Goal: Task Accomplishment & Management: Complete application form

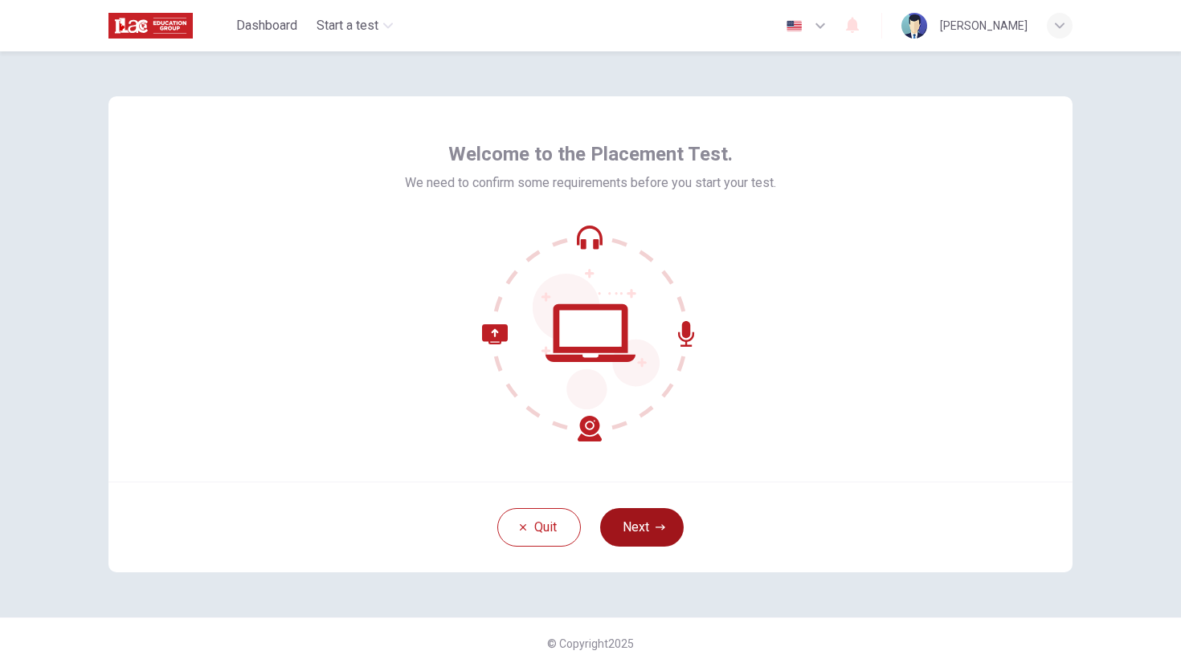
click at [644, 524] on button "Next" at bounding box center [642, 527] width 84 height 39
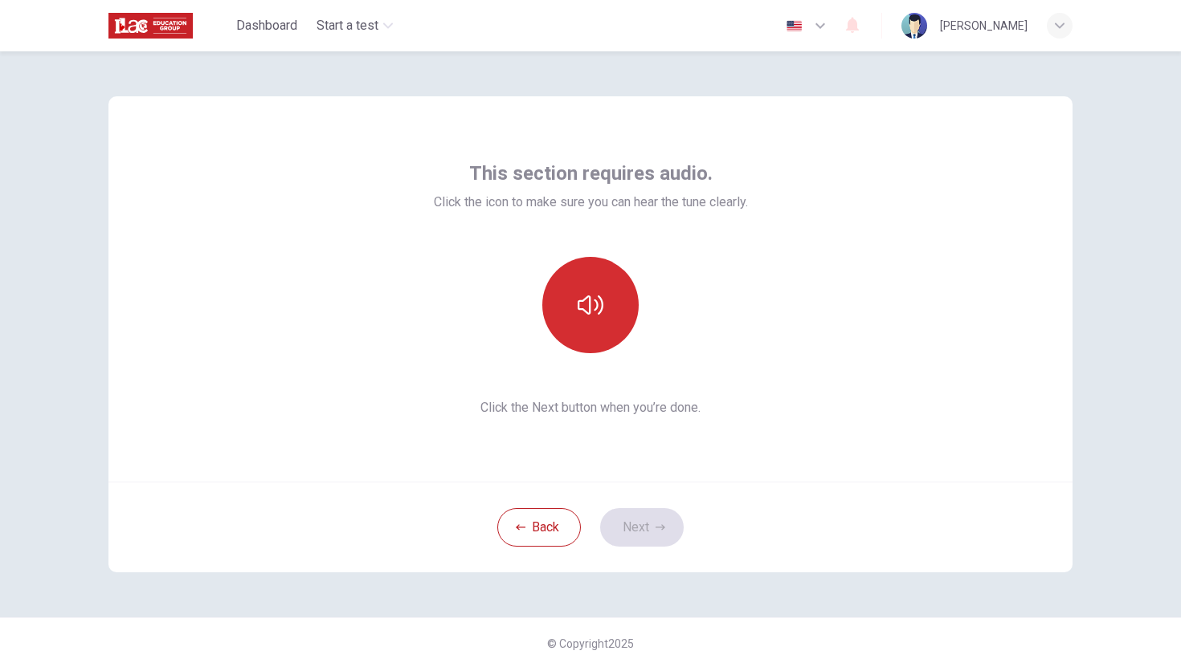
click at [561, 313] on button "button" at bounding box center [590, 305] width 96 height 96
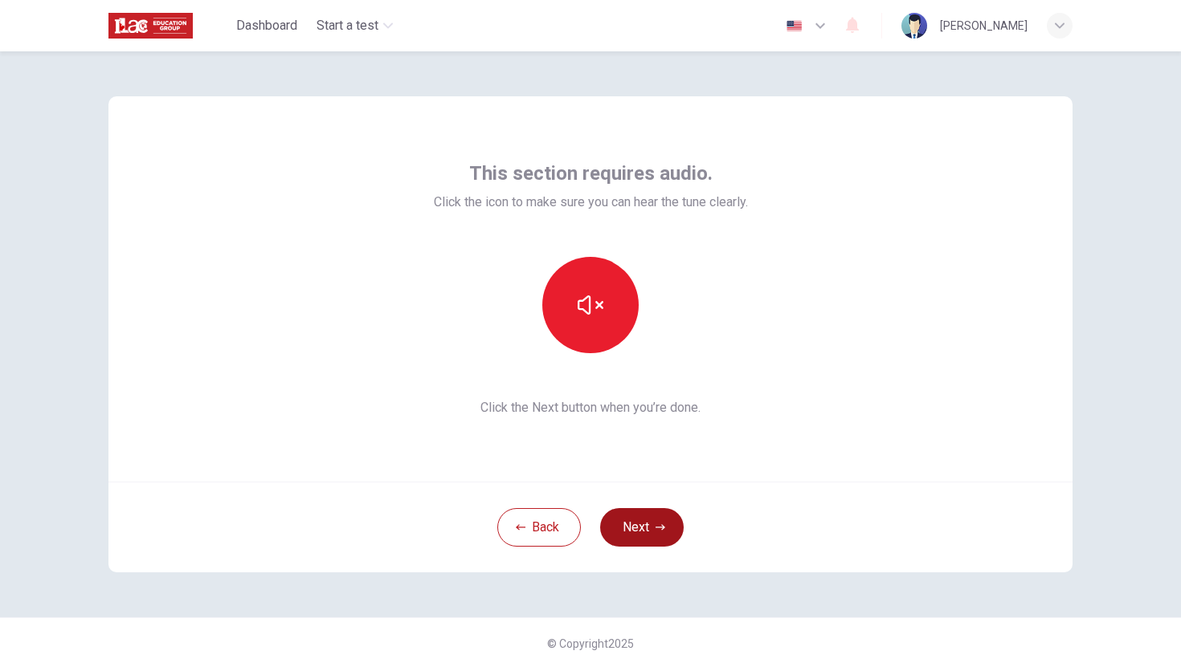
click at [659, 520] on button "Next" at bounding box center [642, 527] width 84 height 39
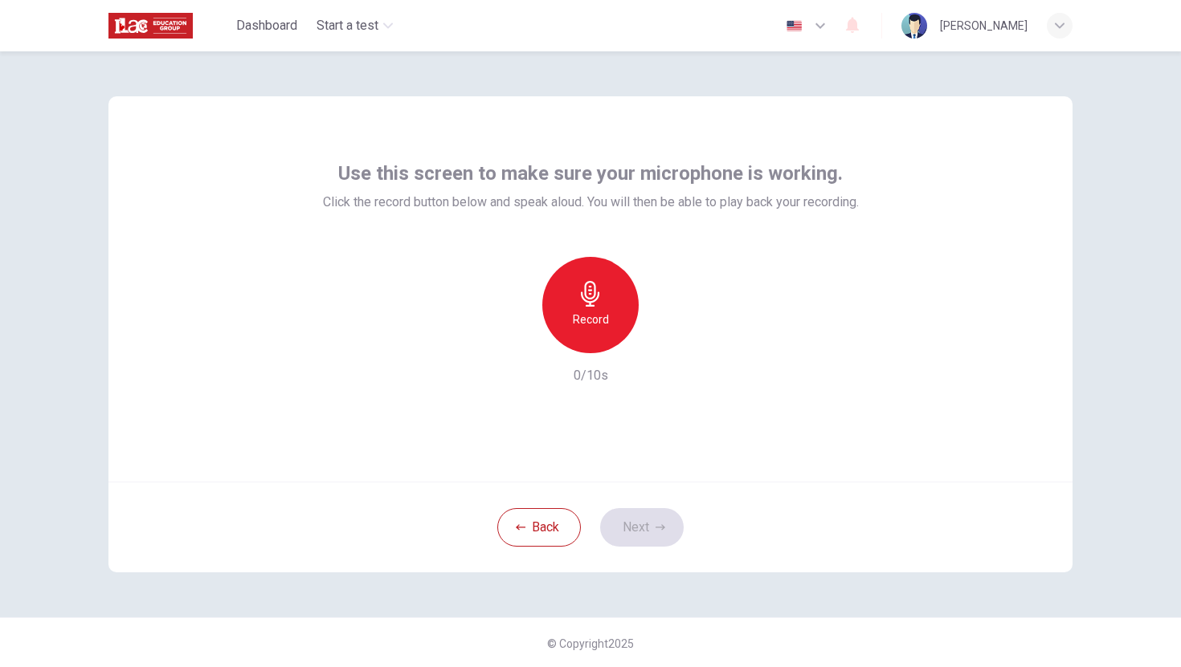
click at [553, 282] on div "Record" at bounding box center [590, 305] width 96 height 96
click at [605, 296] on div "Stop" at bounding box center [590, 305] width 96 height 96
click at [659, 336] on icon "button" at bounding box center [664, 341] width 16 height 16
click at [626, 511] on button "Next" at bounding box center [642, 527] width 84 height 39
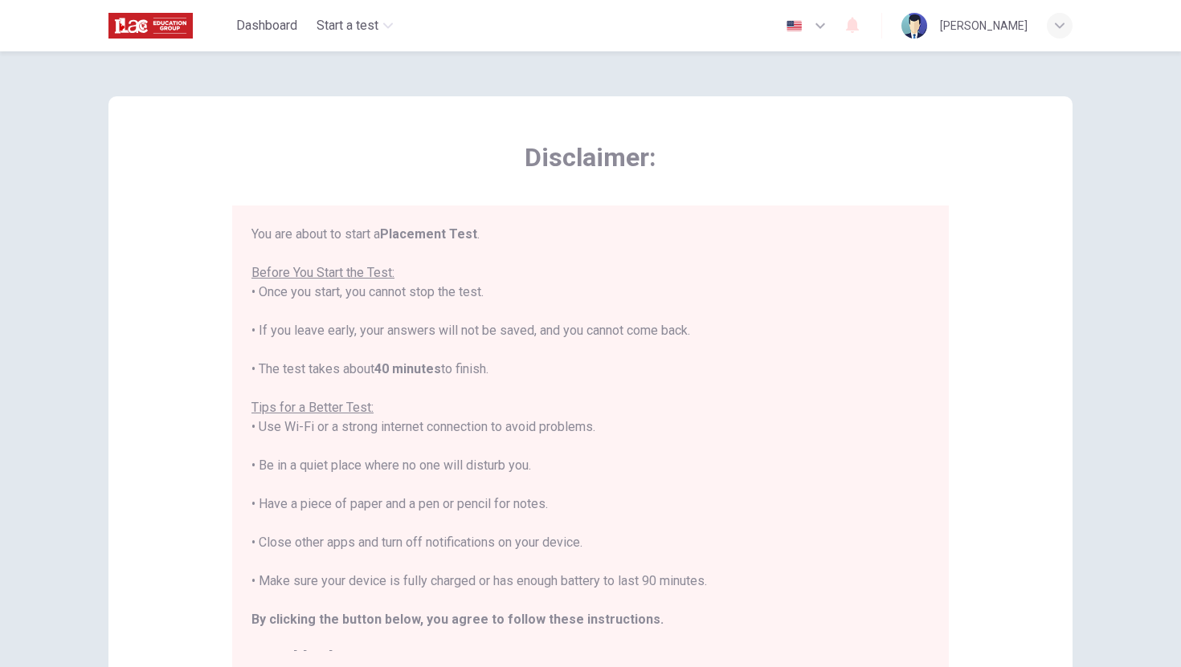
click at [603, 488] on div "You are about to start a Placement Test . Before You Start the Test: • Once you…" at bounding box center [590, 446] width 678 height 443
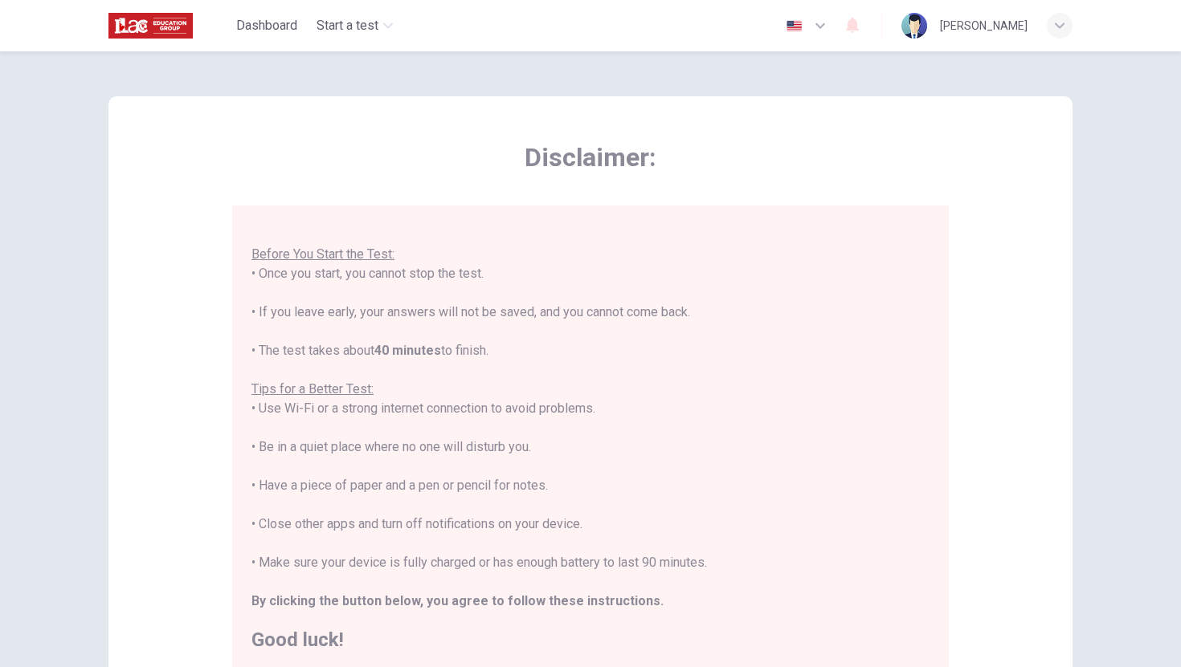
scroll to position [226, 0]
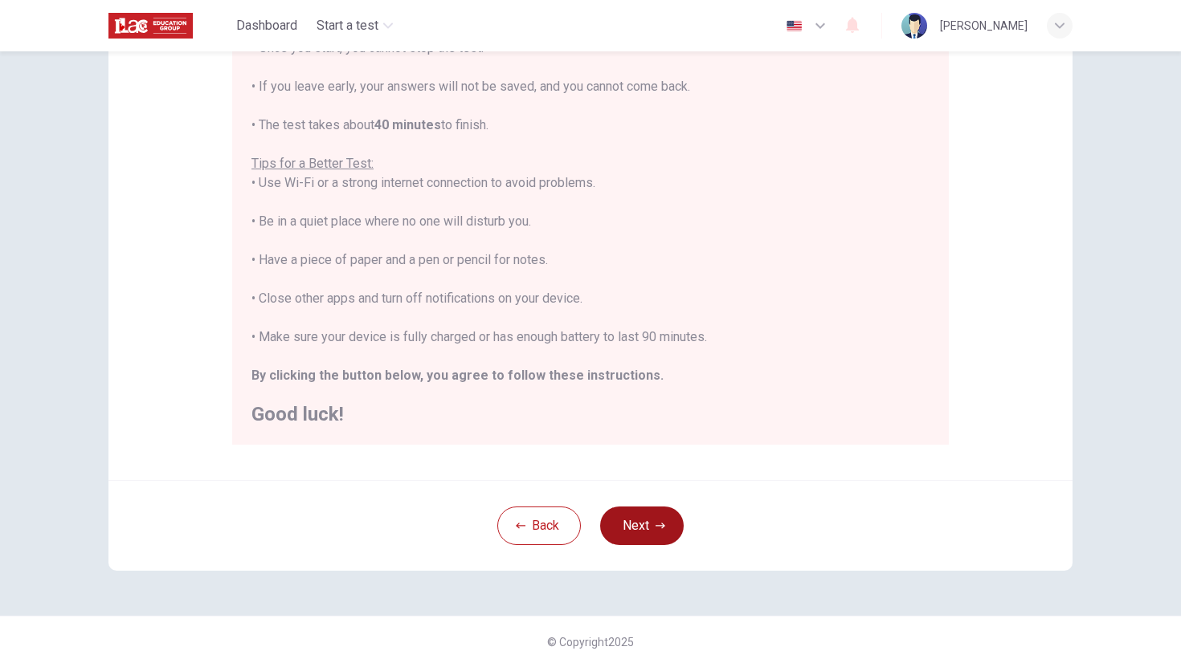
click at [651, 537] on button "Next" at bounding box center [642, 526] width 84 height 39
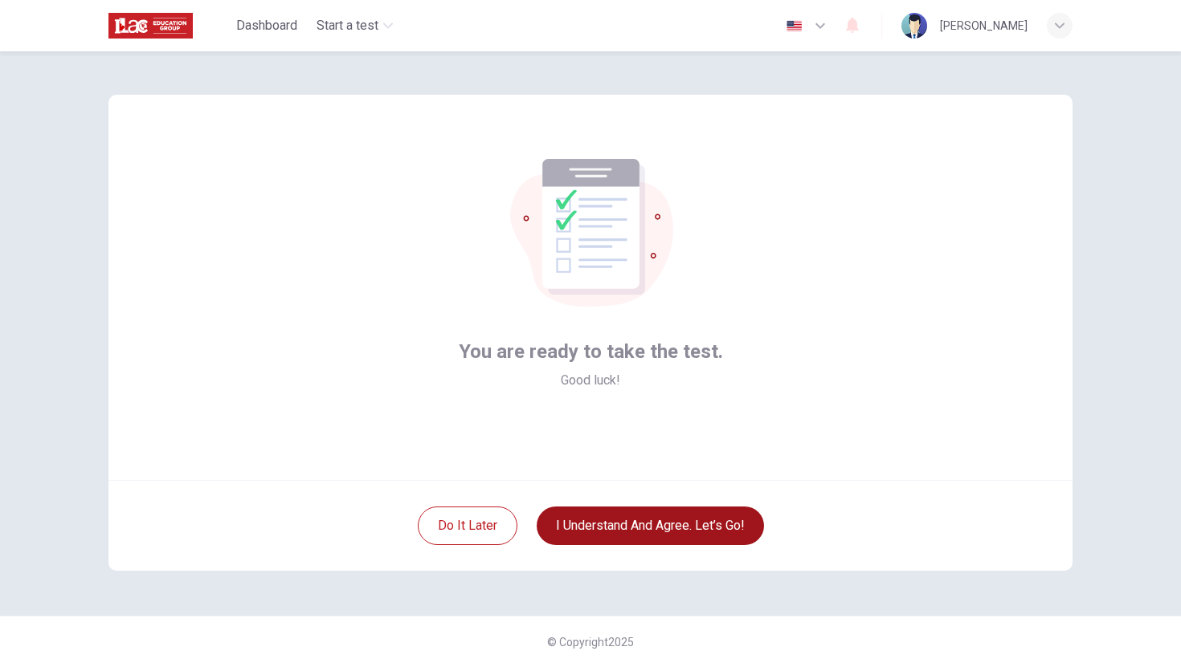
scroll to position [2, 0]
click at [651, 537] on button "I understand and agree. Let’s go!" at bounding box center [650, 526] width 227 height 39
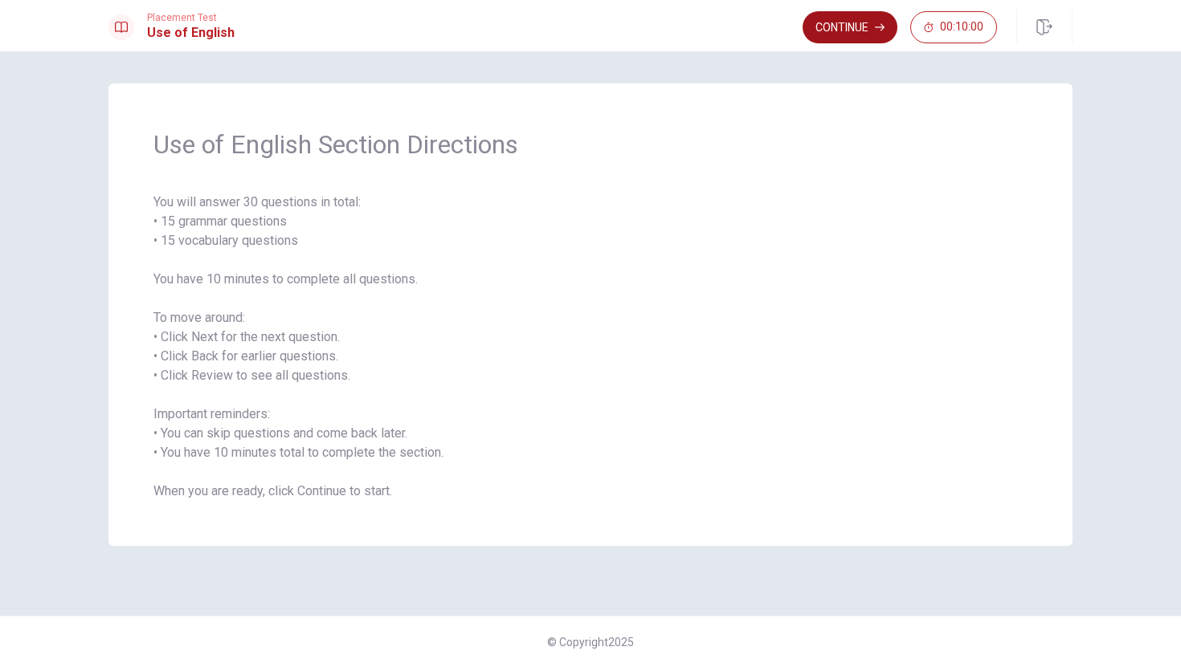
click at [822, 34] on button "Continue" at bounding box center [849, 27] width 95 height 32
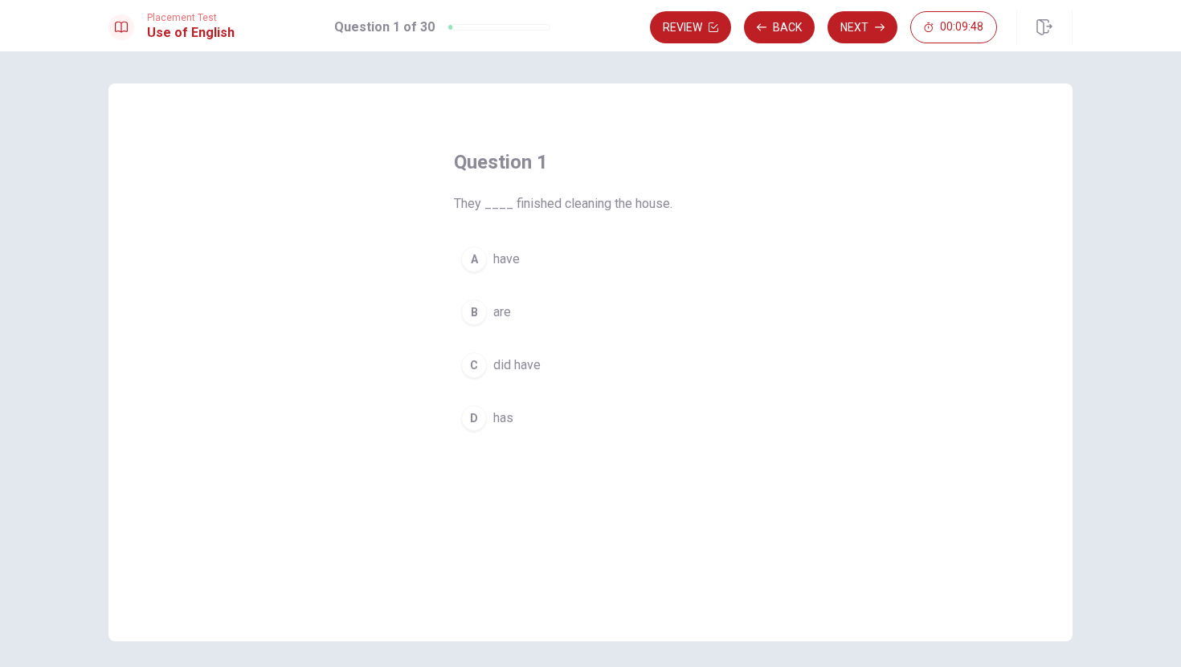
click at [480, 311] on div "B" at bounding box center [474, 313] width 26 height 26
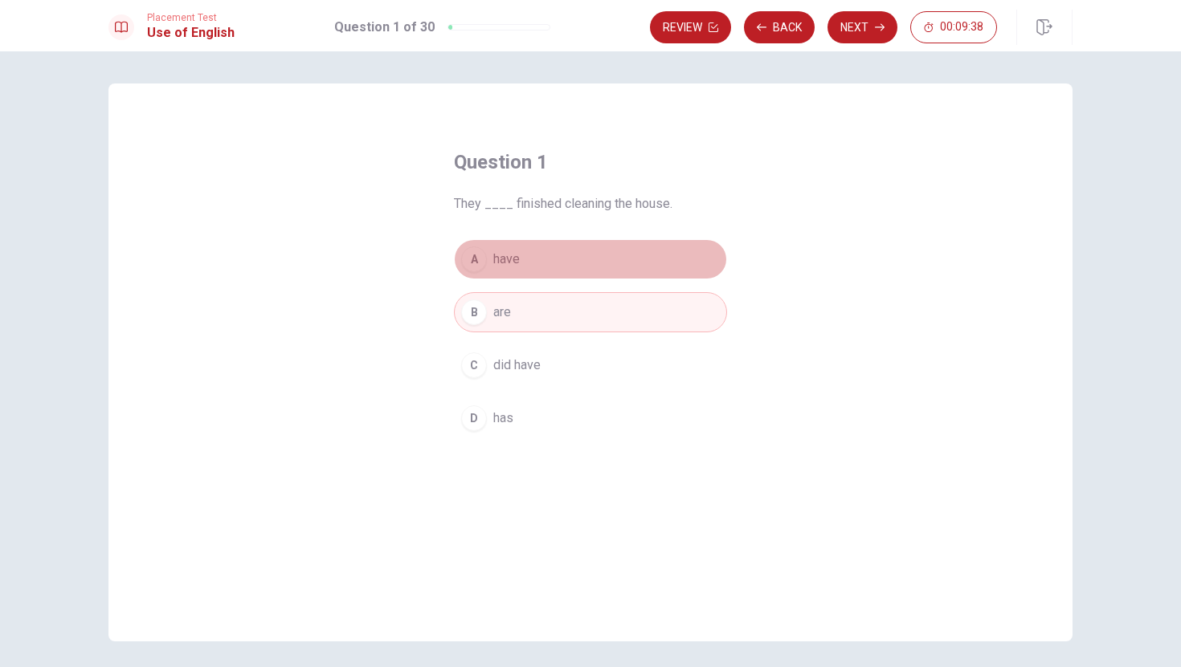
click at [545, 248] on button "A have" at bounding box center [590, 259] width 273 height 40
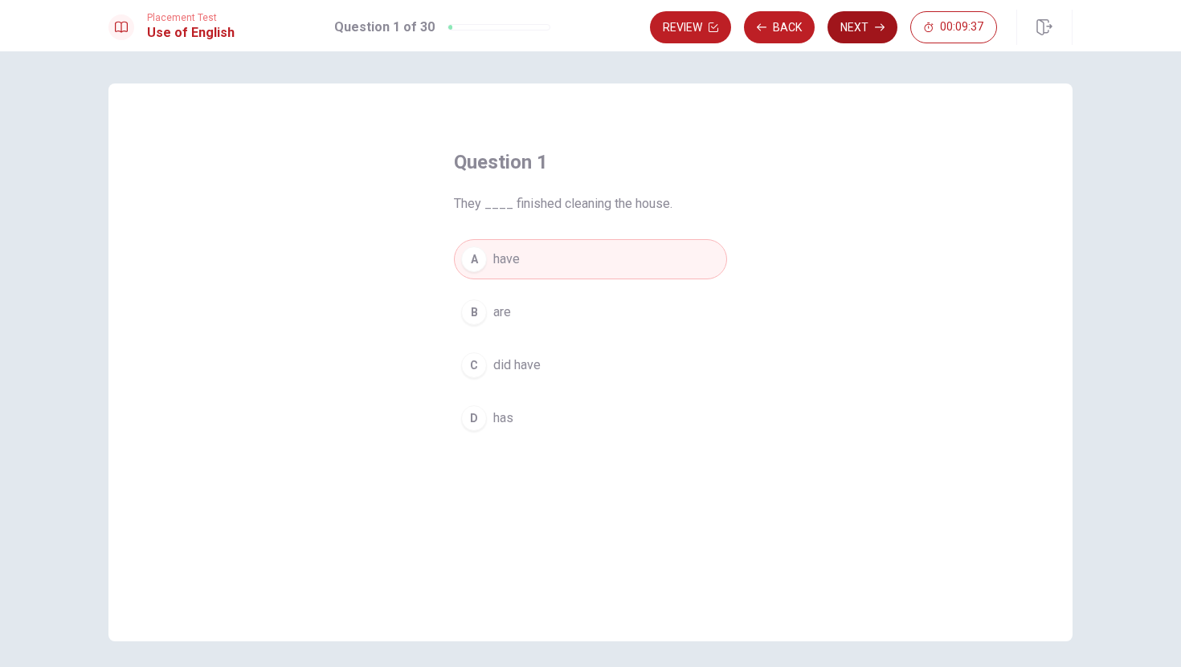
click at [839, 41] on button "Next" at bounding box center [862, 27] width 70 height 32
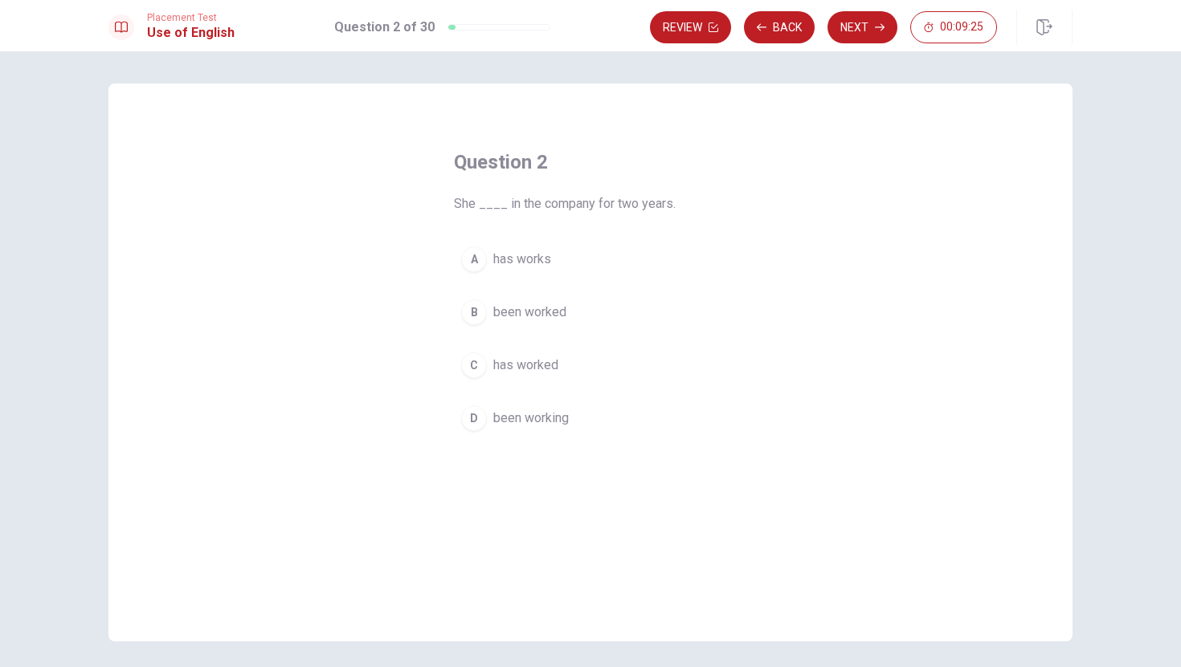
click at [532, 319] on span "been worked" at bounding box center [529, 312] width 73 height 19
click at [581, 350] on button "C has worked" at bounding box center [590, 365] width 273 height 40
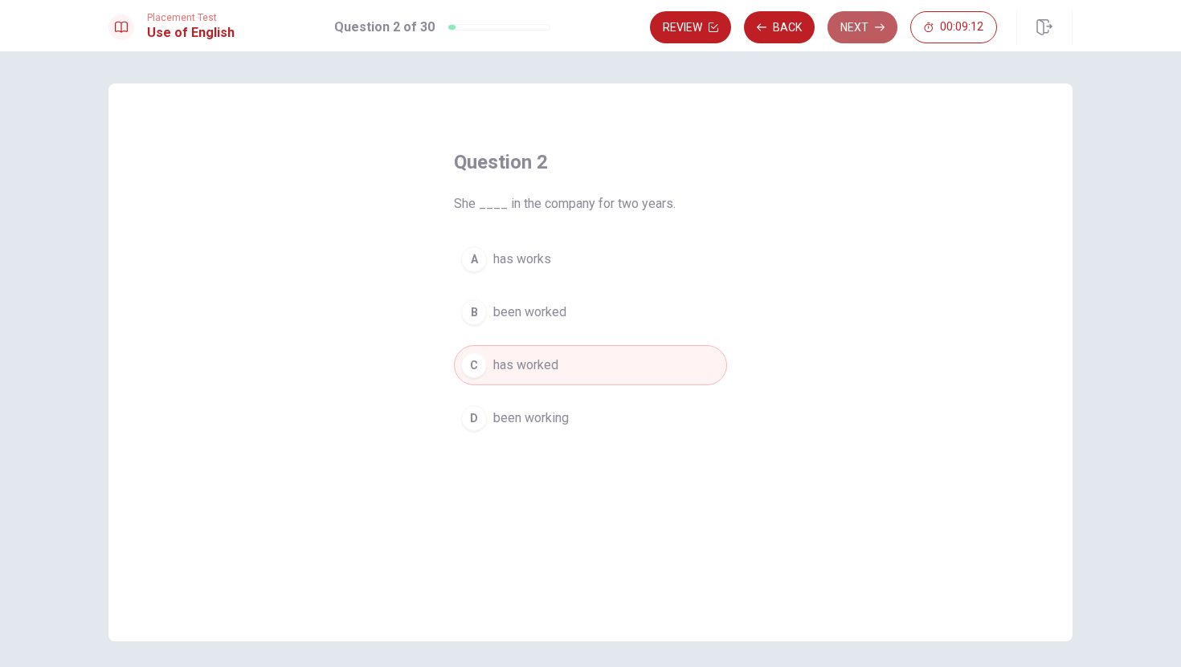
click at [848, 40] on button "Next" at bounding box center [862, 27] width 70 height 32
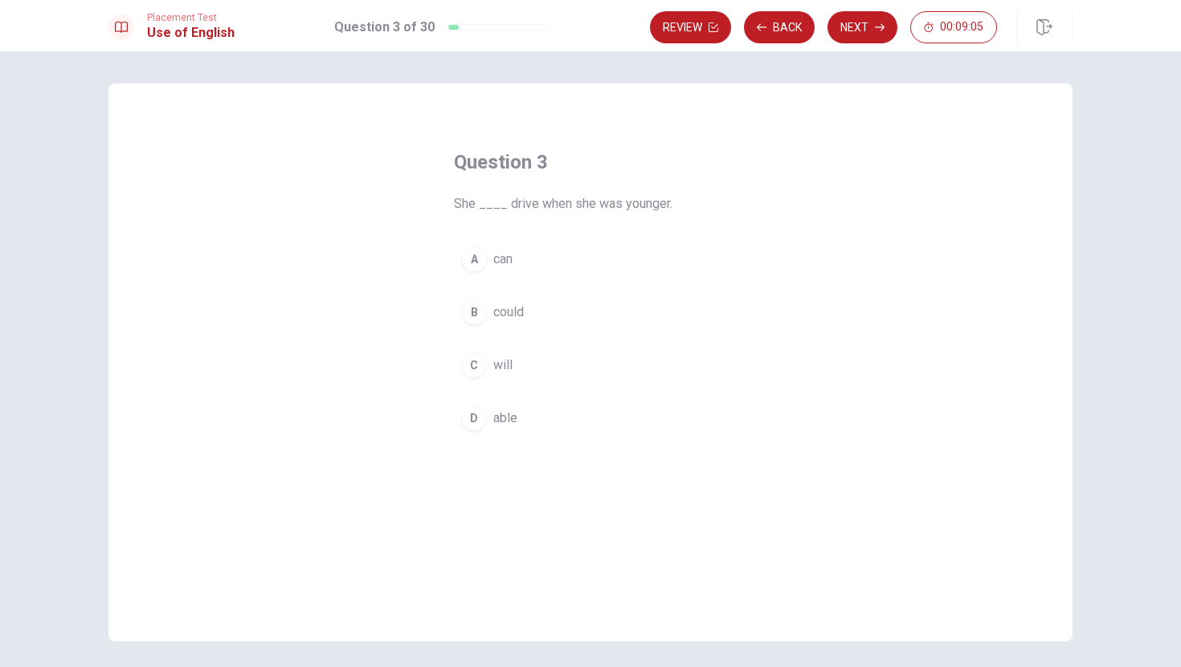
click at [498, 312] on span "could" at bounding box center [508, 312] width 31 height 19
click at [858, 28] on button "Next" at bounding box center [862, 27] width 70 height 32
click at [530, 303] on span "will stays" at bounding box center [520, 312] width 54 height 19
click at [526, 399] on button "D will stay" at bounding box center [590, 418] width 273 height 40
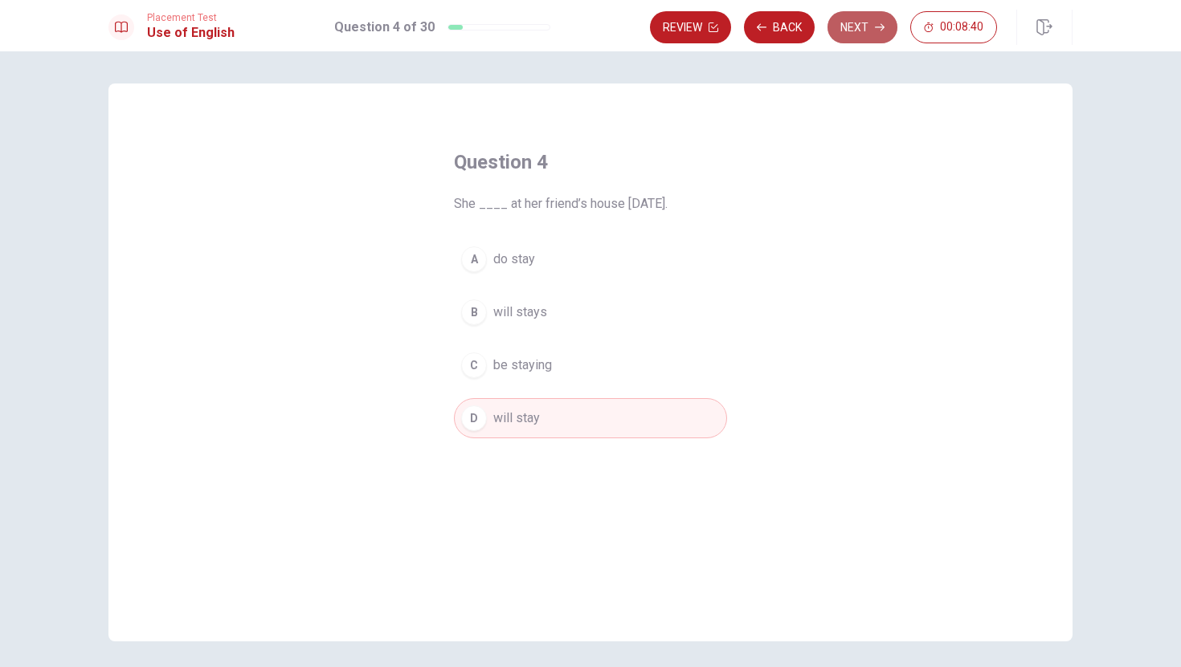
click at [859, 16] on button "Next" at bounding box center [862, 27] width 70 height 32
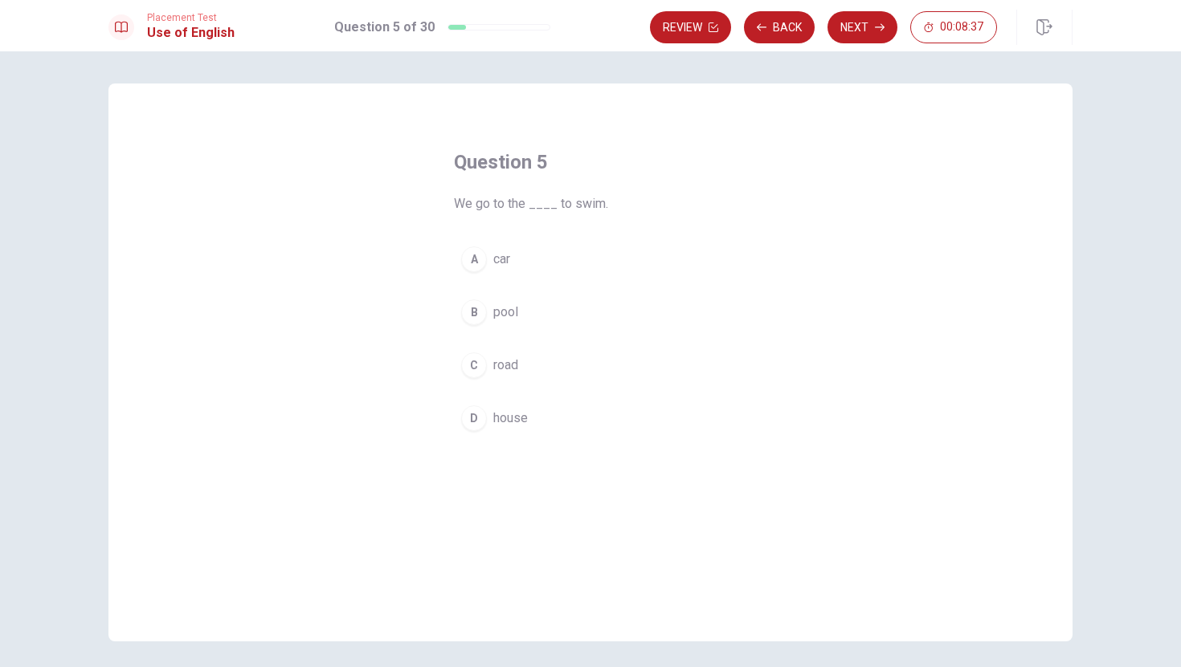
click at [489, 306] on button "B pool" at bounding box center [590, 312] width 273 height 40
click at [829, 27] on button "Next" at bounding box center [862, 27] width 70 height 32
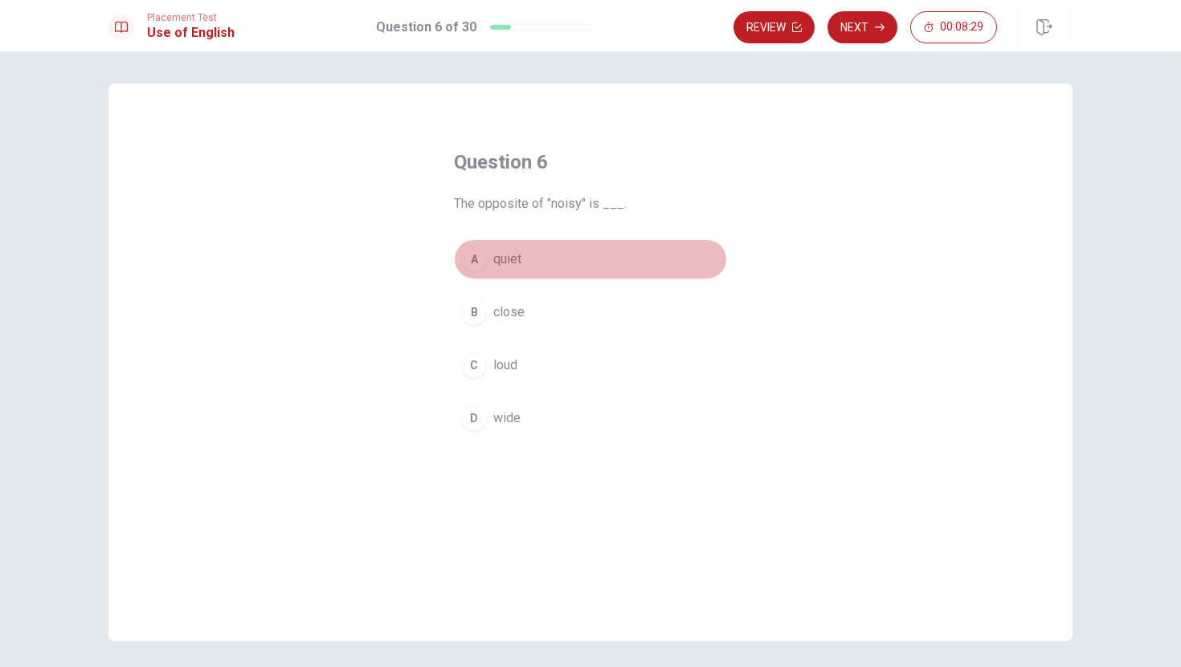
click at [506, 263] on span "quiet" at bounding box center [507, 259] width 28 height 19
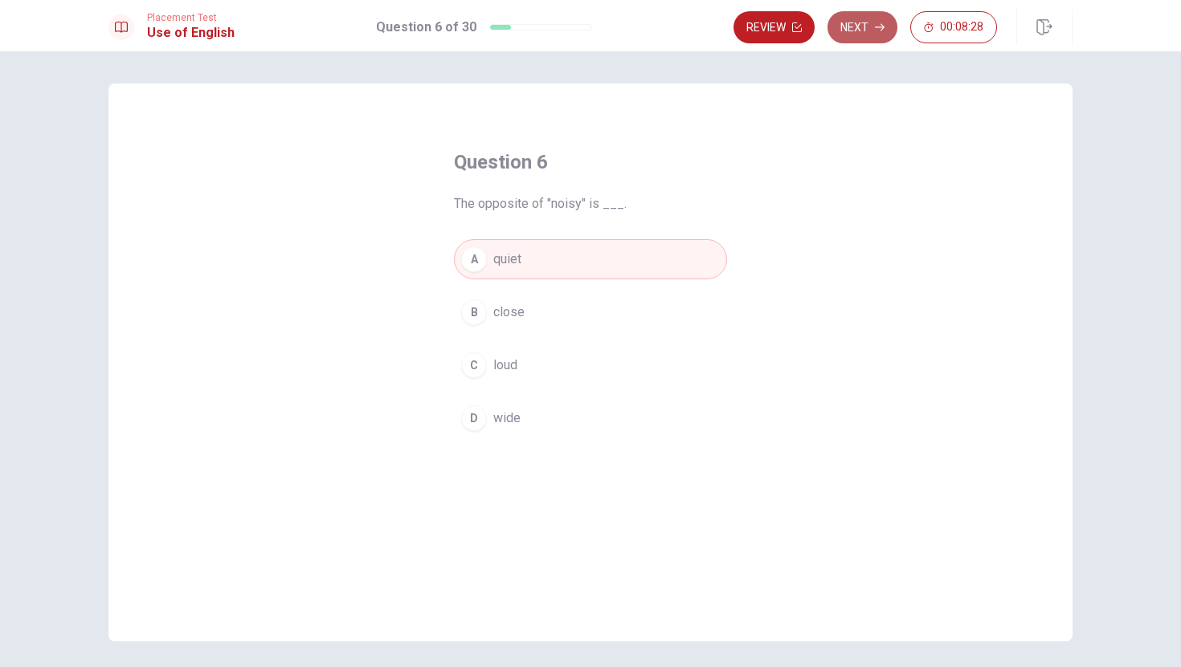
click at [859, 22] on button "Next" at bounding box center [862, 27] width 70 height 32
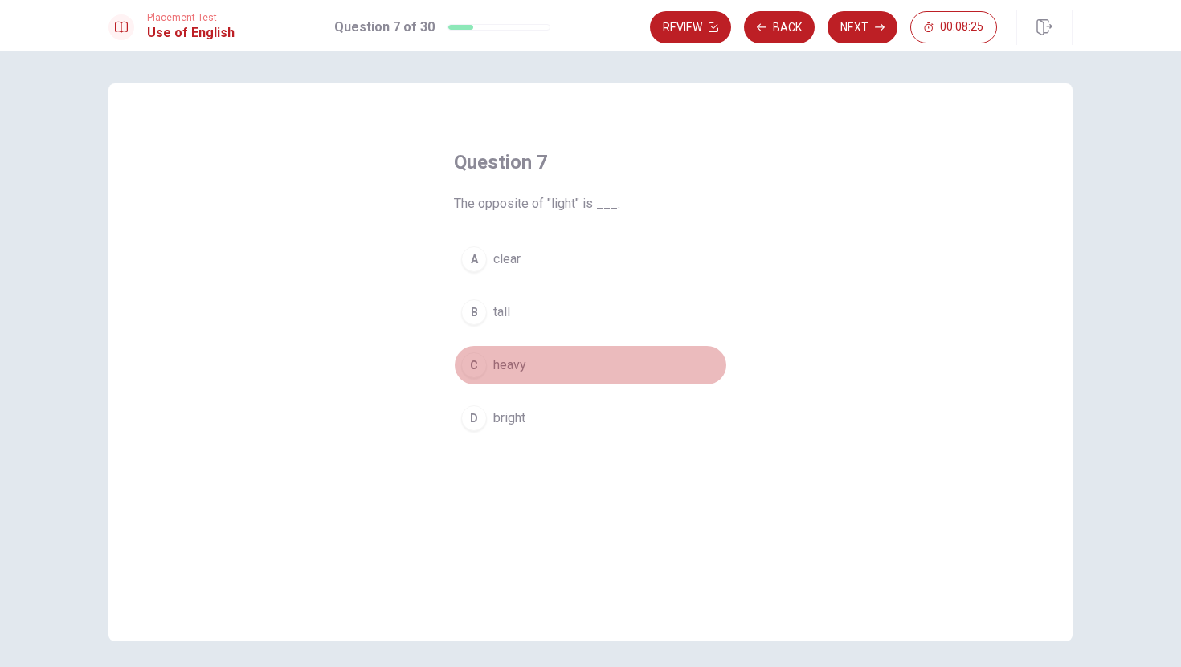
click at [488, 371] on button "C heavy" at bounding box center [590, 365] width 273 height 40
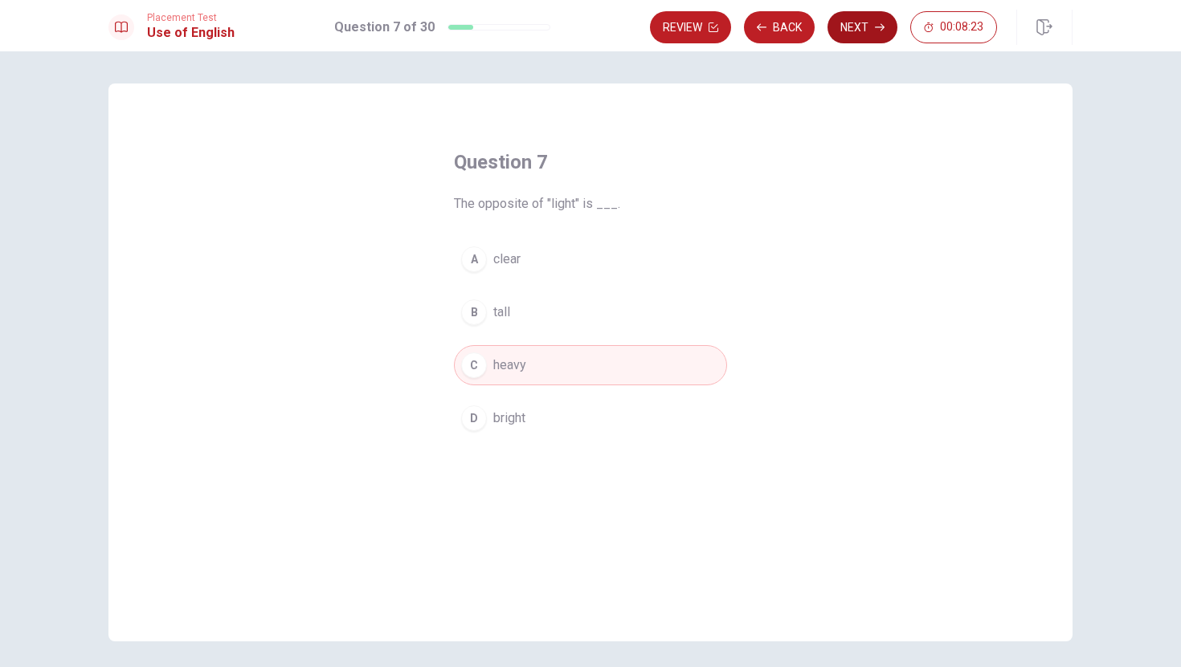
click at [849, 39] on button "Next" at bounding box center [862, 27] width 70 height 32
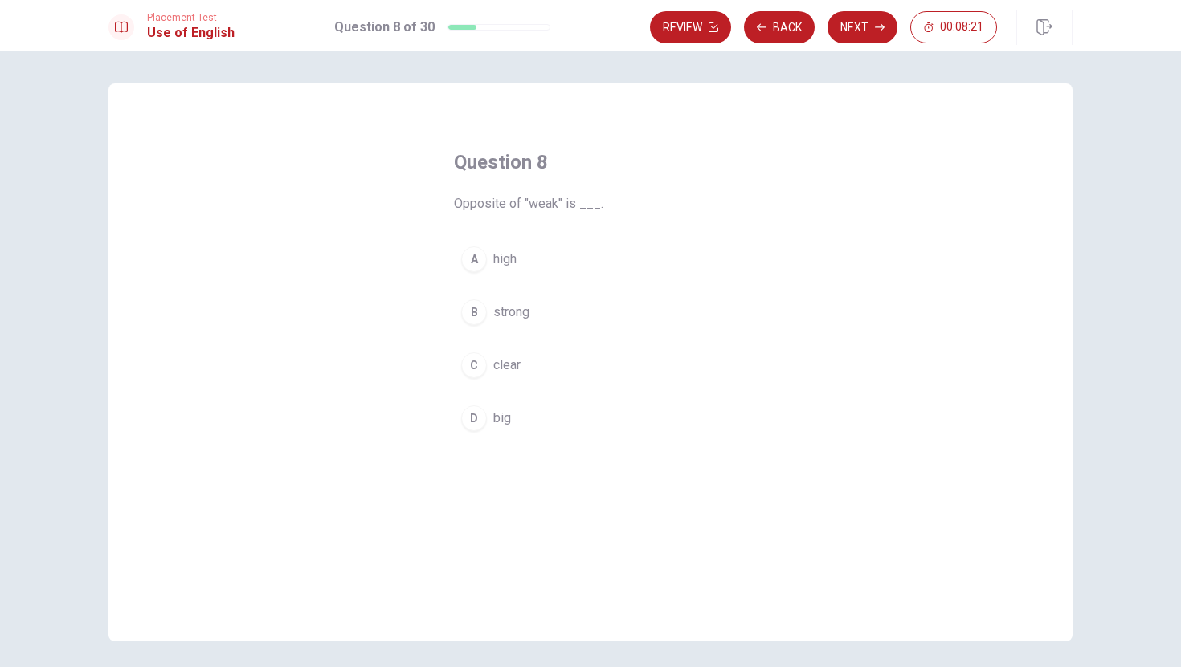
click at [504, 323] on button "B strong" at bounding box center [590, 312] width 273 height 40
click at [852, 32] on button "Next" at bounding box center [862, 27] width 70 height 32
click at [490, 425] on button "D lamp" at bounding box center [590, 418] width 273 height 40
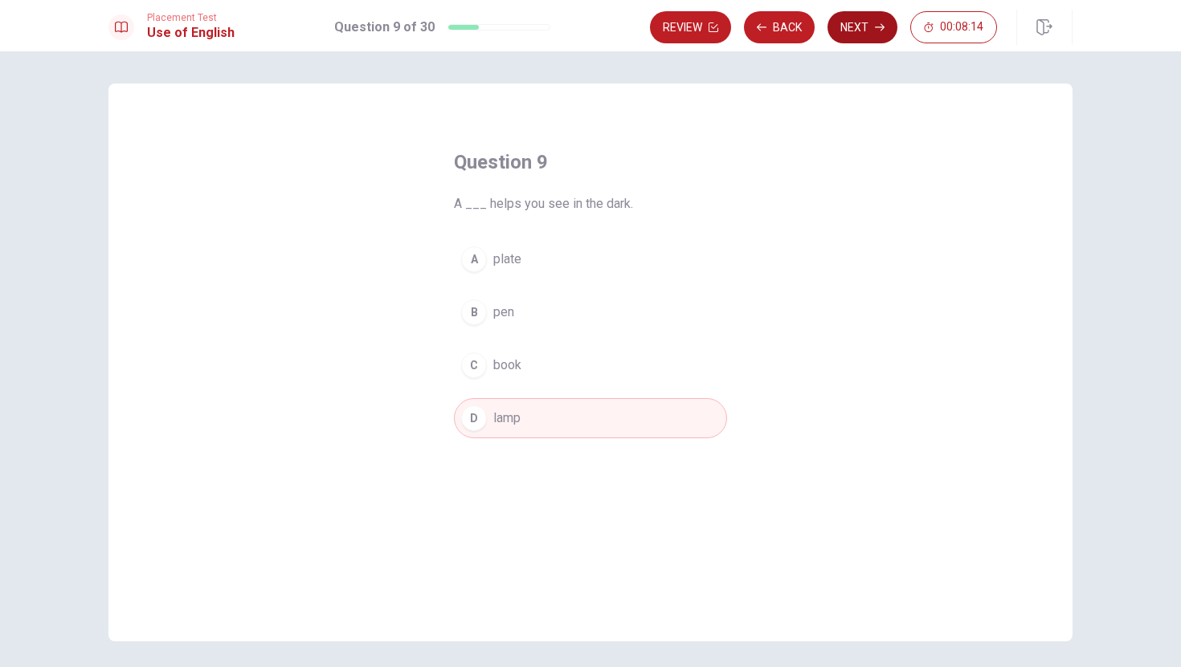
click at [867, 35] on button "Next" at bounding box center [862, 27] width 70 height 32
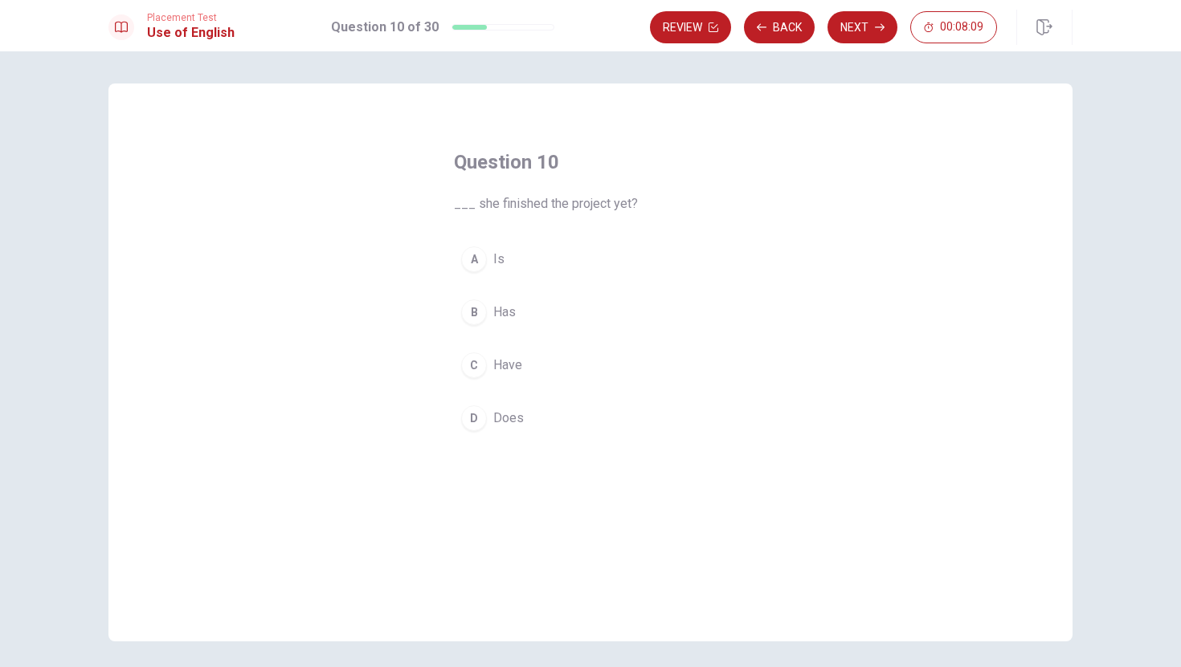
click at [490, 400] on button "D Does" at bounding box center [590, 418] width 273 height 40
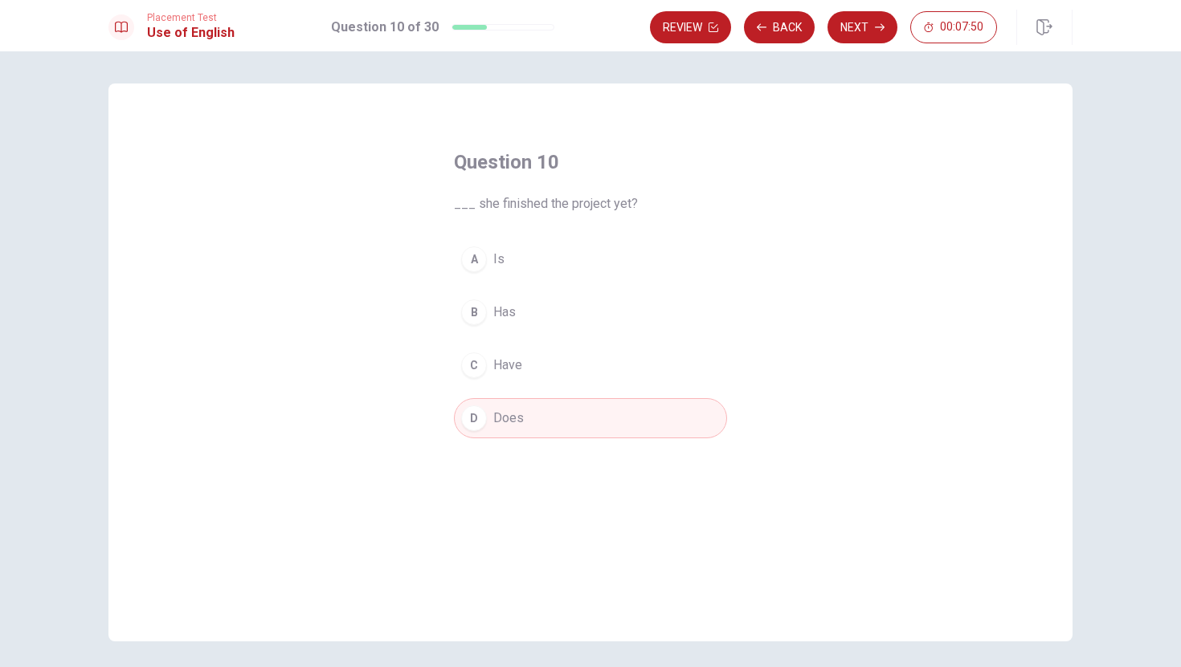
click at [534, 312] on button "B Has" at bounding box center [590, 312] width 273 height 40
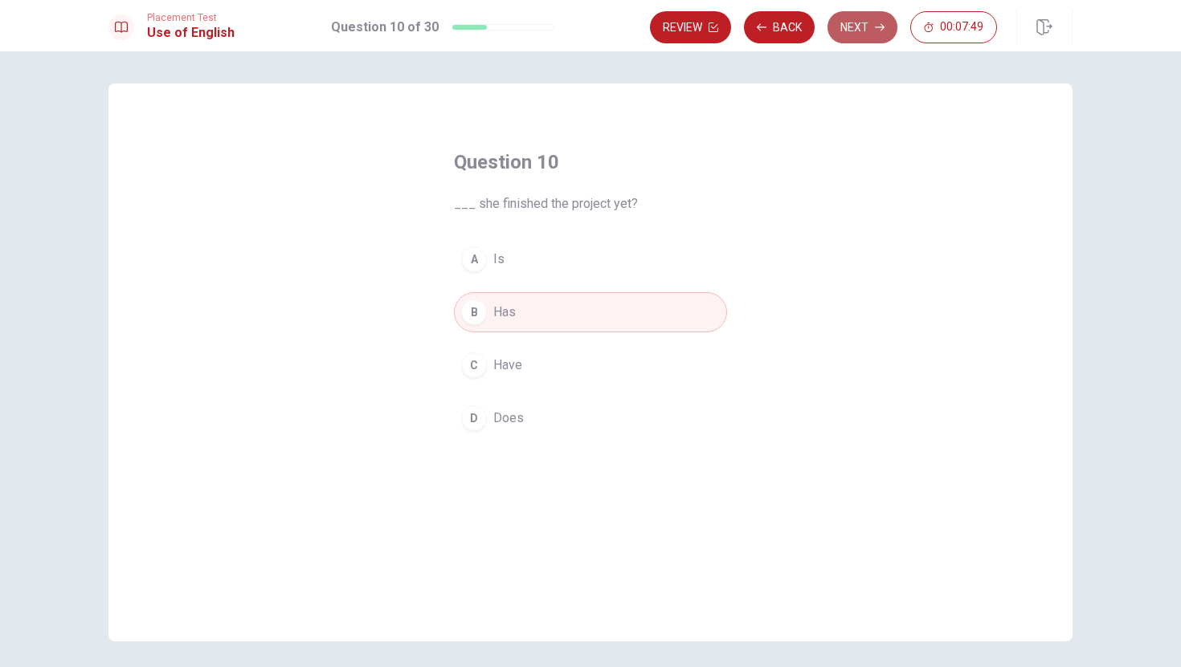
click at [864, 36] on button "Next" at bounding box center [862, 27] width 70 height 32
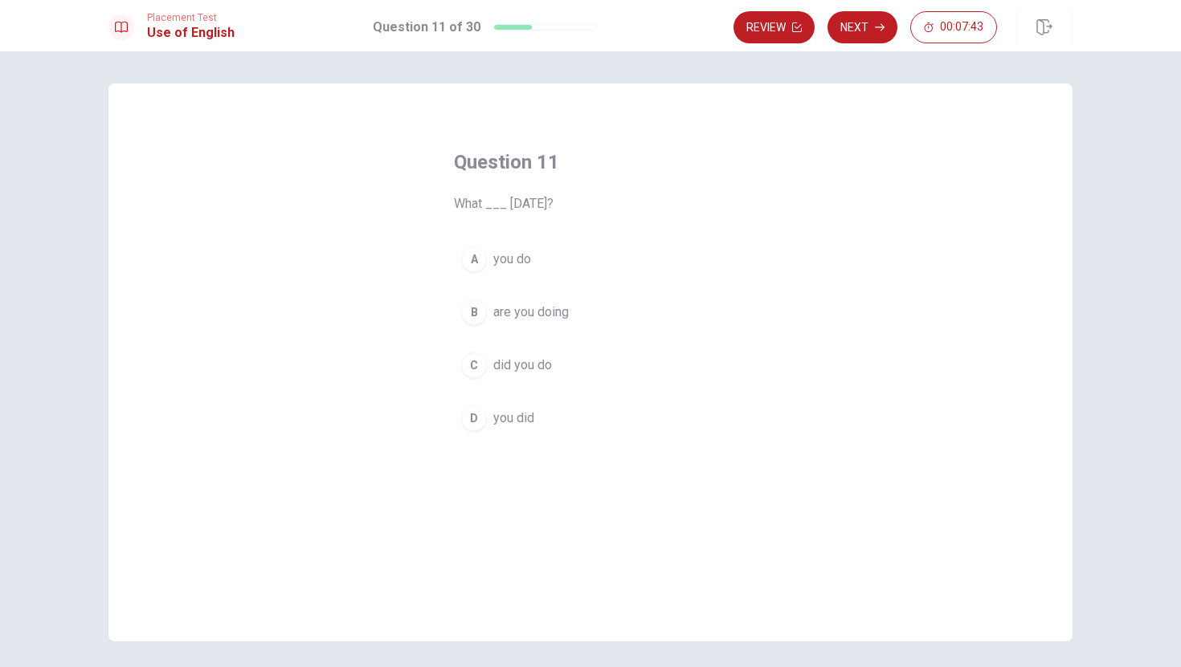
click at [506, 368] on span "did you do" at bounding box center [522, 365] width 59 height 19
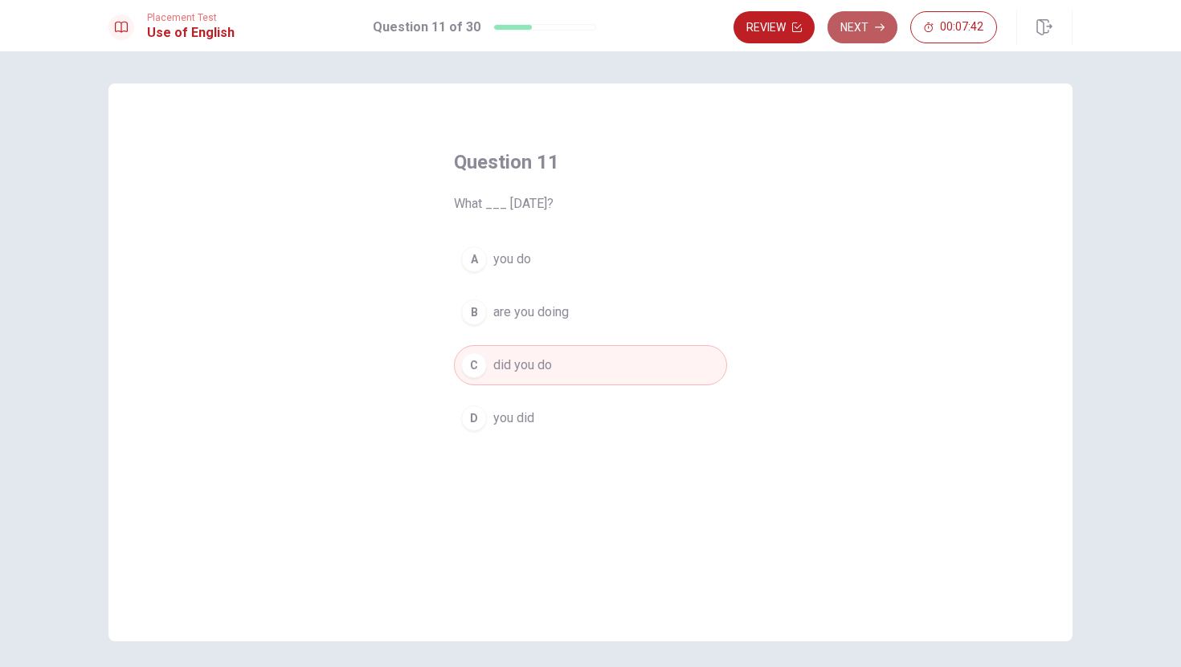
click at [858, 39] on button "Next" at bounding box center [862, 27] width 70 height 32
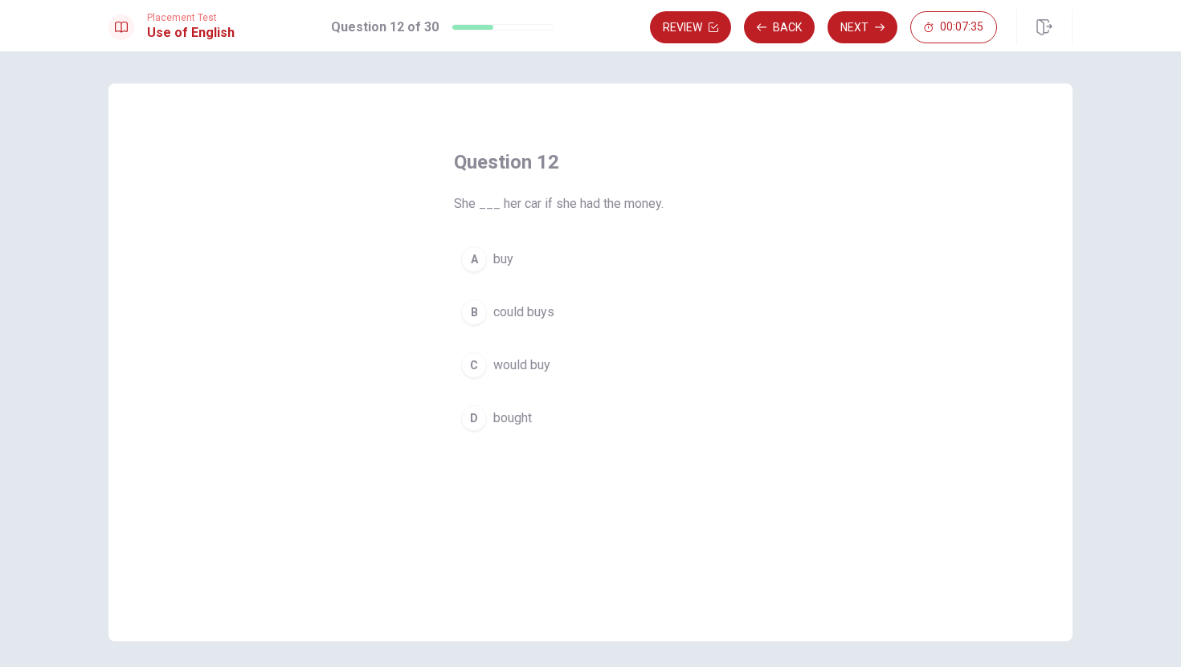
click at [498, 374] on span "would buy" at bounding box center [521, 365] width 57 height 19
click at [851, 34] on button "Next" at bounding box center [862, 27] width 70 height 32
click at [497, 430] on span "had" at bounding box center [503, 437] width 20 height 19
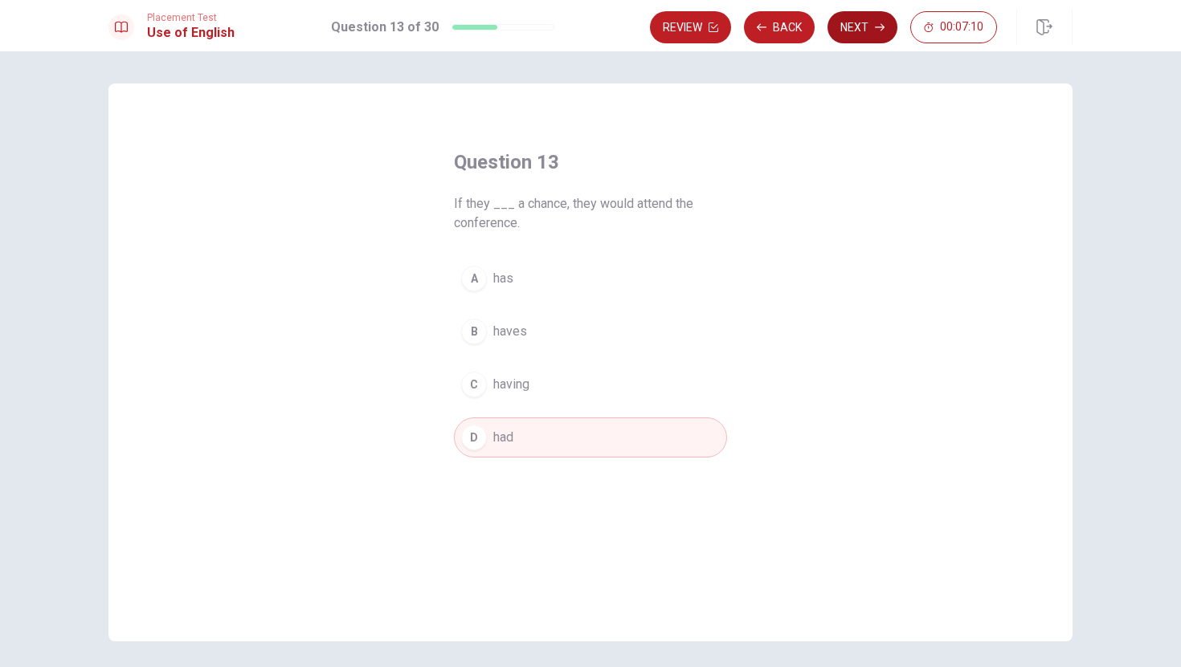
click at [851, 37] on button "Next" at bounding box center [862, 27] width 70 height 32
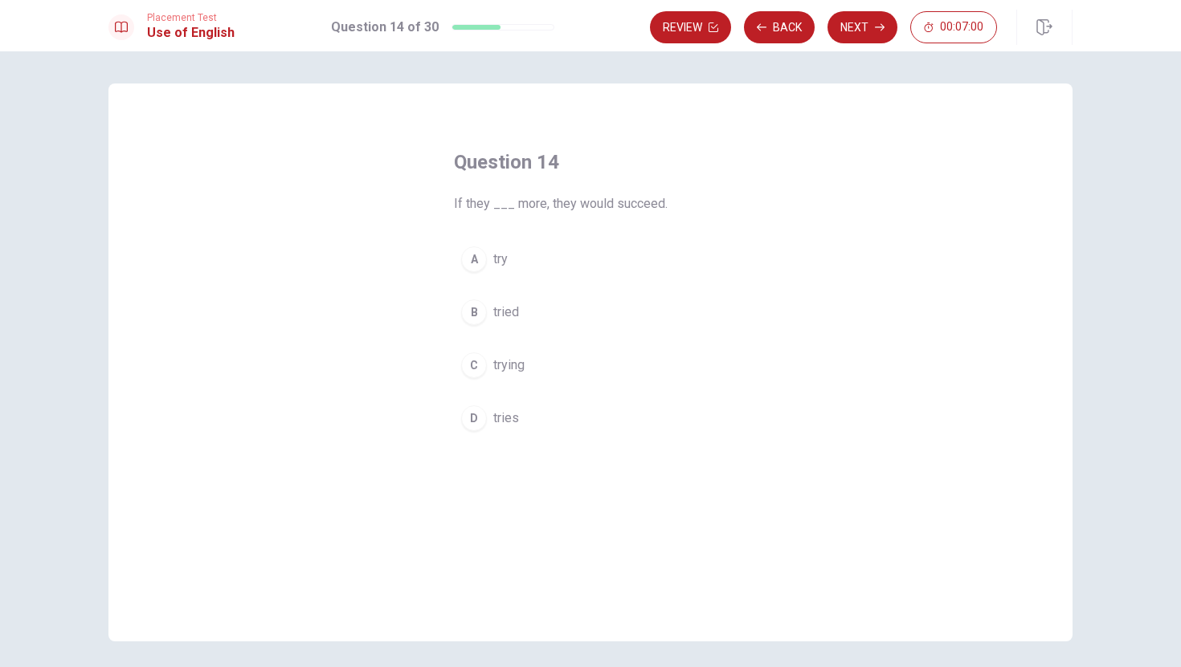
click at [500, 326] on button "B tried" at bounding box center [590, 312] width 273 height 40
click at [500, 325] on button "B tried" at bounding box center [590, 312] width 273 height 40
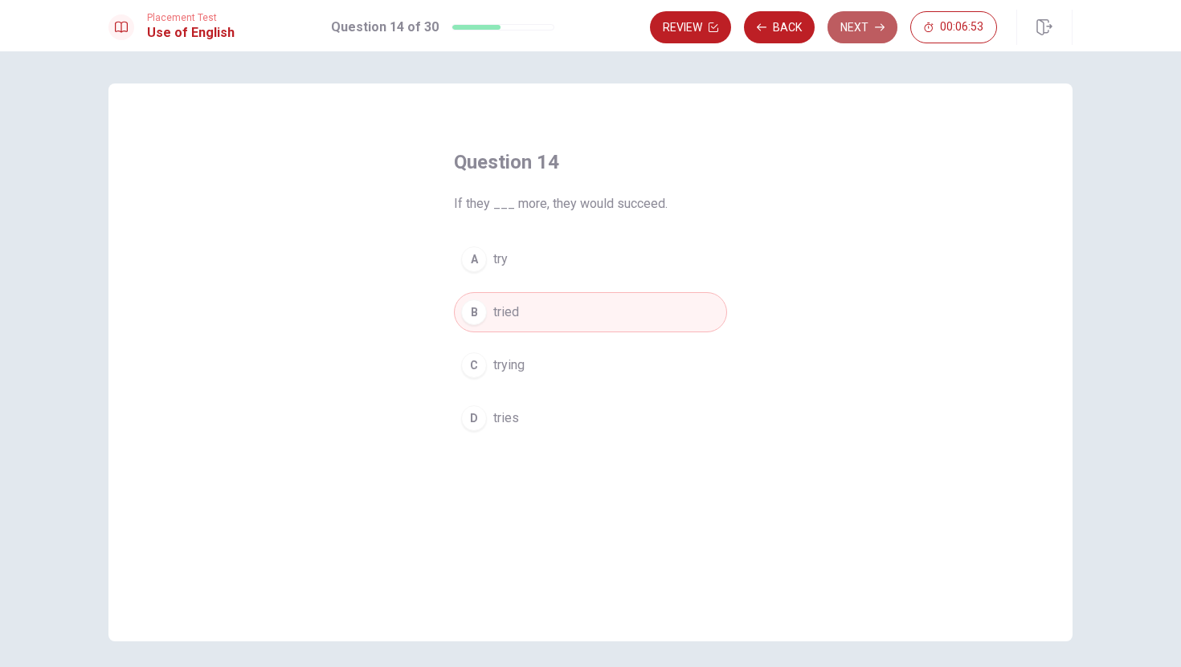
click at [855, 15] on button "Next" at bounding box center [862, 27] width 70 height 32
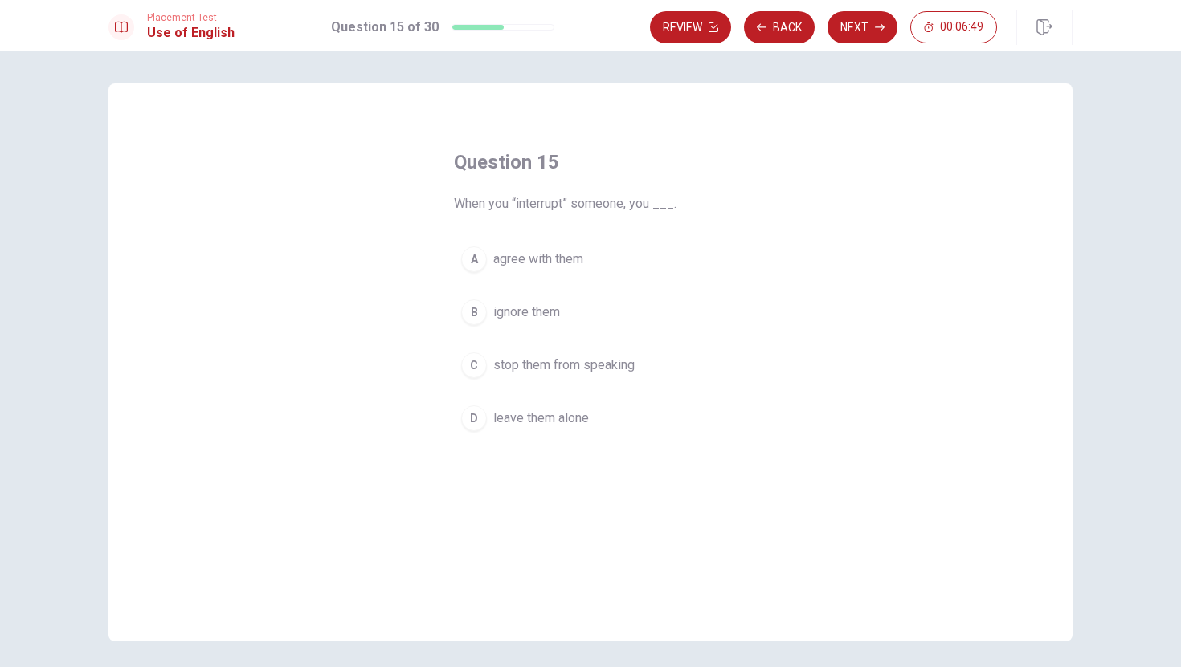
click at [529, 365] on span "stop them from speaking" at bounding box center [563, 365] width 141 height 19
click at [856, 43] on div "Review Back Next 00:06:47" at bounding box center [861, 27] width 422 height 35
click at [855, 35] on button "Next" at bounding box center [862, 27] width 70 height 32
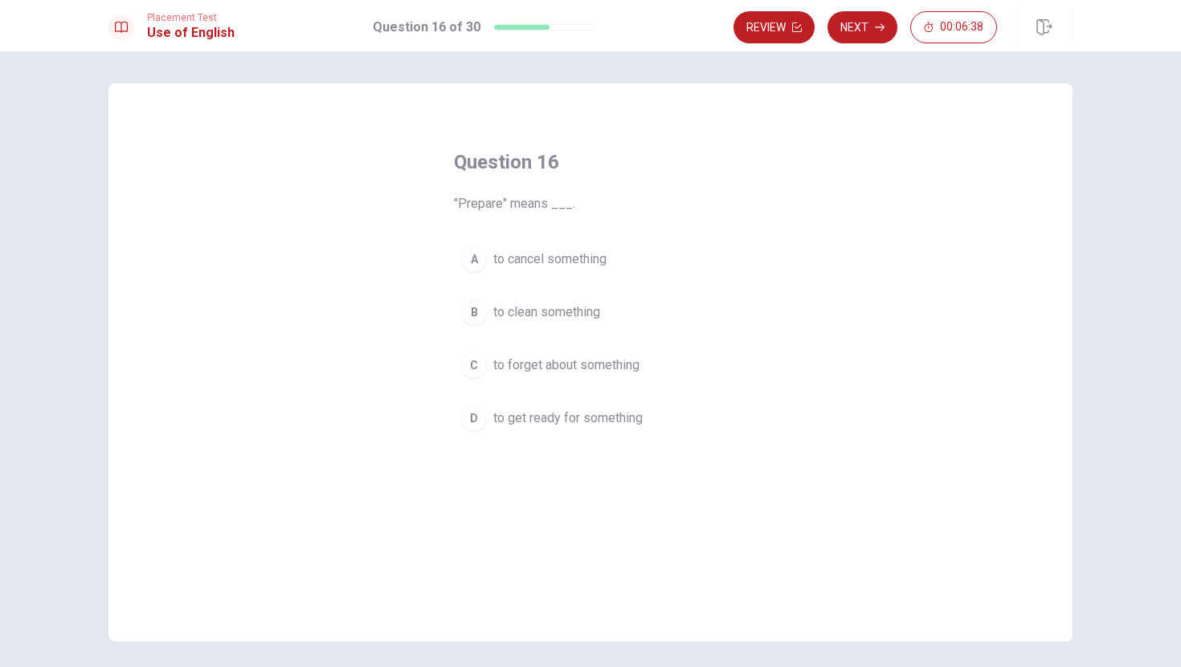
click at [551, 436] on button "D to get ready for something" at bounding box center [590, 418] width 273 height 40
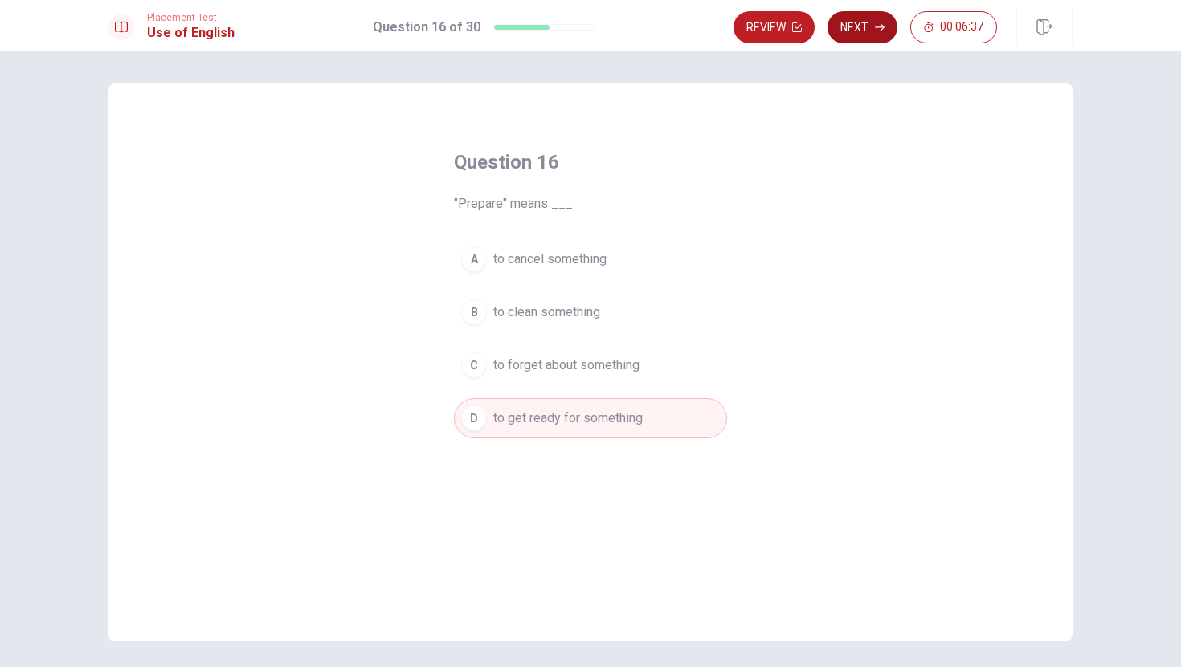
click at [868, 35] on button "Next" at bounding box center [862, 27] width 70 height 32
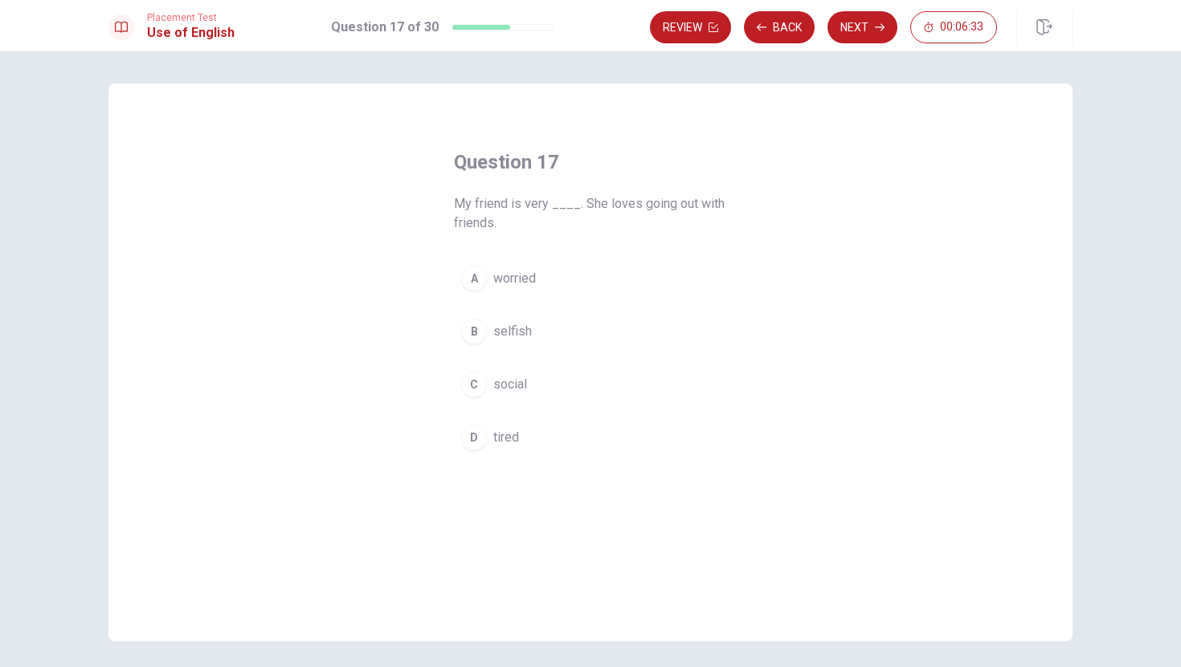
click at [483, 400] on button "C social" at bounding box center [590, 385] width 273 height 40
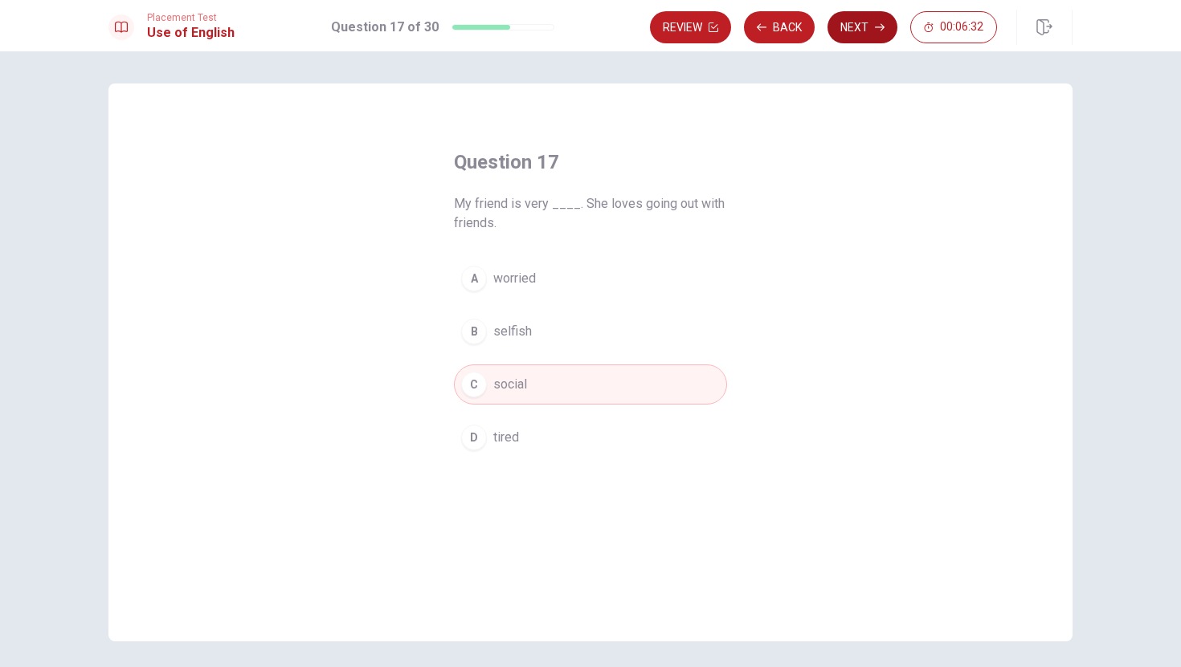
click at [886, 26] on button "Next" at bounding box center [862, 27] width 70 height 32
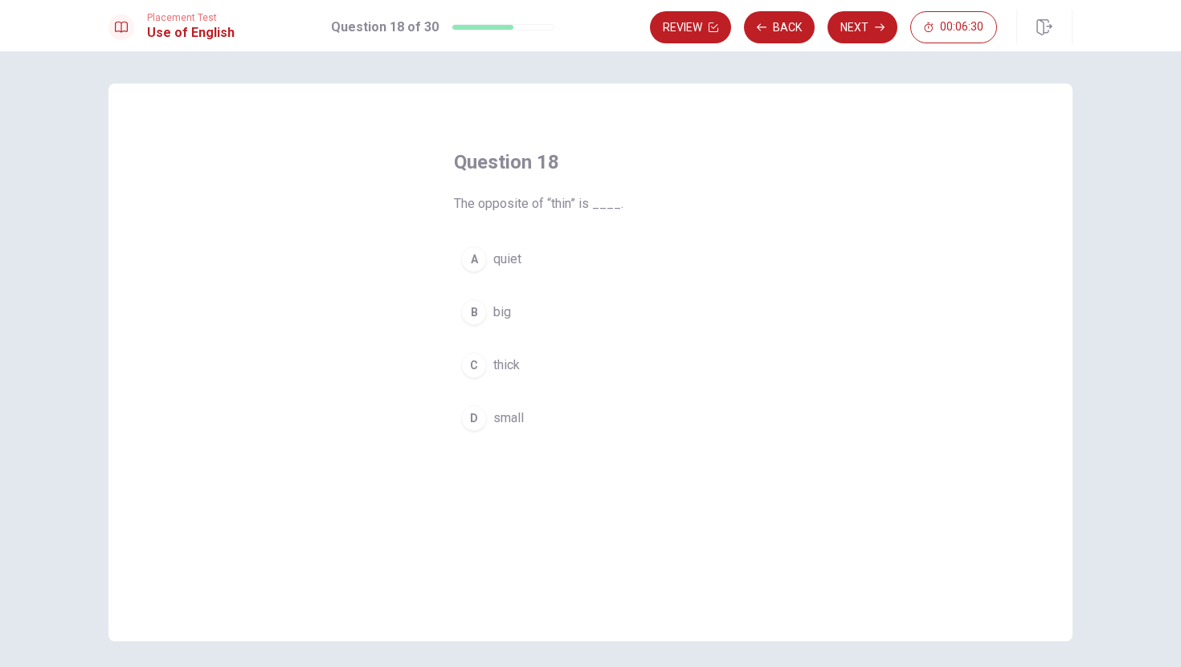
click at [513, 374] on span "thick" at bounding box center [506, 365] width 27 height 19
click at [871, 25] on button "Next" at bounding box center [862, 27] width 70 height 32
click at [508, 296] on button "B sense" at bounding box center [590, 312] width 273 height 40
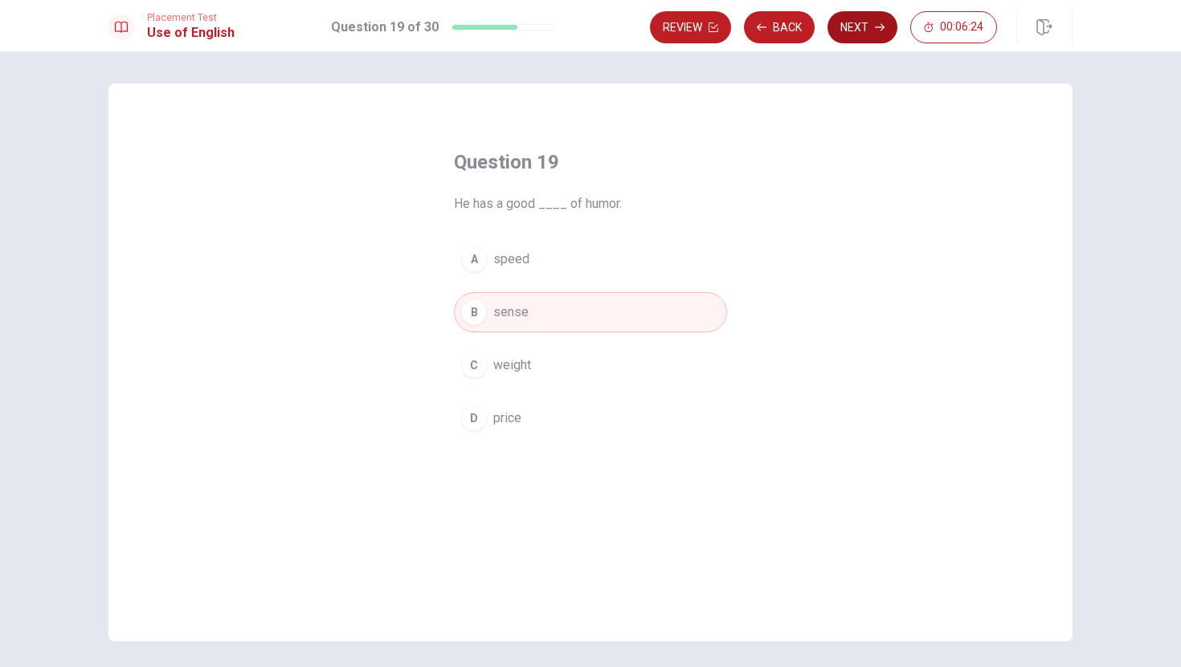
click at [844, 42] on button "Next" at bounding box center [862, 27] width 70 height 32
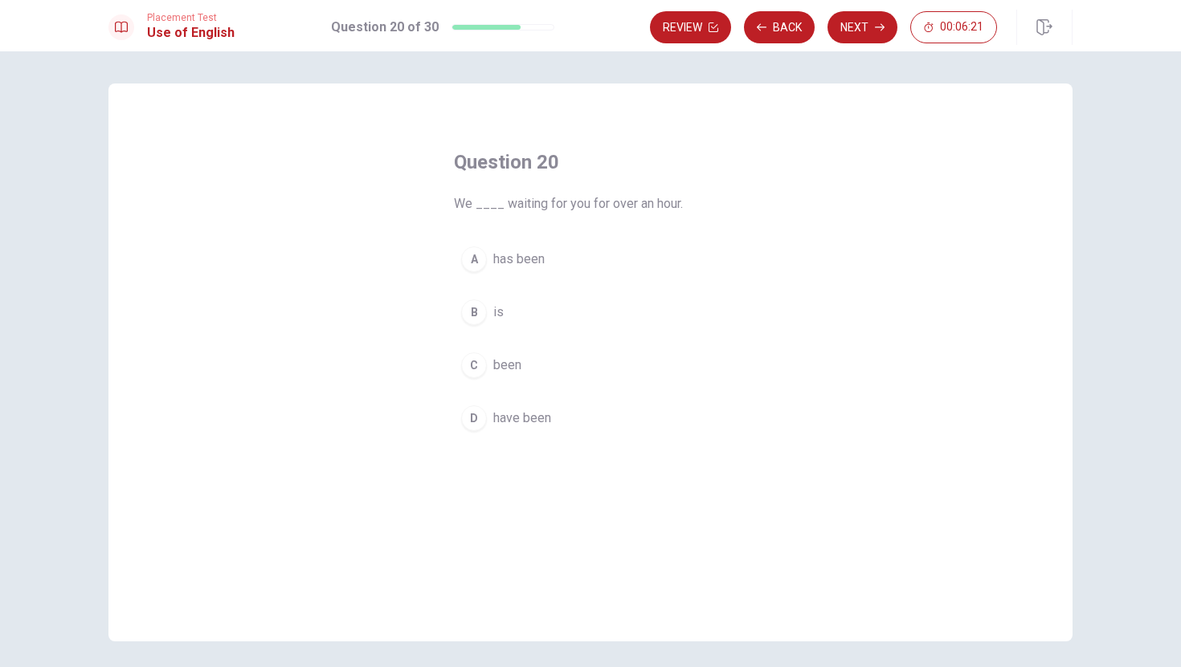
click at [528, 255] on span "has been" at bounding box center [518, 259] width 51 height 19
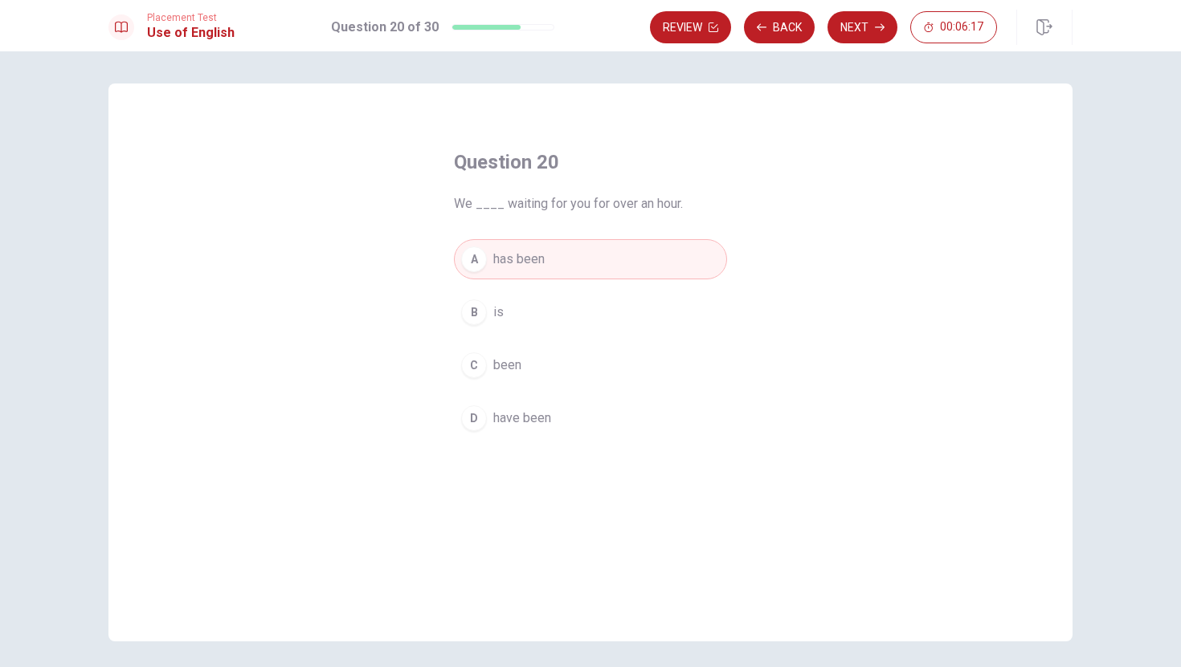
click at [543, 422] on span "have been" at bounding box center [522, 418] width 58 height 19
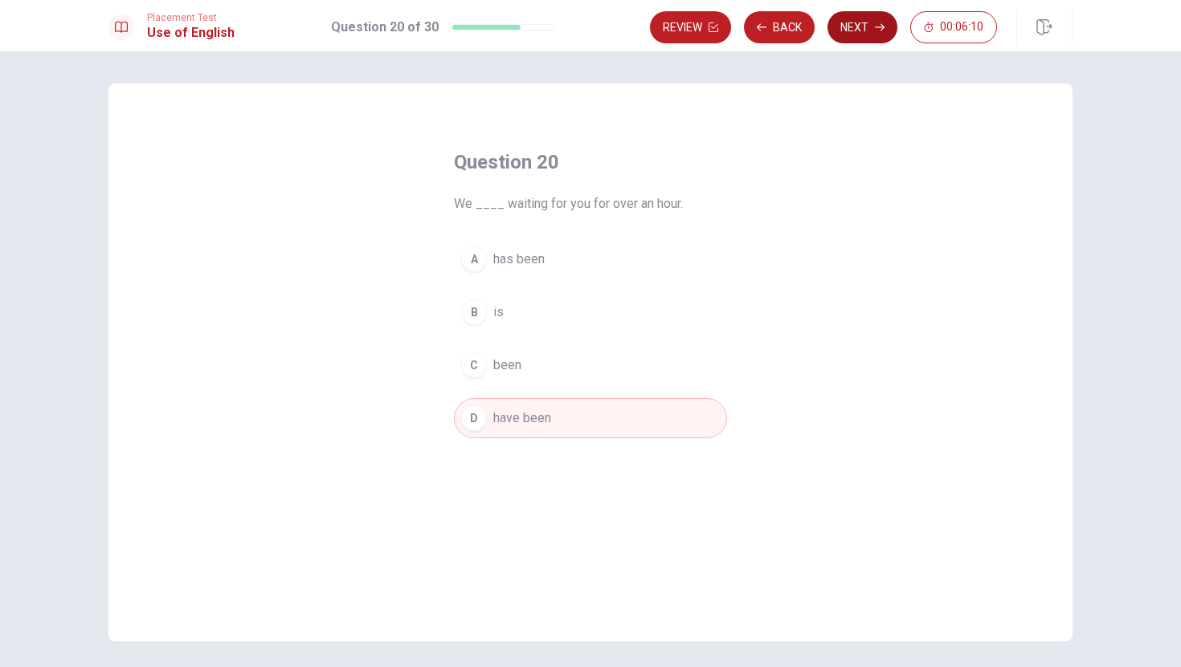
click at [857, 36] on button "Next" at bounding box center [862, 27] width 70 height 32
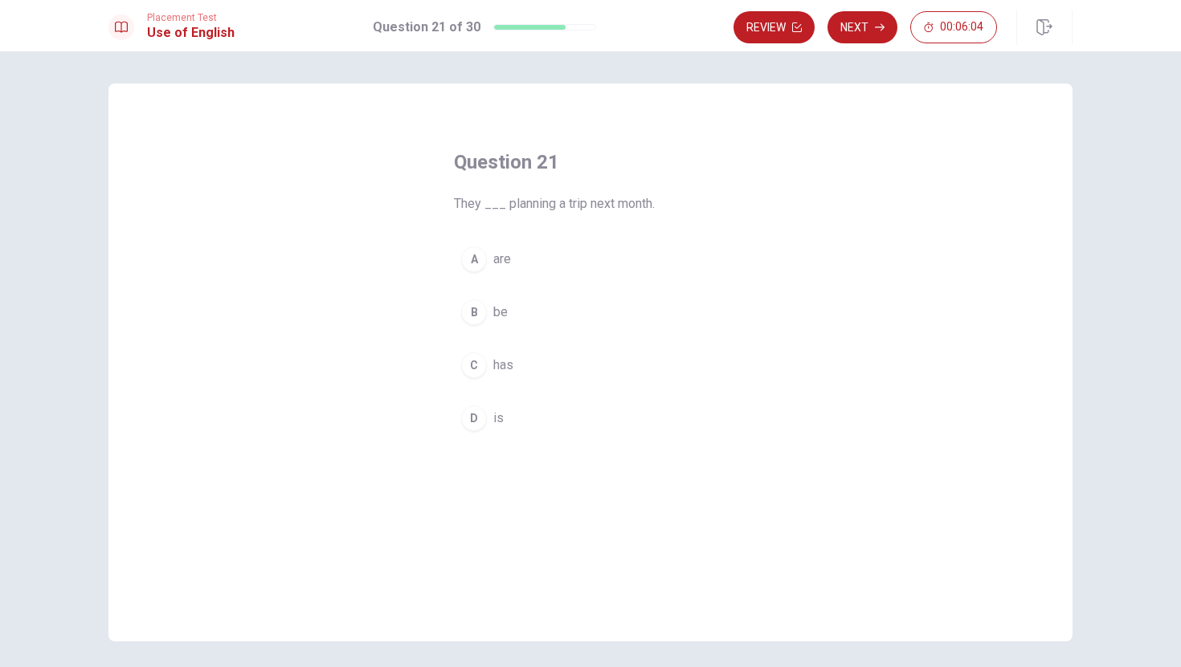
click at [500, 259] on span "are" at bounding box center [502, 259] width 18 height 19
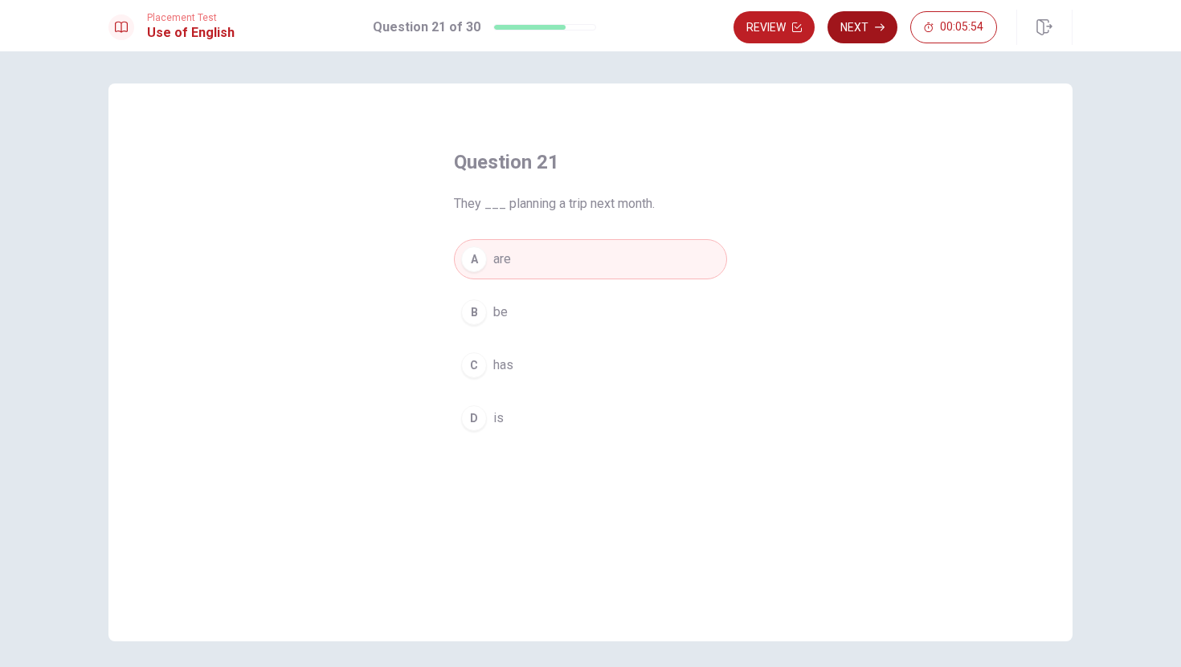
click at [855, 22] on button "Next" at bounding box center [862, 27] width 70 height 32
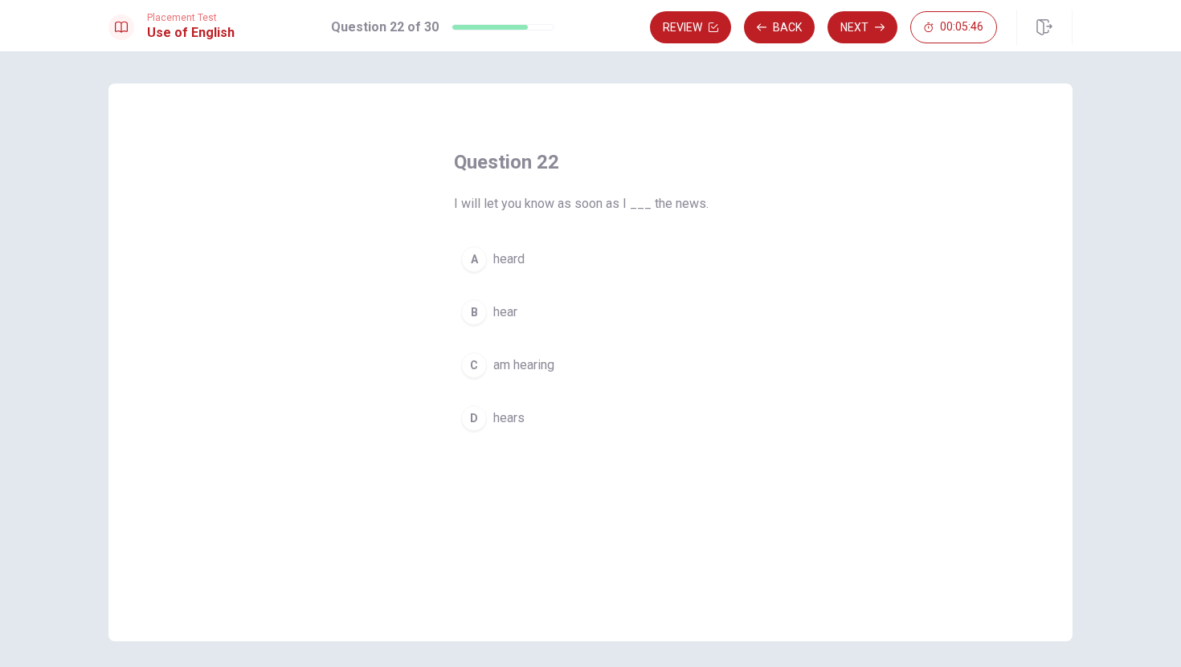
click at [520, 312] on button "B hear" at bounding box center [590, 312] width 273 height 40
click at [851, 35] on button "Next" at bounding box center [862, 27] width 70 height 32
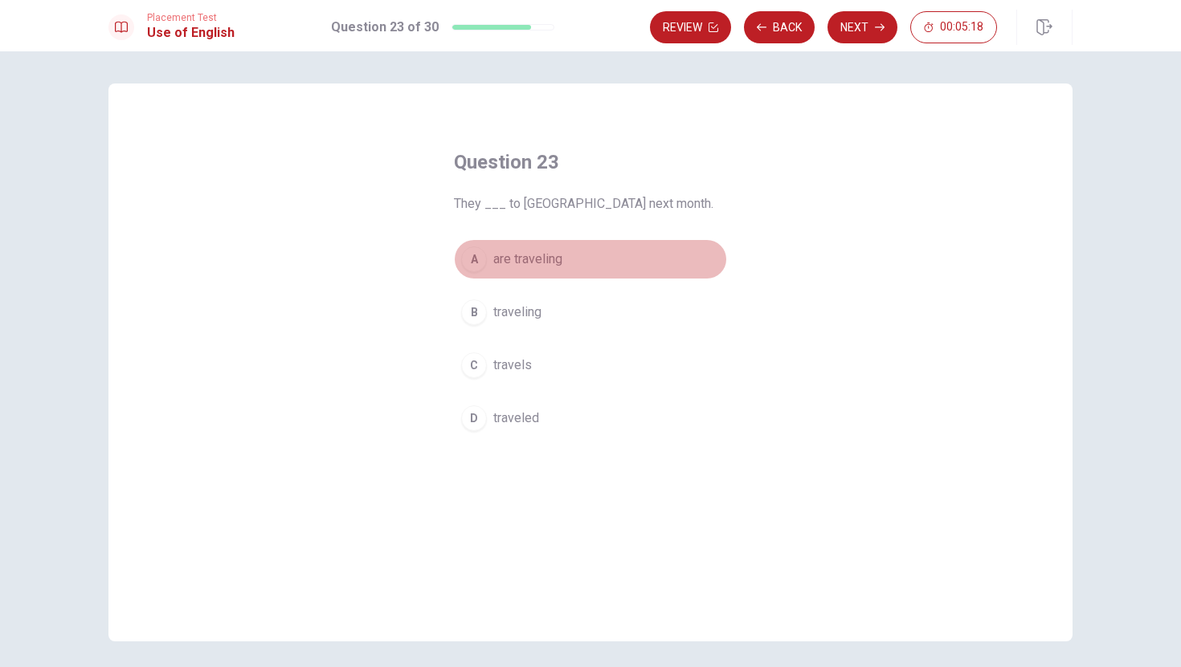
click at [521, 267] on span "are traveling" at bounding box center [527, 259] width 69 height 19
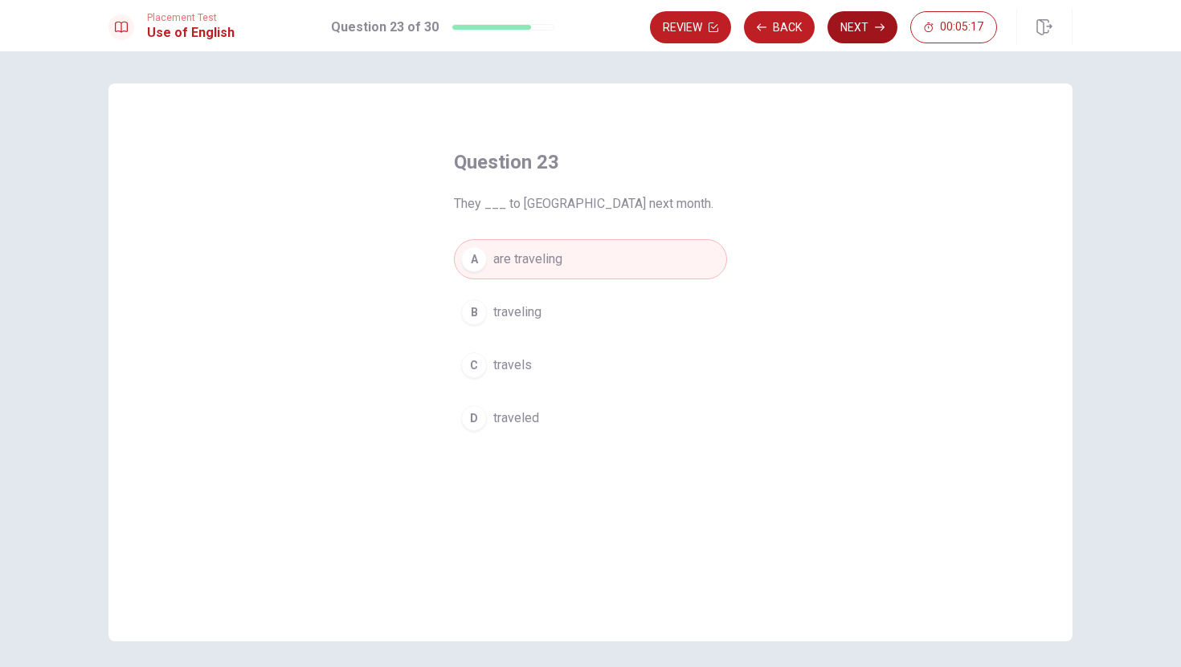
click at [851, 32] on button "Next" at bounding box center [862, 27] width 70 height 32
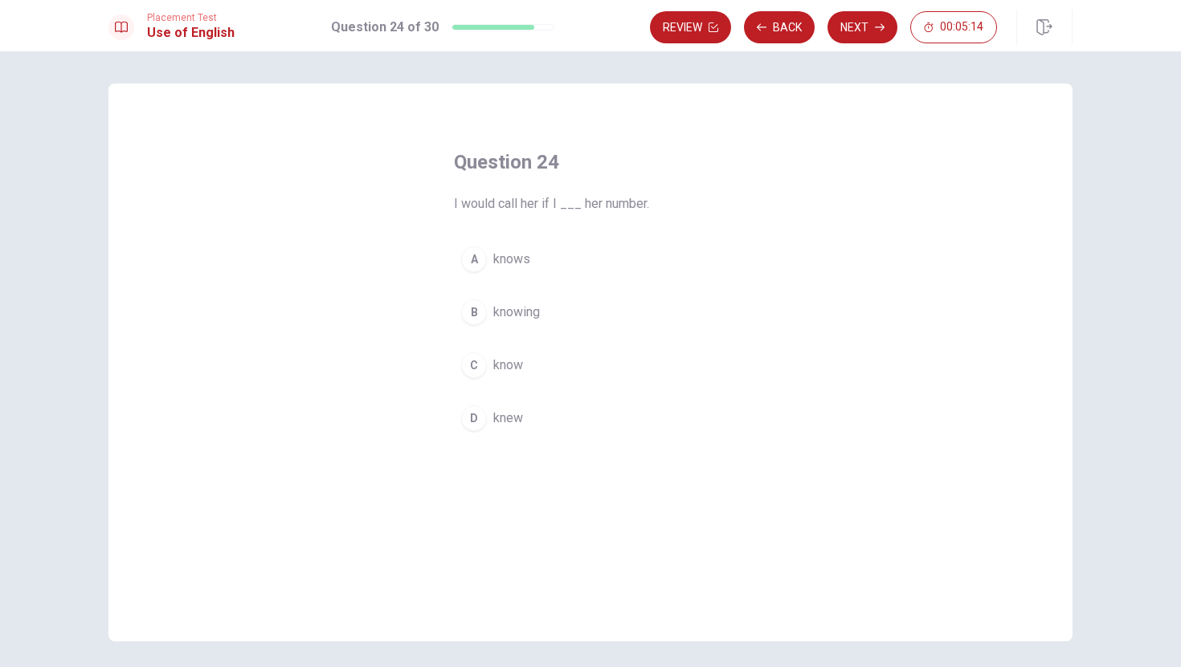
click at [502, 371] on span "know" at bounding box center [508, 365] width 30 height 19
click at [840, 38] on button "Next" at bounding box center [862, 27] width 70 height 32
click at [530, 369] on span "effective" at bounding box center [518, 365] width 51 height 19
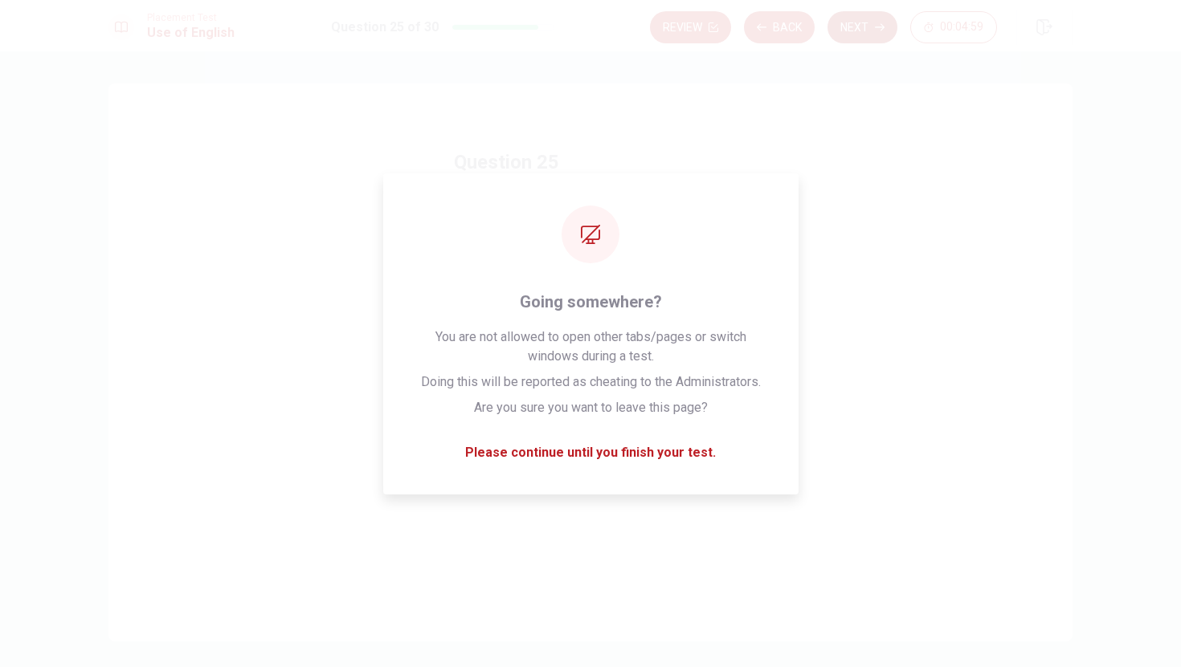
click at [847, 25] on button "Next" at bounding box center [862, 27] width 70 height 32
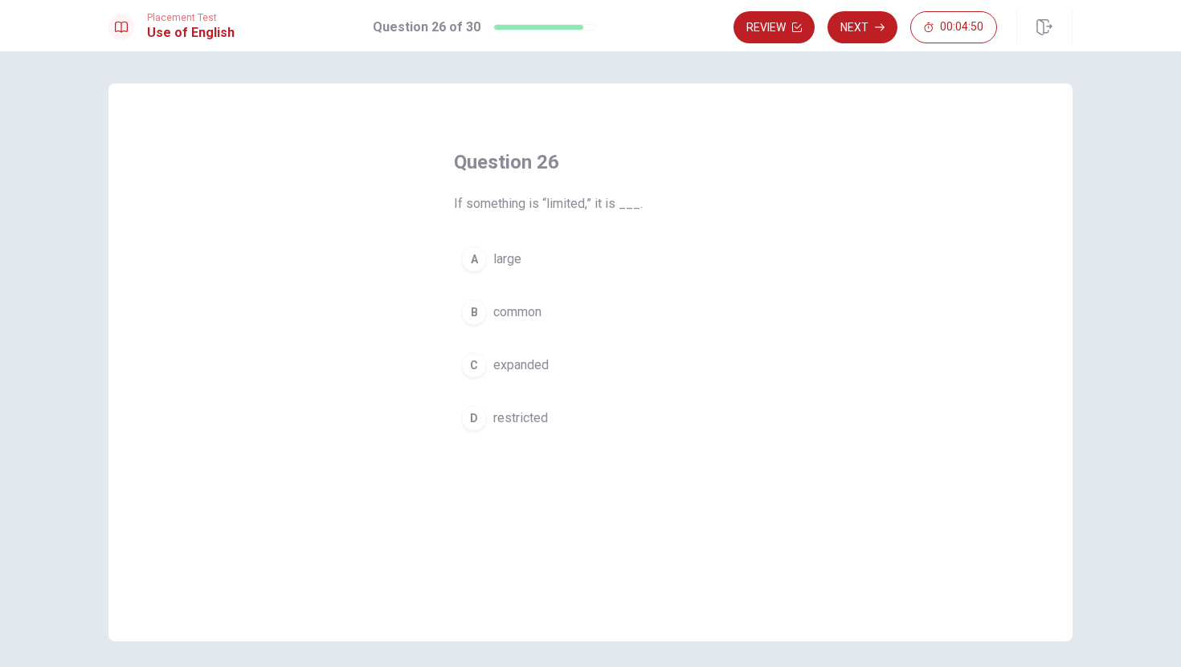
click at [519, 406] on button "D restricted" at bounding box center [590, 418] width 273 height 40
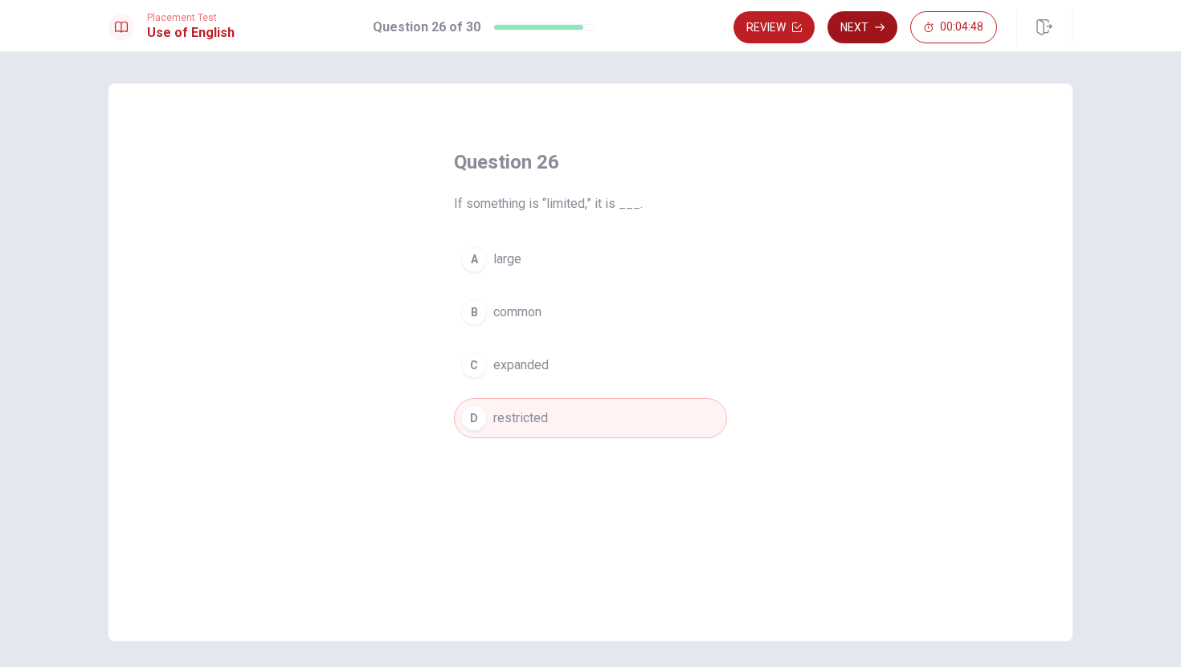
click at [867, 22] on button "Next" at bounding box center [862, 27] width 70 height 32
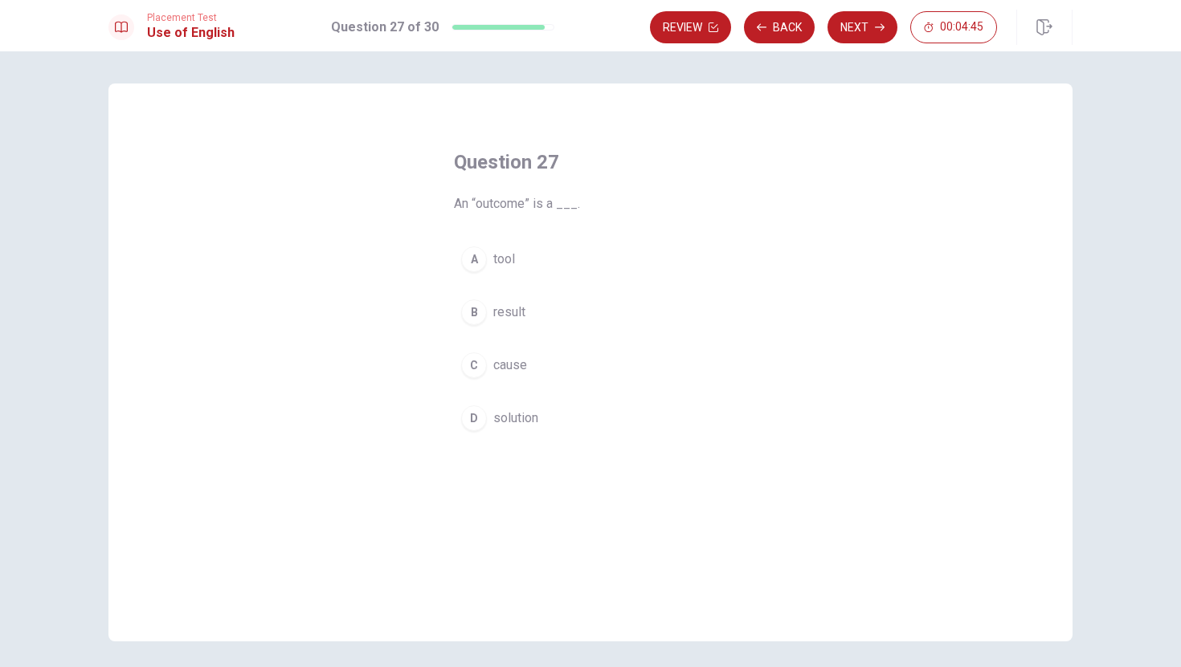
click at [504, 314] on span "result" at bounding box center [509, 312] width 32 height 19
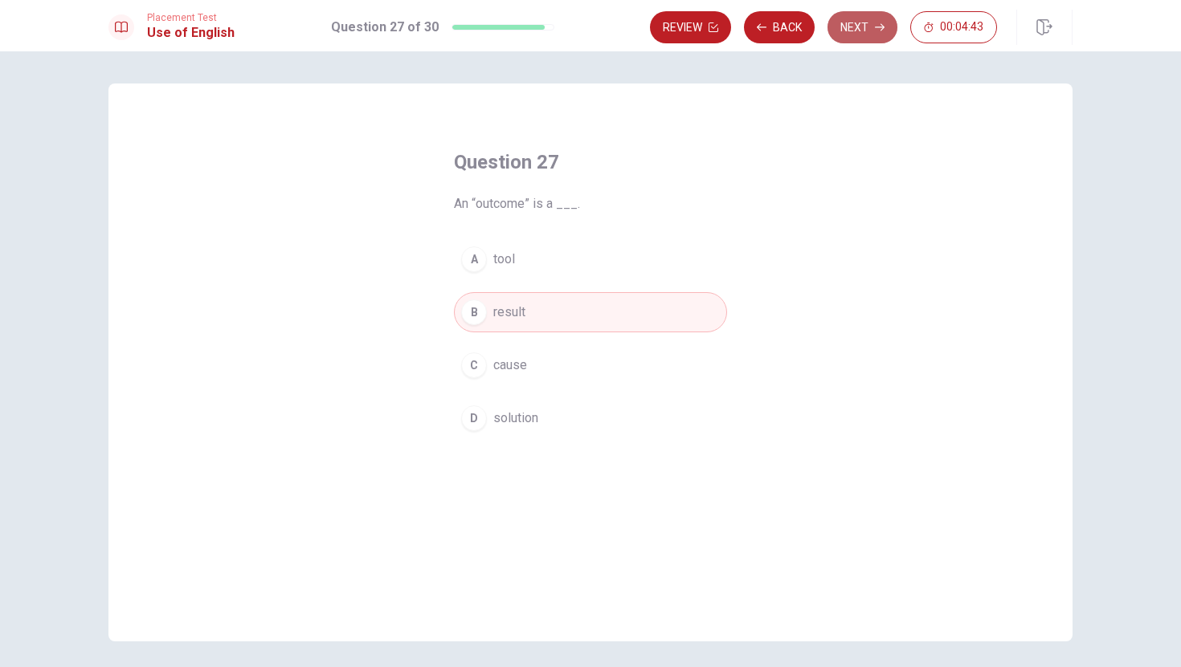
click at [868, 36] on button "Next" at bounding box center [862, 27] width 70 height 32
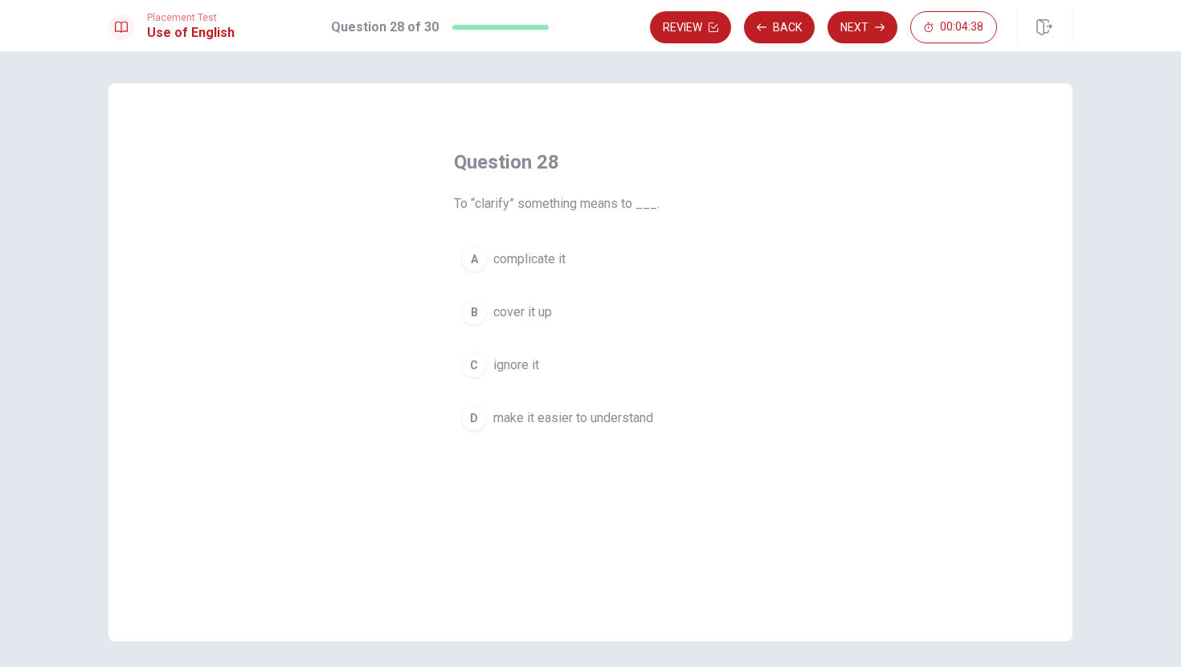
click at [563, 430] on button "D make it easier to understand" at bounding box center [590, 418] width 273 height 40
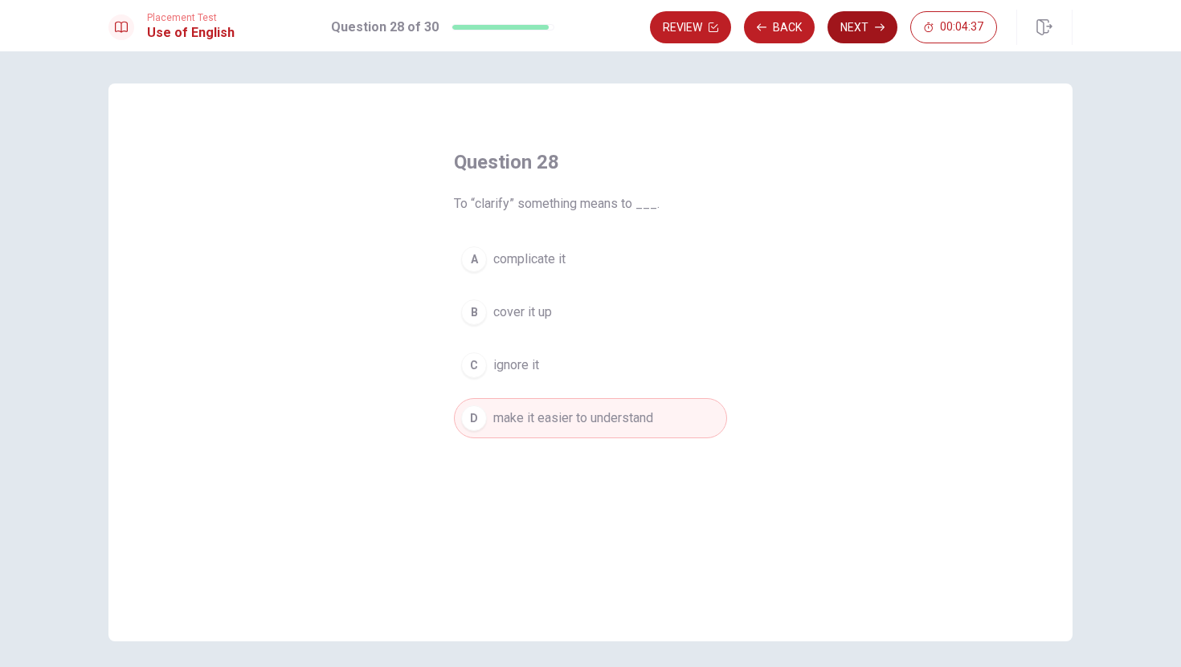
click at [863, 41] on button "Next" at bounding box center [862, 27] width 70 height 32
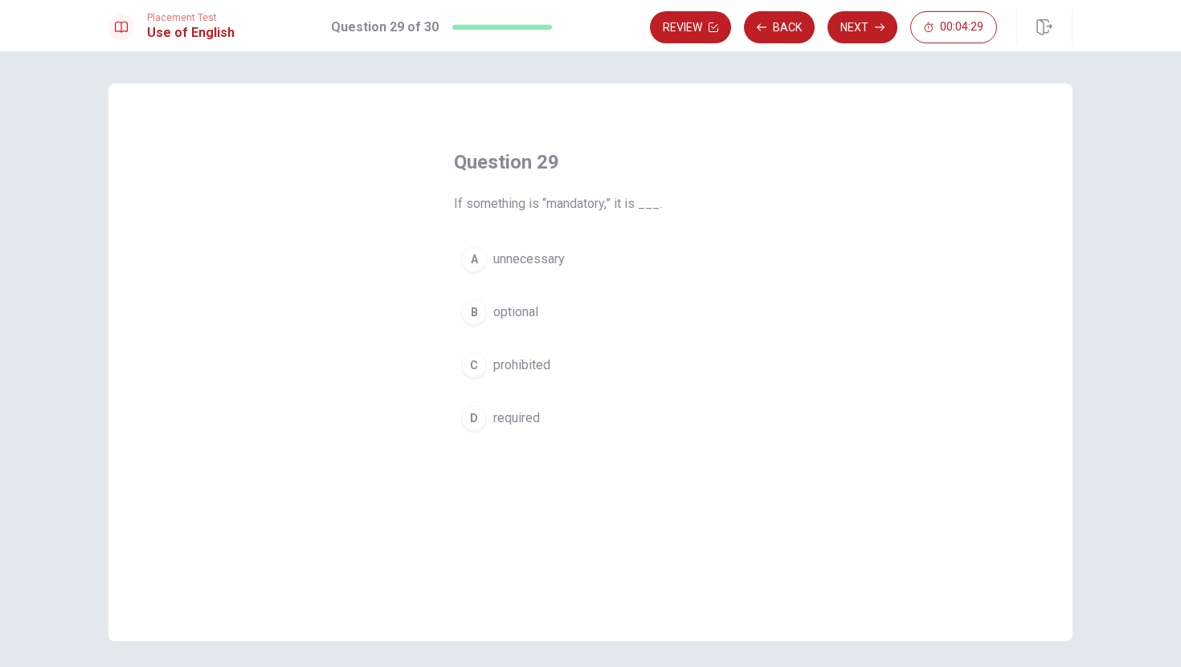
click at [532, 263] on span "unnecessary" at bounding box center [528, 259] width 71 height 19
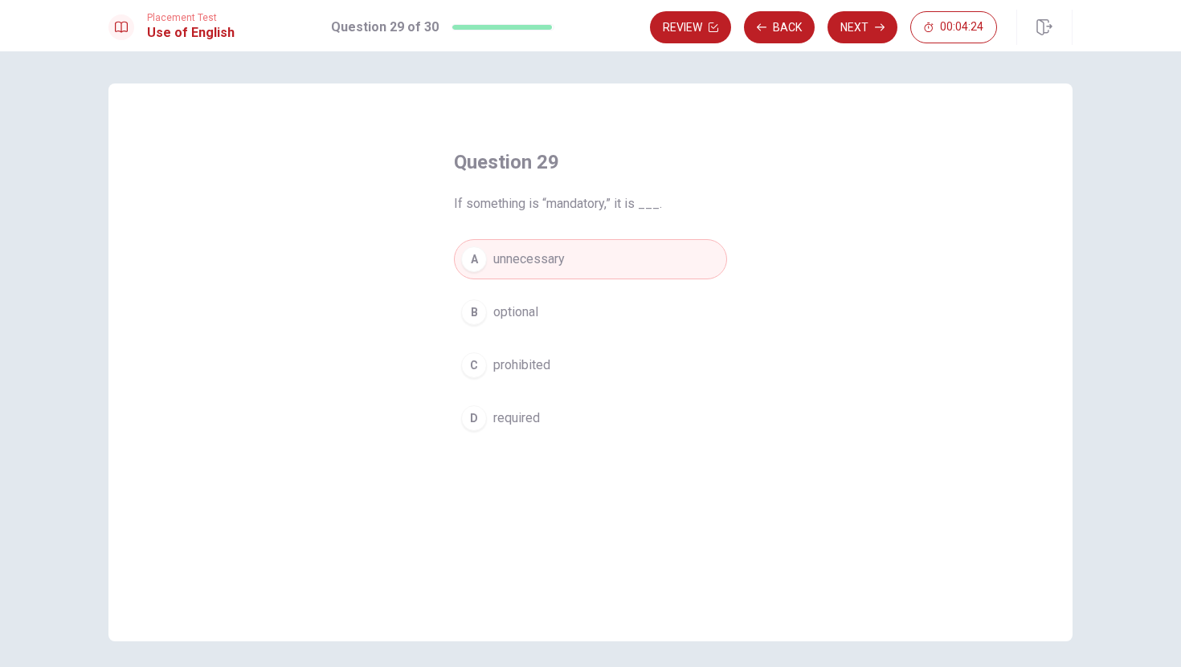
click at [586, 390] on div "A unnecessary B optional C prohibited D required" at bounding box center [590, 338] width 273 height 199
click at [557, 426] on button "D required" at bounding box center [590, 418] width 273 height 40
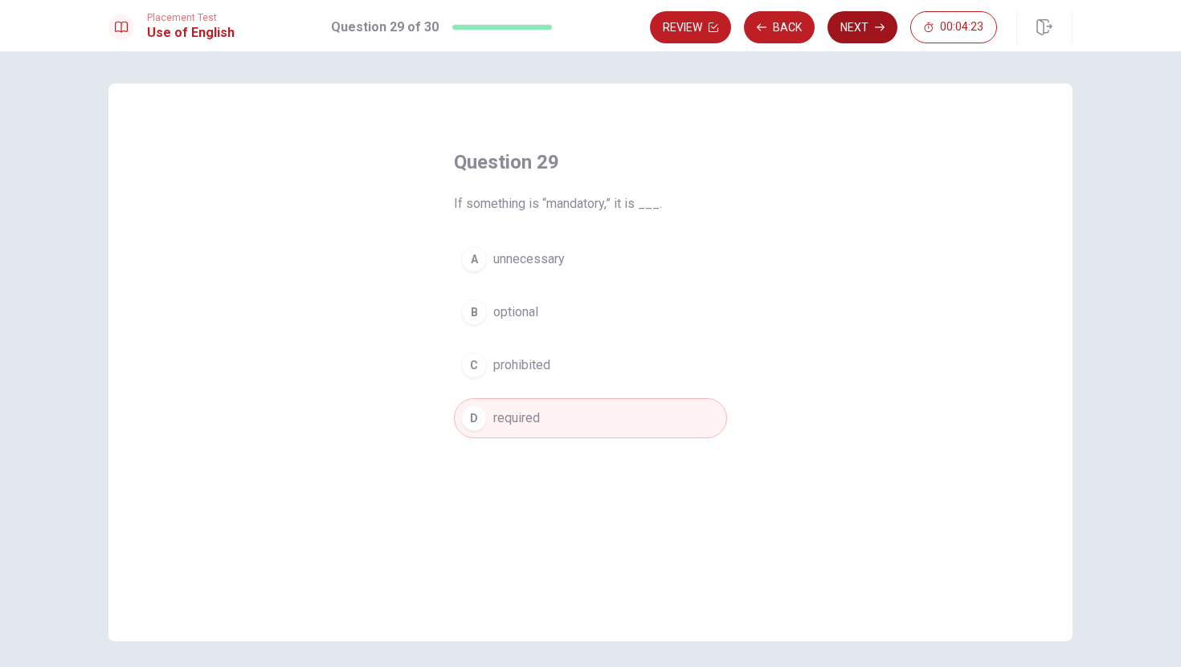
click at [859, 41] on button "Next" at bounding box center [862, 27] width 70 height 32
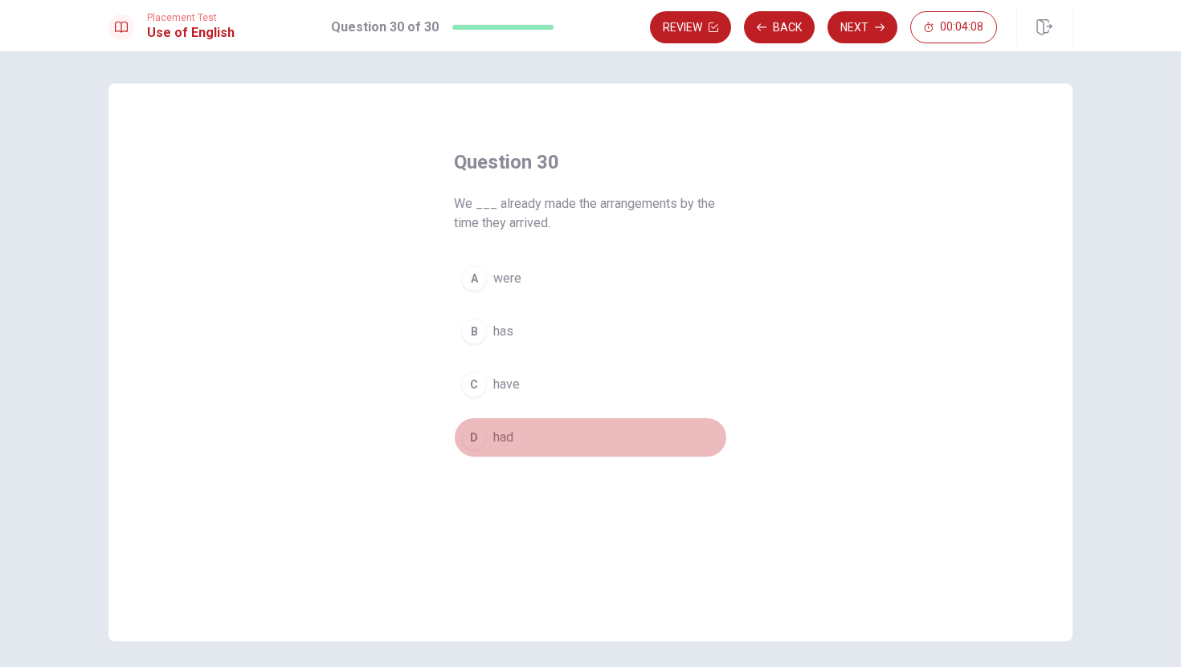
click at [528, 432] on button "D had" at bounding box center [590, 438] width 273 height 40
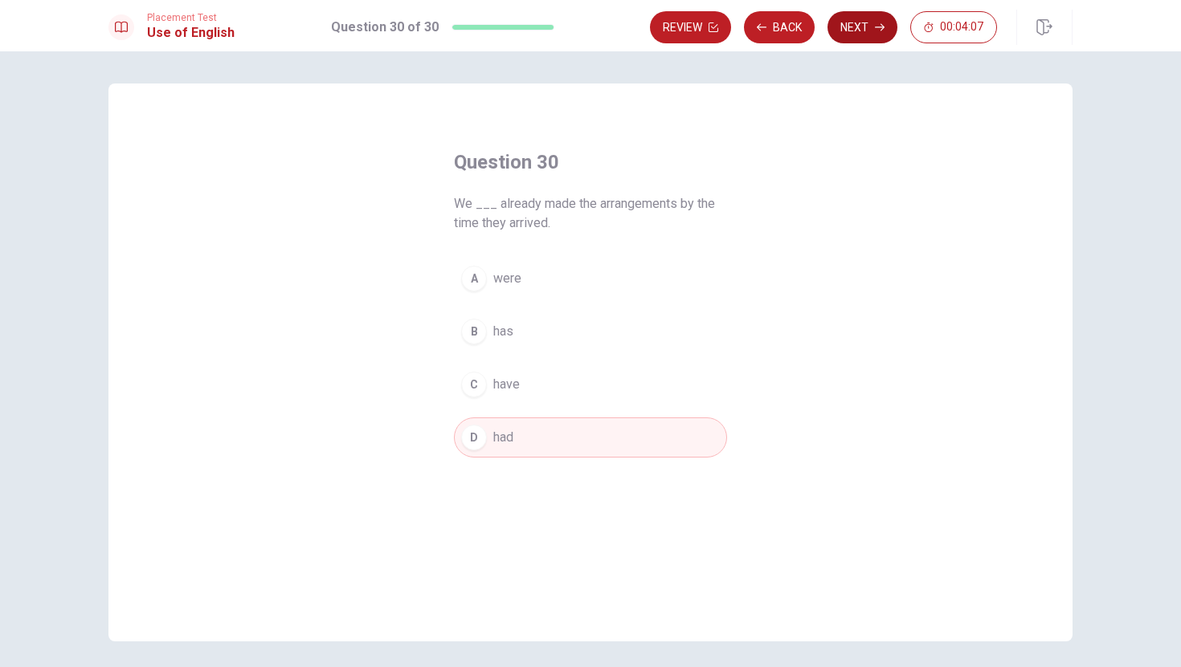
click at [864, 30] on button "Next" at bounding box center [862, 27] width 70 height 32
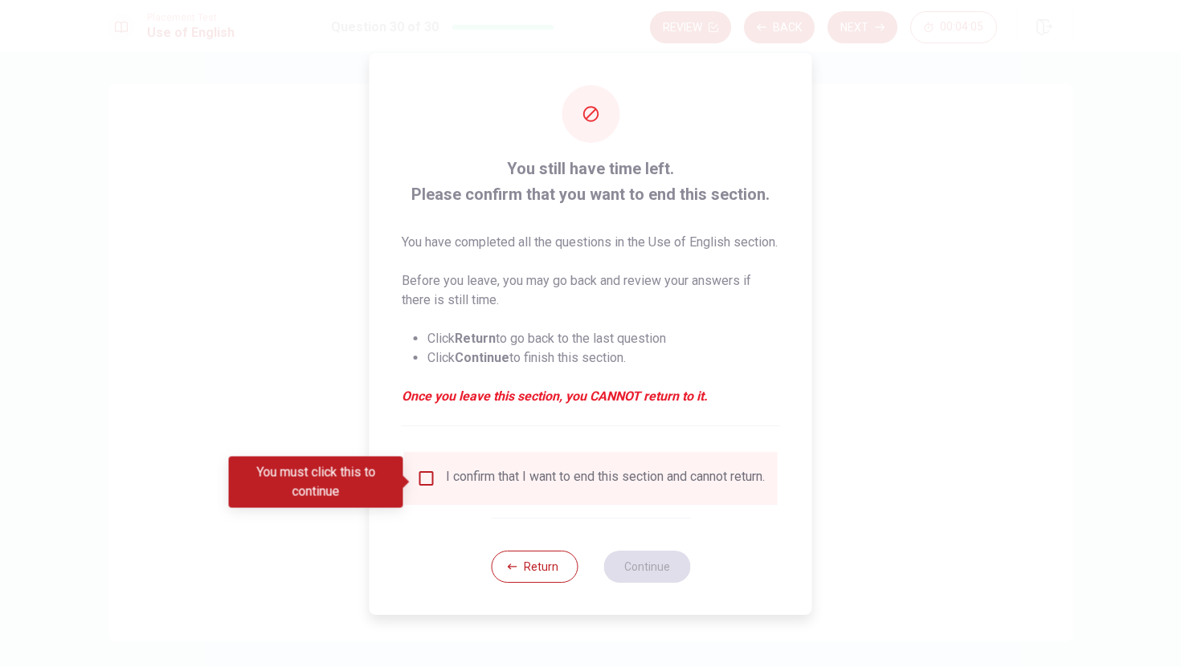
click at [429, 480] on input "You must click this to continue" at bounding box center [426, 478] width 19 height 19
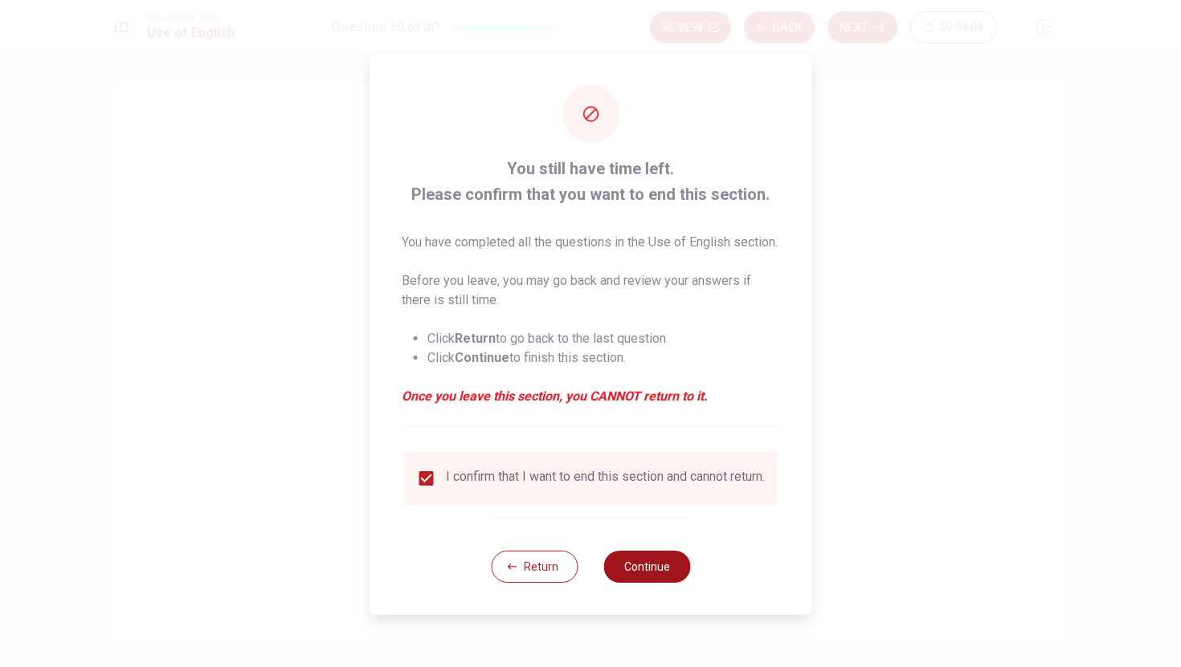
click at [657, 583] on button "Continue" at bounding box center [646, 567] width 87 height 32
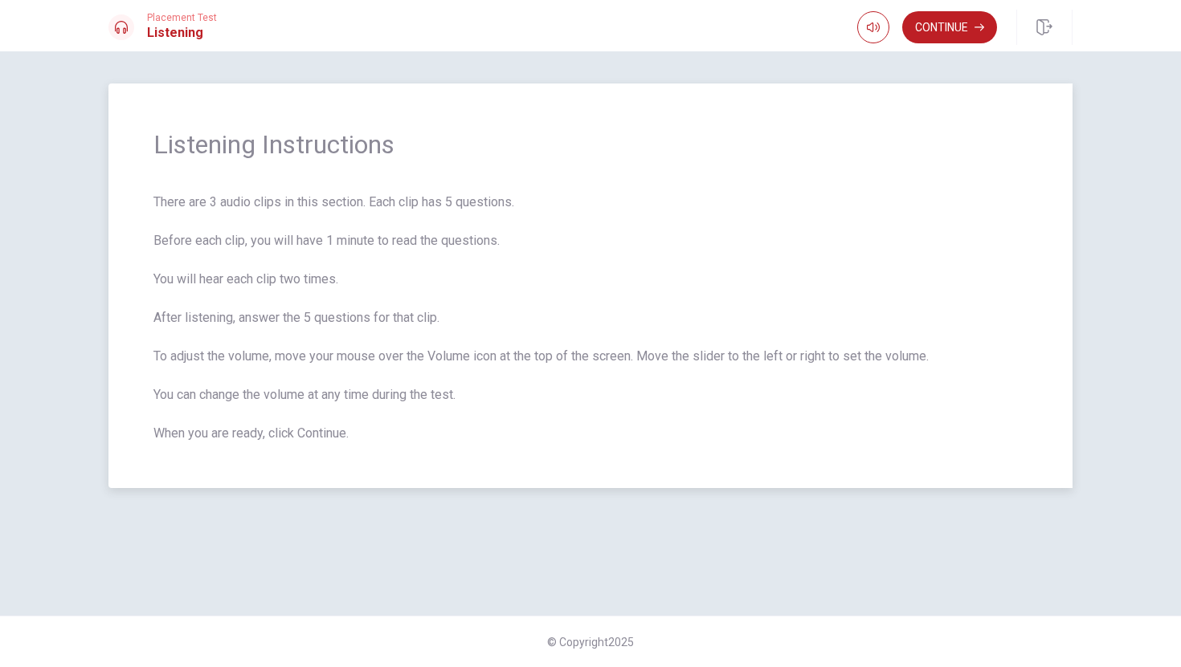
drag, startPoint x: 368, startPoint y: 202, endPoint x: 580, endPoint y: 215, distance: 212.5
click at [580, 215] on span "There are 3 audio clips in this section. Each clip has 5 questions. Before each…" at bounding box center [590, 318] width 874 height 251
drag, startPoint x: 152, startPoint y: 236, endPoint x: 320, endPoint y: 236, distance: 167.9
click at [320, 239] on div "Listening Instructions There are 3 audio clips in this section. Each clip has 5…" at bounding box center [590, 286] width 964 height 405
click at [958, 34] on button "Continue" at bounding box center [949, 27] width 95 height 32
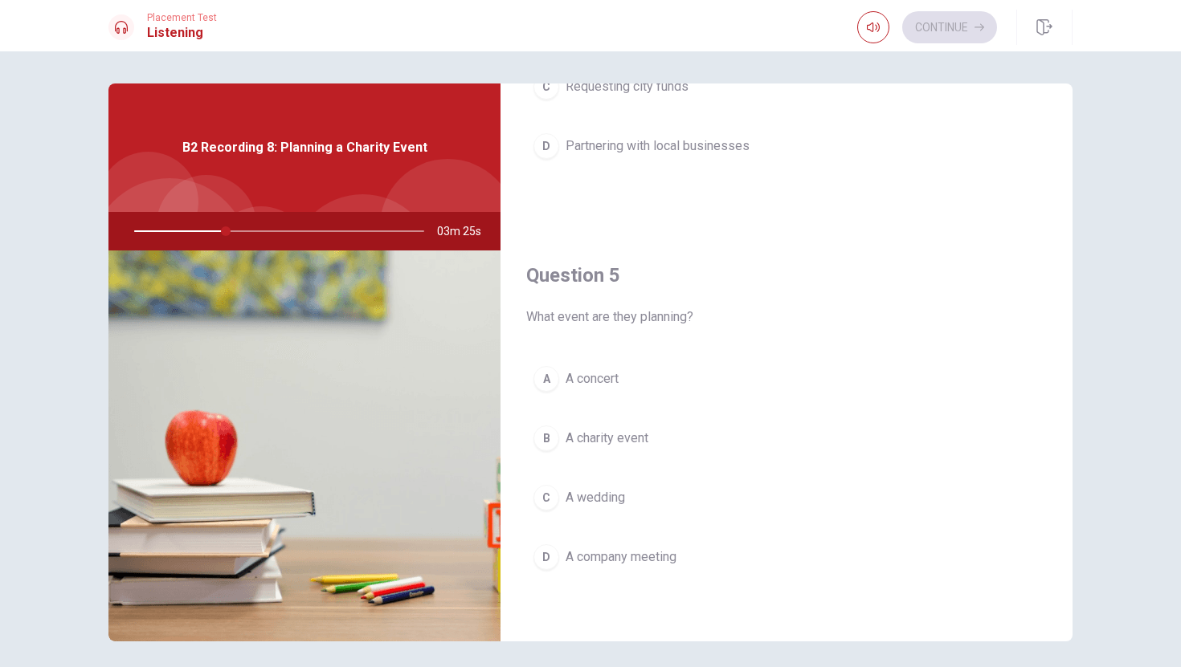
scroll to position [30, 0]
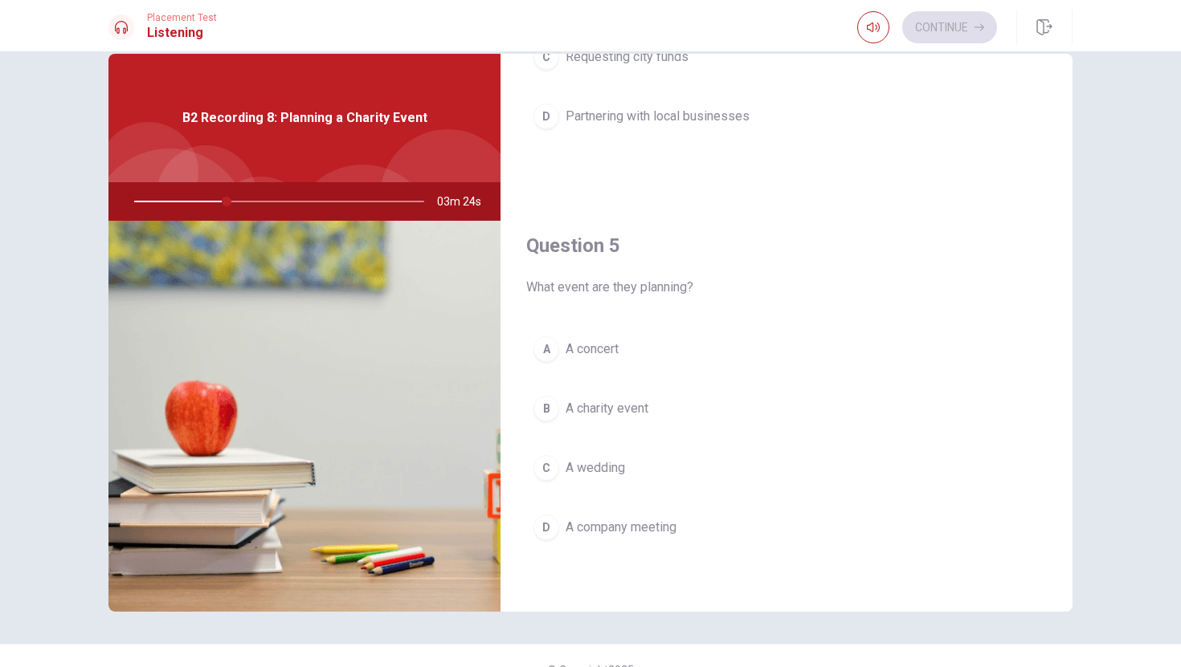
click at [606, 406] on span "A charity event" at bounding box center [606, 408] width 83 height 19
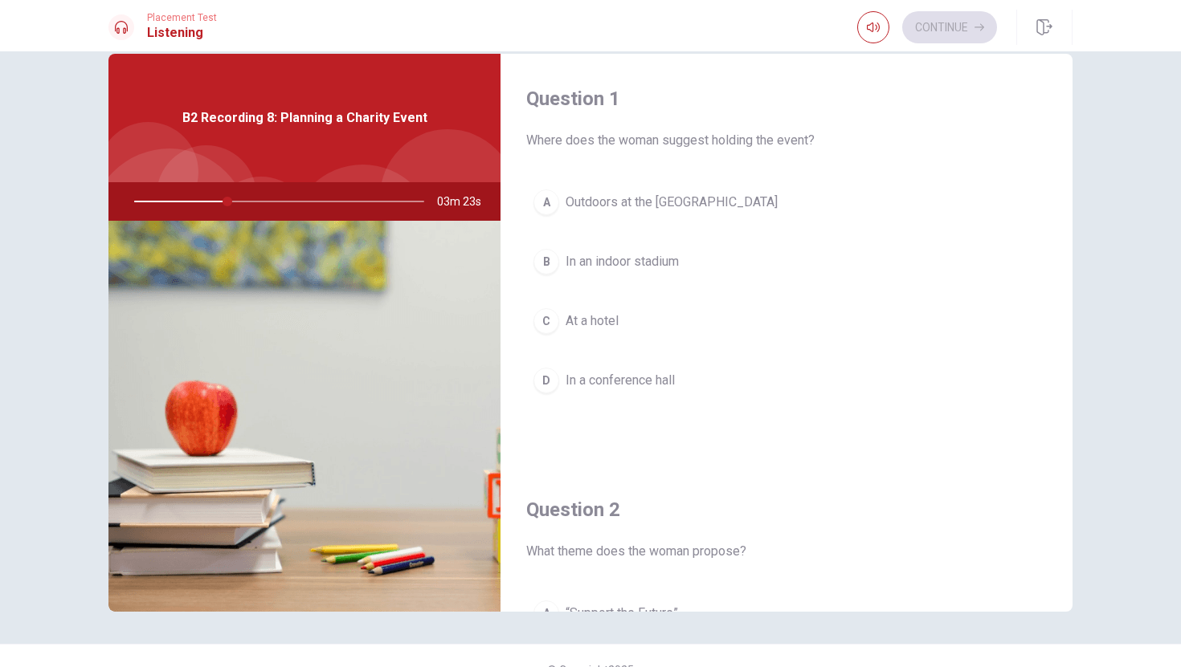
scroll to position [0, 0]
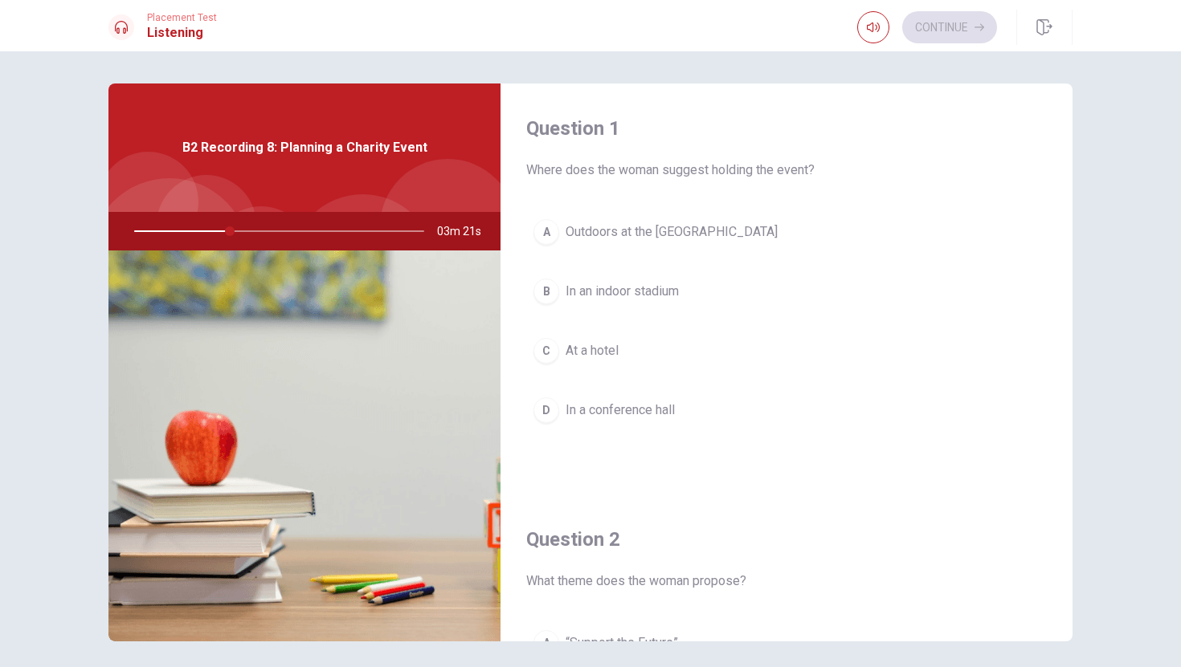
click at [700, 240] on span "Outdoors at the [GEOGRAPHIC_DATA]" at bounding box center [671, 231] width 212 height 19
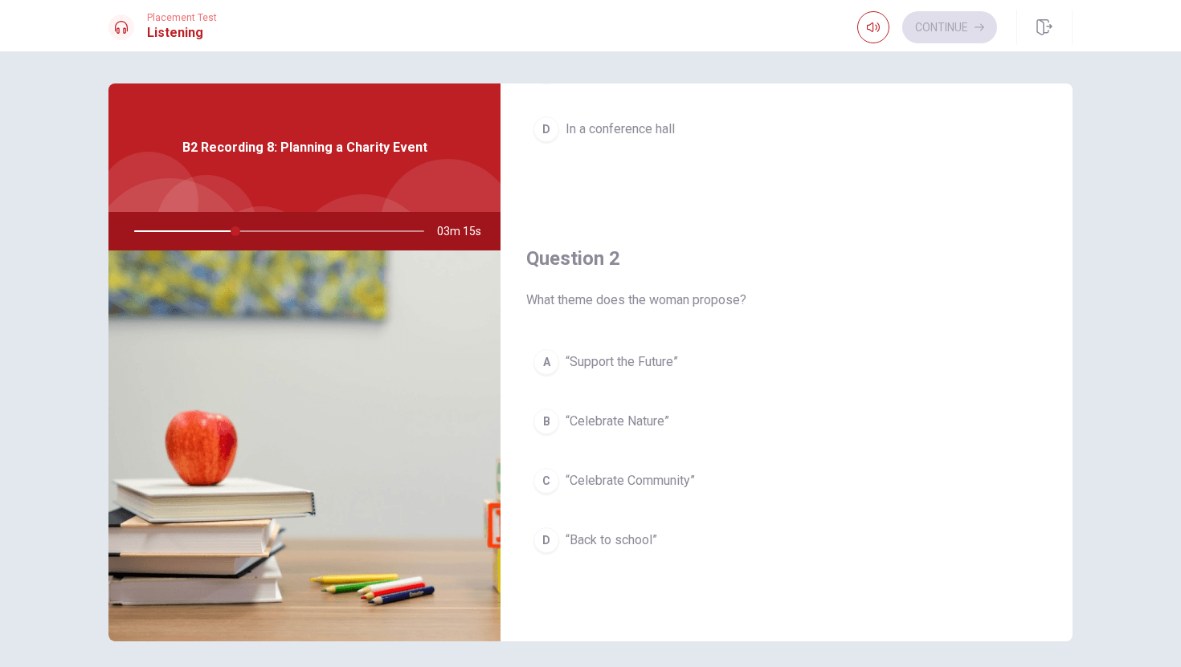
scroll to position [284, 0]
click at [630, 479] on span "“Celebrate Community”" at bounding box center [629, 477] width 129 height 19
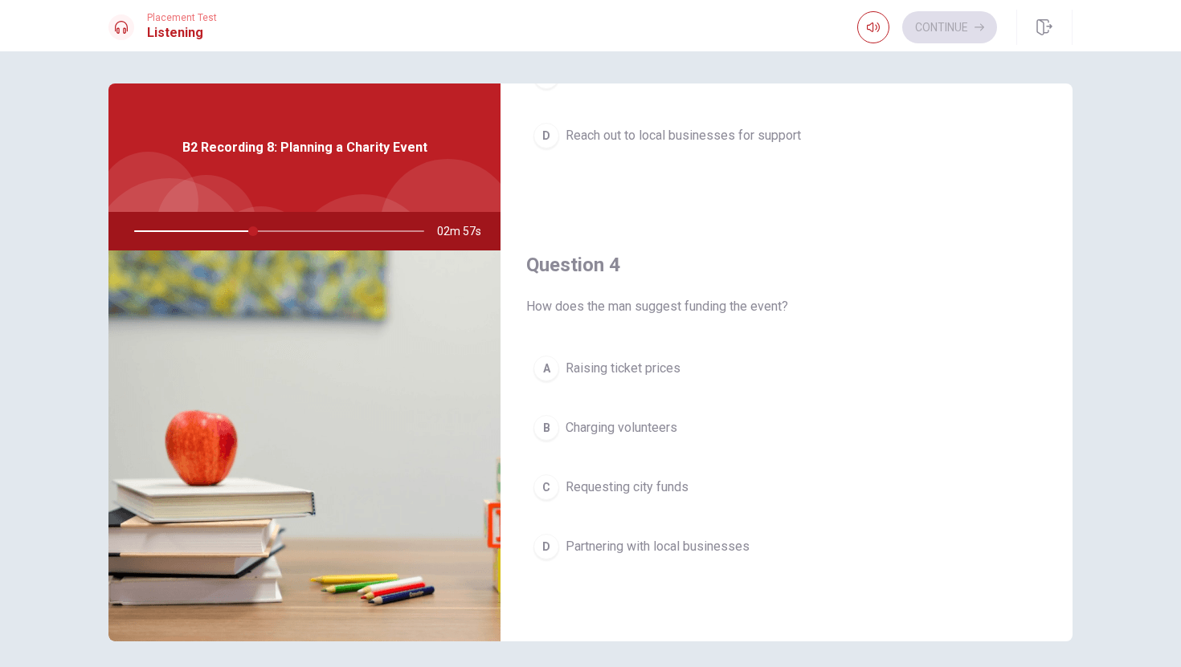
scroll to position [1098, 0]
click at [597, 545] on span "Partnering with local businesses" at bounding box center [657, 546] width 184 height 19
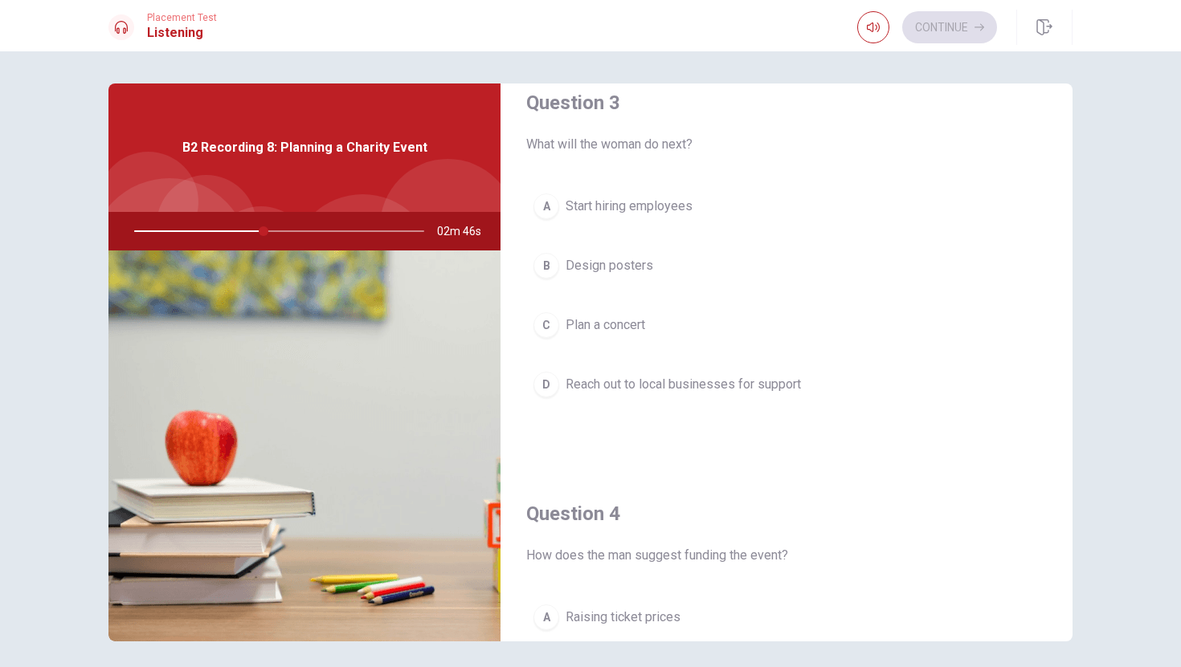
scroll to position [849, 0]
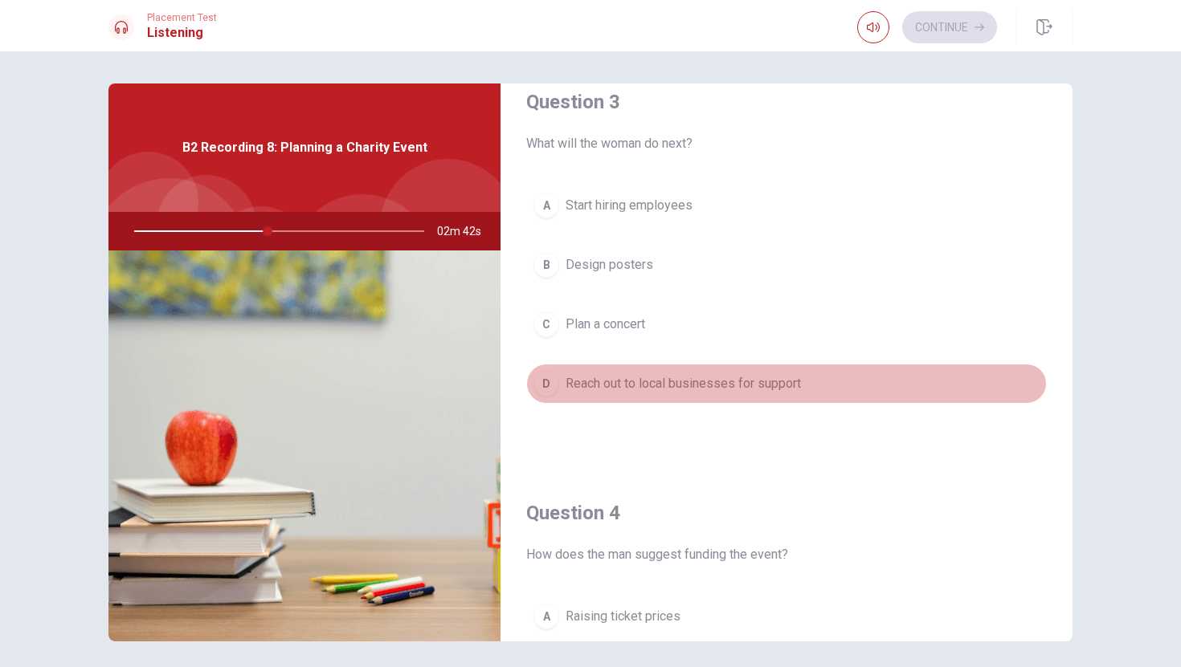
click at [606, 372] on button "D Reach out to local businesses for support" at bounding box center [786, 384] width 520 height 40
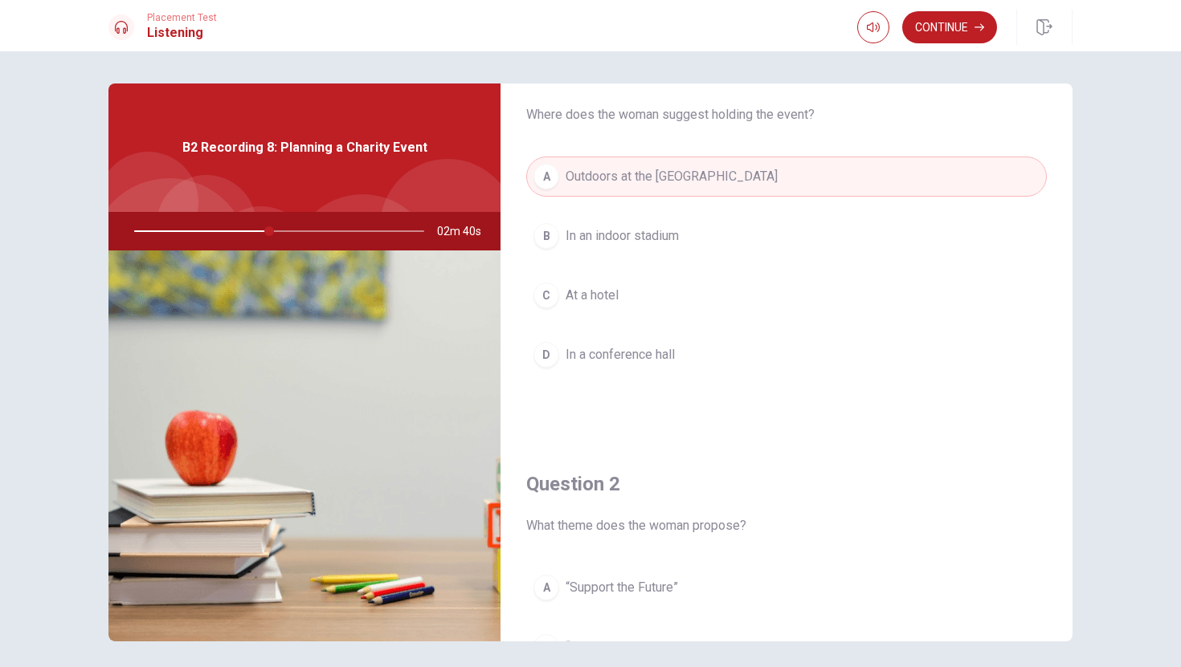
scroll to position [0, 0]
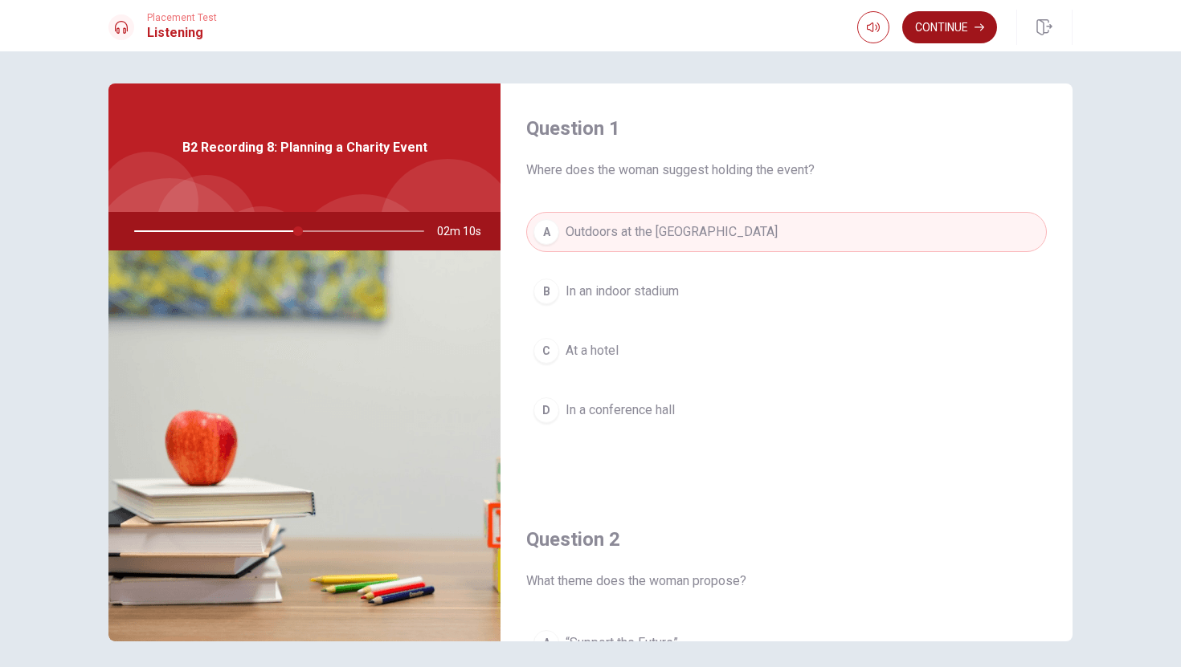
click at [958, 42] on button "Continue" at bounding box center [949, 27] width 95 height 32
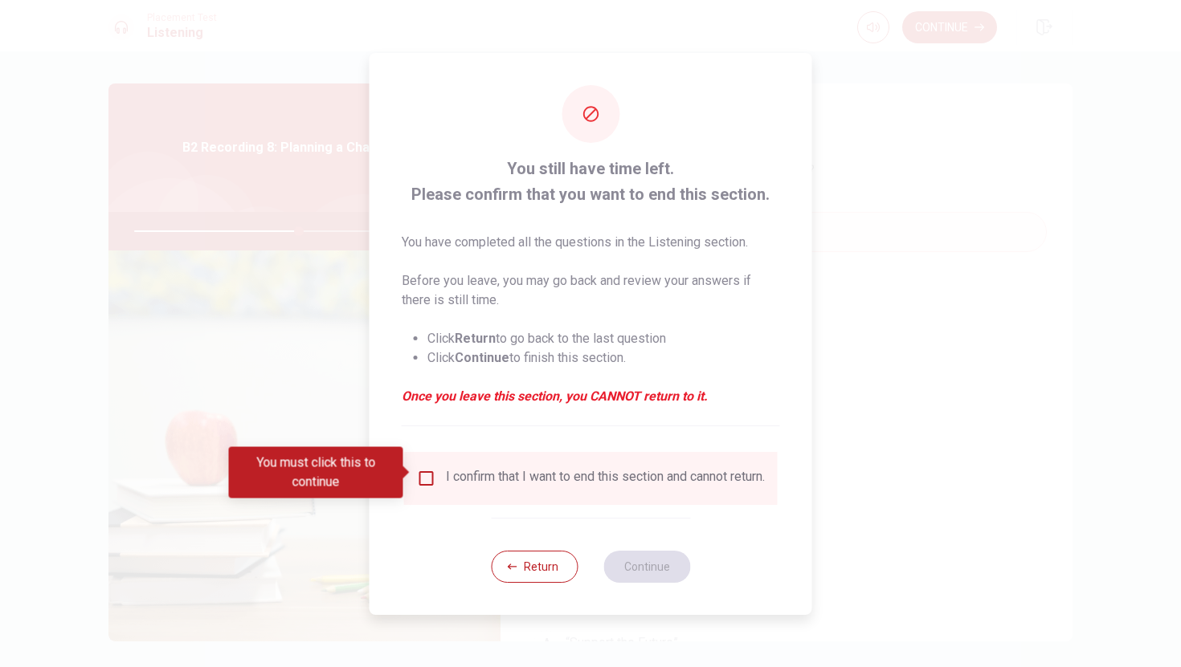
click at [418, 457] on div "I confirm that I want to end this section and cannot return." at bounding box center [590, 478] width 373 height 53
click at [423, 471] on input "You must click this to continue" at bounding box center [426, 478] width 19 height 19
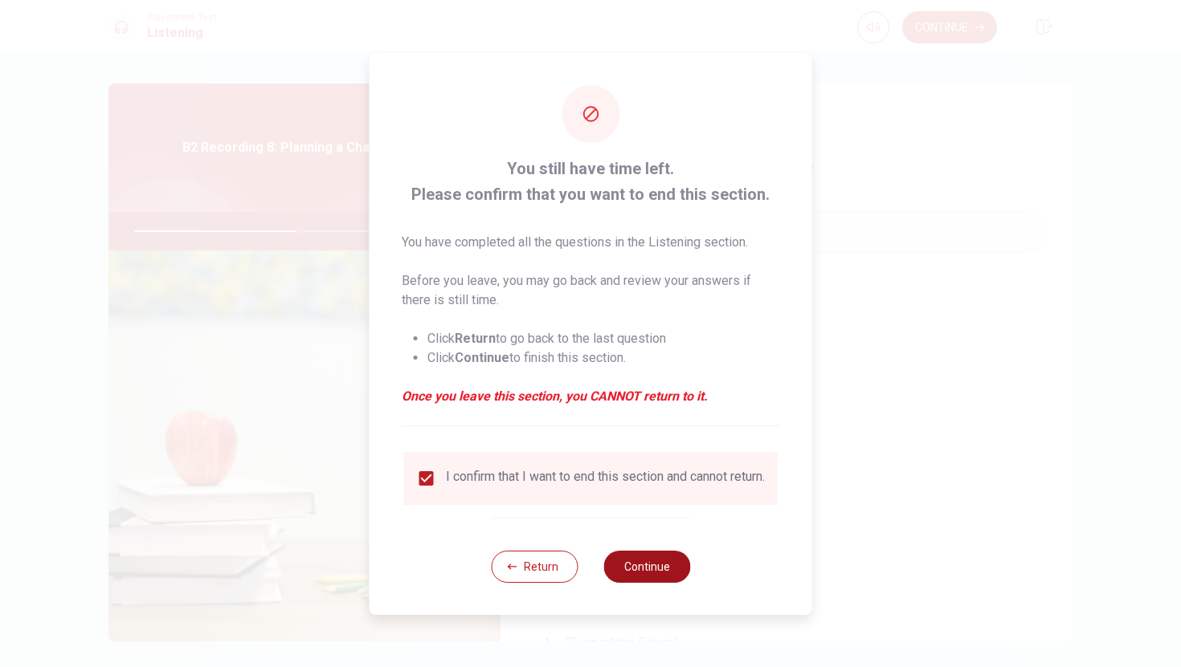
click at [635, 570] on button "Continue" at bounding box center [646, 567] width 87 height 32
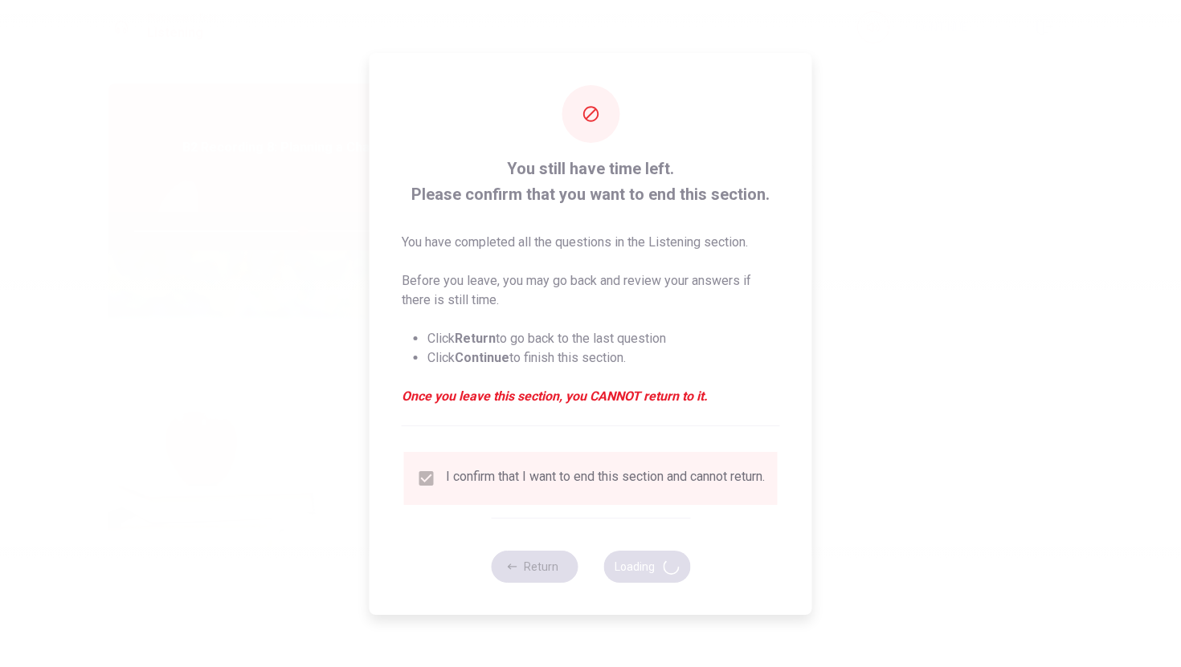
type input "59"
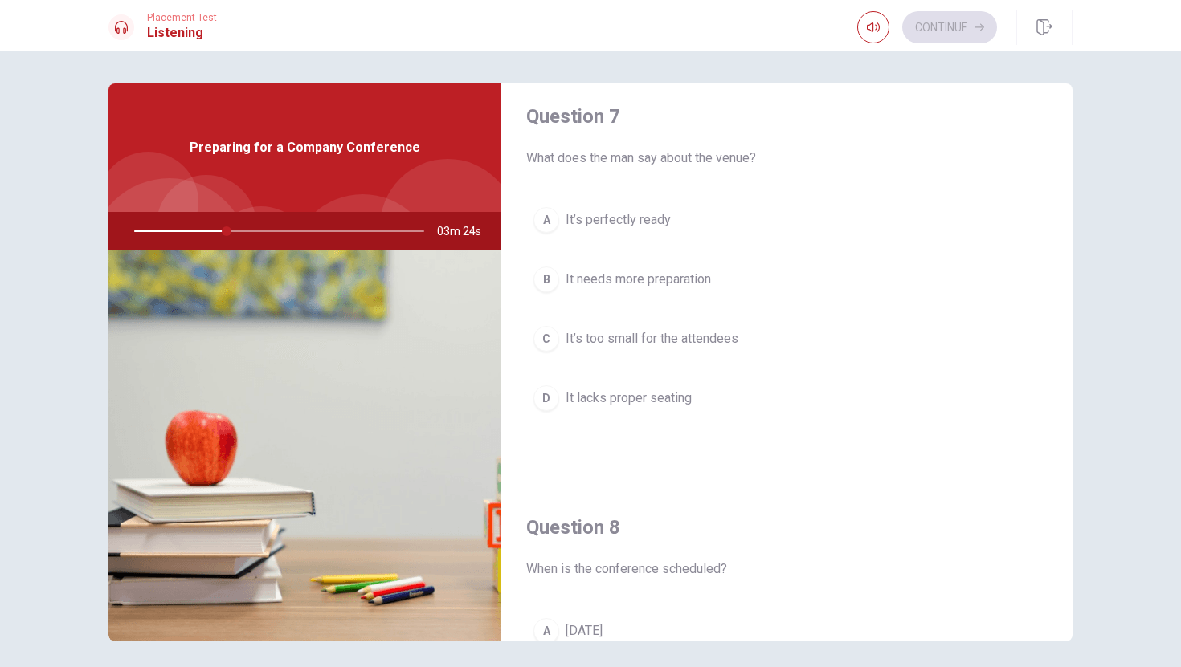
scroll to position [821, 0]
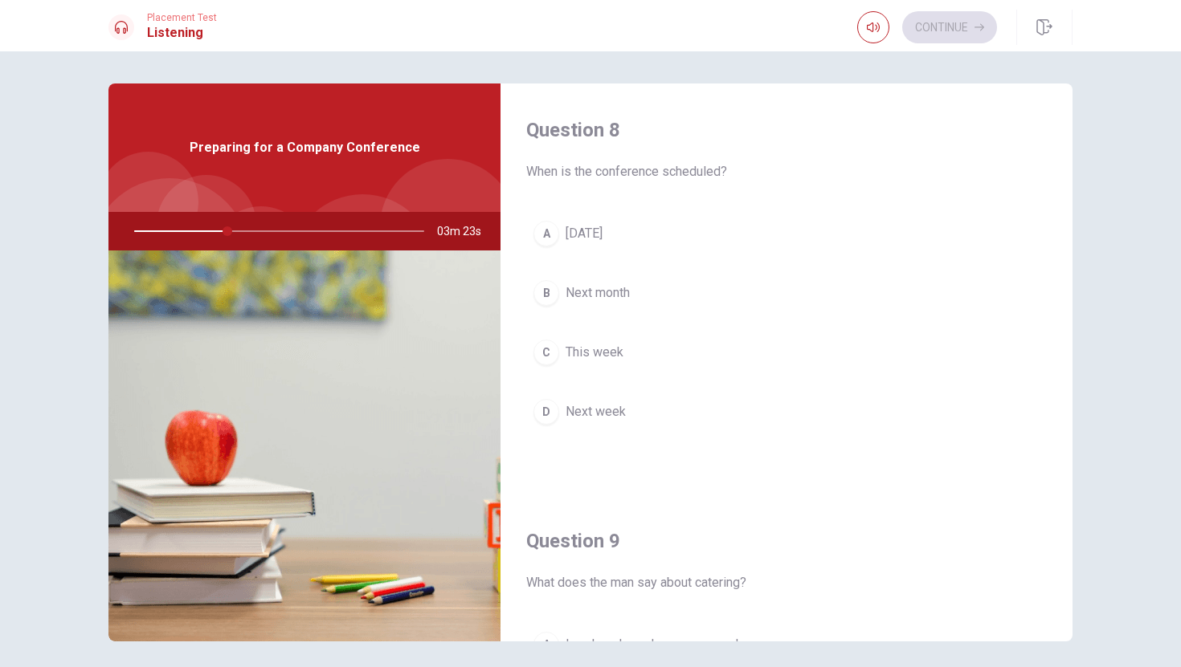
click at [661, 292] on button "B Next month" at bounding box center [786, 293] width 520 height 40
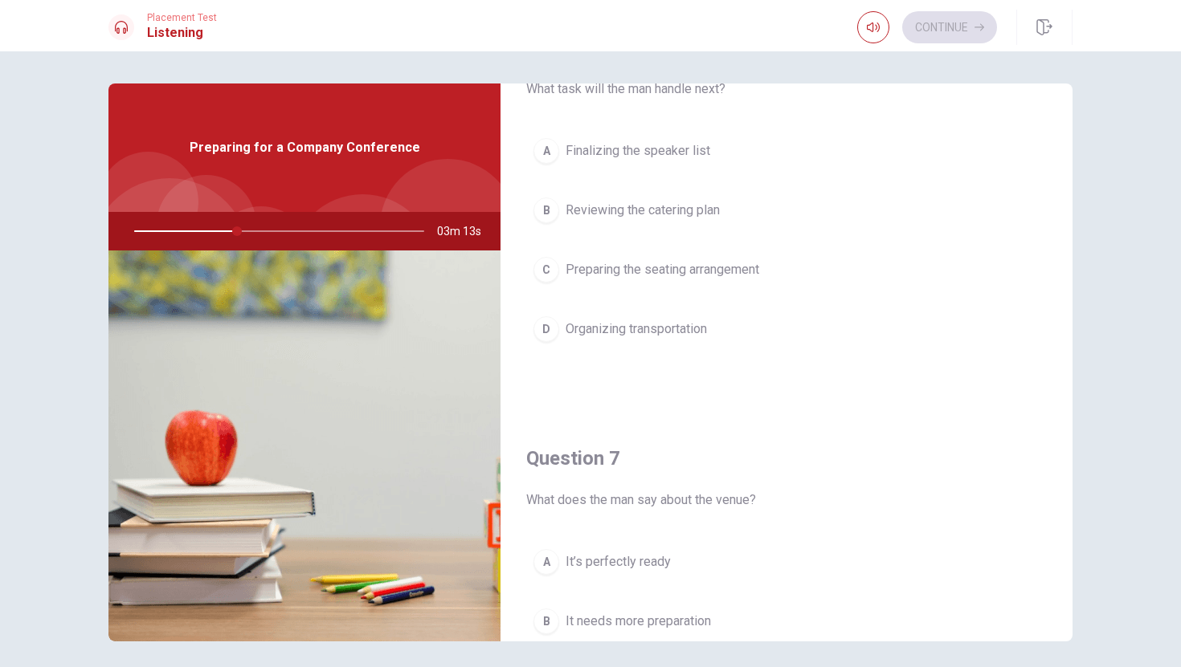
scroll to position [82, 0]
click at [660, 141] on span "Finalizing the speaker list" at bounding box center [637, 150] width 145 height 19
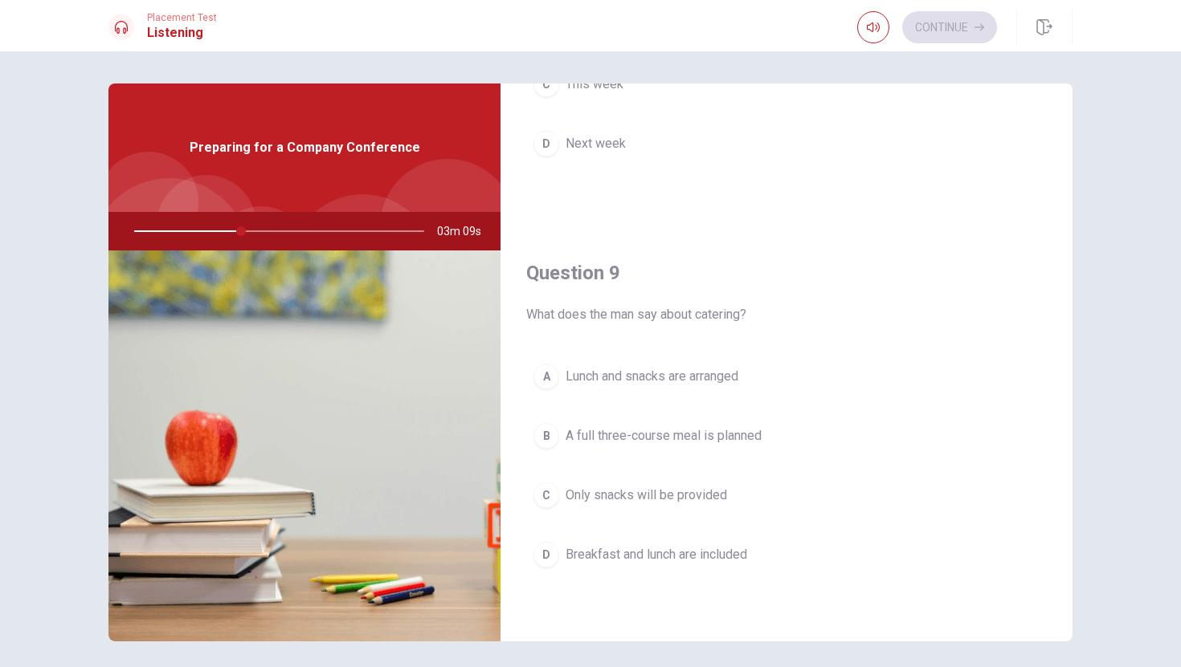
scroll to position [1247, 0]
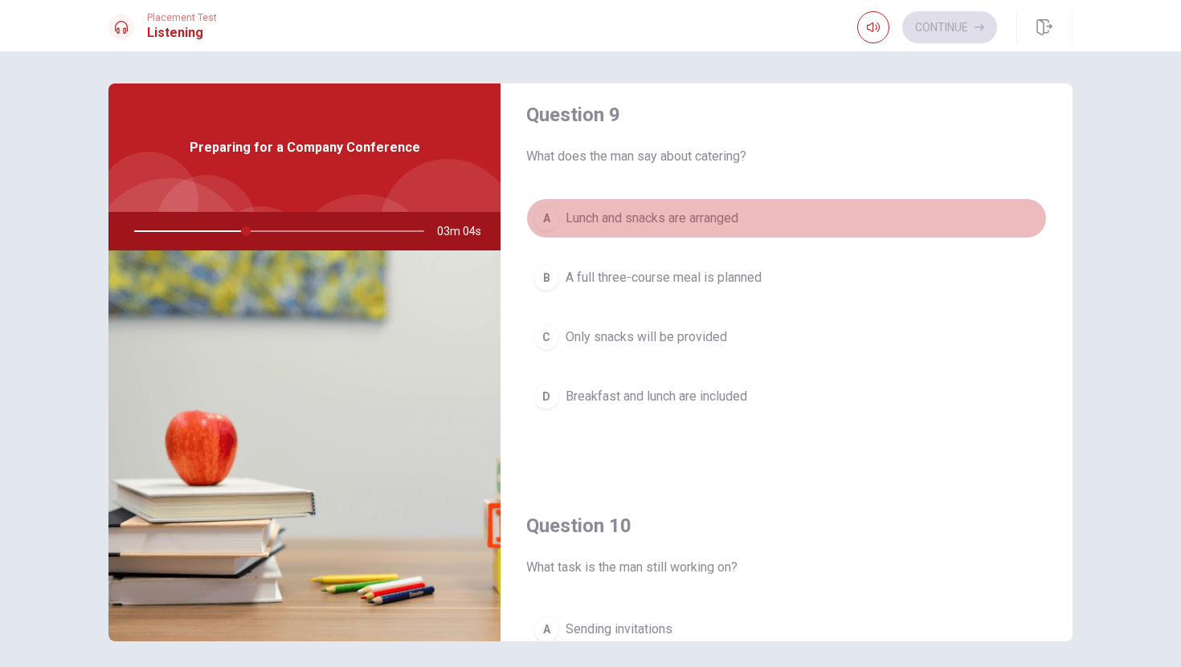
click at [659, 202] on button "A Lunch and snacks are arranged" at bounding box center [786, 218] width 520 height 40
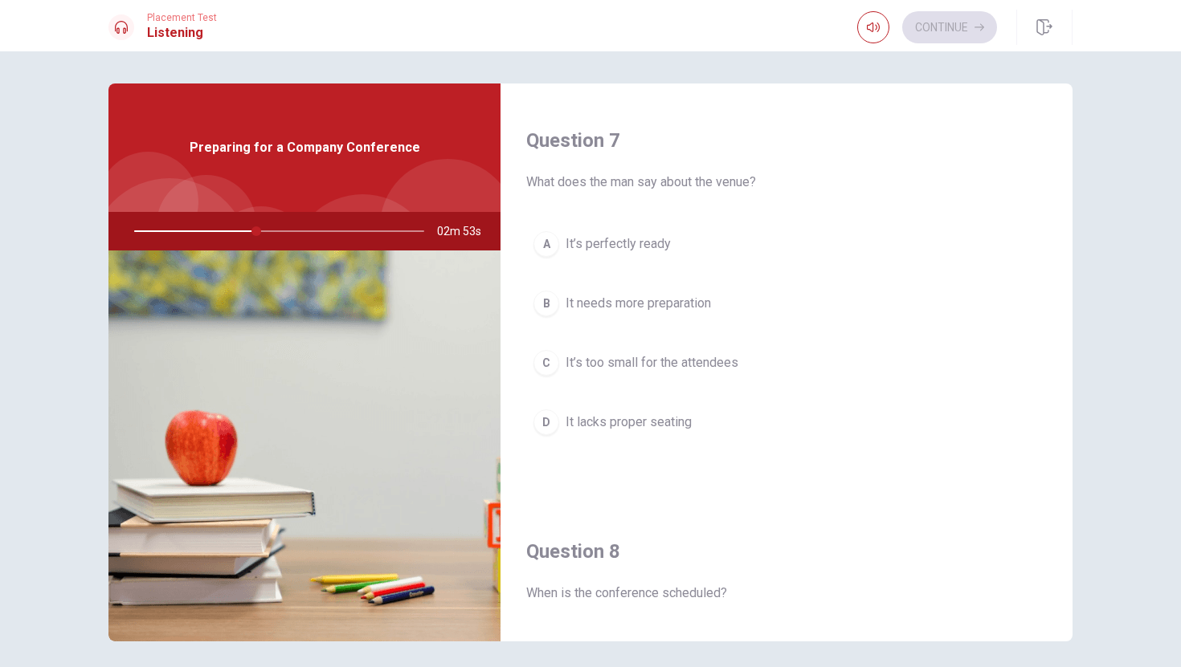
scroll to position [403, 0]
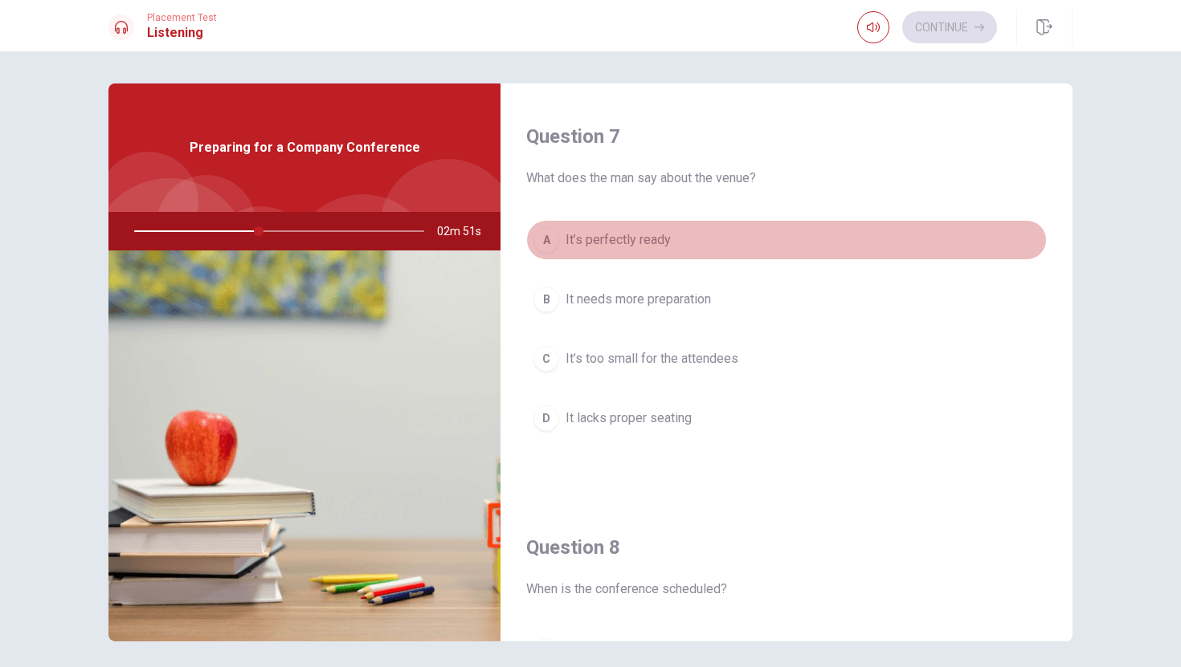
click at [656, 249] on span "It’s perfectly ready" at bounding box center [617, 240] width 105 height 19
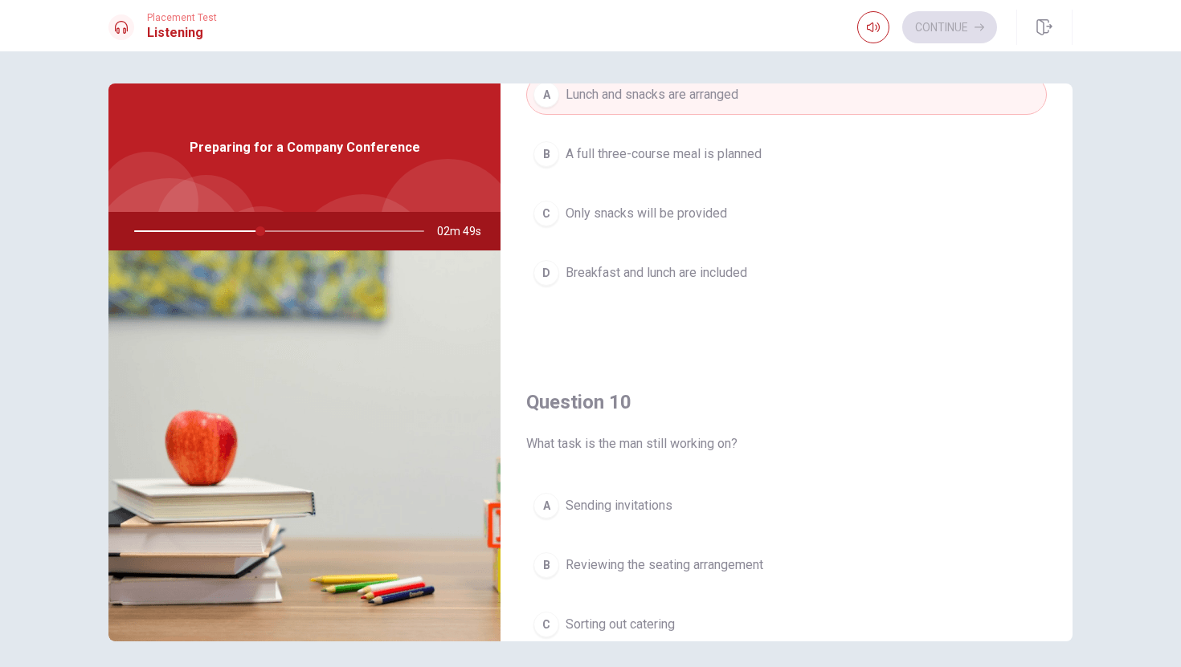
scroll to position [1498, 0]
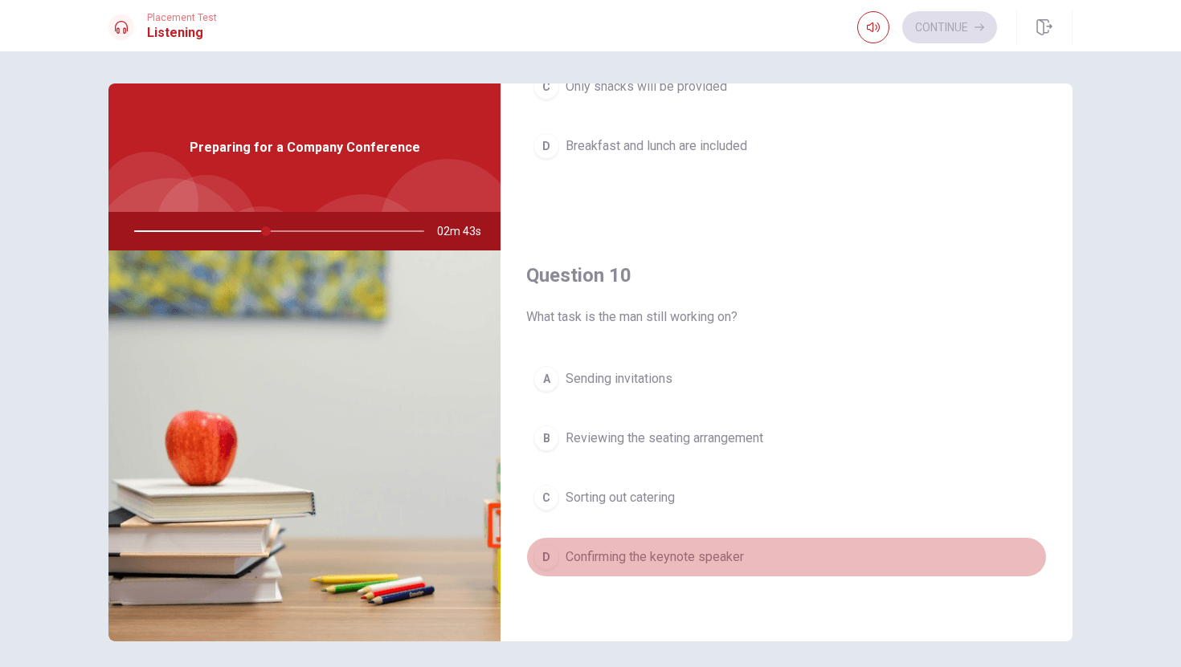
click at [607, 569] on button "D Confirming the keynote speaker" at bounding box center [786, 557] width 520 height 40
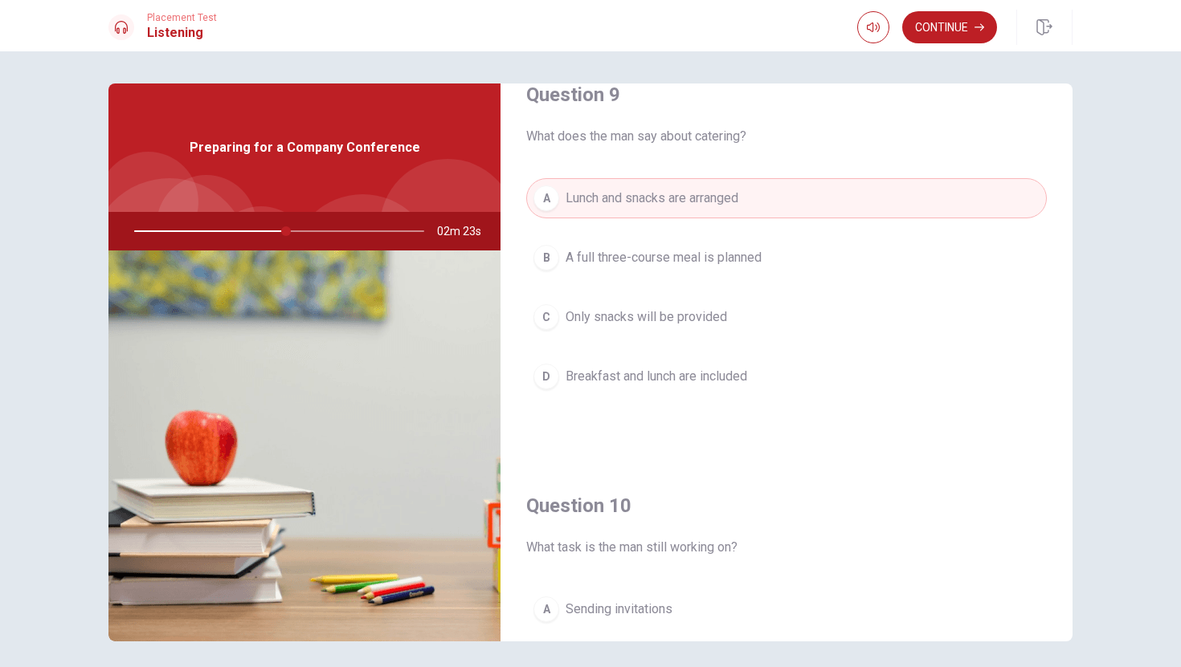
scroll to position [1188, 0]
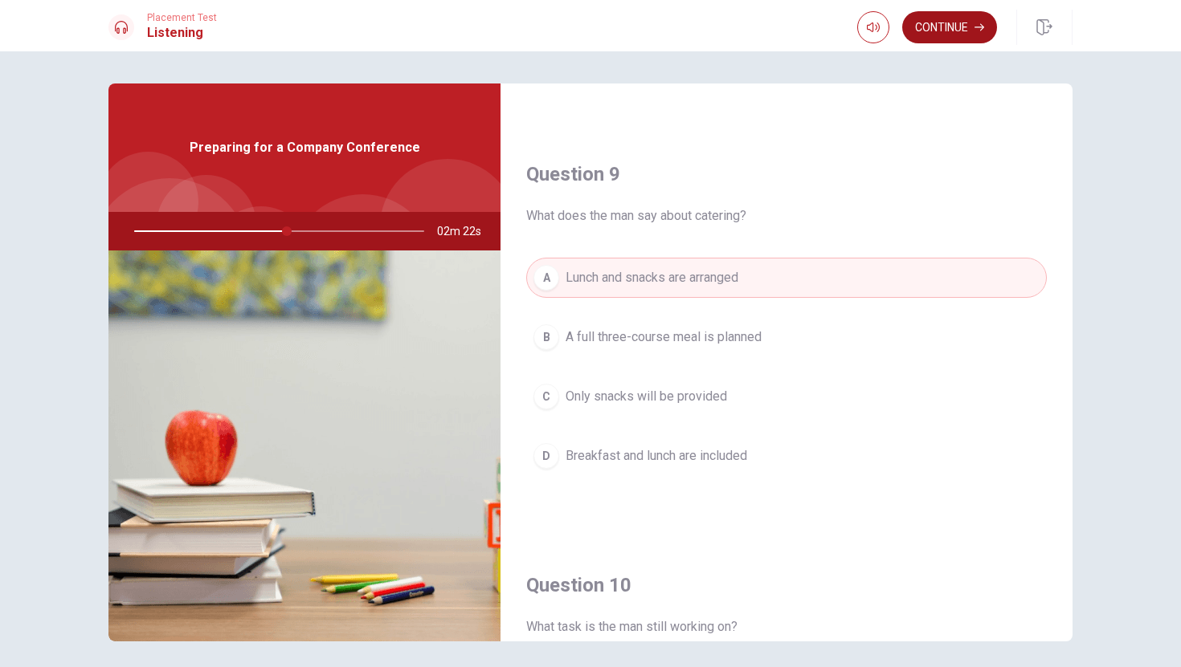
click at [945, 31] on button "Continue" at bounding box center [949, 27] width 95 height 32
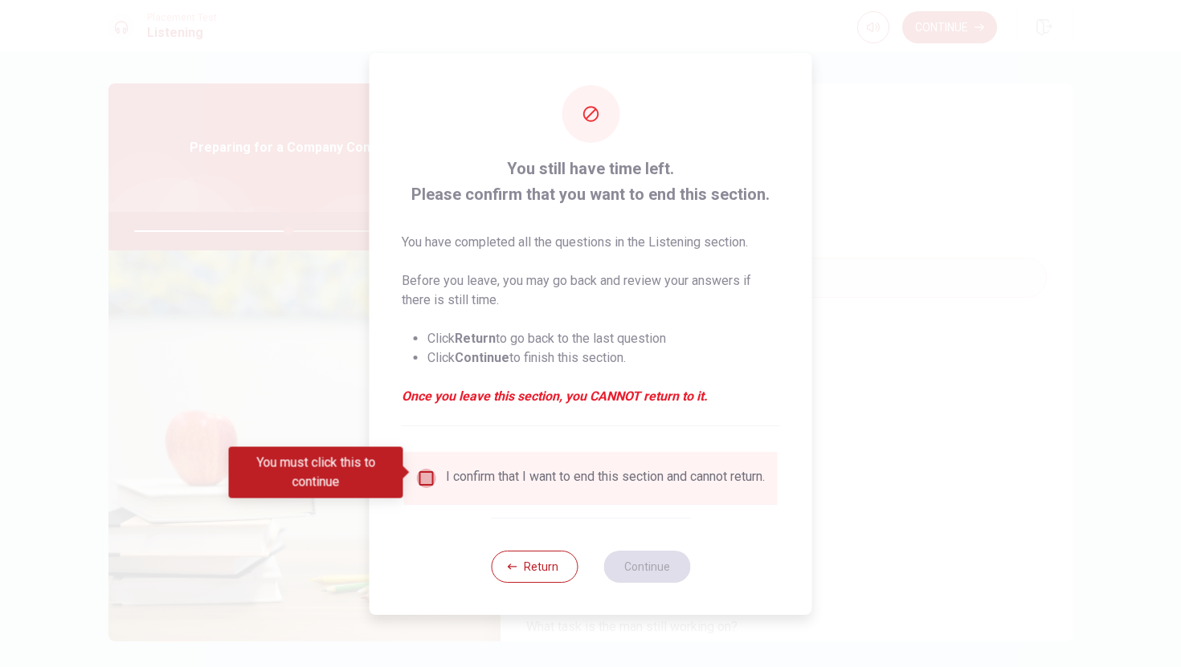
click at [418, 471] on input "You must click this to continue" at bounding box center [426, 478] width 19 height 19
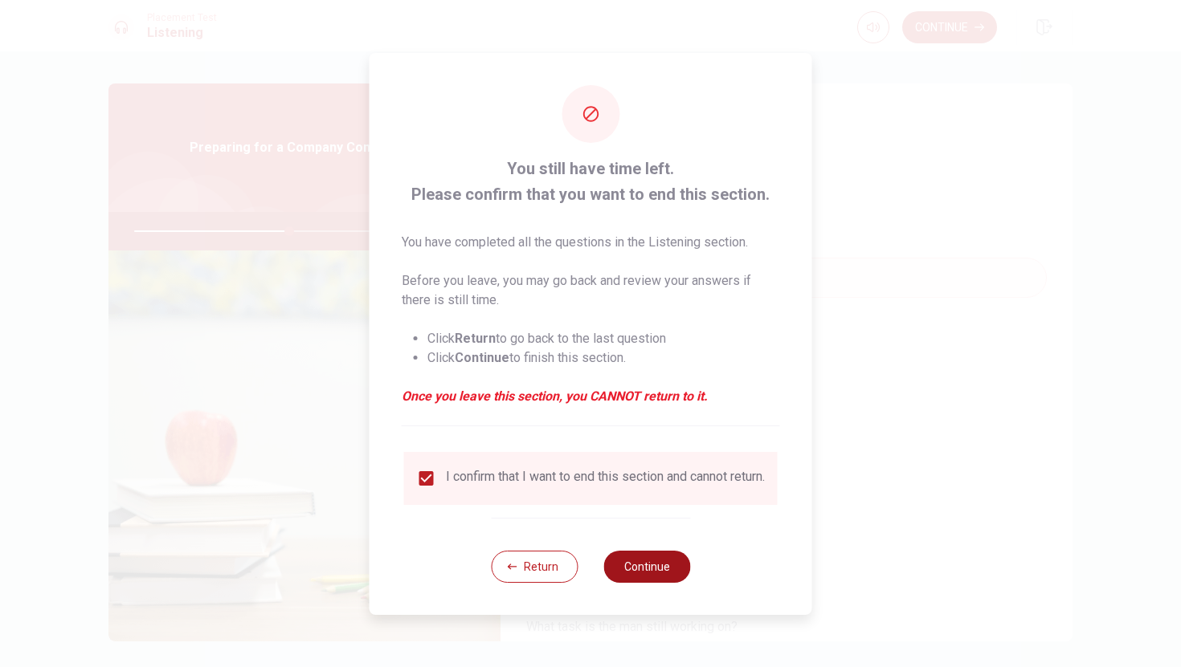
click at [610, 564] on button "Continue" at bounding box center [646, 567] width 87 height 32
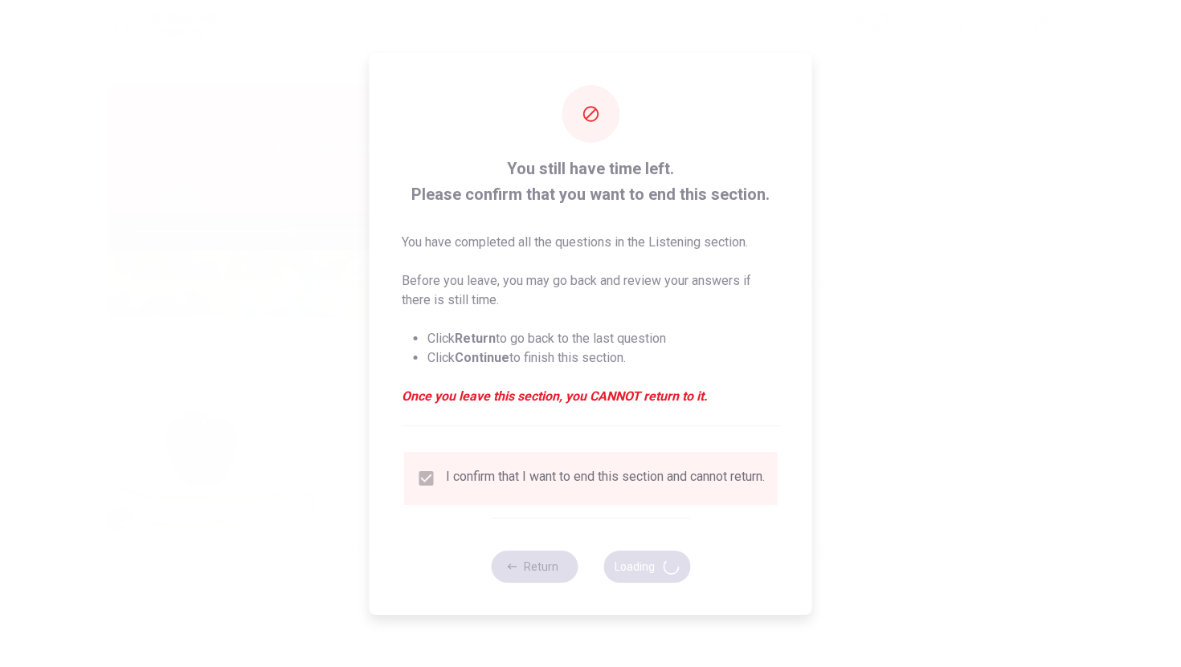
type input "55"
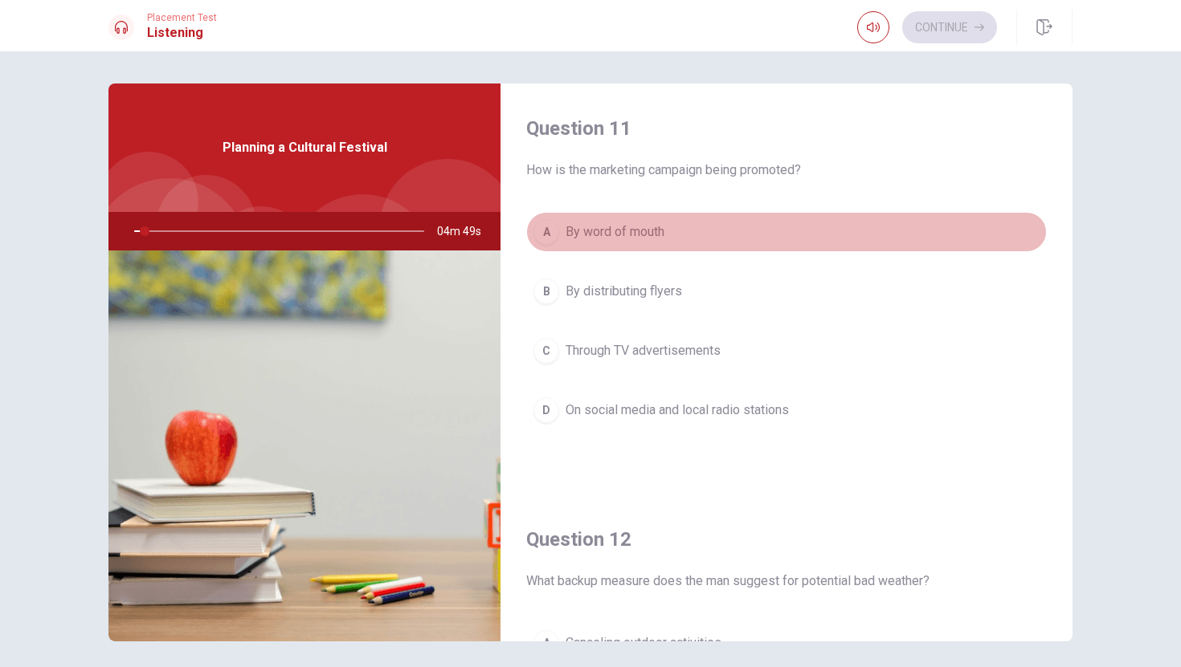
drag, startPoint x: 637, startPoint y: 237, endPoint x: 661, endPoint y: 237, distance: 24.1
click at [661, 237] on span "By word of mouth" at bounding box center [614, 231] width 99 height 19
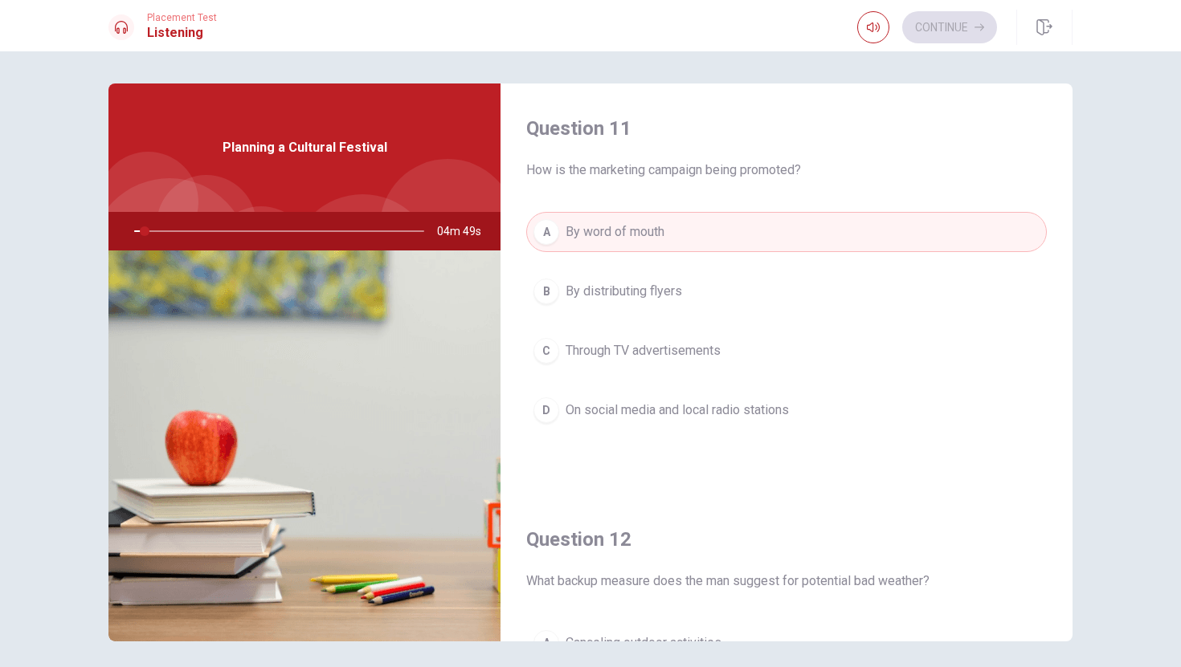
click at [654, 300] on span "By distributing flyers" at bounding box center [623, 291] width 116 height 19
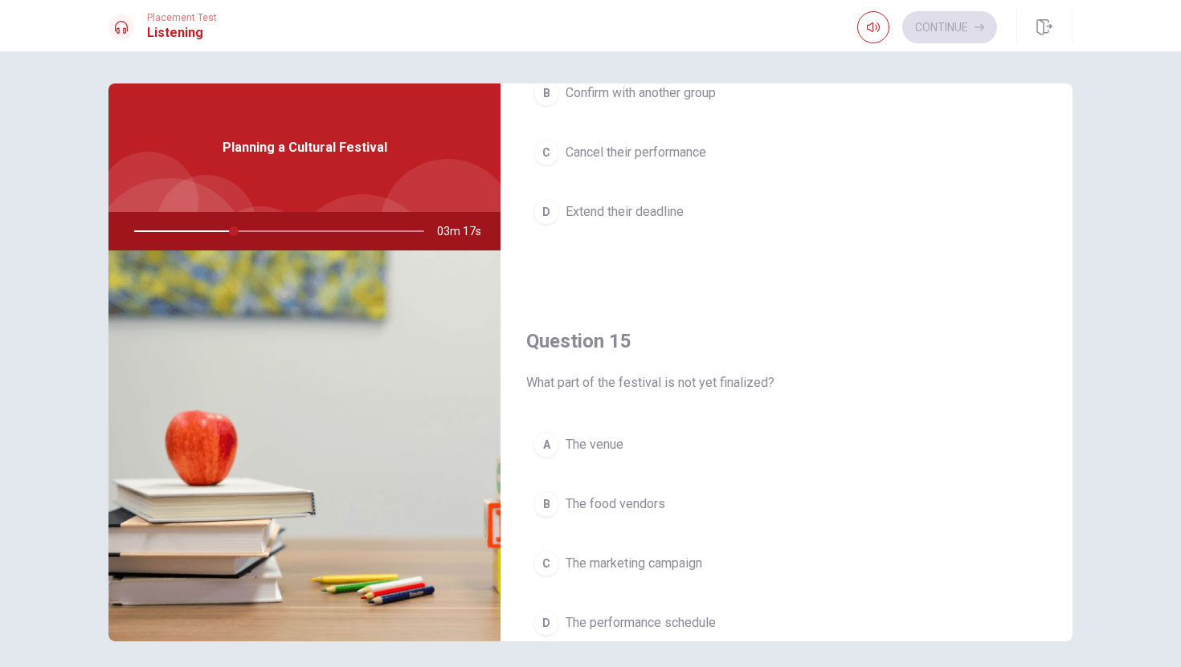
scroll to position [1498, 0]
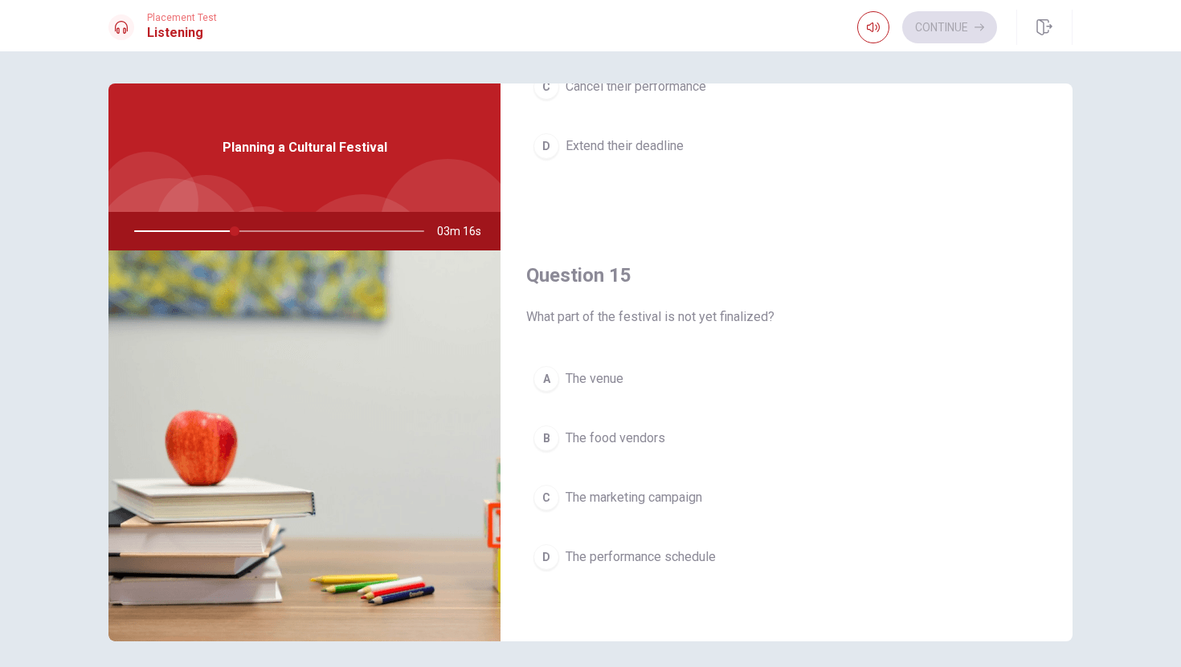
click at [648, 557] on span "The performance schedule" at bounding box center [640, 557] width 150 height 19
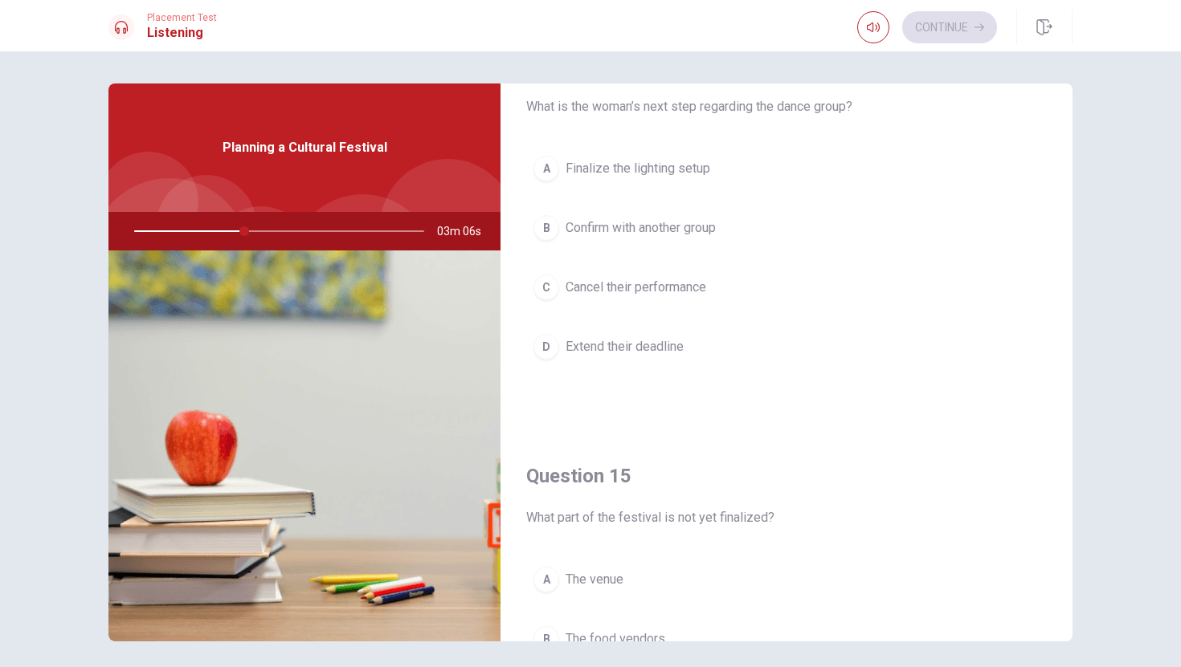
scroll to position [1258, 0]
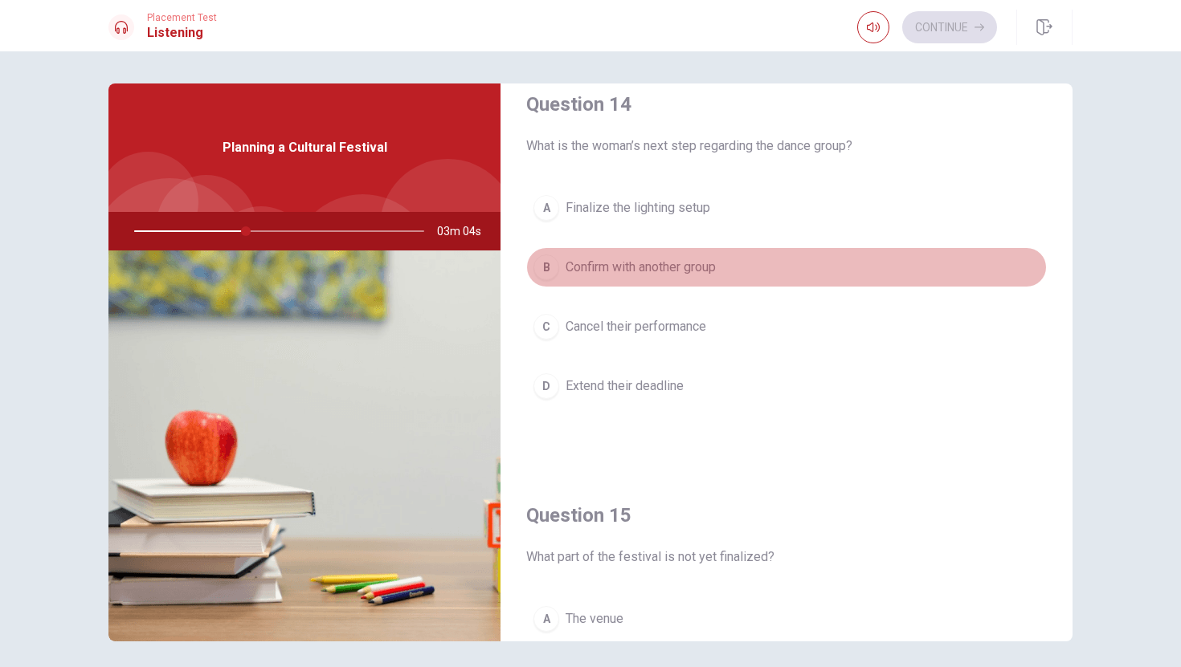
click at [702, 275] on span "Confirm with another group" at bounding box center [640, 267] width 150 height 19
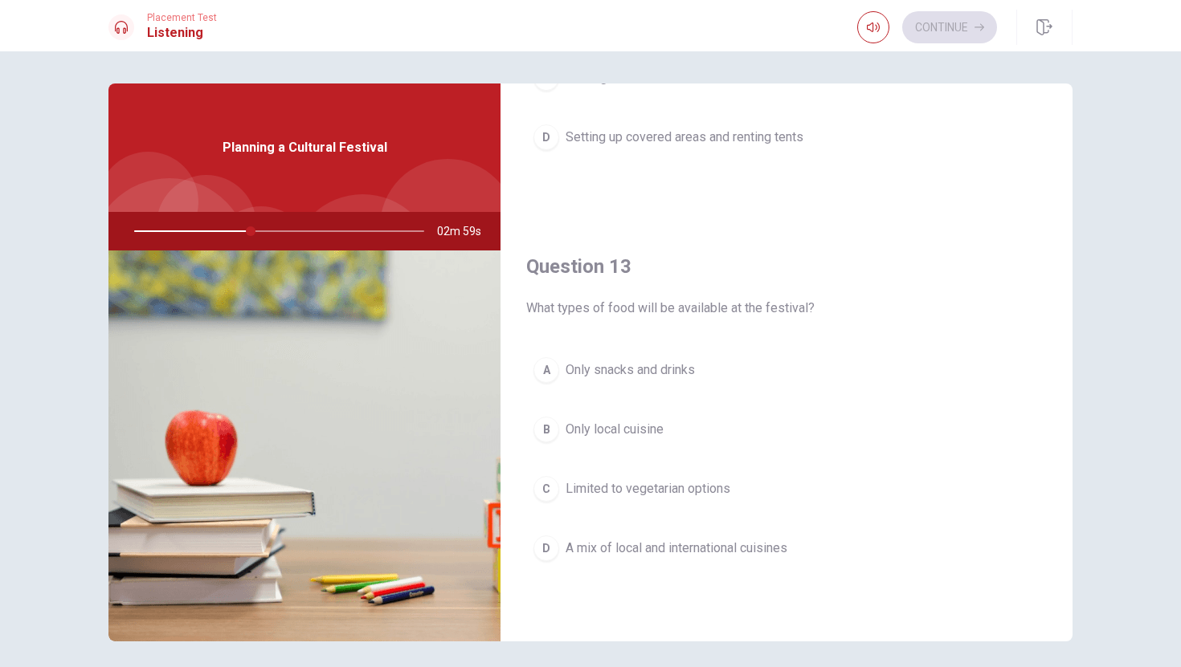
scroll to position [690, 0]
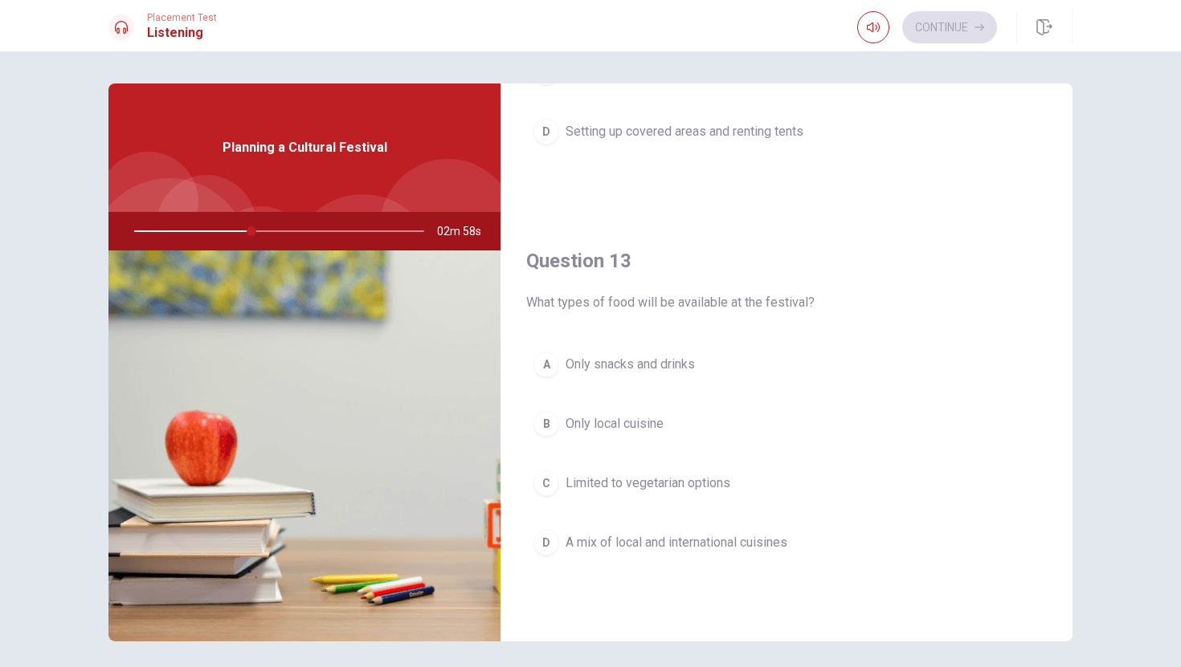
click at [682, 537] on span "A mix of local and international cuisines" at bounding box center [676, 542] width 222 height 19
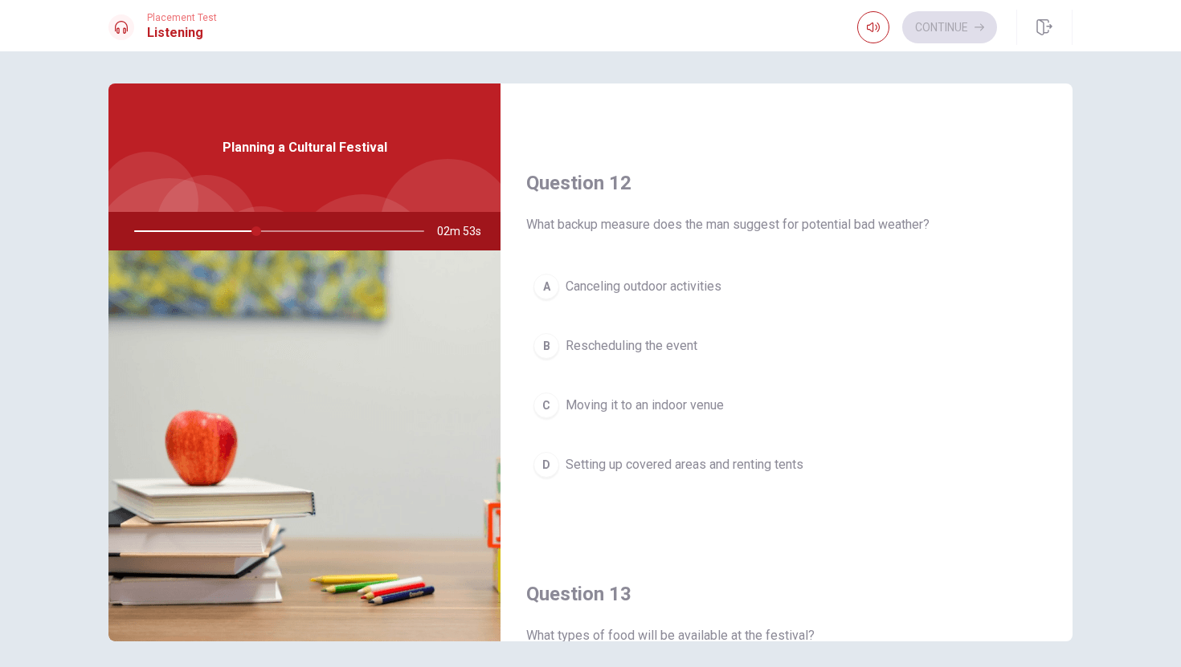
scroll to position [0, 0]
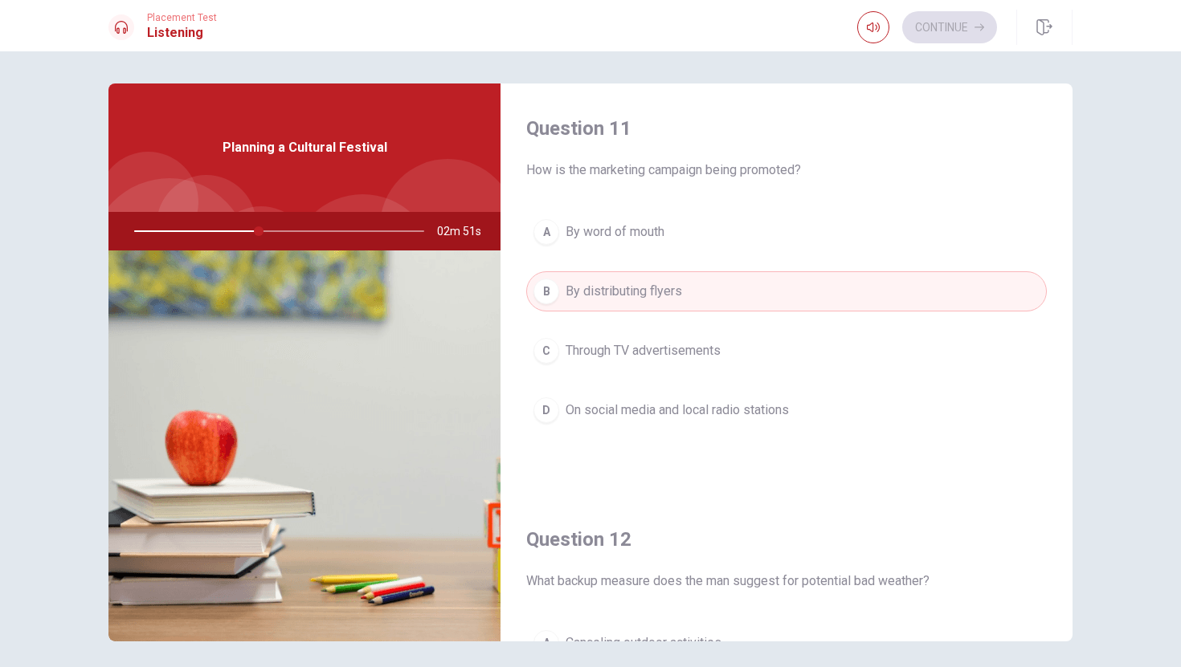
click at [834, 406] on button "D On social media and local radio stations" at bounding box center [786, 410] width 520 height 40
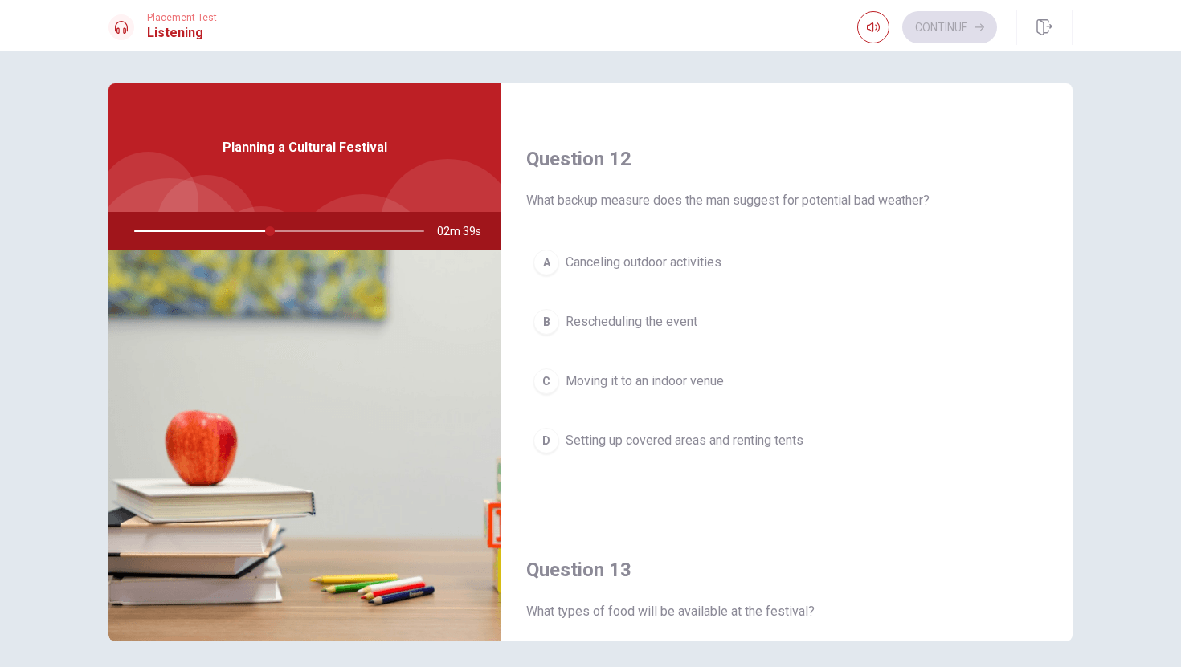
scroll to position [384, 0]
click at [759, 436] on span "Setting up covered areas and renting tents" at bounding box center [684, 437] width 238 height 19
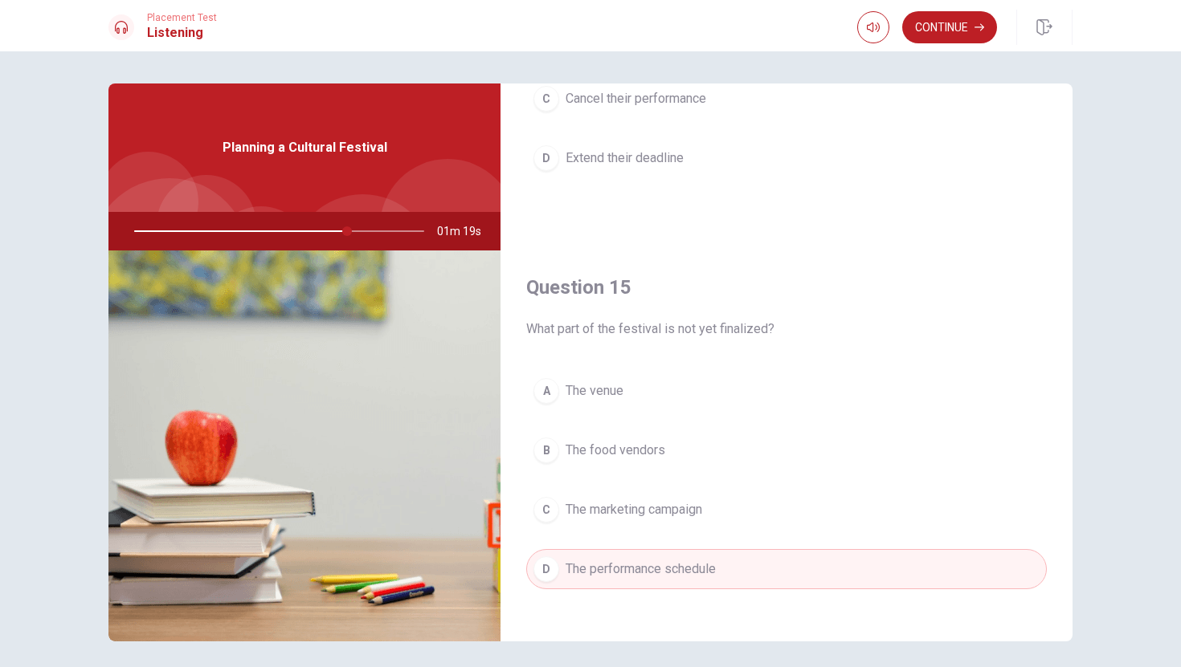
scroll to position [1498, 0]
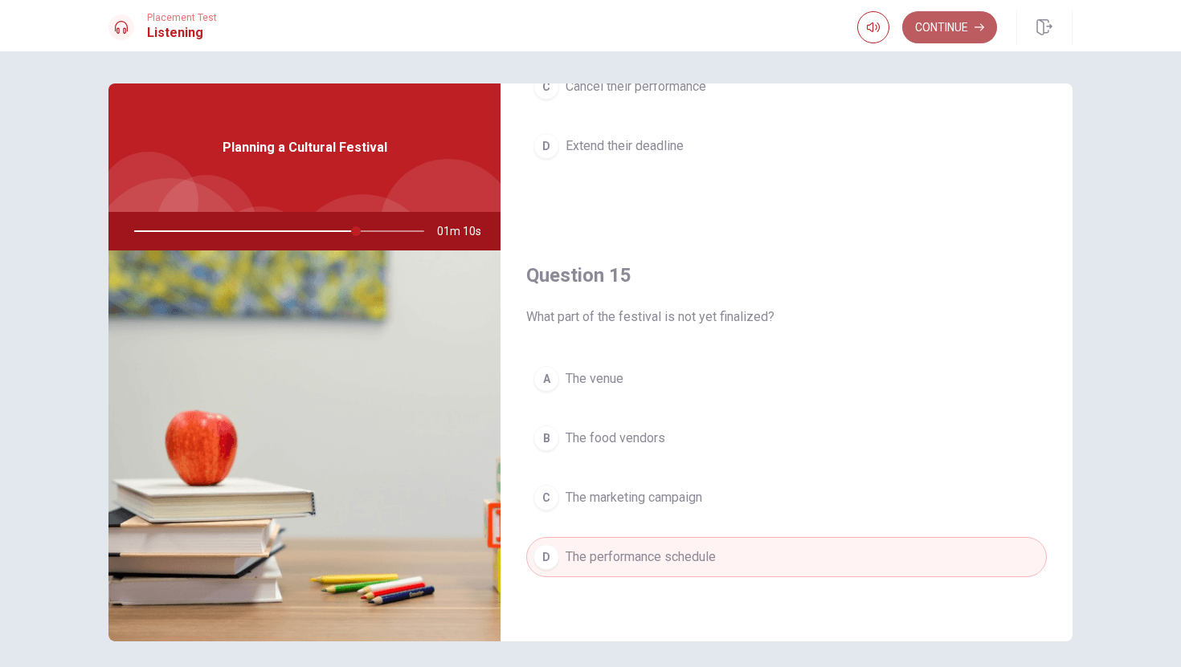
click at [981, 29] on icon "button" at bounding box center [979, 27] width 10 height 7
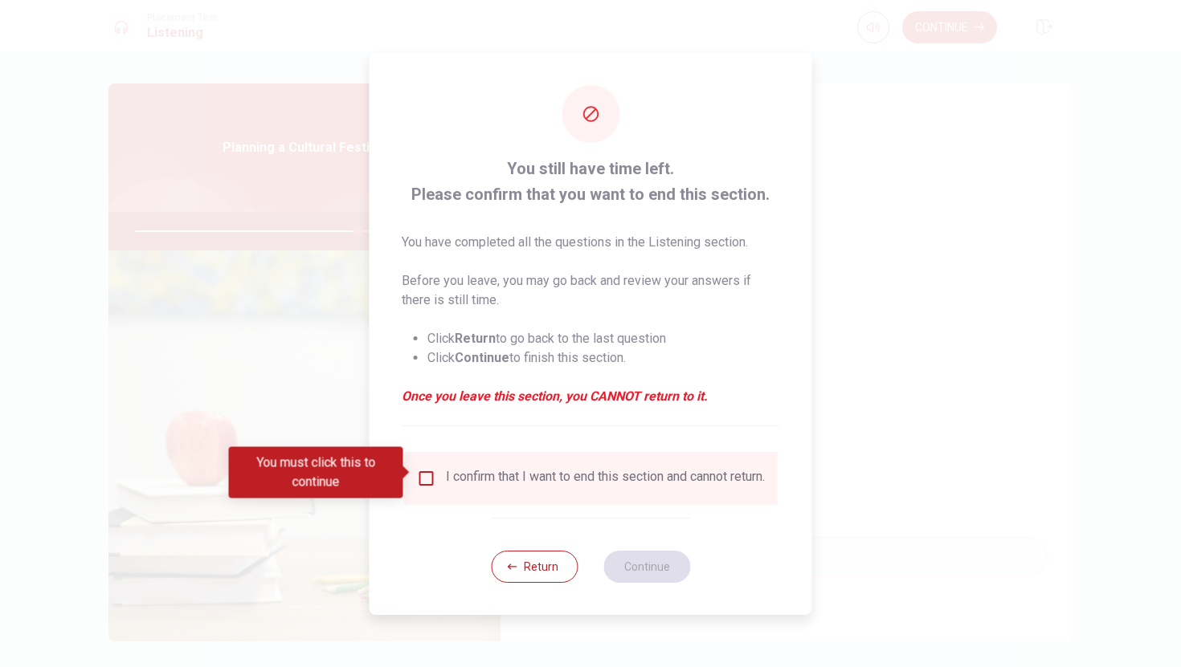
click at [455, 469] on div "I confirm that I want to end this section and cannot return." at bounding box center [605, 478] width 319 height 19
click at [414, 473] on div "You must click this to continue" at bounding box center [322, 472] width 186 height 51
click at [420, 475] on input "You must click this to continue" at bounding box center [426, 478] width 19 height 19
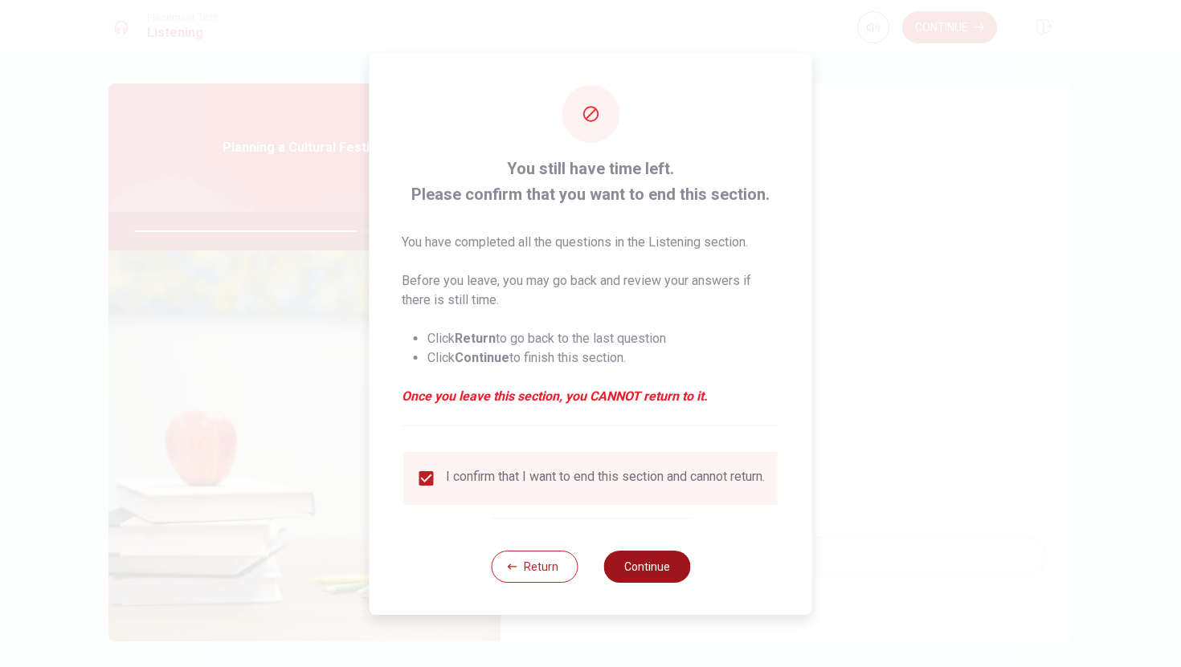
click at [639, 568] on button "Continue" at bounding box center [646, 567] width 87 height 32
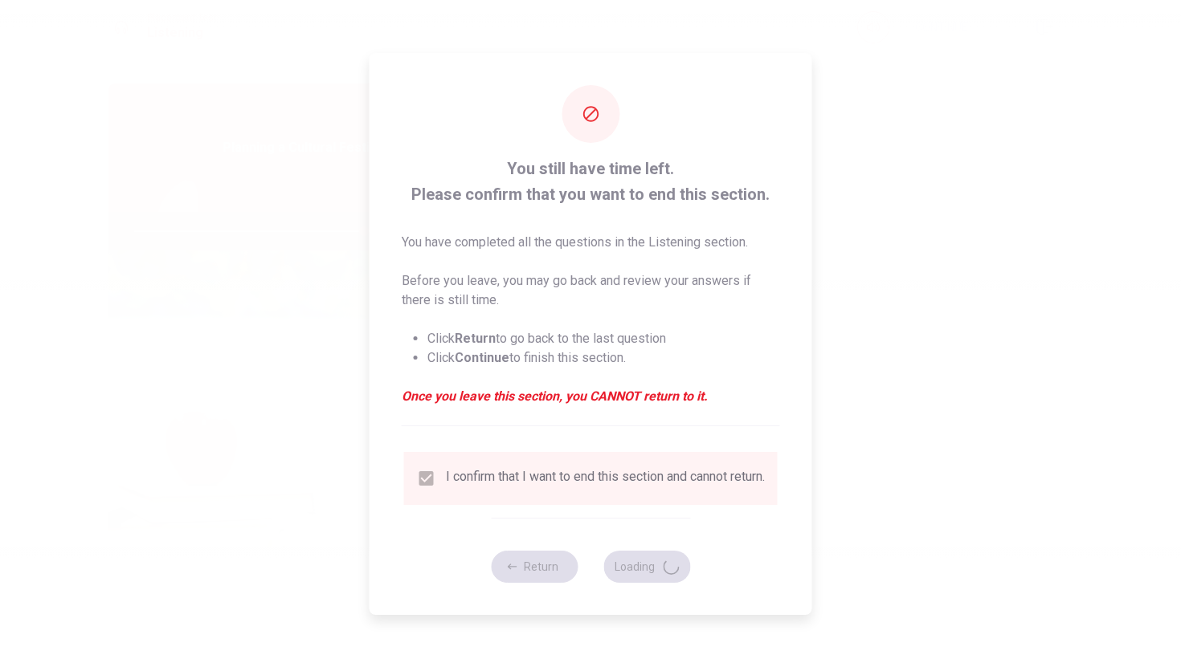
type input "80"
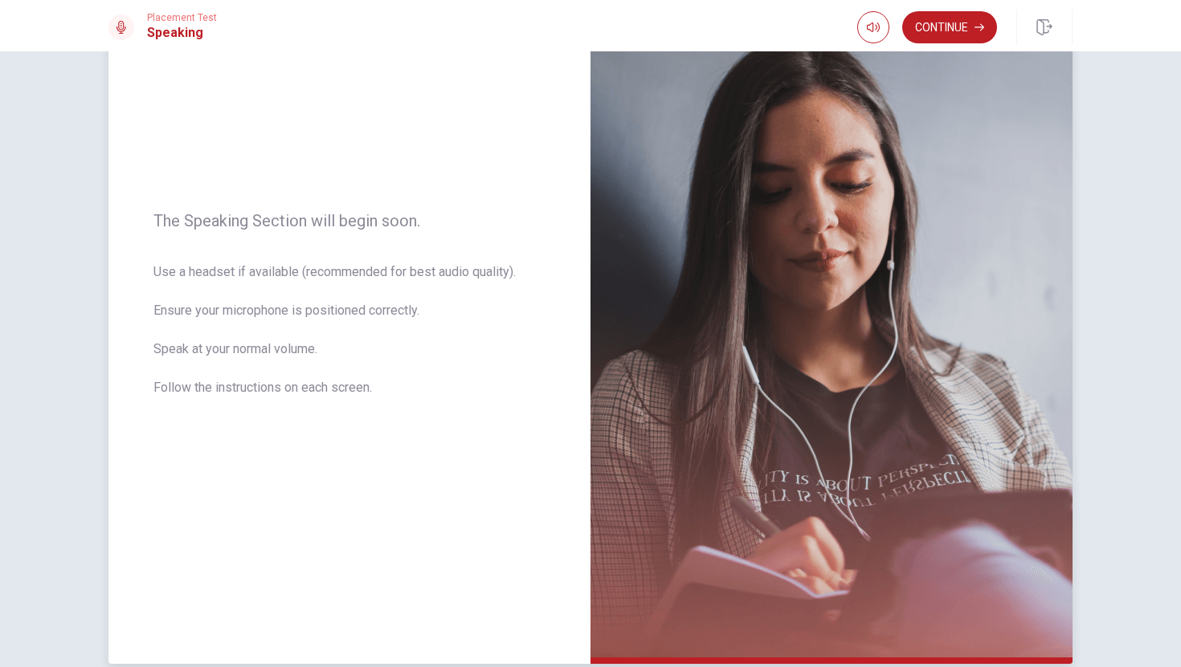
scroll to position [200, 0]
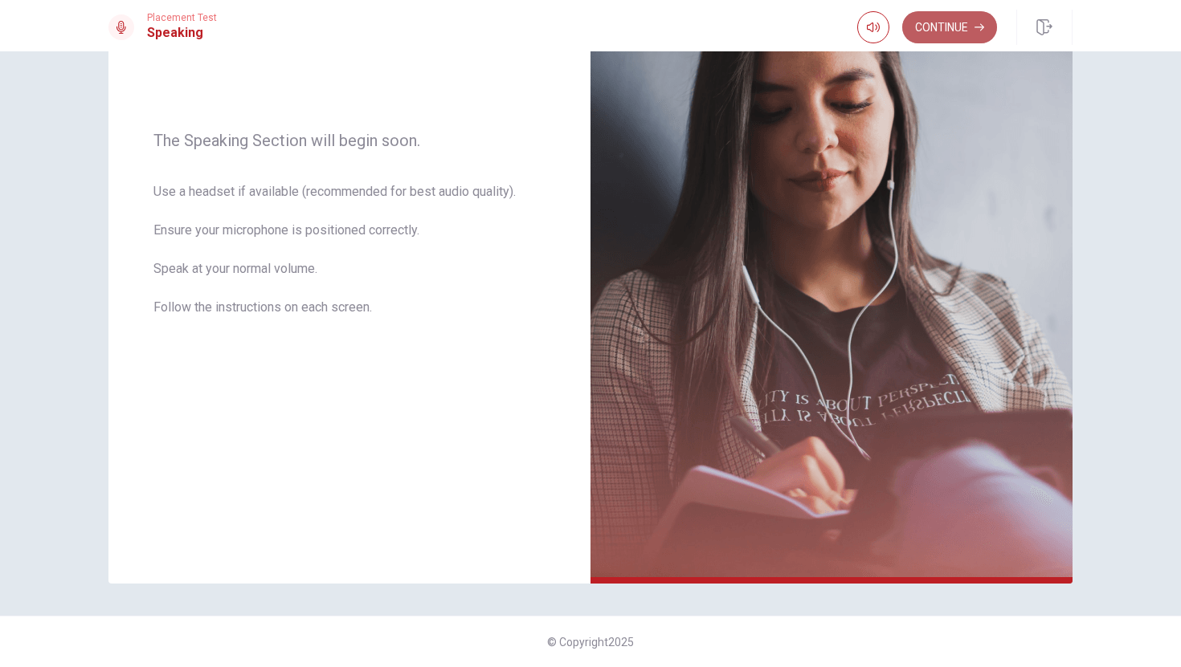
click at [953, 33] on button "Continue" at bounding box center [949, 27] width 95 height 32
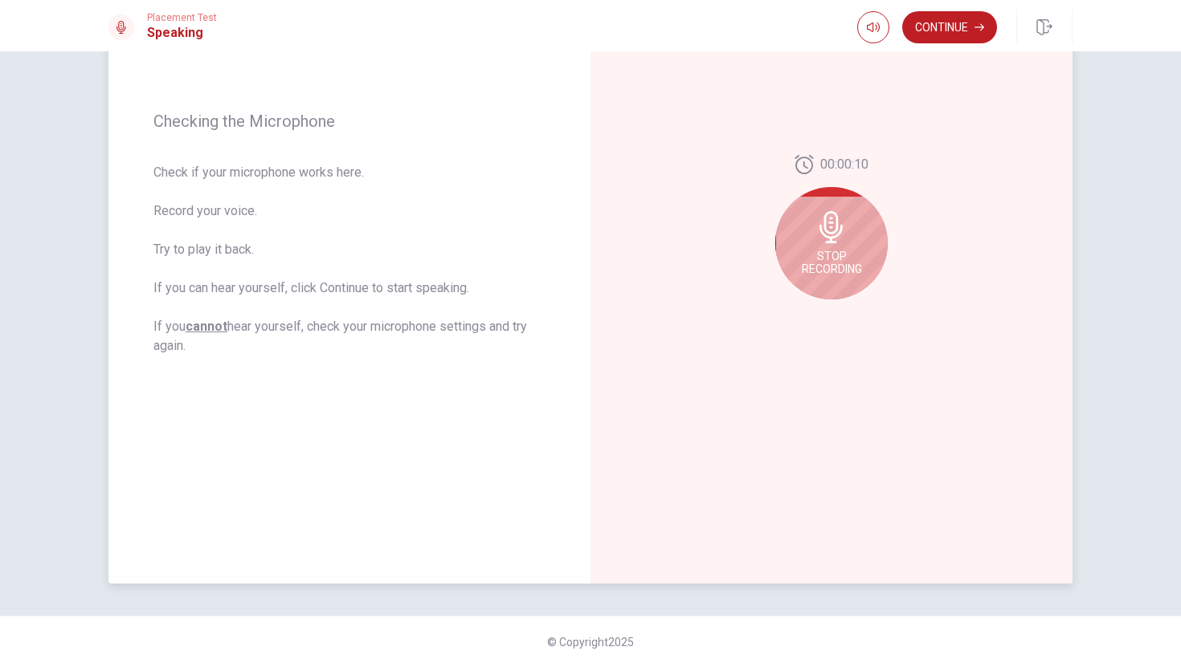
click at [790, 214] on div "Stop Recording" at bounding box center [831, 243] width 112 height 112
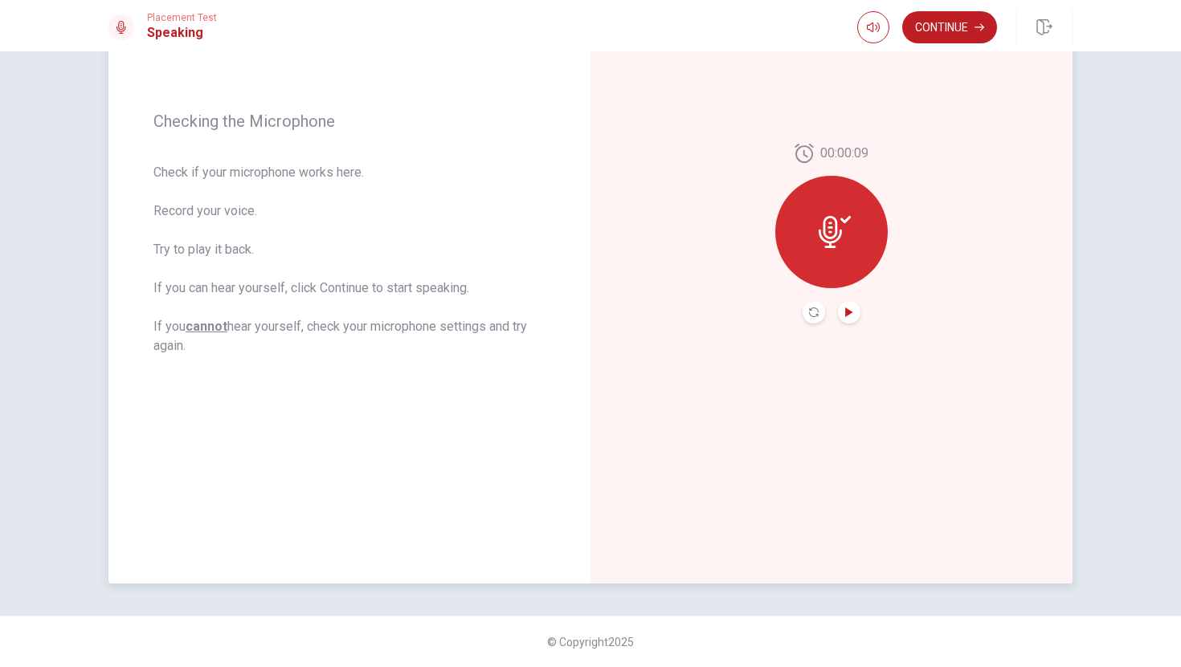
click at [851, 314] on icon "Play Audio" at bounding box center [849, 313] width 10 height 10
click at [813, 313] on icon "Record Again" at bounding box center [814, 313] width 10 height 10
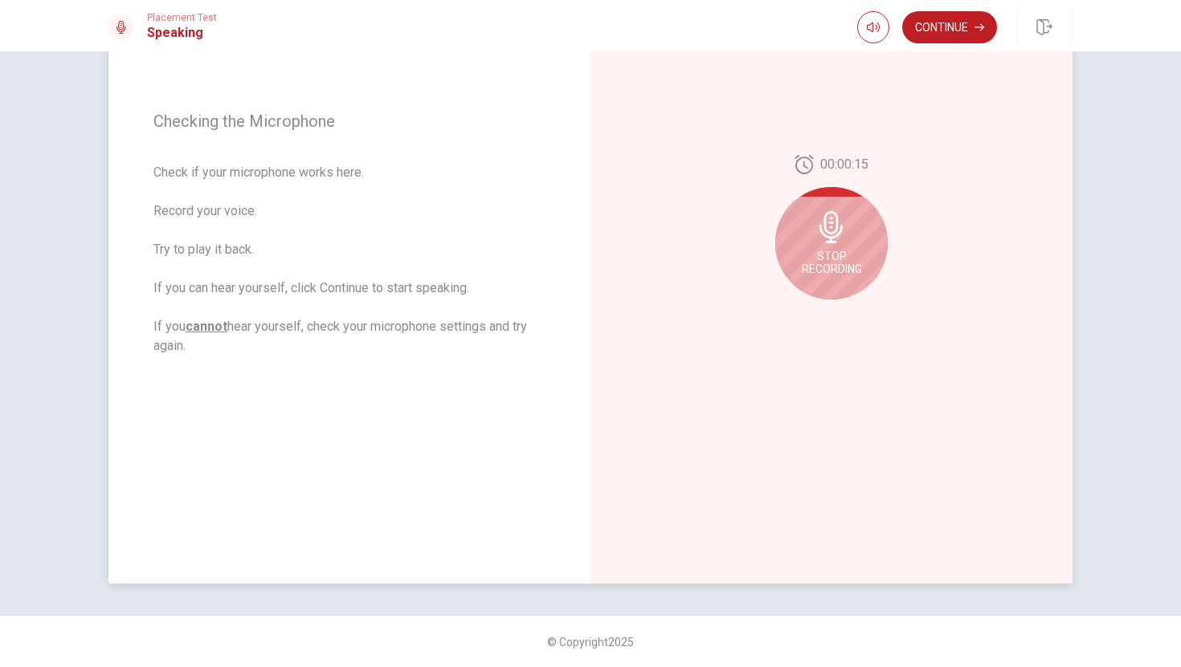
click at [851, 221] on div "Stop Recording" at bounding box center [831, 243] width 112 height 112
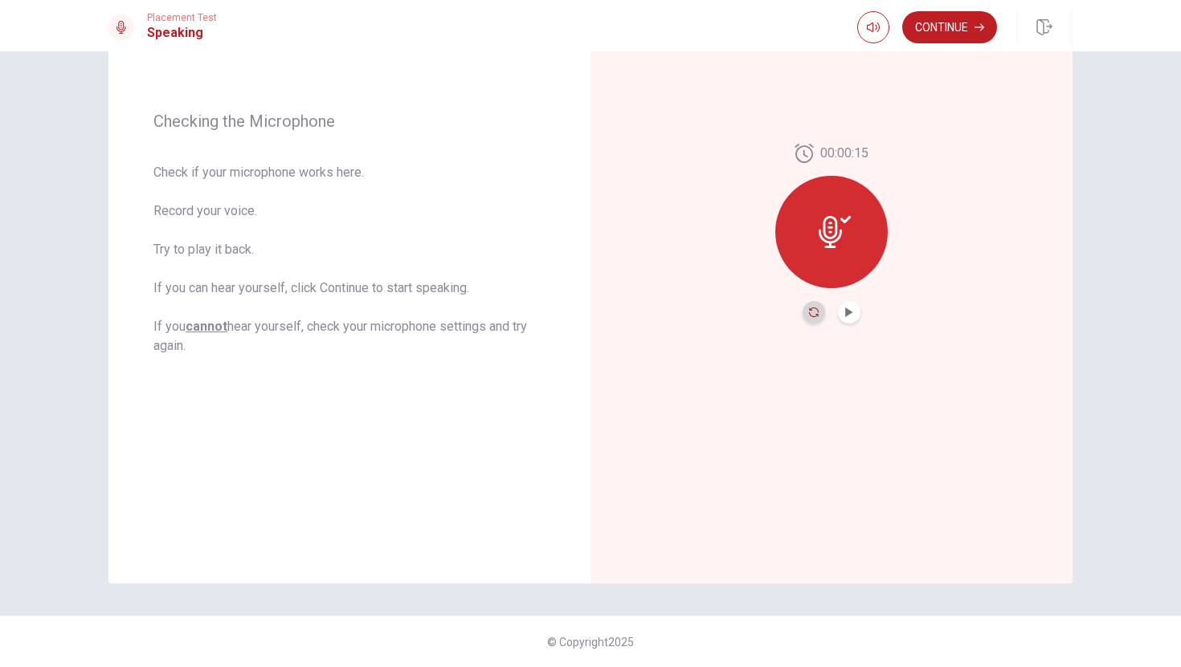
click at [810, 312] on icon "Record Again" at bounding box center [814, 313] width 10 height 10
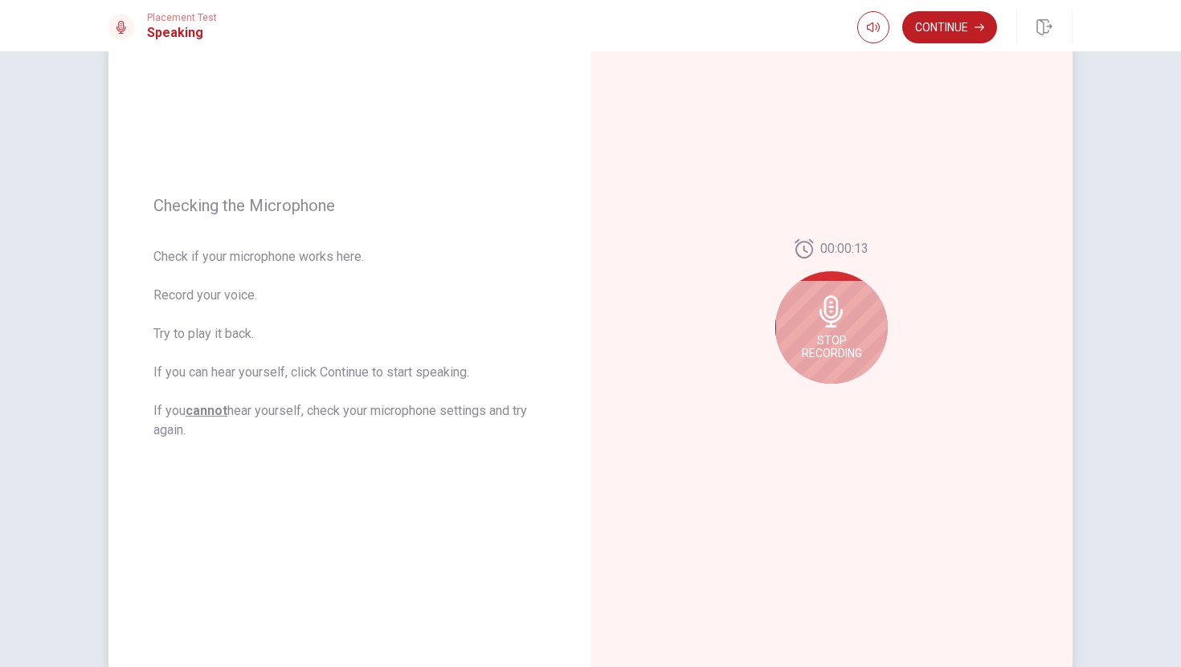
scroll to position [118, 0]
click at [862, 320] on div "Stop Recording" at bounding box center [831, 325] width 112 height 112
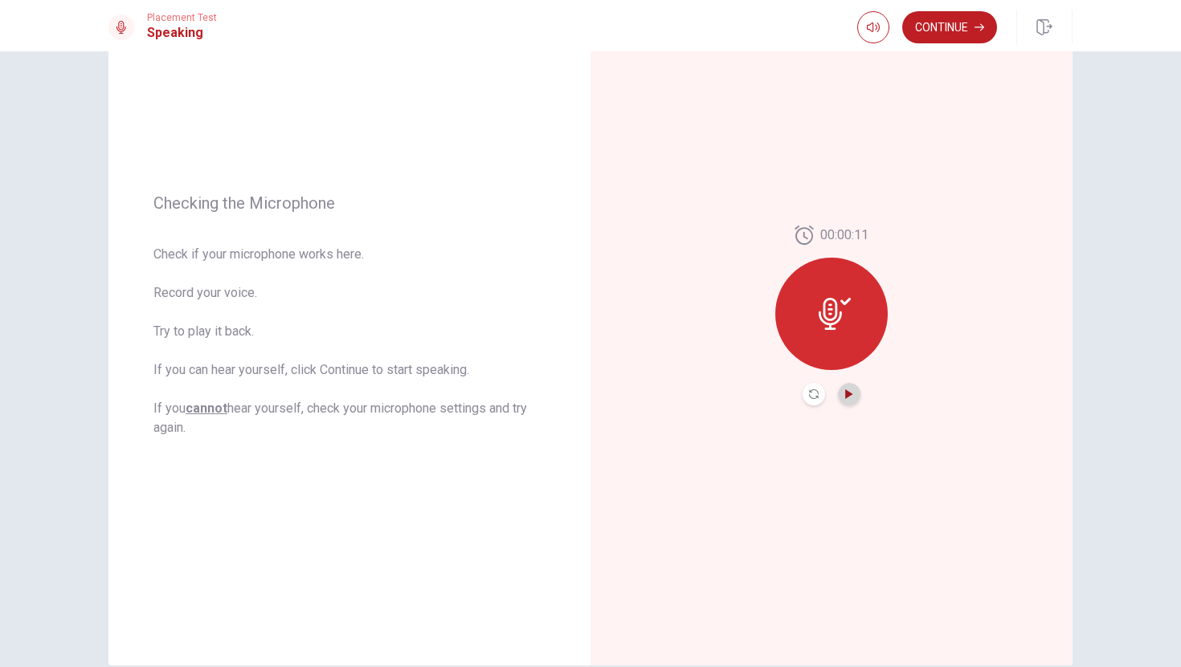
click at [852, 391] on icon "Play Audio" at bounding box center [849, 395] width 10 height 10
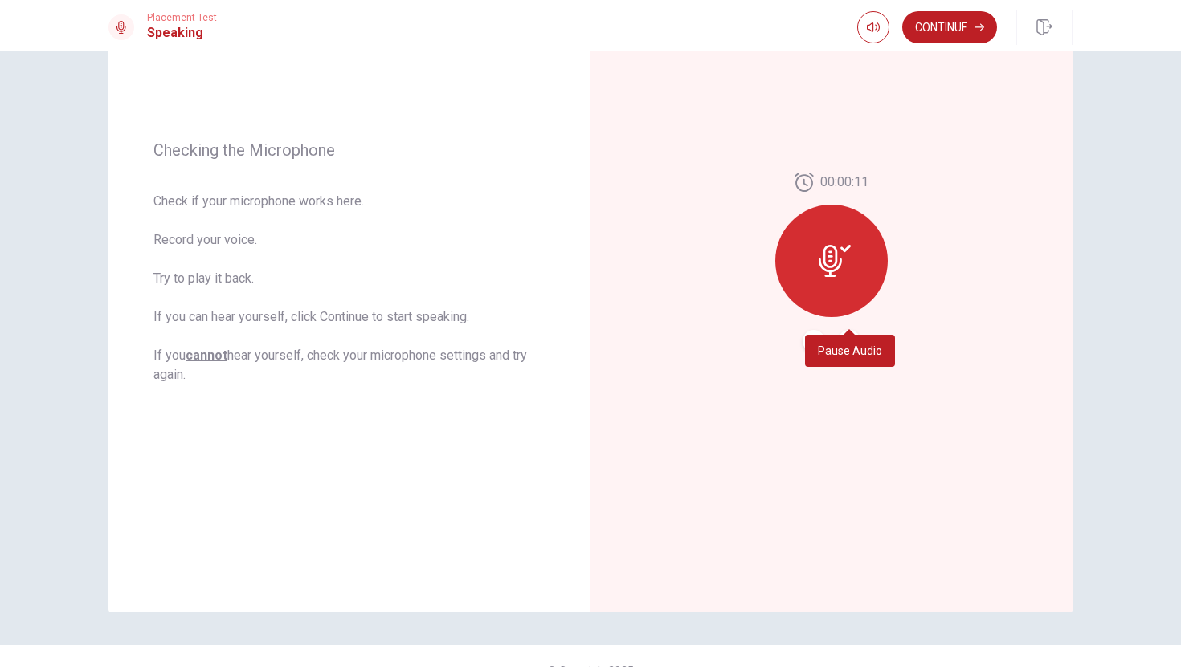
scroll to position [200, 0]
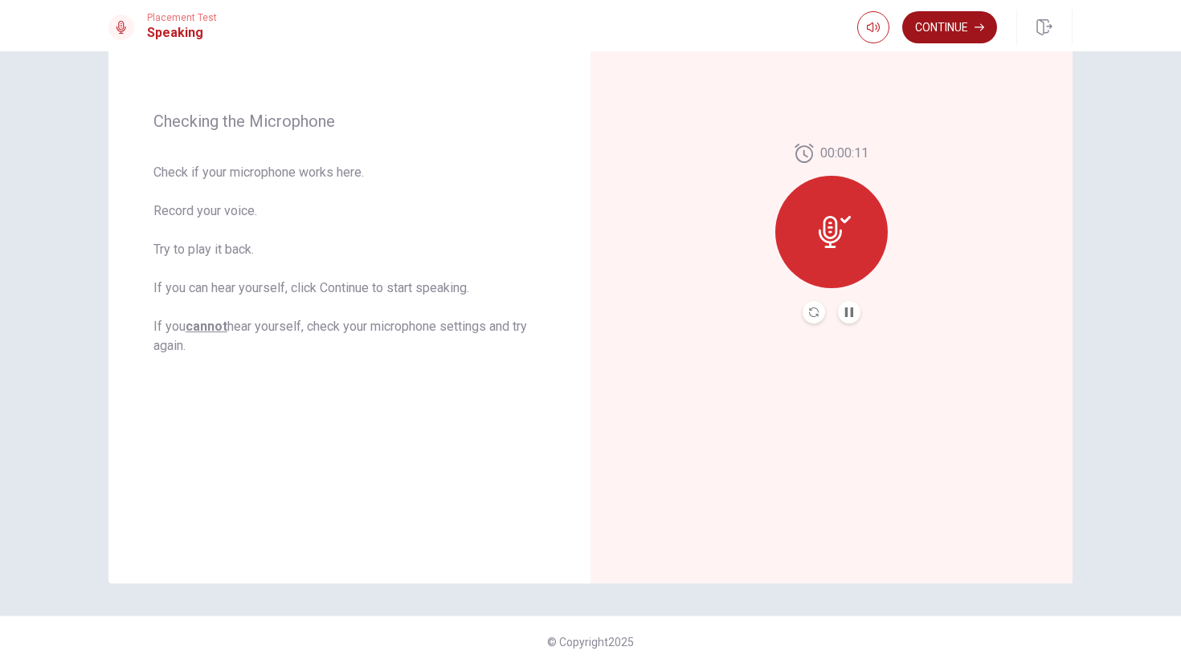
click at [945, 26] on button "Continue" at bounding box center [949, 27] width 95 height 32
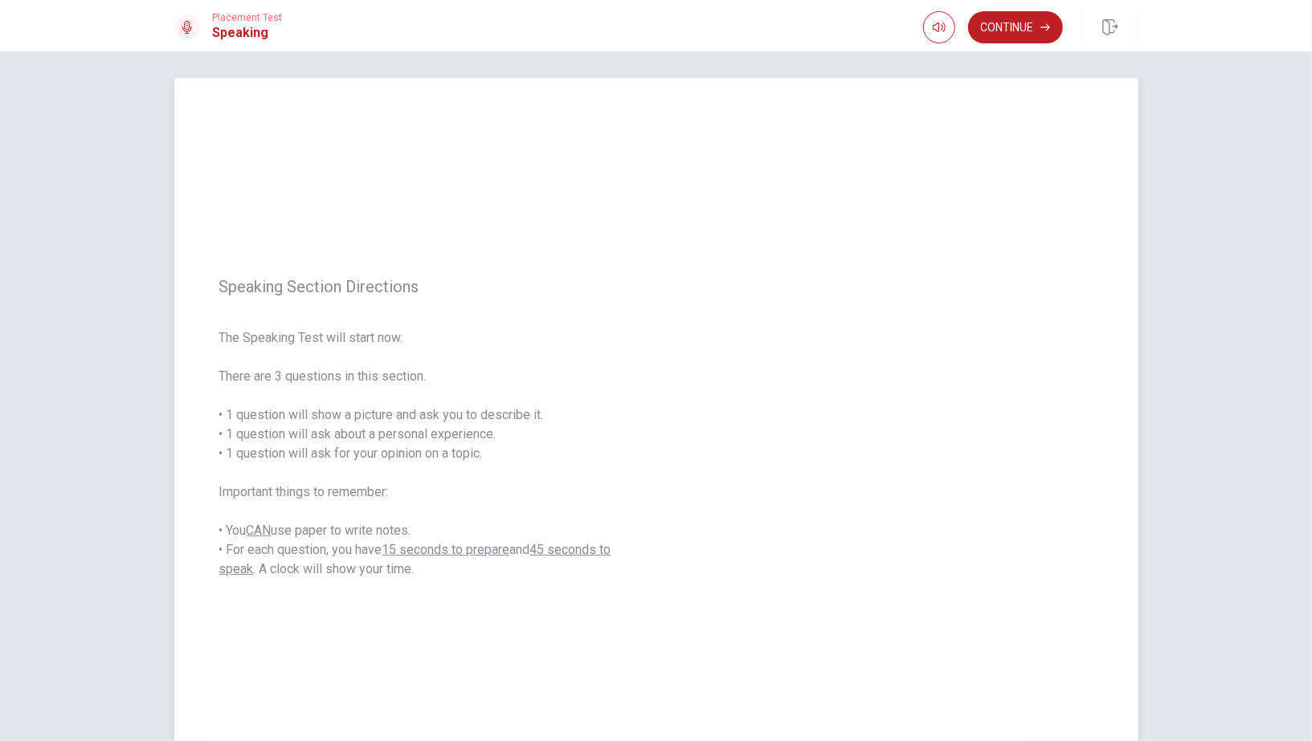
scroll to position [0, 0]
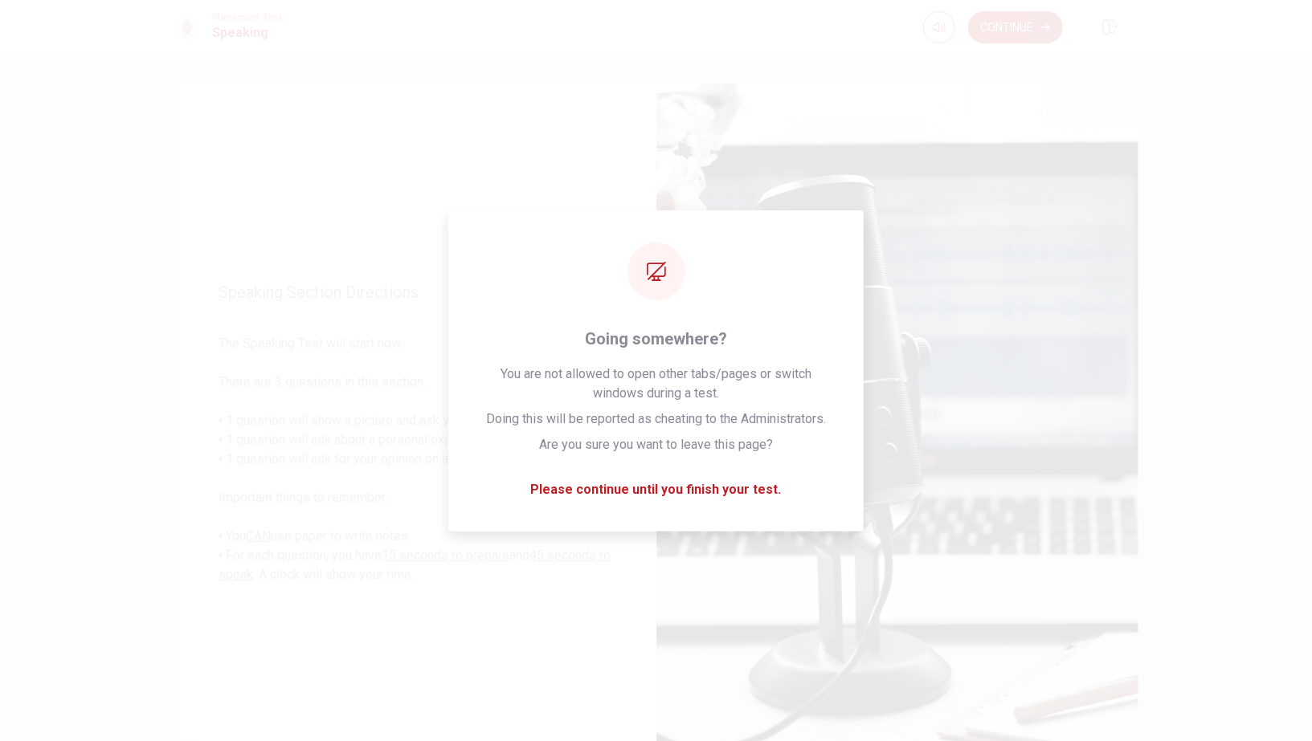
click at [1180, 44] on div "Placement Test Speaking Continue" at bounding box center [656, 25] width 1312 height 51
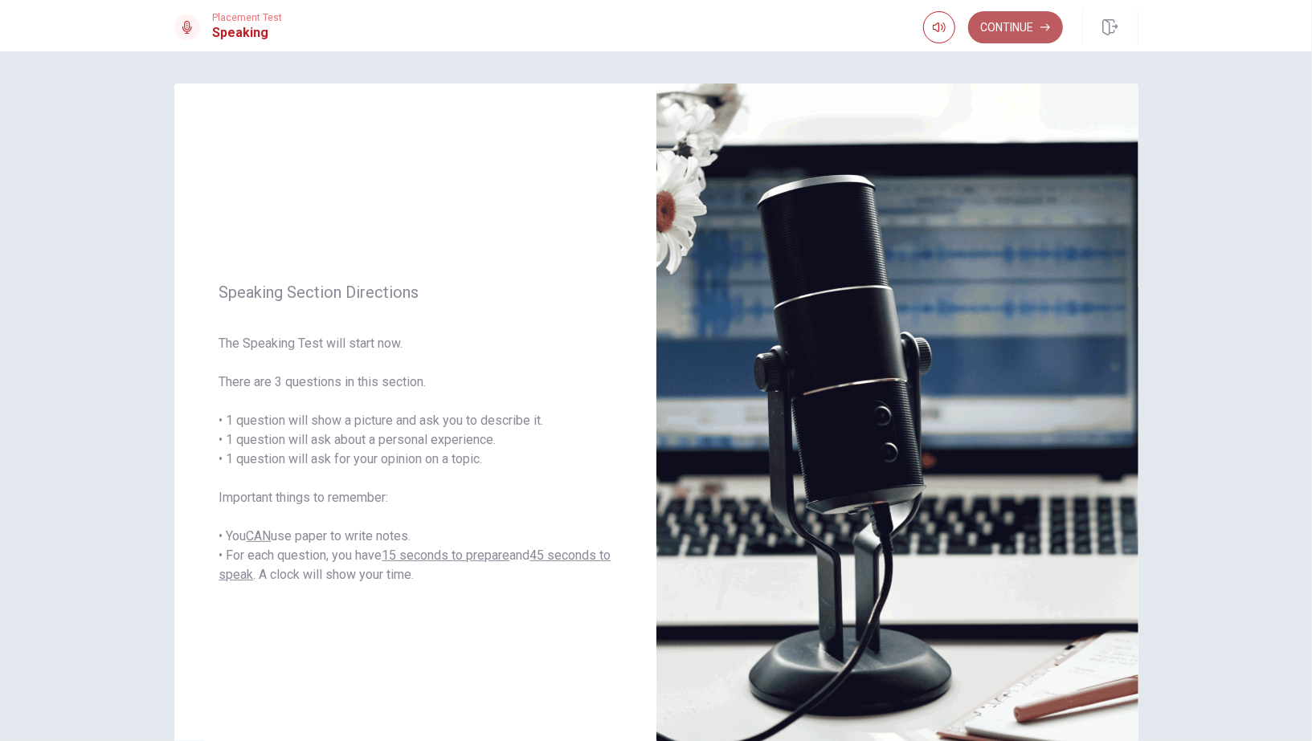
click at [996, 37] on button "Continue" at bounding box center [1015, 27] width 95 height 32
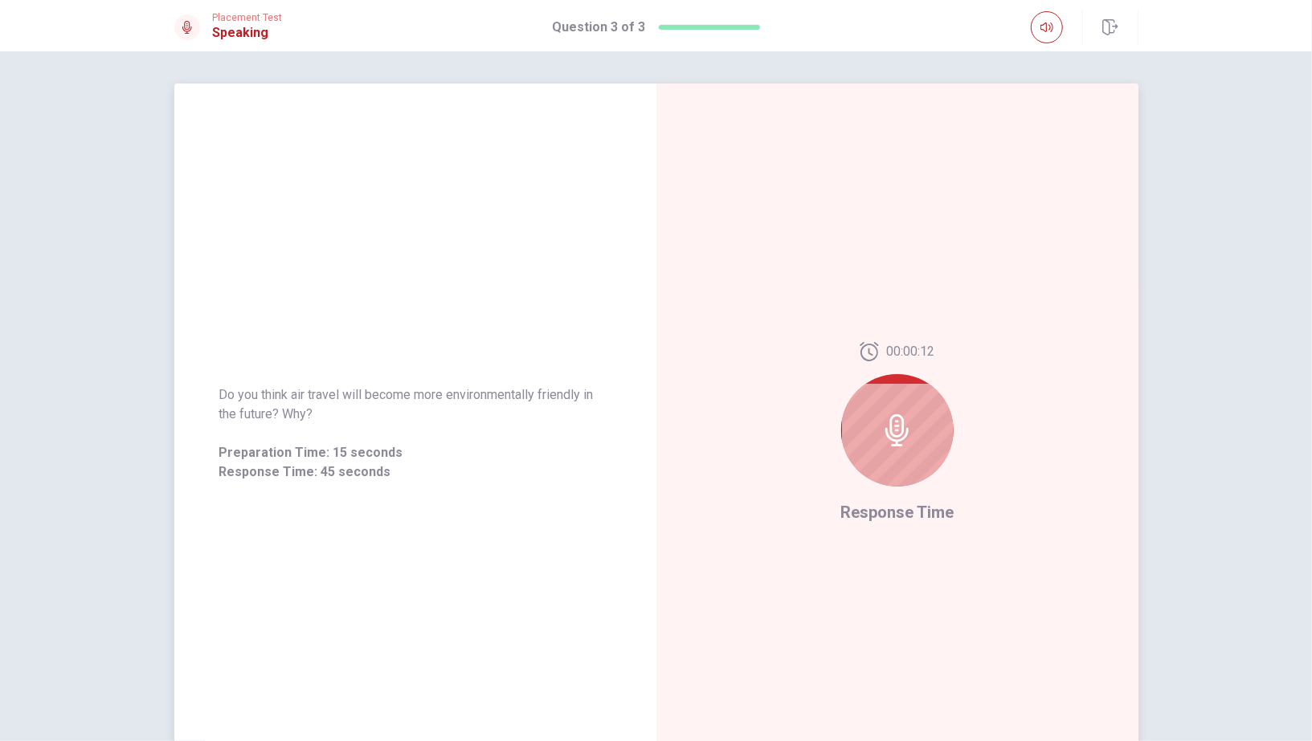
click at [905, 448] on div at bounding box center [897, 430] width 112 height 112
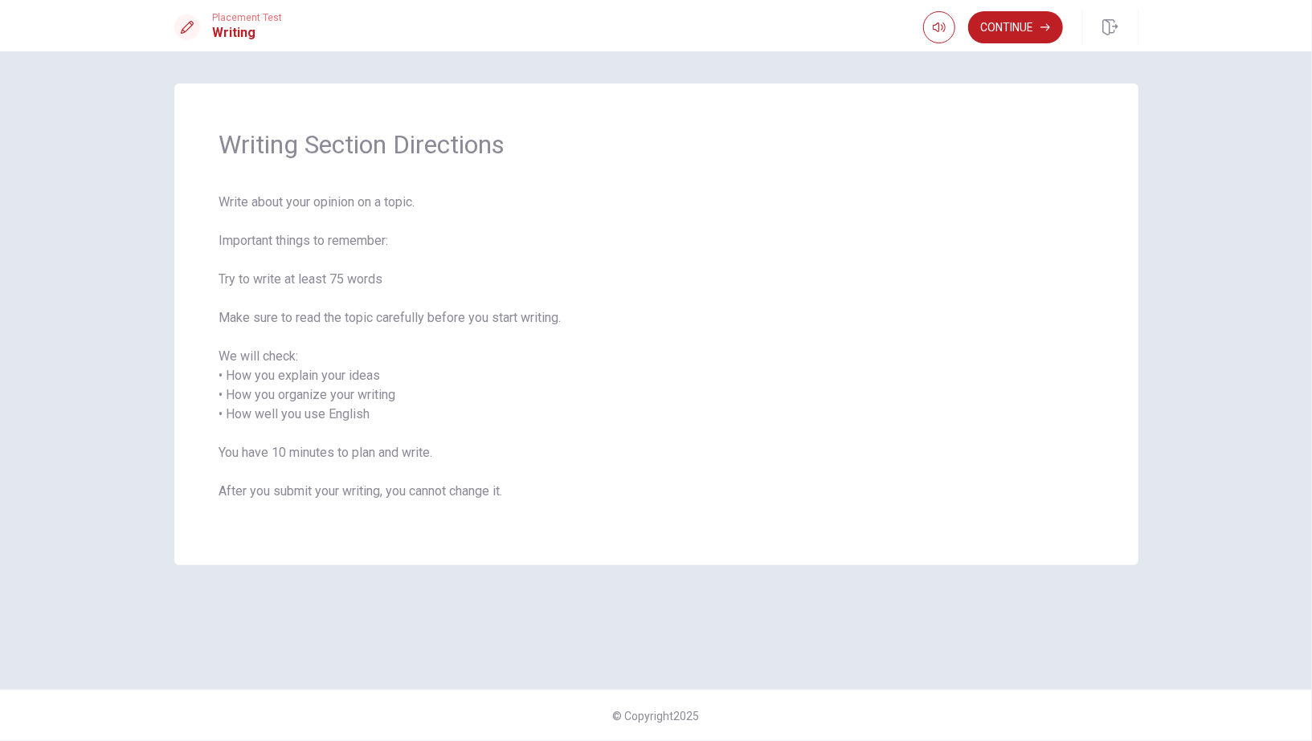
click at [923, 453] on span "Write about your opinion on a topic. Important things to remember: Try to write…" at bounding box center [656, 357] width 874 height 328
click at [1145, 88] on div "Writing Section Directions Write about your opinion on a topic. Important thing…" at bounding box center [656, 371] width 1015 height 574
click at [979, 33] on button "Continue" at bounding box center [1015, 27] width 95 height 32
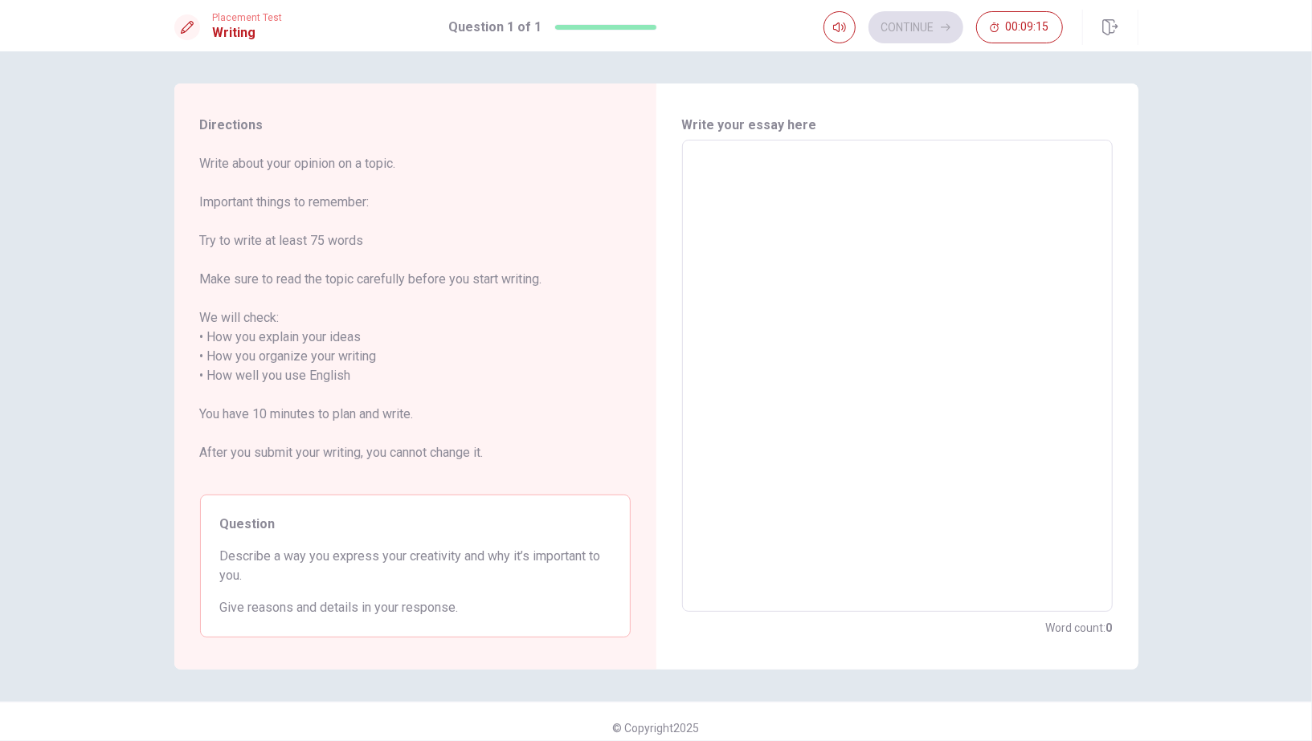
click at [749, 178] on textarea at bounding box center [897, 376] width 408 height 446
click at [818, 188] on textarea at bounding box center [897, 376] width 408 height 446
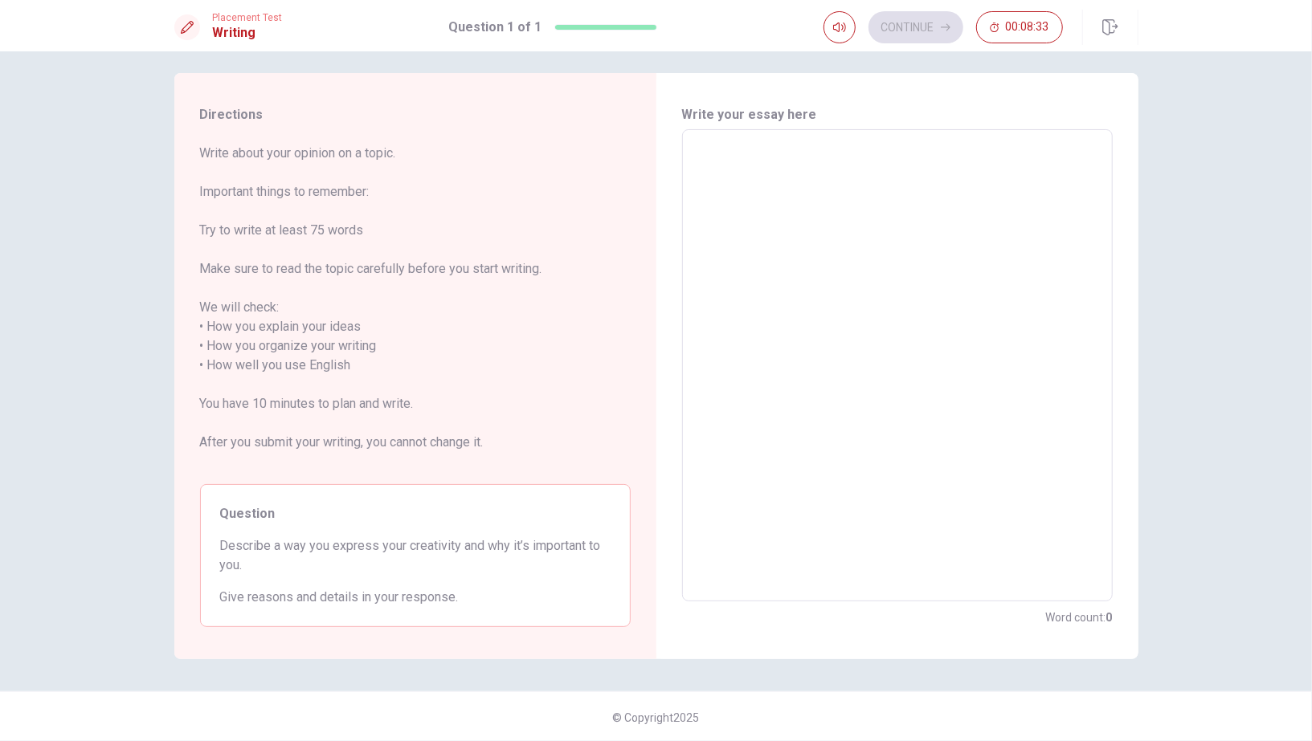
click at [775, 257] on textarea at bounding box center [897, 366] width 408 height 446
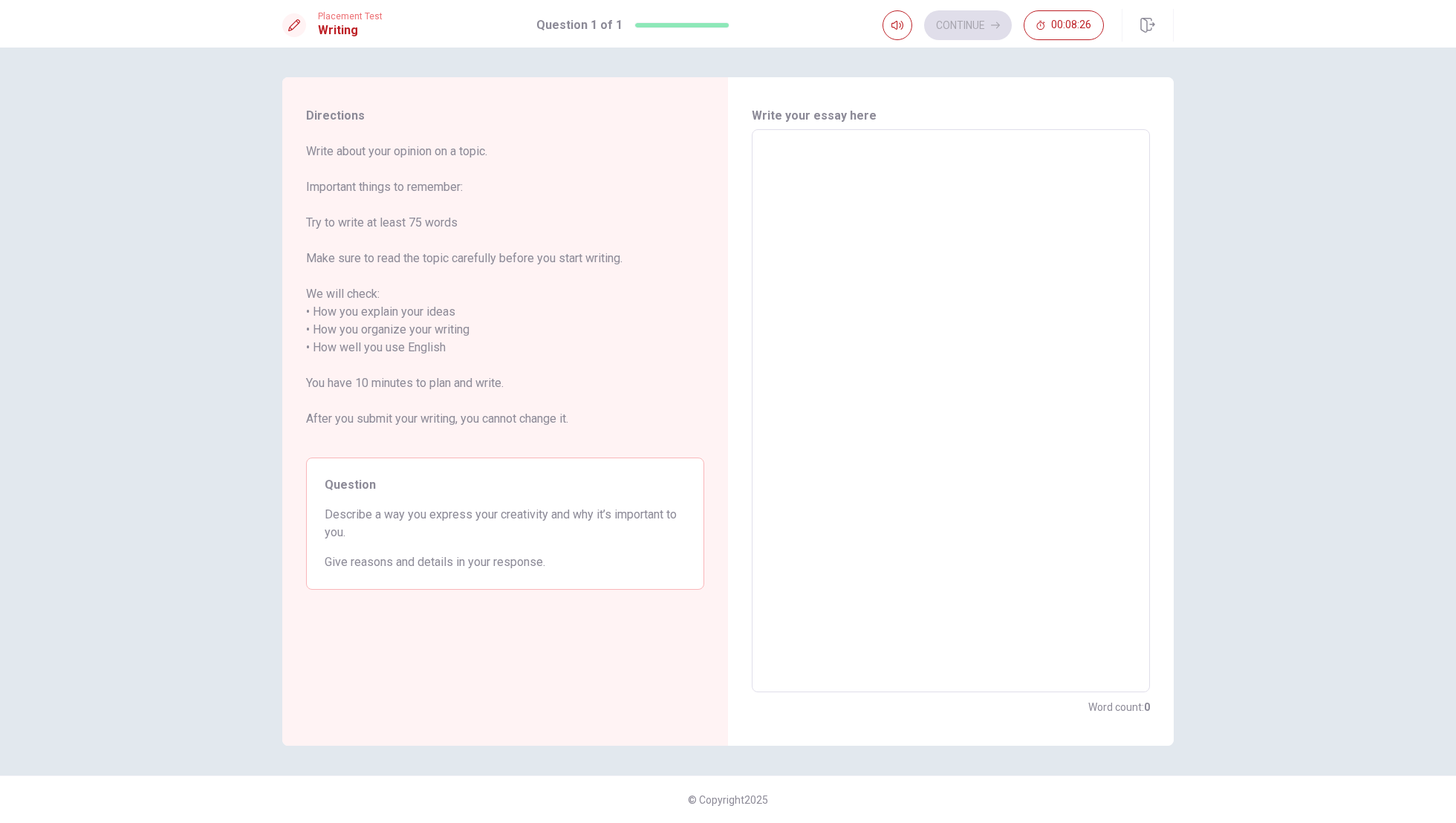
click at [947, 301] on textarea at bounding box center [951, 411] width 377 height 538
click at [969, 289] on textarea at bounding box center [951, 411] width 377 height 538
type textarea "i"
type textarea "x"
type textarea "i"
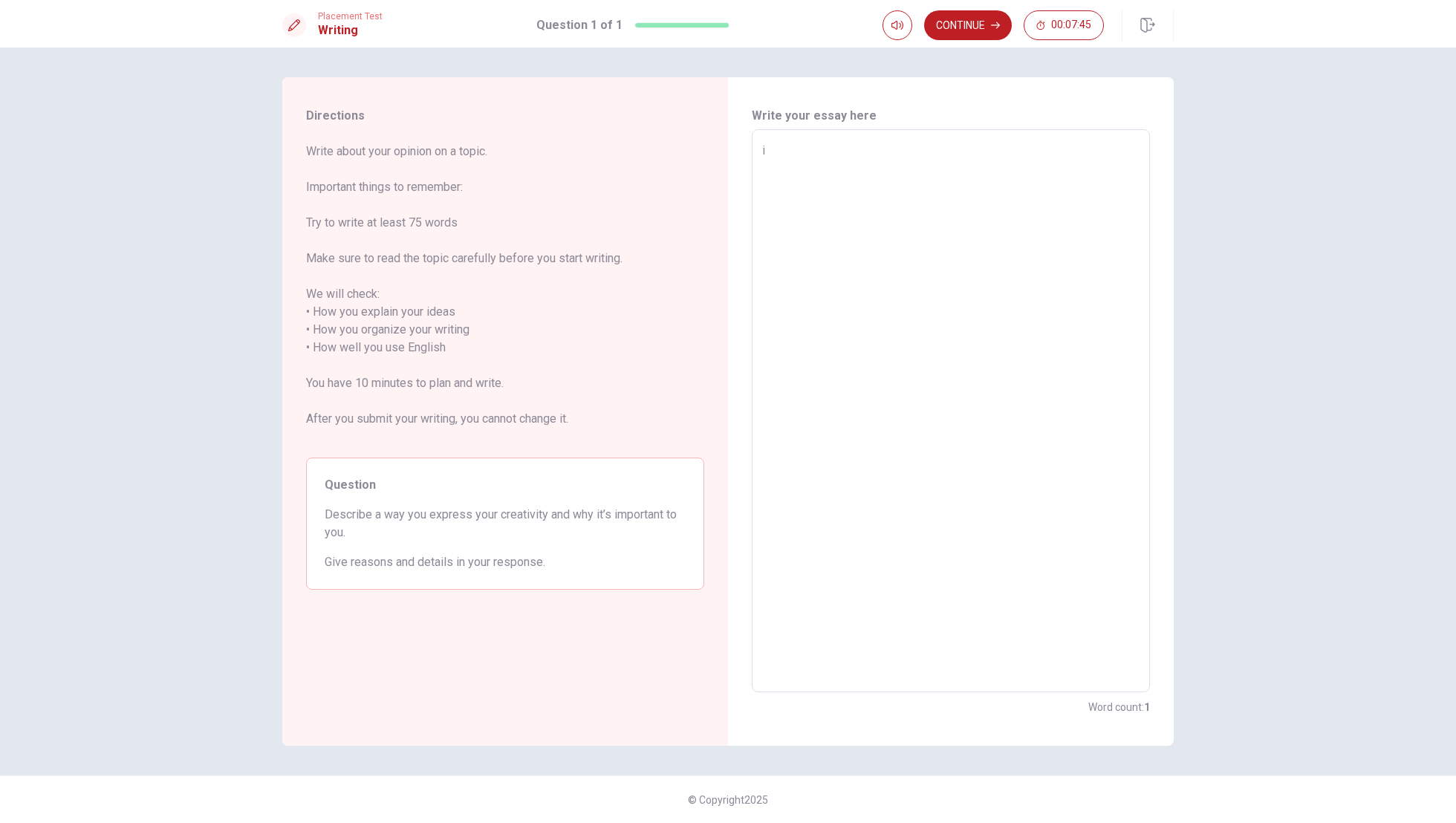
type textarea "x"
type textarea "i s"
type textarea "x"
type textarea "i sh"
type textarea "x"
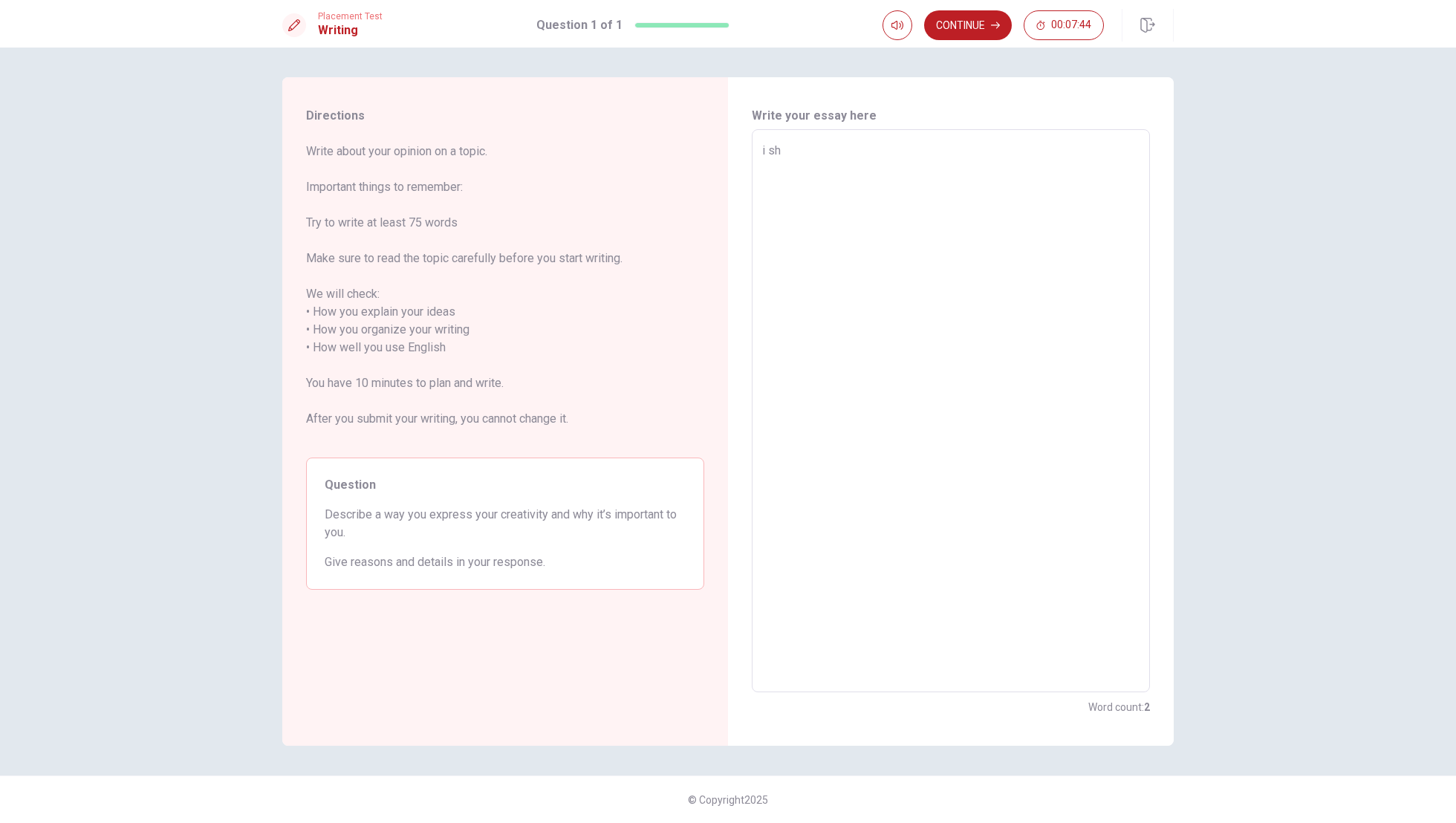
type textarea "i shw"
type textarea "x"
type textarea "i shw"
type textarea "x"
type textarea "i shw m"
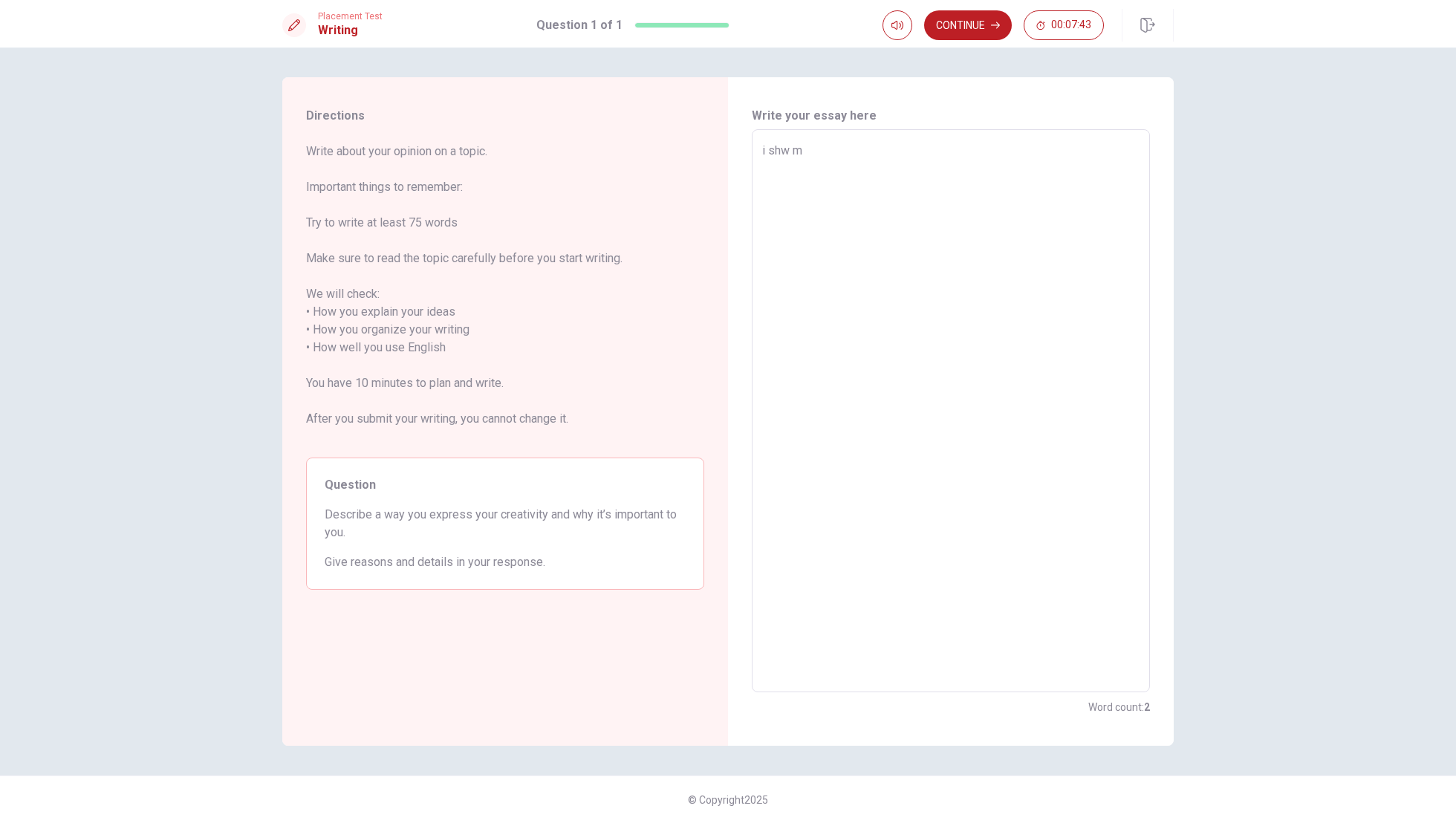
type textarea "x"
type textarea "i shw my"
type textarea "x"
type textarea "i shw my"
type textarea "x"
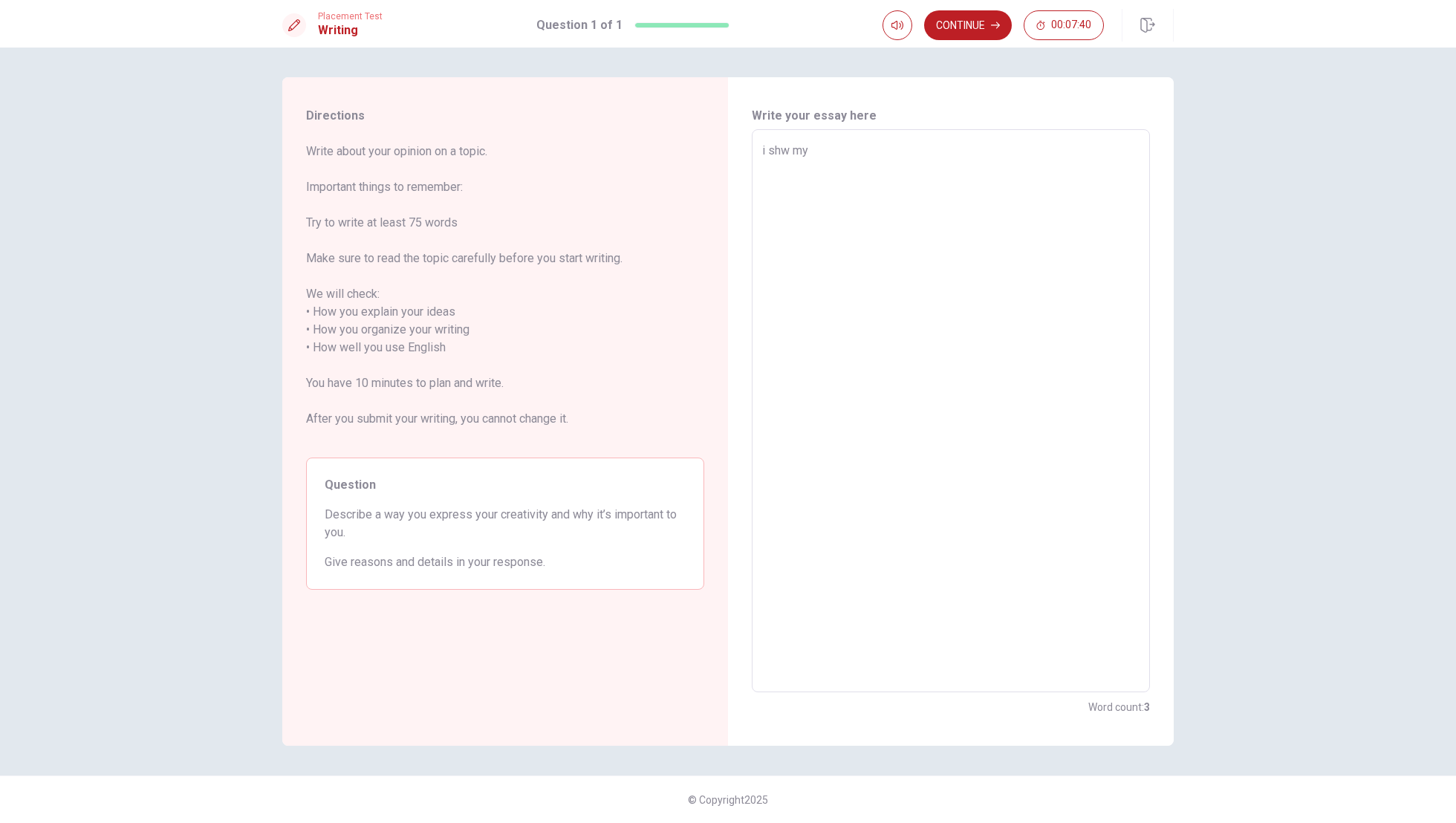
type textarea "shw my"
type textarea "x"
type textarea "i shw my"
type textarea "x"
type textarea "shw my"
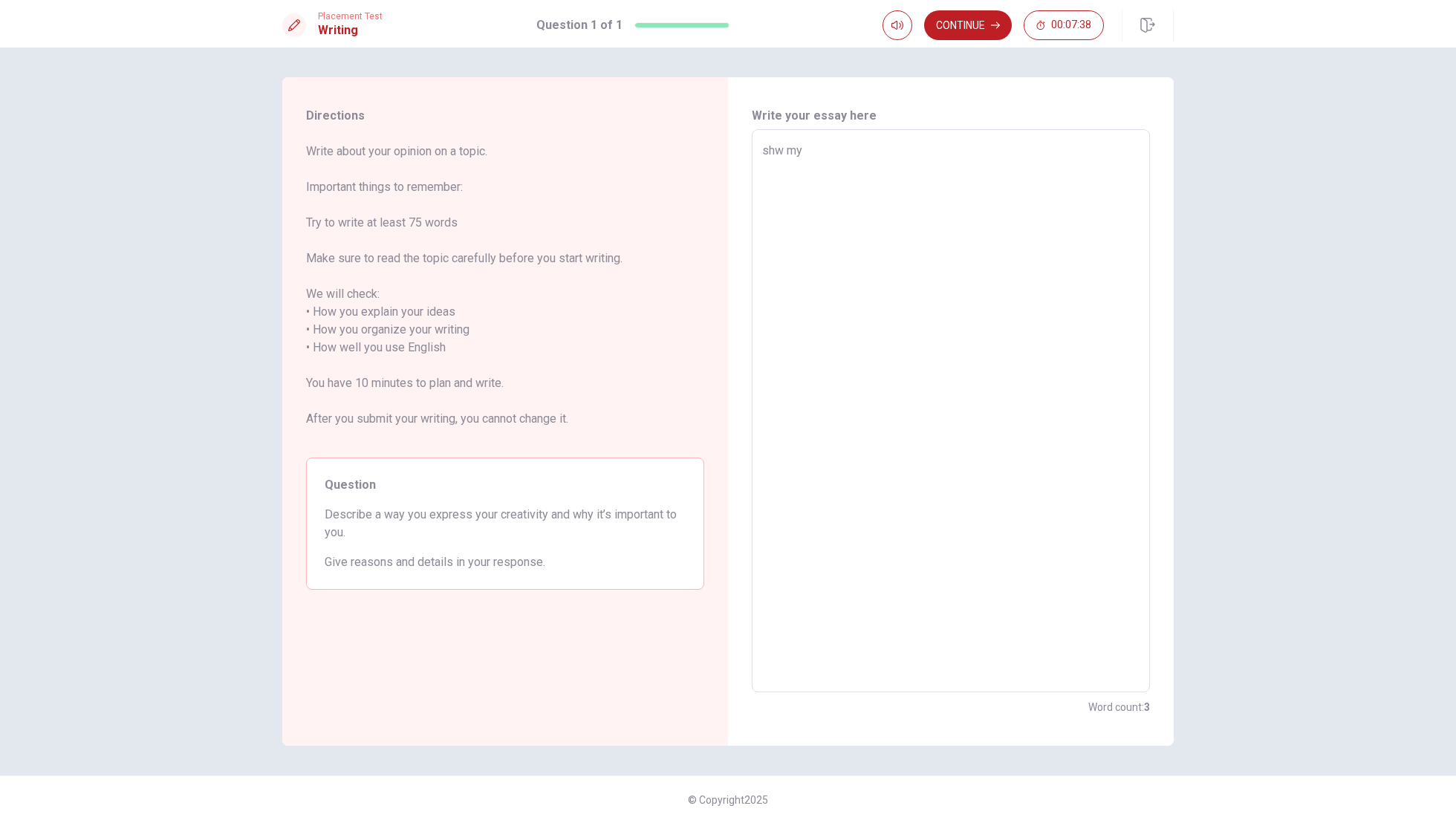
type textarea "x"
type textarea "I shw my"
type textarea "x"
type textarea "I show my"
type textarea "x"
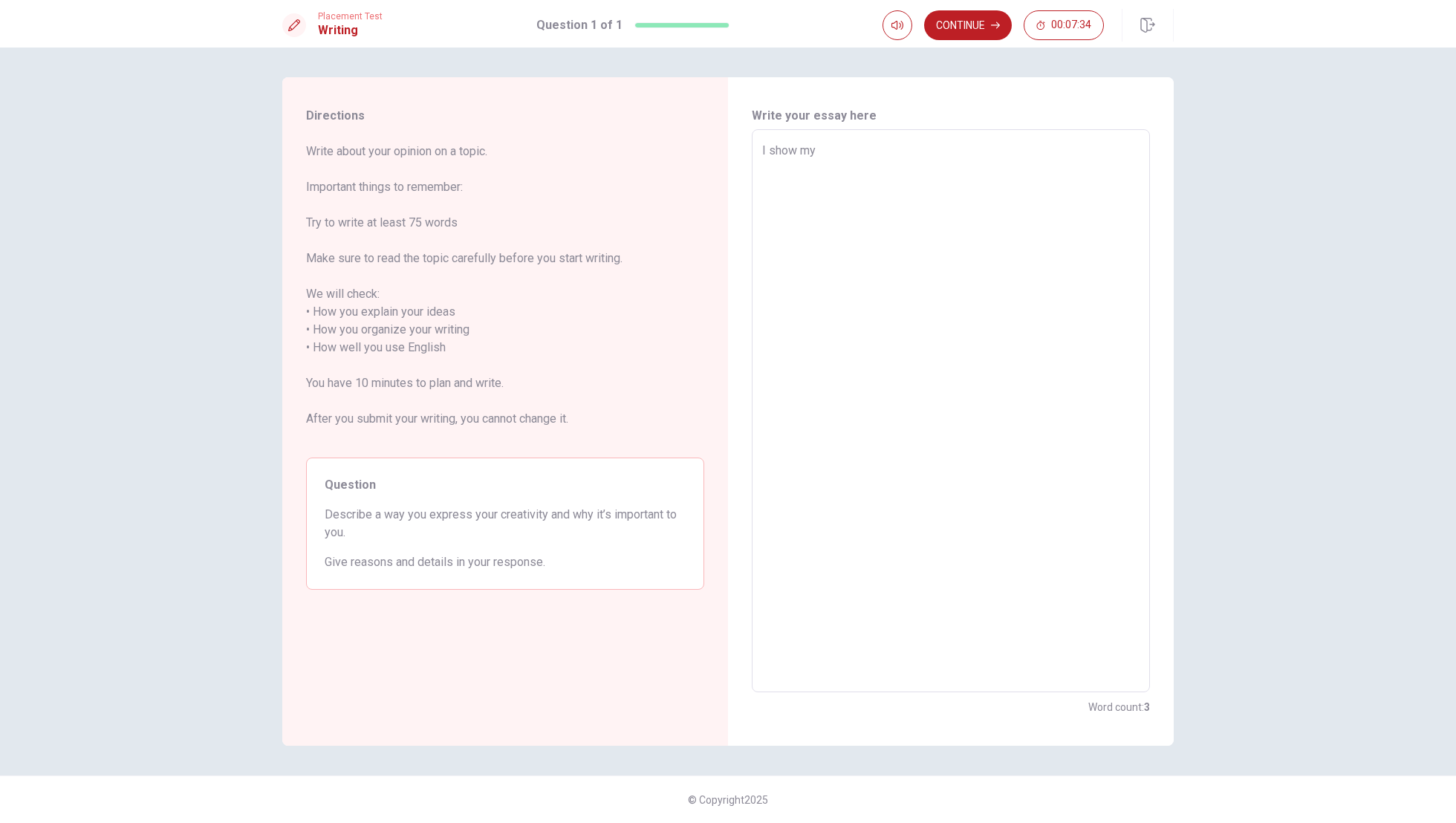
type textarea "I show my"
type textarea "x"
type textarea "I show my c"
type textarea "x"
type textarea "I show my cr"
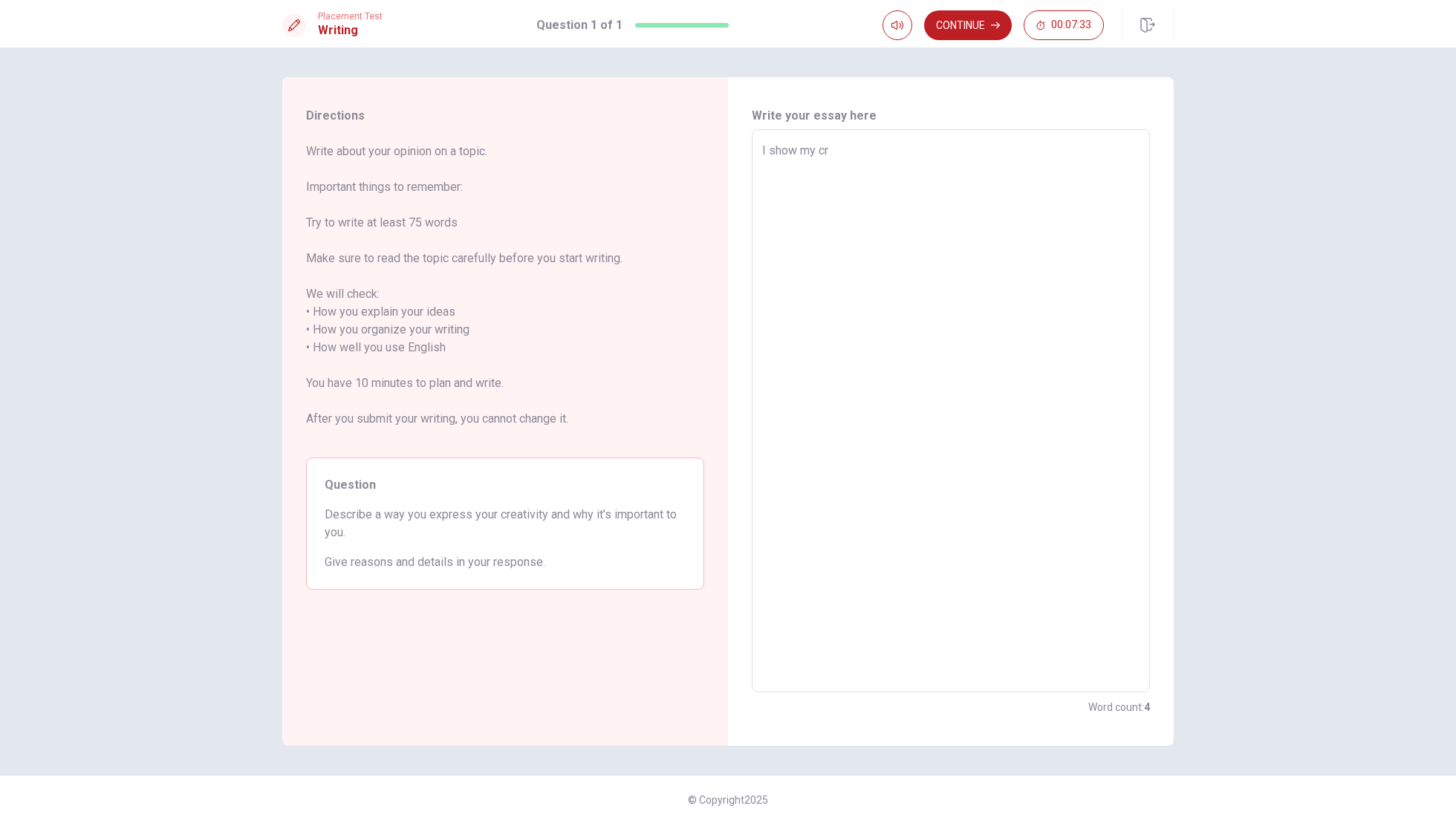
type textarea "x"
type textarea "I show my cre"
type textarea "x"
type textarea "I show my crea"
type textarea "x"
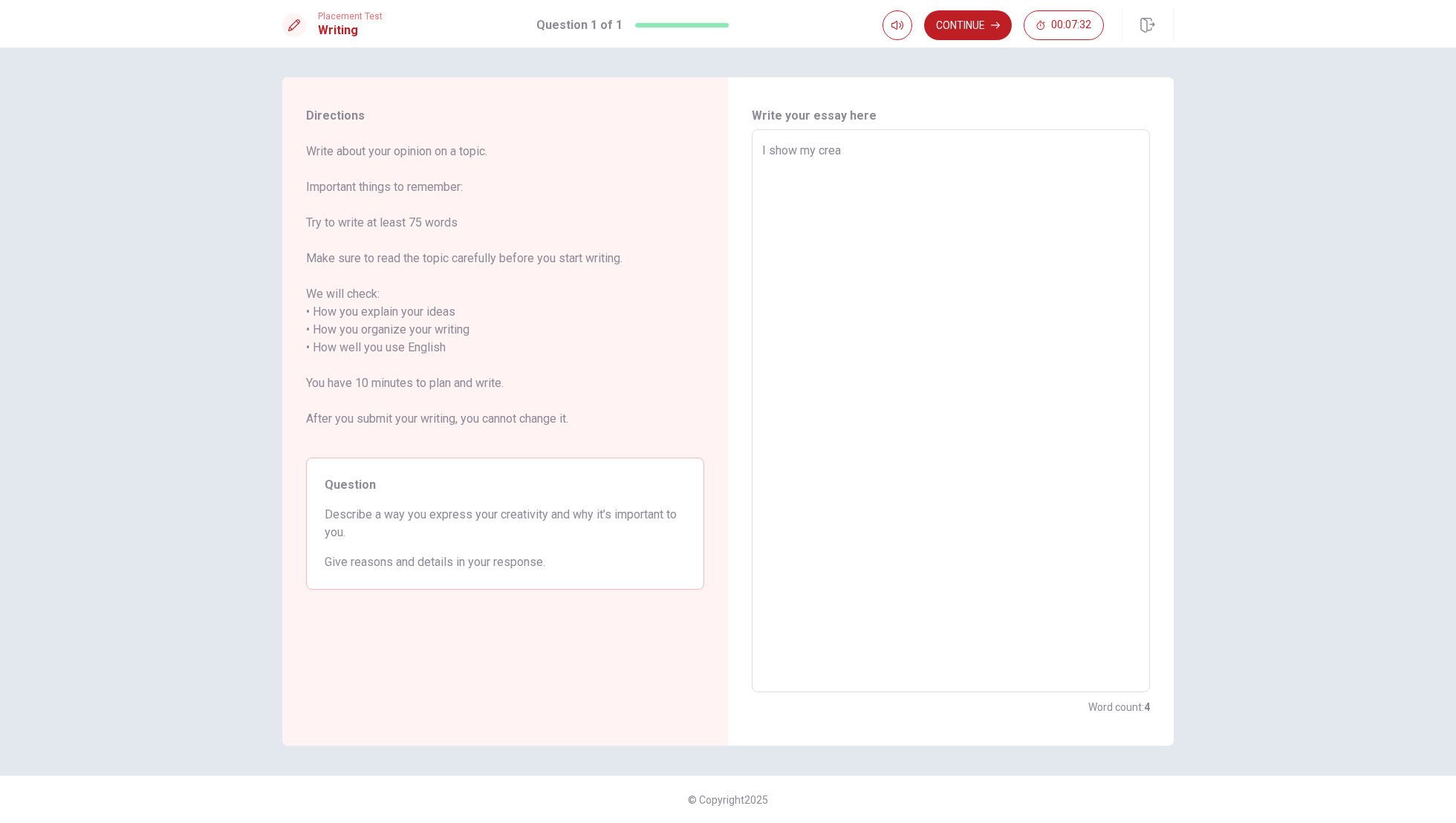
type textarea "I show my creat"
type textarea "x"
type textarea "I show my creati"
type textarea "x"
type textarea "I show my creativ"
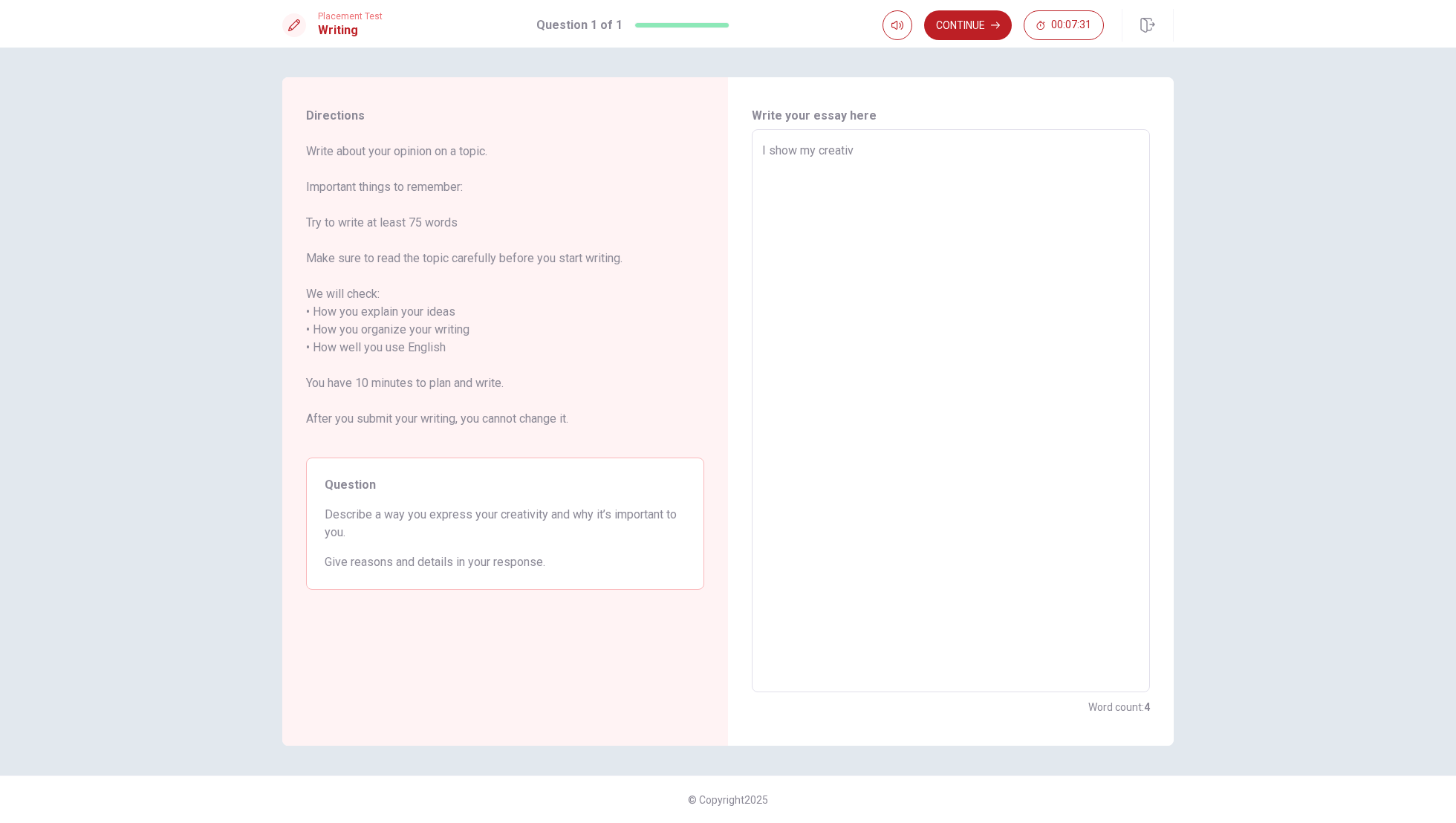
type textarea "x"
type textarea "I show my creativt"
type textarea "x"
type textarea "I show my creativ"
type textarea "x"
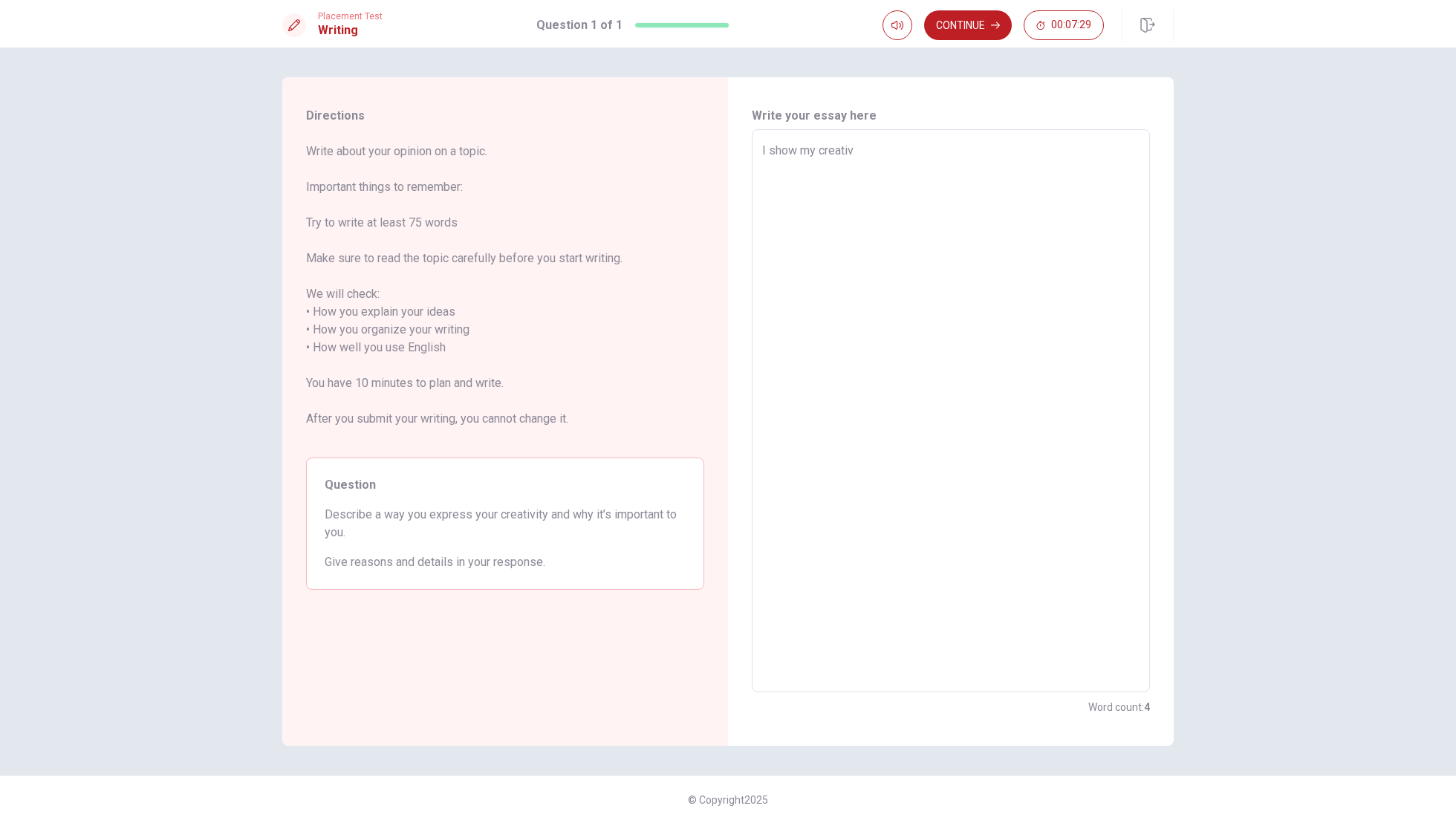
type textarea "I show my creativi"
type textarea "x"
type textarea "I show my creativiy"
type textarea "x"
type textarea "I show my creativi"
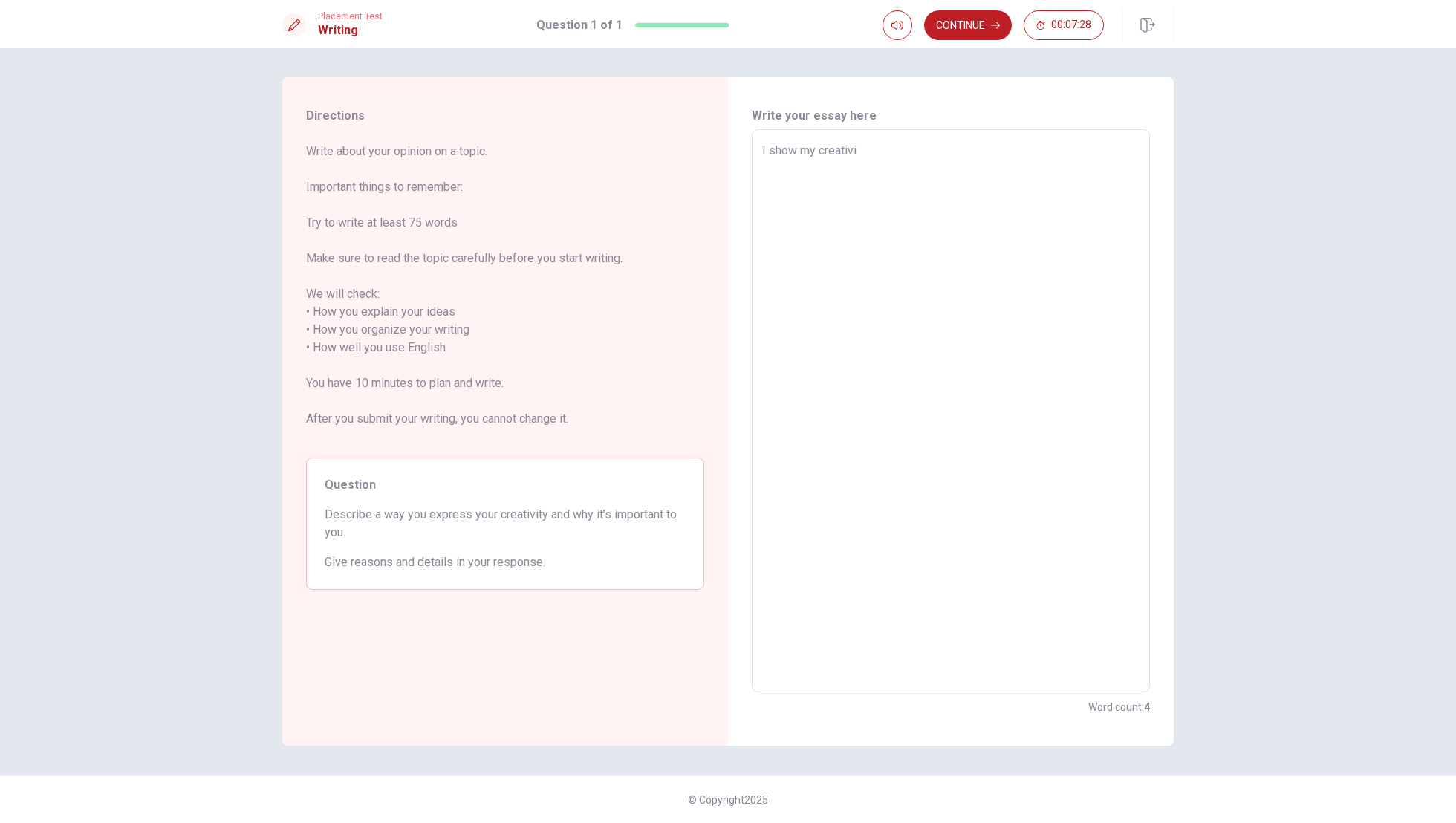
type textarea "x"
type textarea "I show my creativit"
type textarea "x"
type textarea "I show my creativity"
type textarea "x"
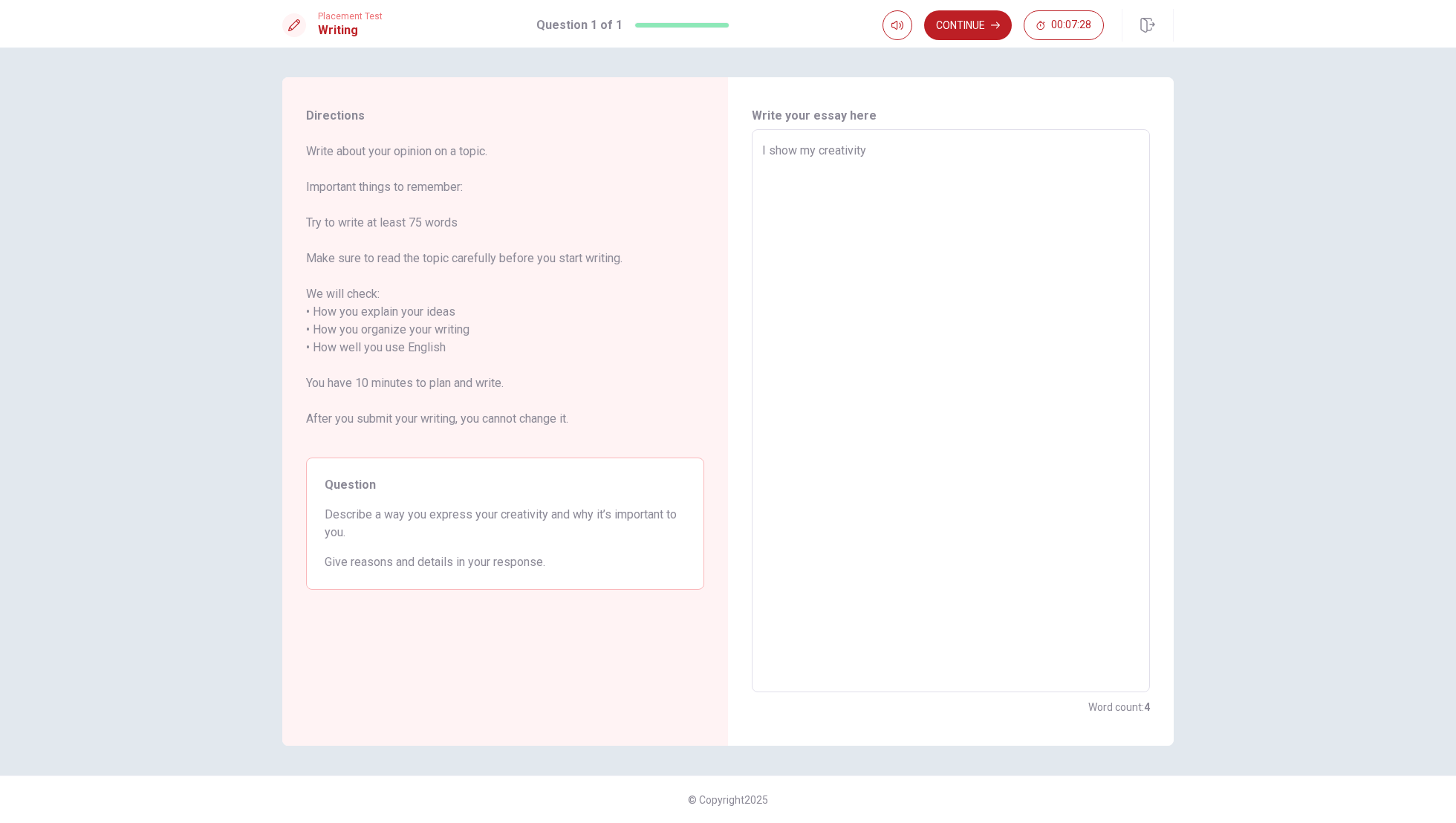
type textarea "I show my creativity"
type textarea "x"
type textarea "I show my creativity h"
type textarea "x"
type textarea "I show my creativity"
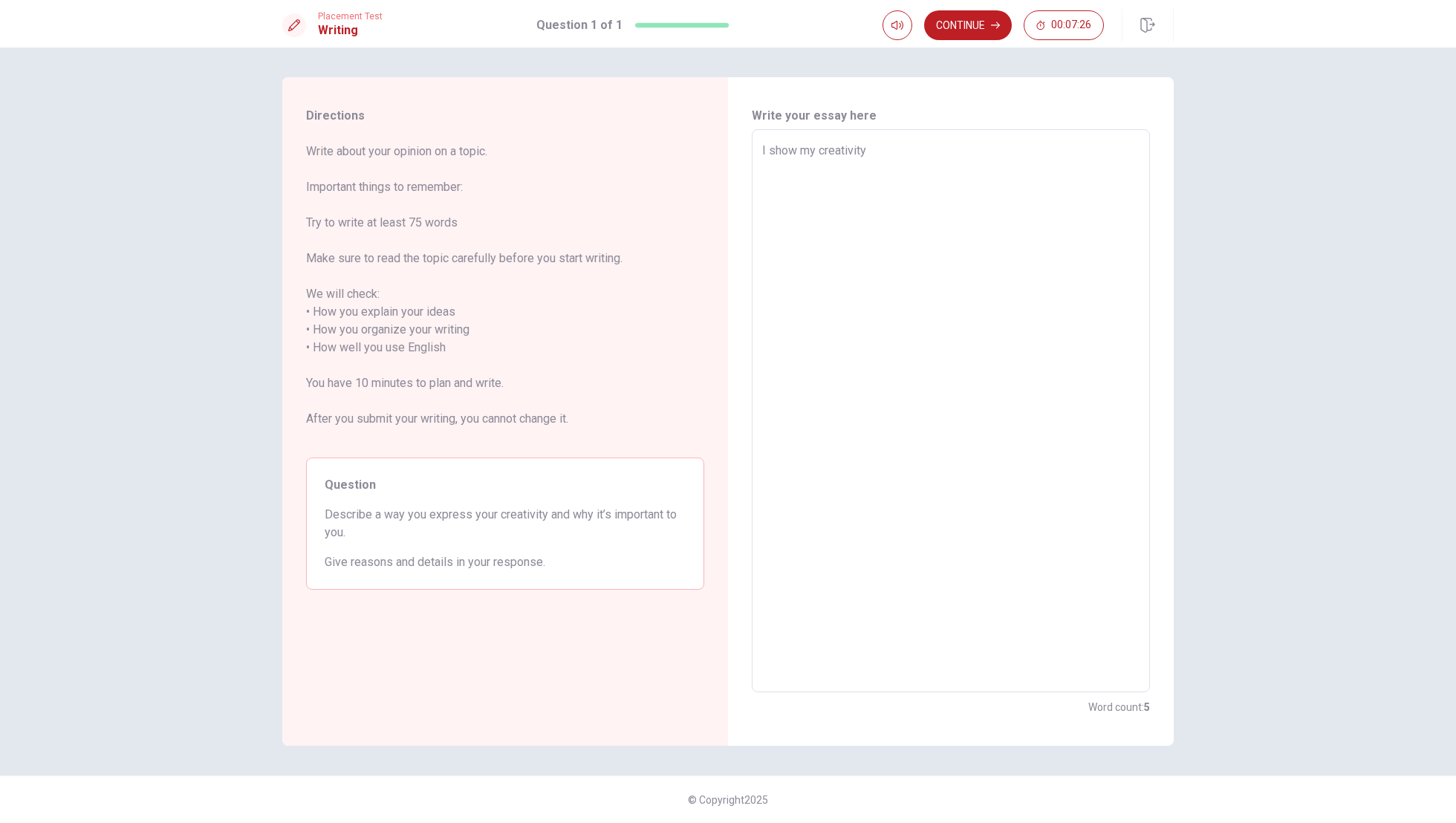
type textarea "x"
type textarea "I show my creativity t"
type textarea "x"
type textarea "I show my creativity t h"
type textarea "x"
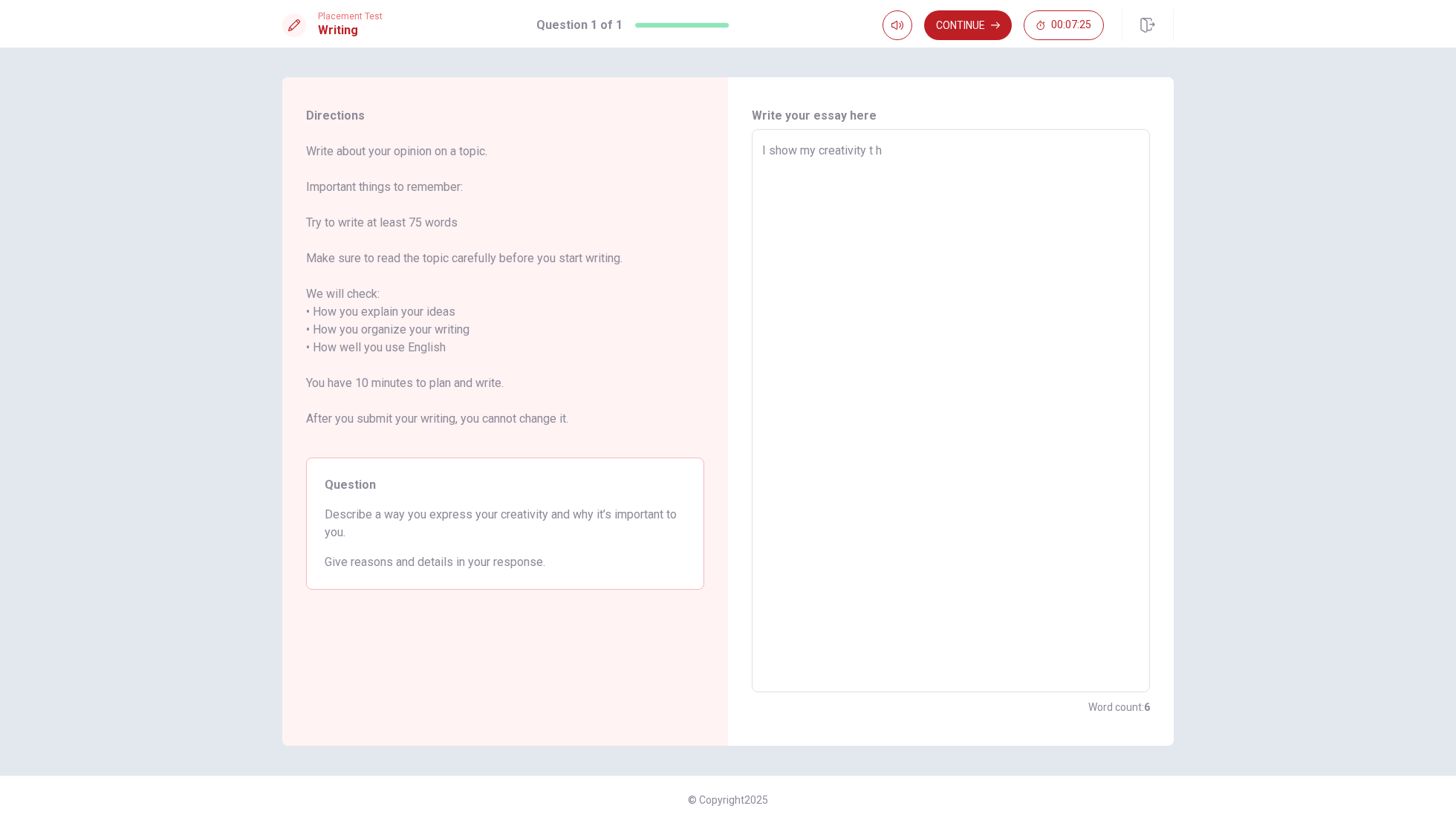
type textarea "I show my creativity t h r"
type textarea "x"
type textarea "I show my creativity t h ro"
type textarea "x"
type textarea "I show my creativity throu"
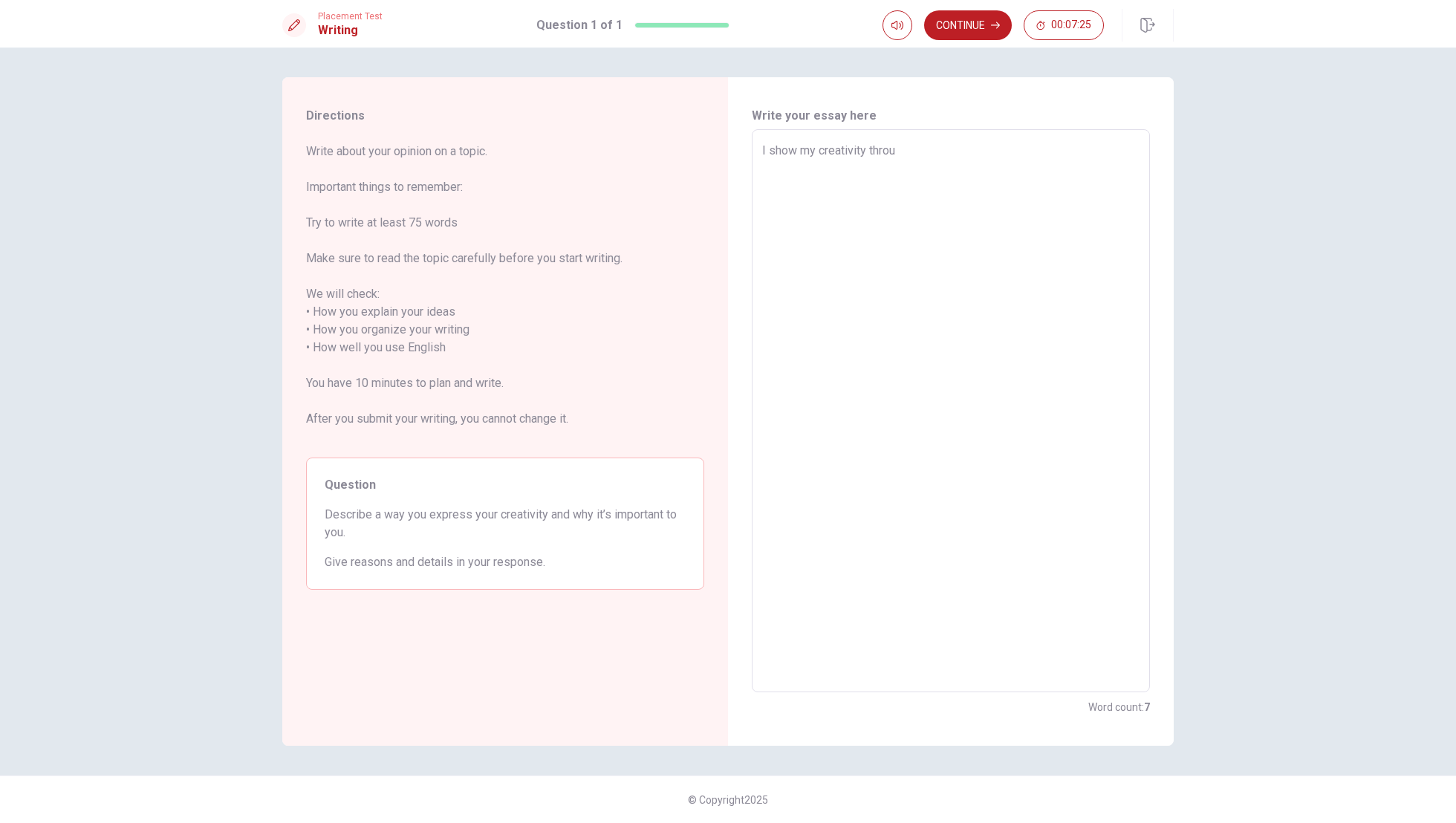
type textarea "x"
type textarea "I show my creativity throug"
type textarea "x"
type textarea "I show my creativity through"
type textarea "x"
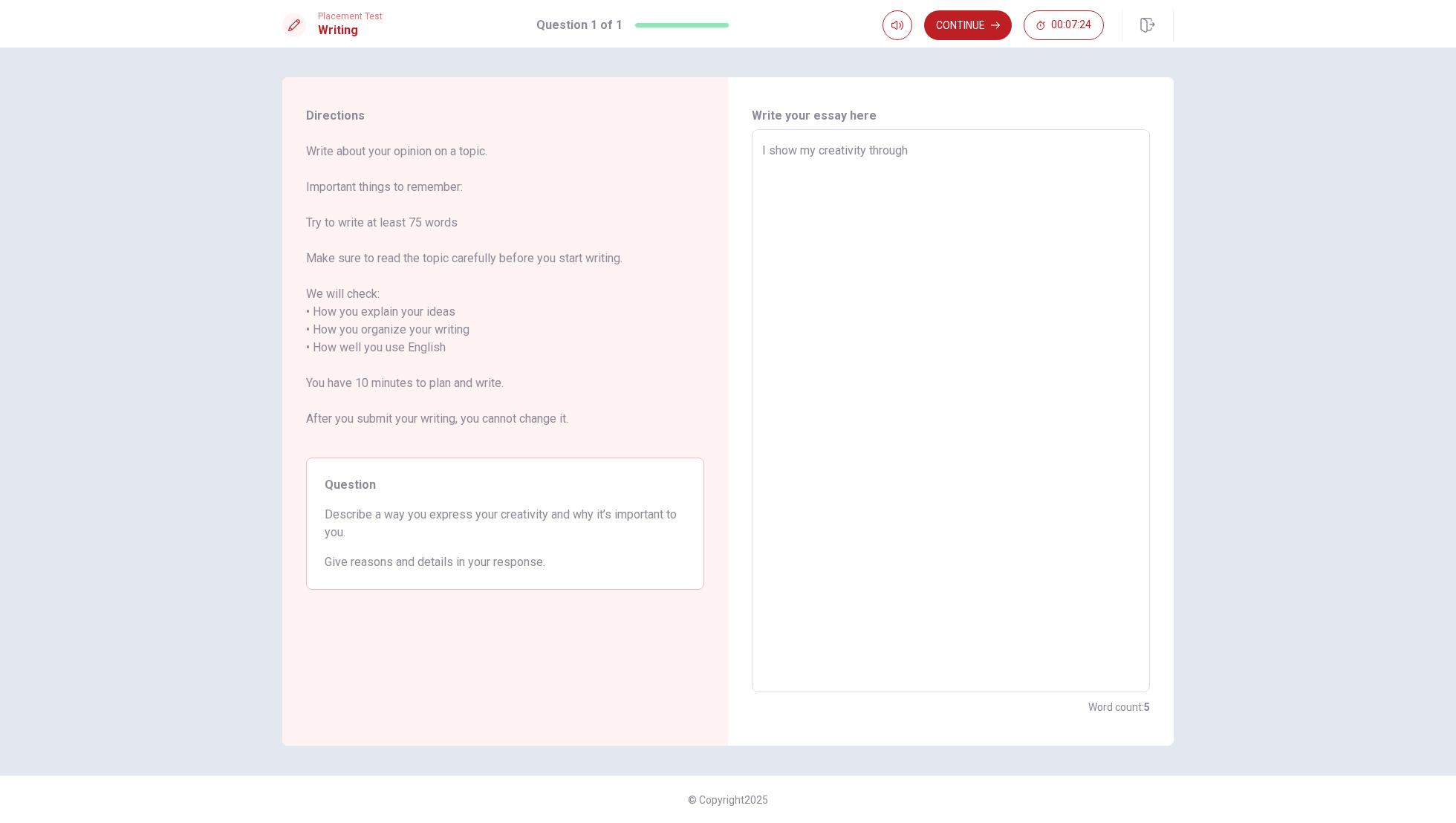
type textarea "I show my creativity through r"
type textarea "x"
type textarea "I show my creativity through人"
type textarea "x"
type textarea "I show my creativity through"
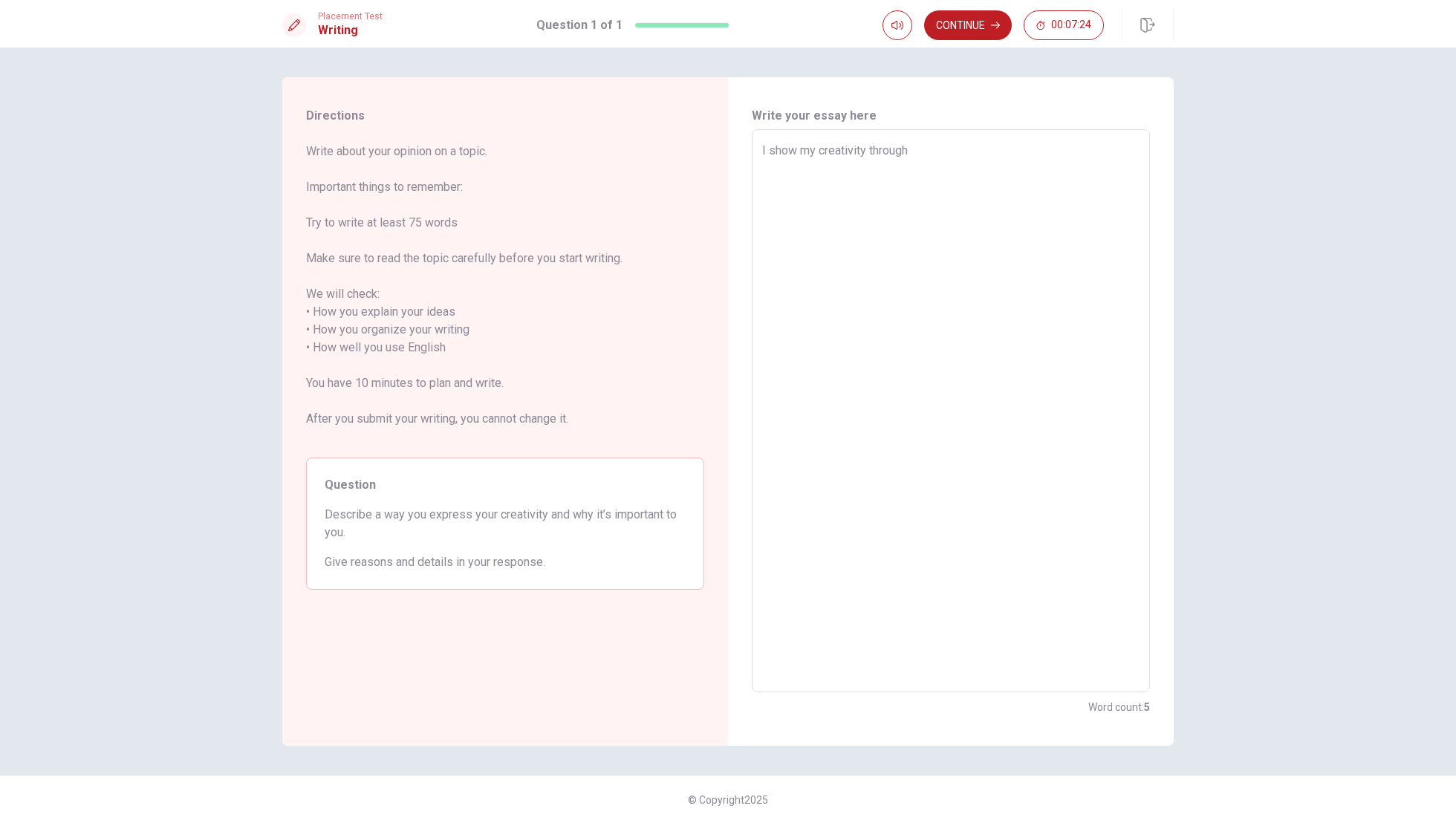
type textarea "x"
type textarea "I show my creativity through"
type textarea "x"
type textarea "I show my creativity through o"
type textarea "x"
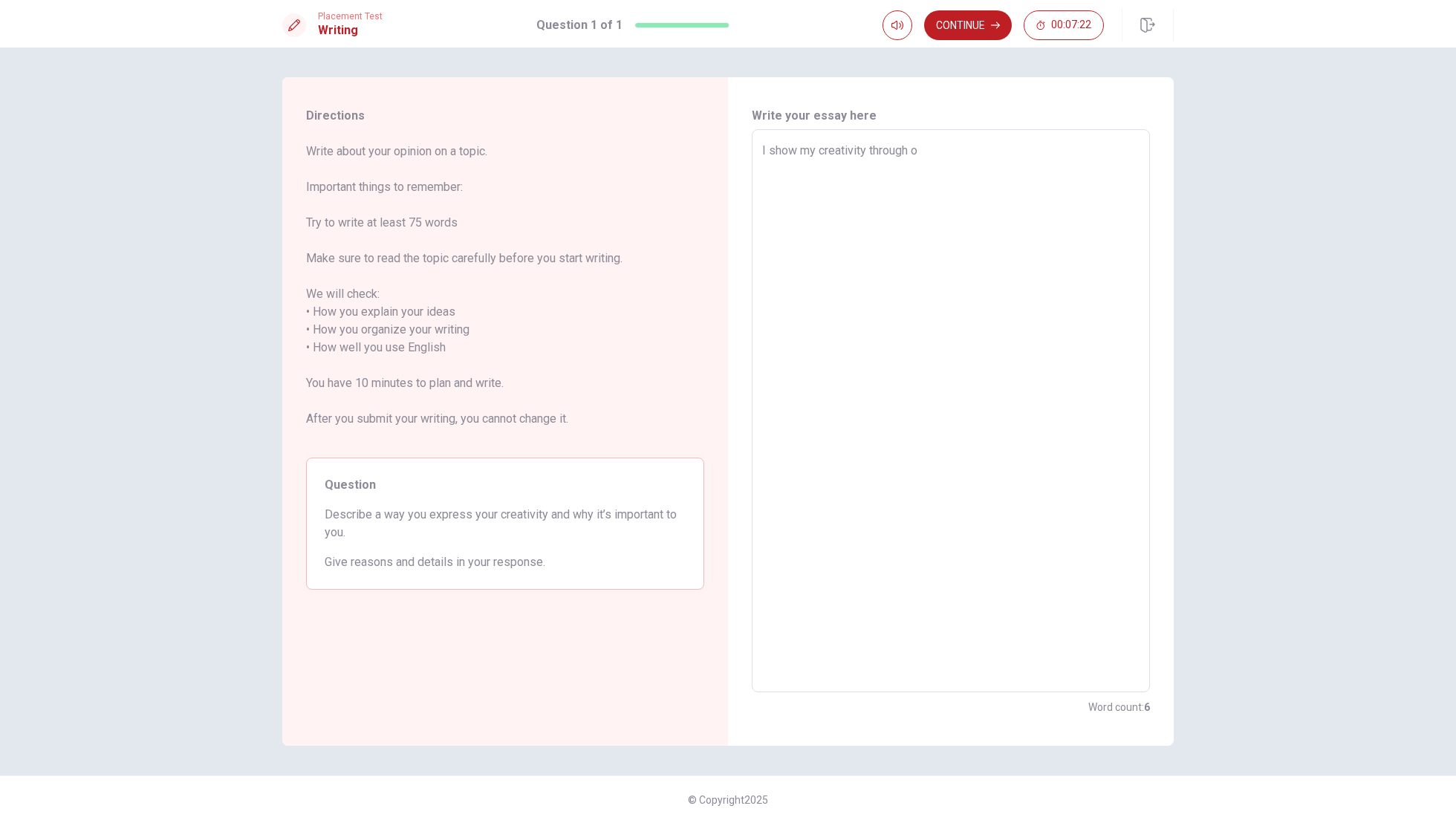
type textarea "I show my creativity through oh"
type textarea "x"
type textarea "I show my creativity through o ho"
type textarea "x"
type textarea "I show my creativity through o ho t"
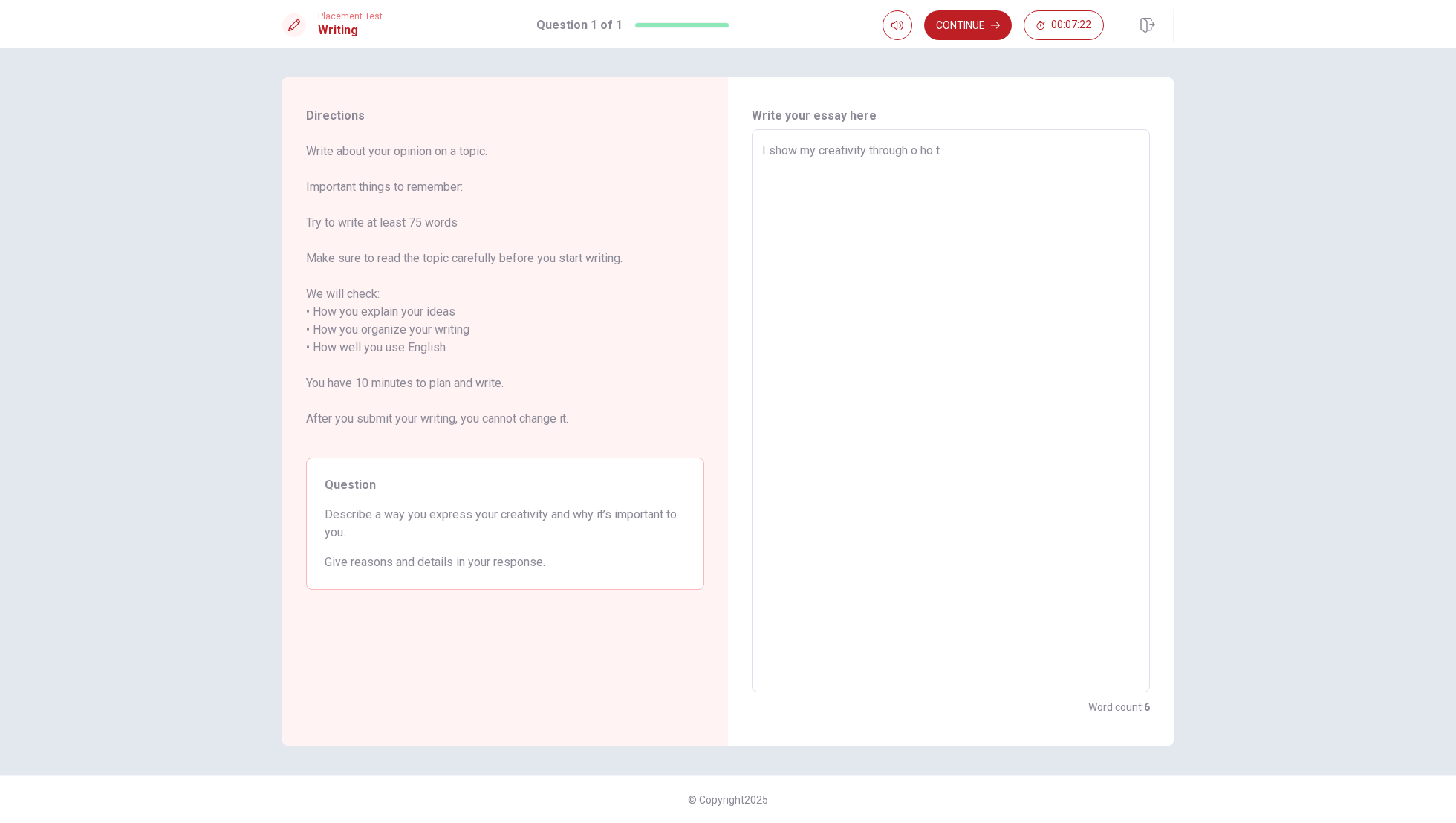
type textarea "x"
type textarea "I show my creativity through ohoto"
type textarea "x"
type textarea "I show my creativity through o ho to g"
type textarea "x"
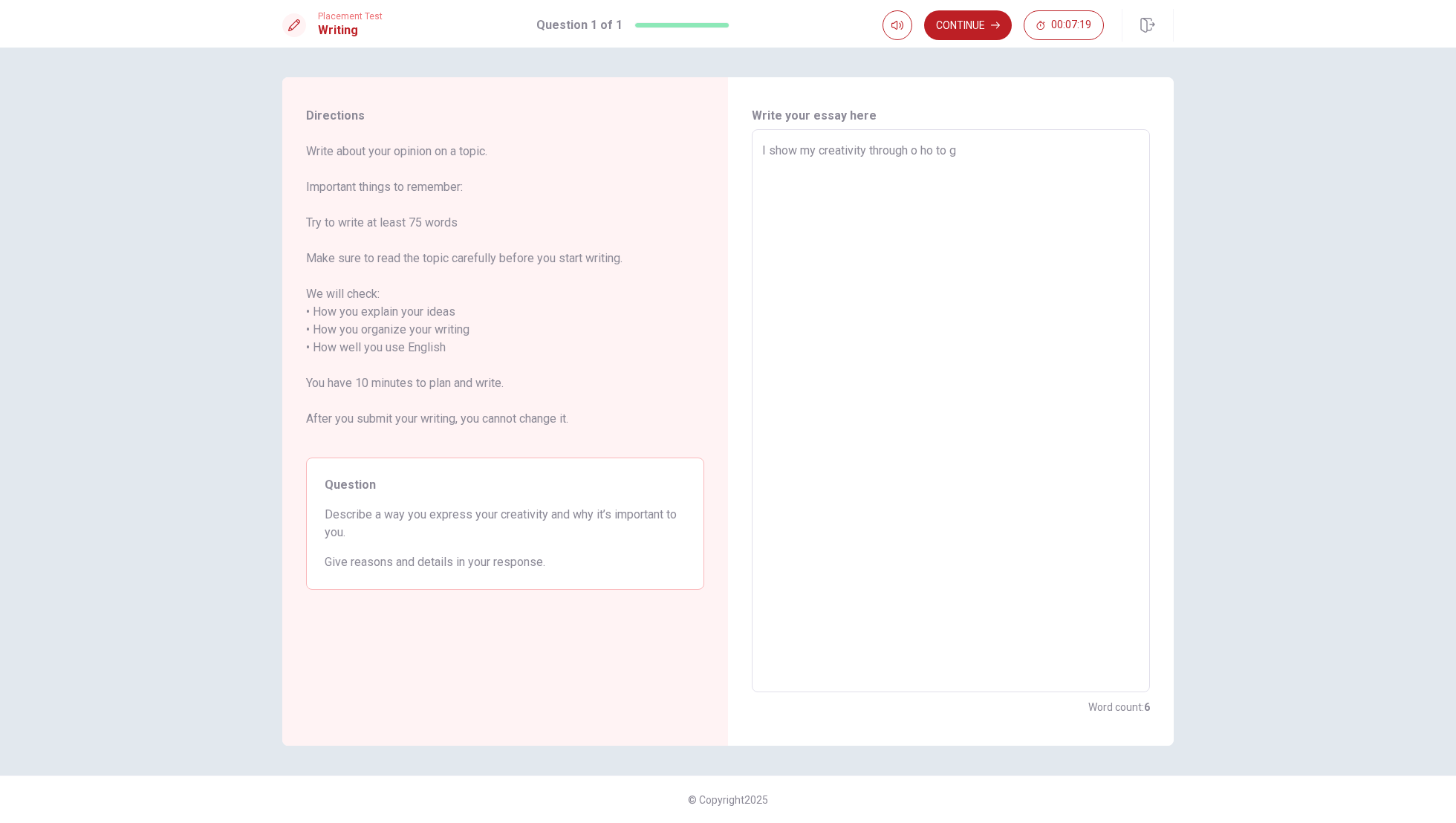
type textarea "I show my creativity through o ho to g r"
type textarea "x"
type textarea "I show my creativity through o ho to g ra"
type textarea "x"
type textarea "I show my creativity through o ho to g ra p"
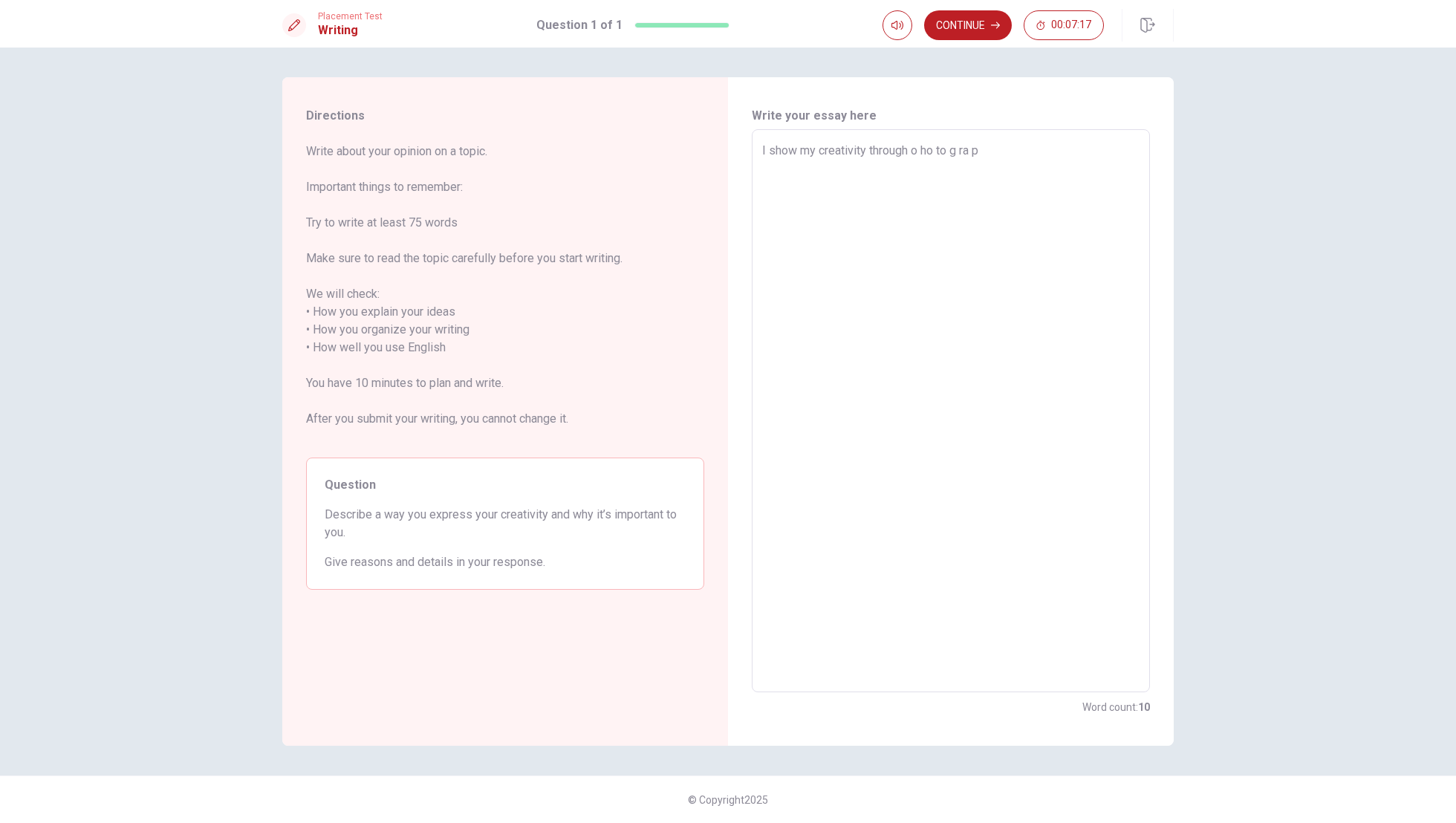
type textarea "x"
type textarea "I show my creativity through ohotograph"
type textarea "x"
type textarea "I show my creativity through o ho to g ra p h t"
type textarea "x"
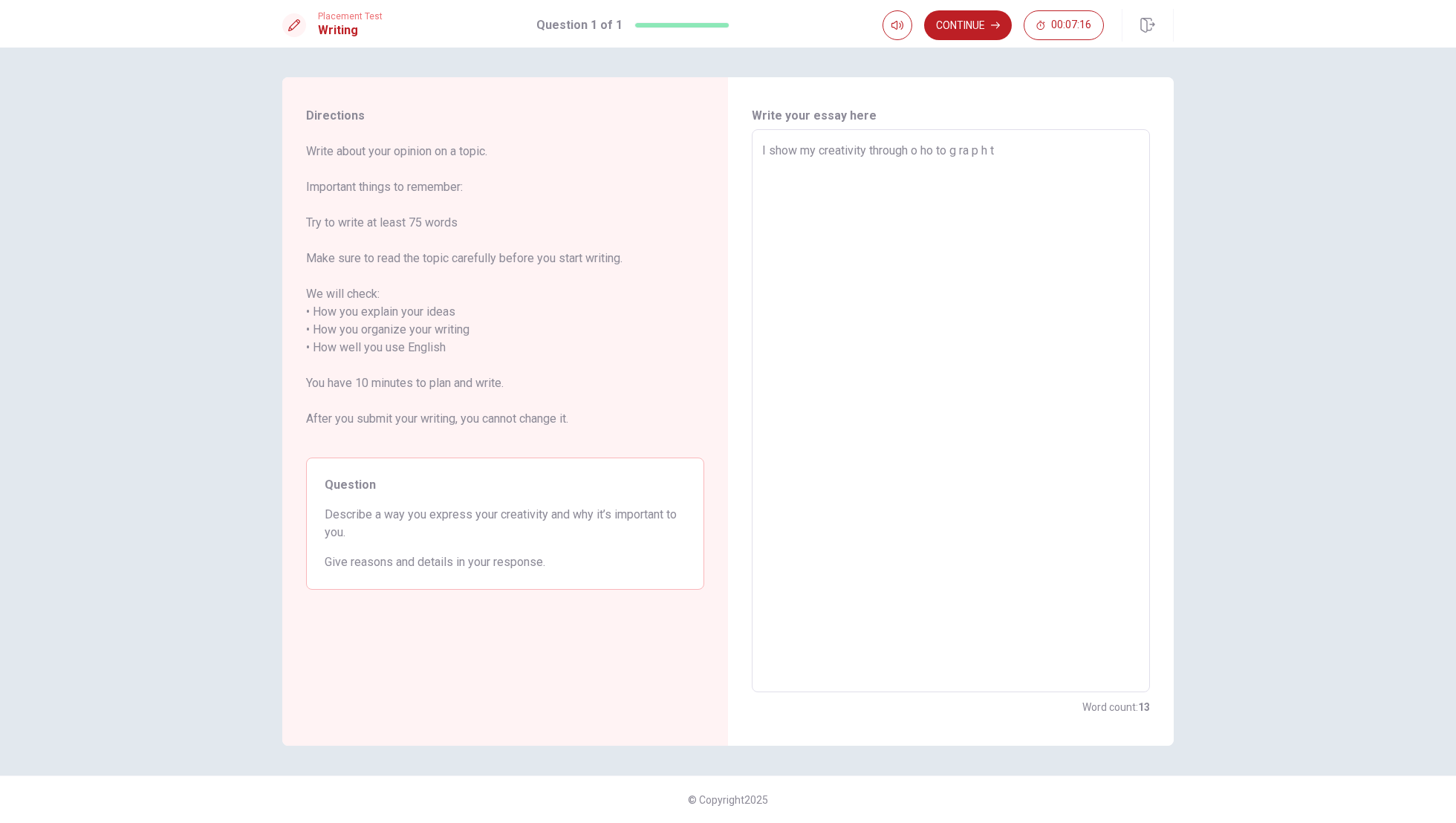
type textarea "I show my creativity through ohotograph"
type textarea "x"
type textarea "I show my creativity through ohotography"
type textarea "x"
type textarea "I show my creativity through photography"
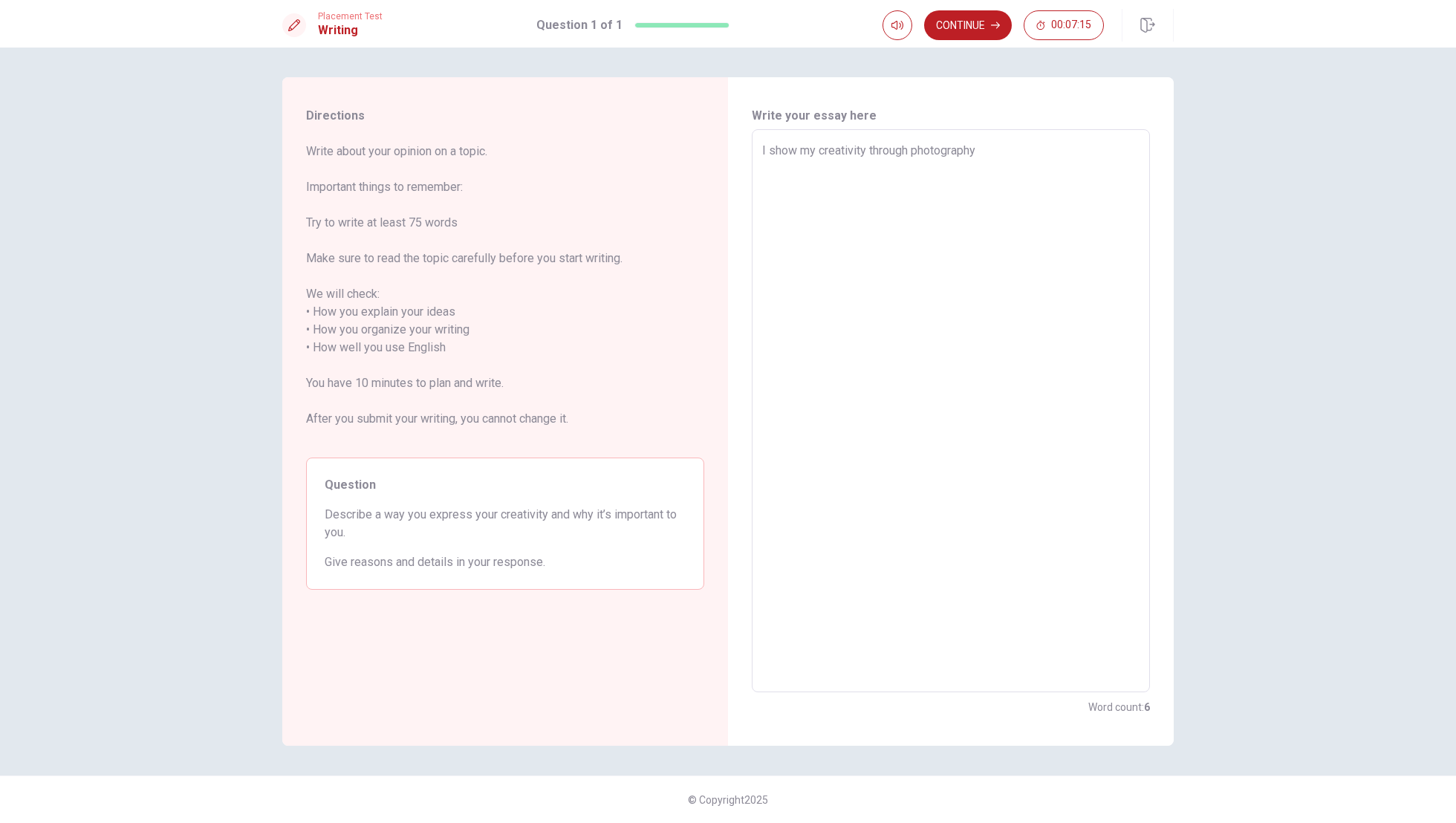
type textarea "x"
type textarea "I show my creativity through photography"
type textarea "x"
type textarea "I show my creativity through photography"
type textarea "x"
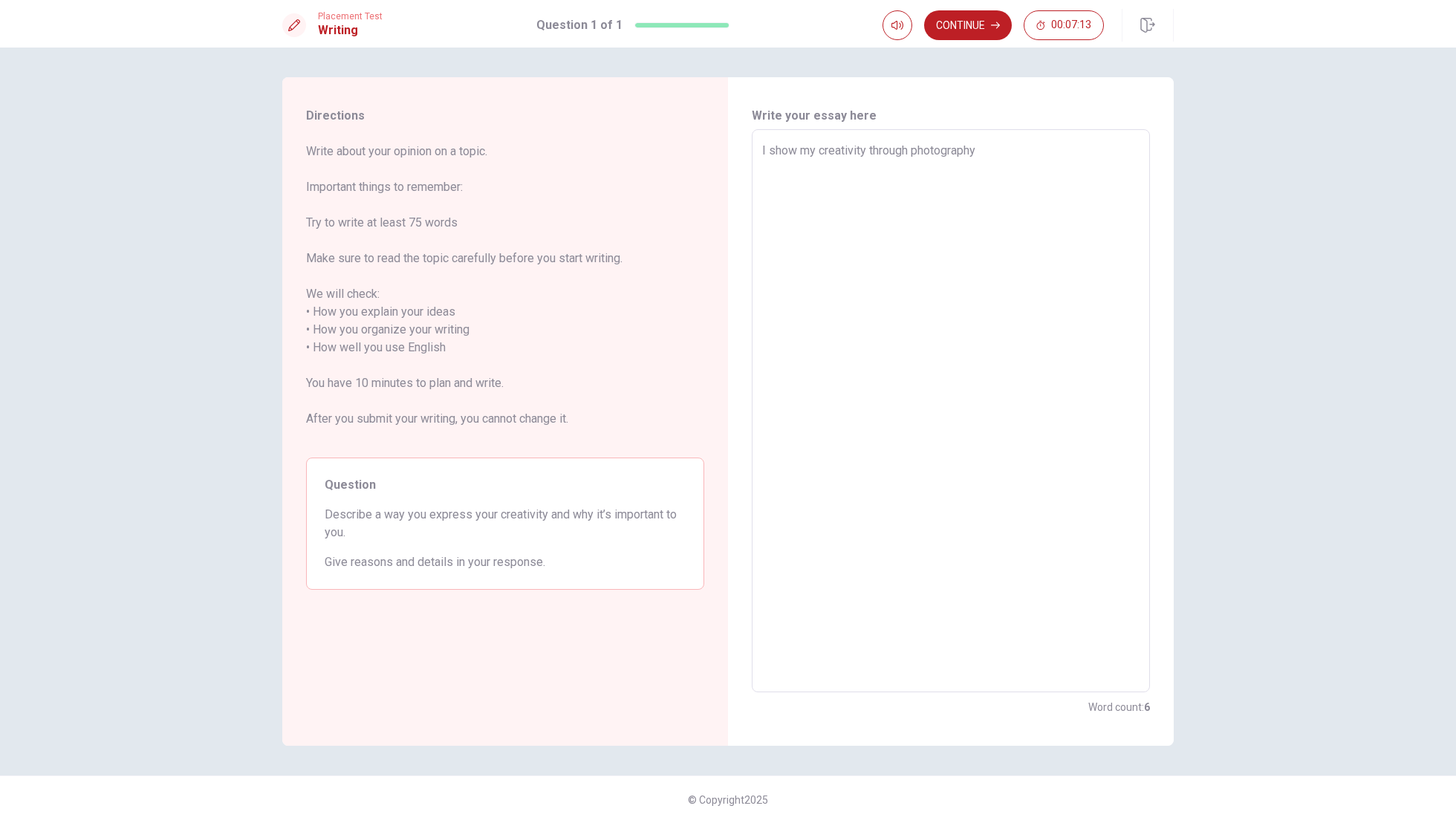
type textarea "I show my creativity through photography。"
type textarea "x"
type textarea "I show my creativity through photography"
type textarea "x"
type textarea "I show my creativity through photography."
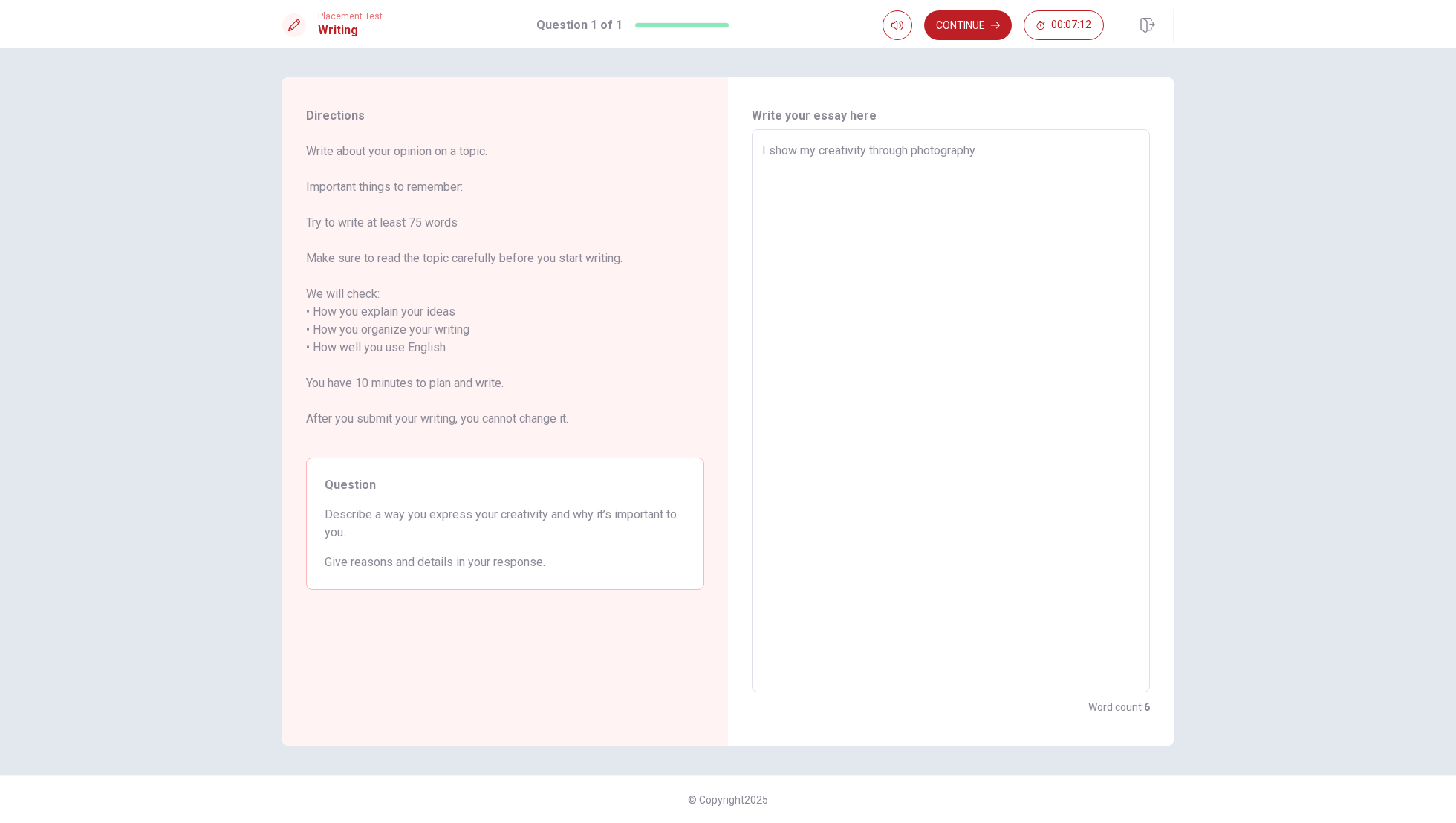
type textarea "x"
type textarea "I show my creativity through photography."
type textarea "x"
type textarea "I show my creativity through photography. W"
type textarea "x"
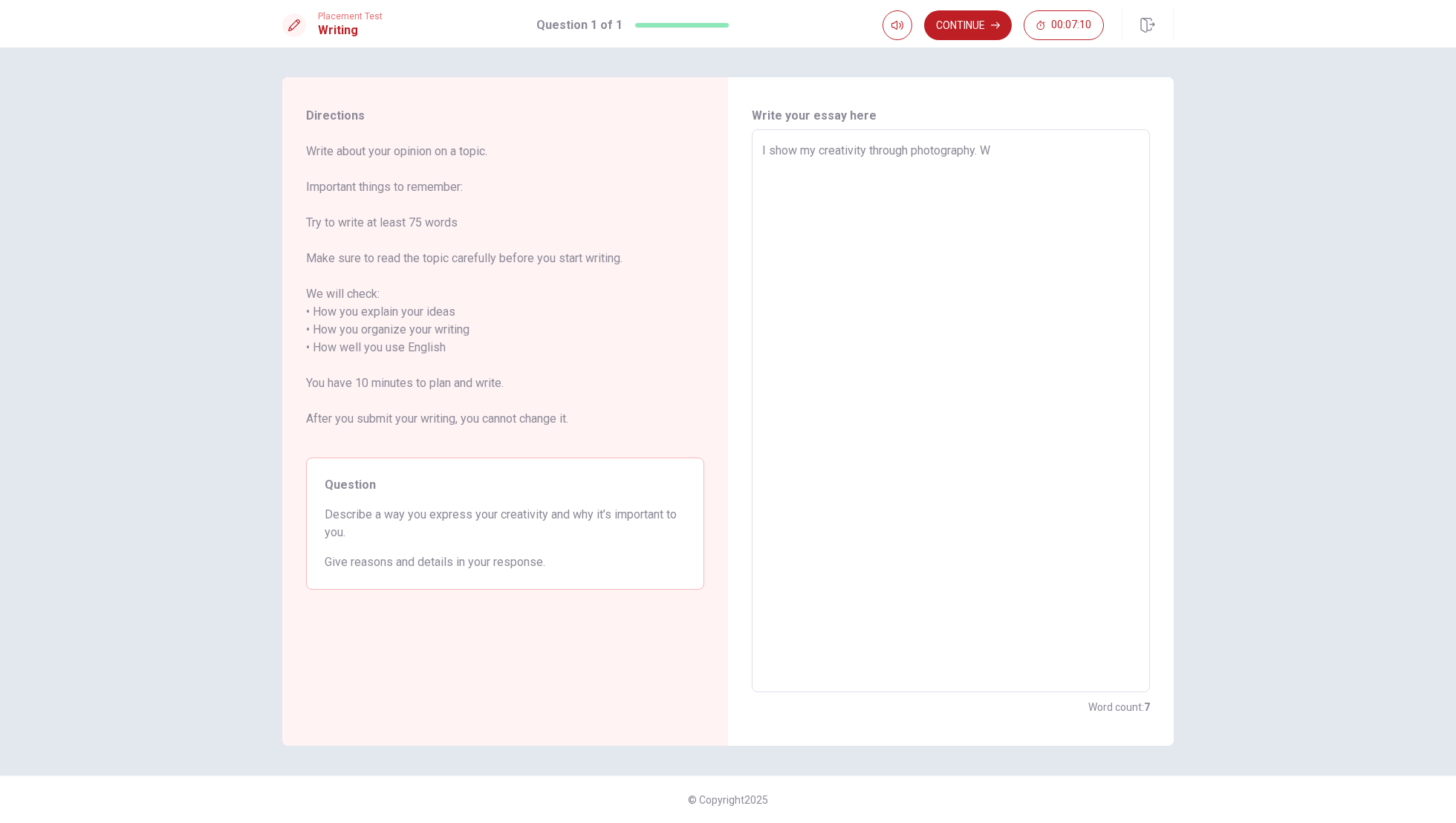
type textarea "I show my creativity through photography. Wh"
type textarea "x"
type textarea "I show my creativity through photography. Whe"
type textarea "x"
type textarea "I show my creativity through photography. When"
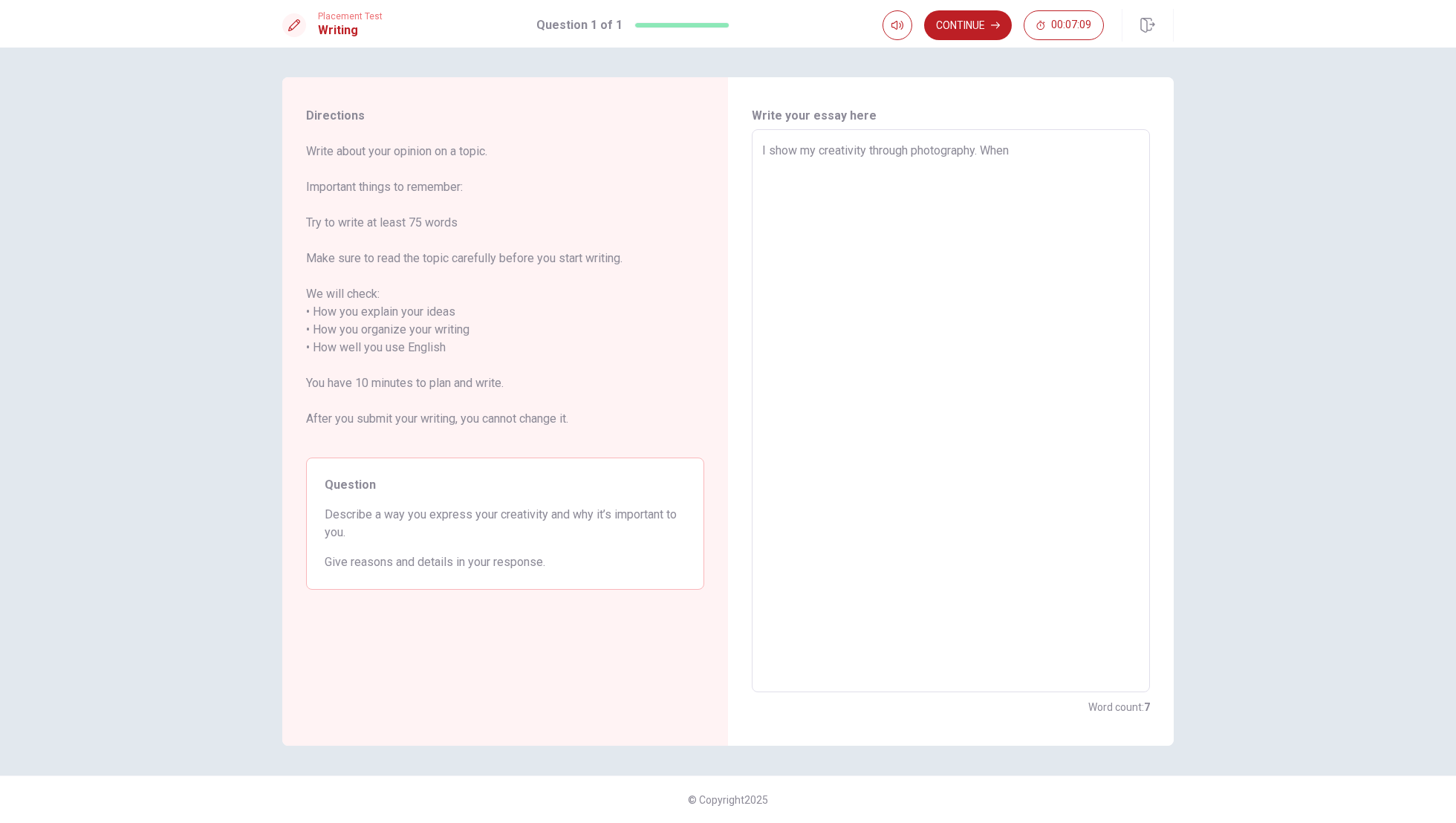
type textarea "x"
type textarea "I show my creativity through photography. When"
type textarea "x"
type textarea "I show my creativity through photography. When i"
type textarea "x"
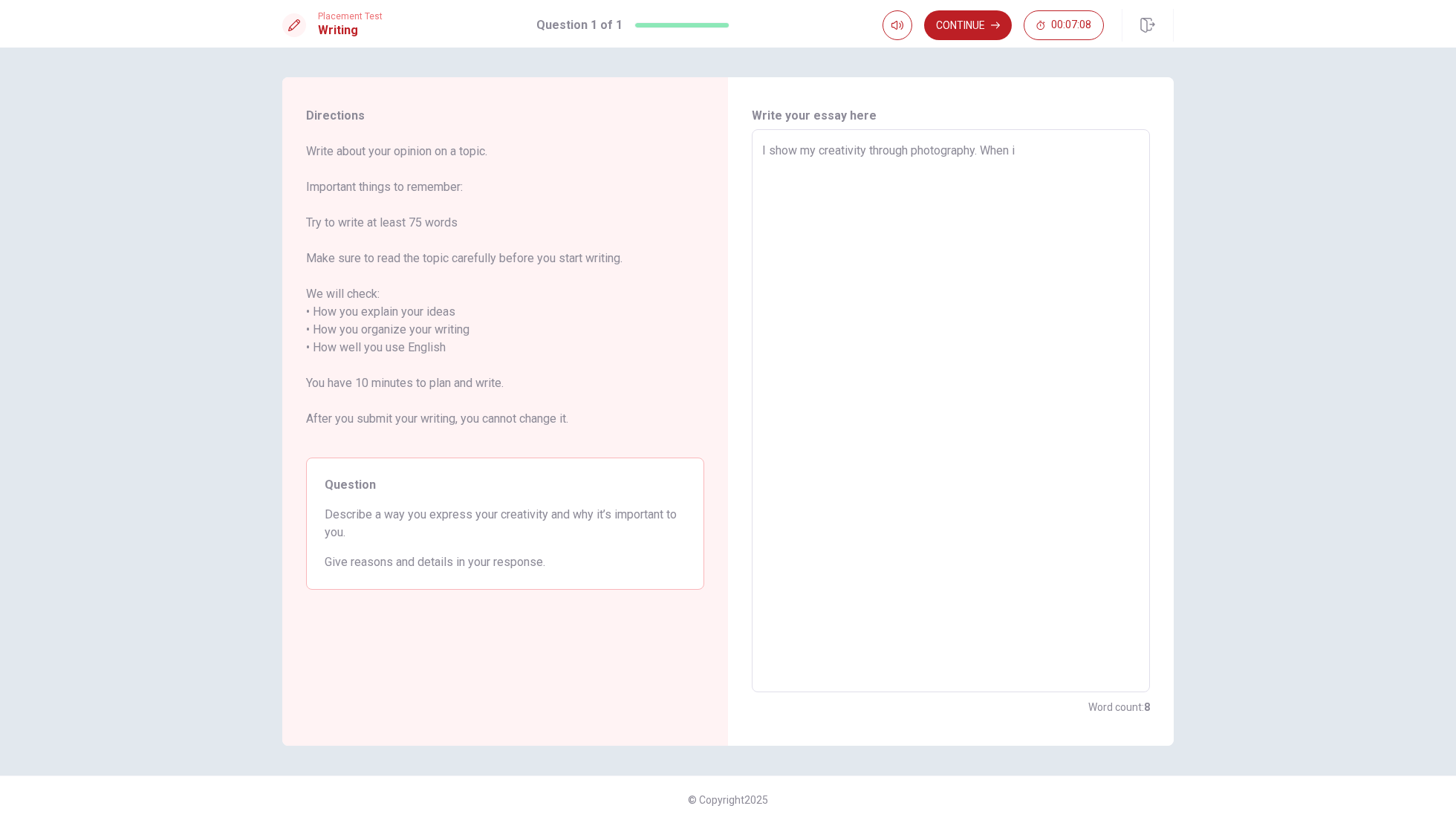
type textarea "I show my creativity through photography. When im"
type textarea "x"
type textarea "I show my creativity through photography. When i"
type textarea "x"
type textarea "I show my creativity through photography. When i'"
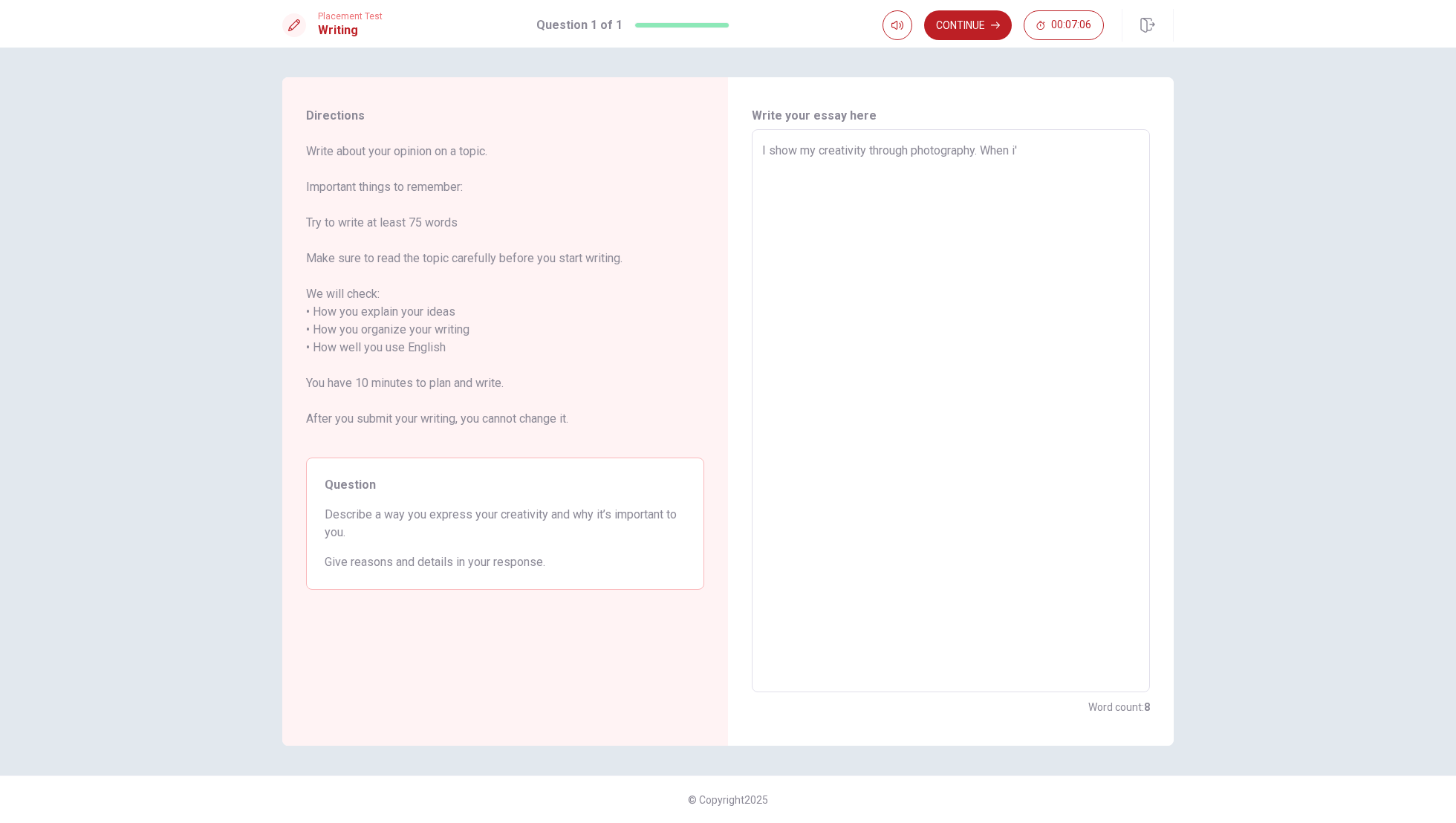
type textarea "x"
type textarea "I show my creativity through photography. When i',"
type textarea "x"
type textarea "I show my creativity through photography. When i',"
type textarea "x"
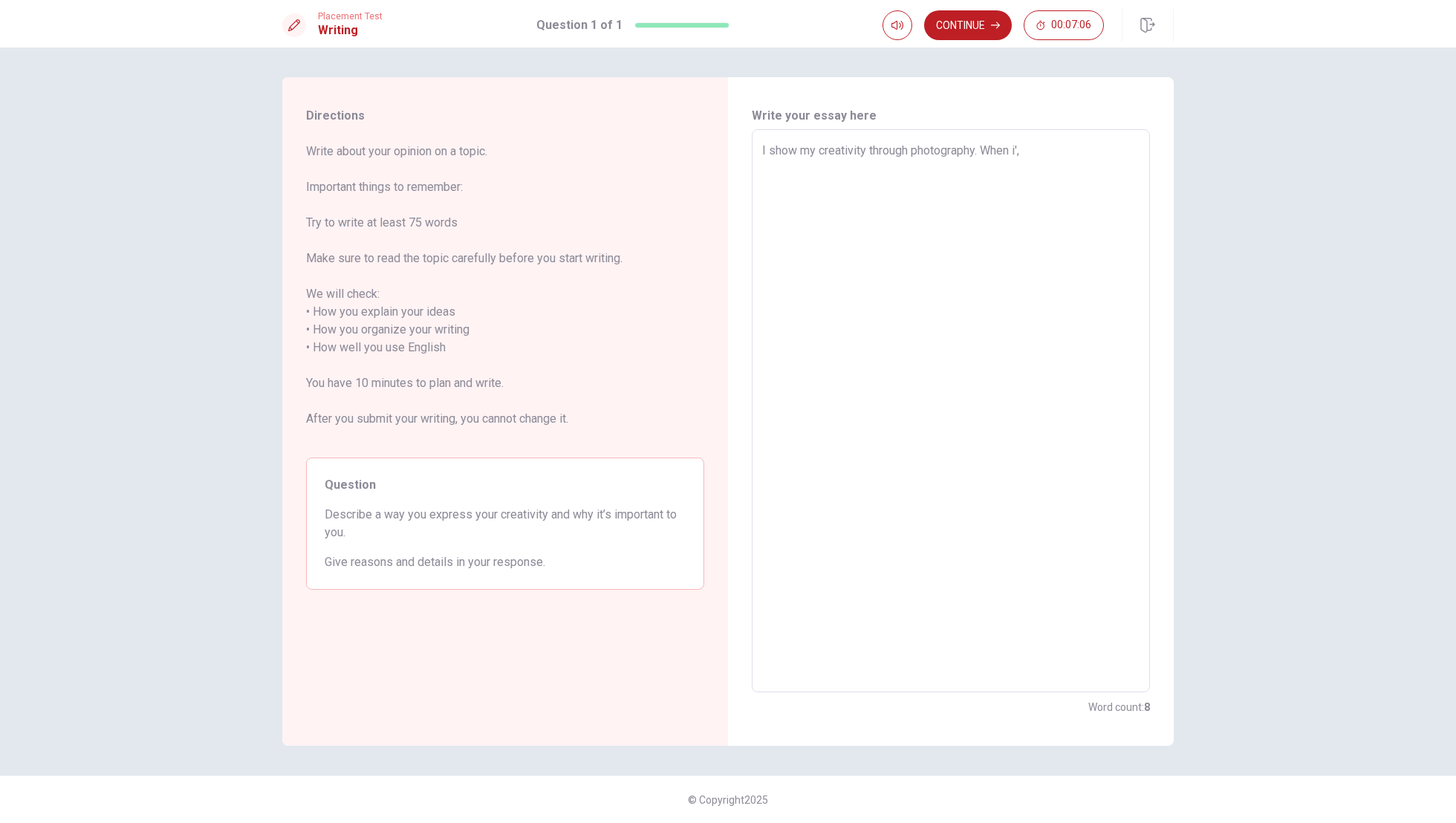
type textarea "I show my creativity through photography. When i',"
type textarea "x"
type textarea "I show my creativity through photography. When i'"
type textarea "x"
type textarea "I show my creativity through photography. When i'm"
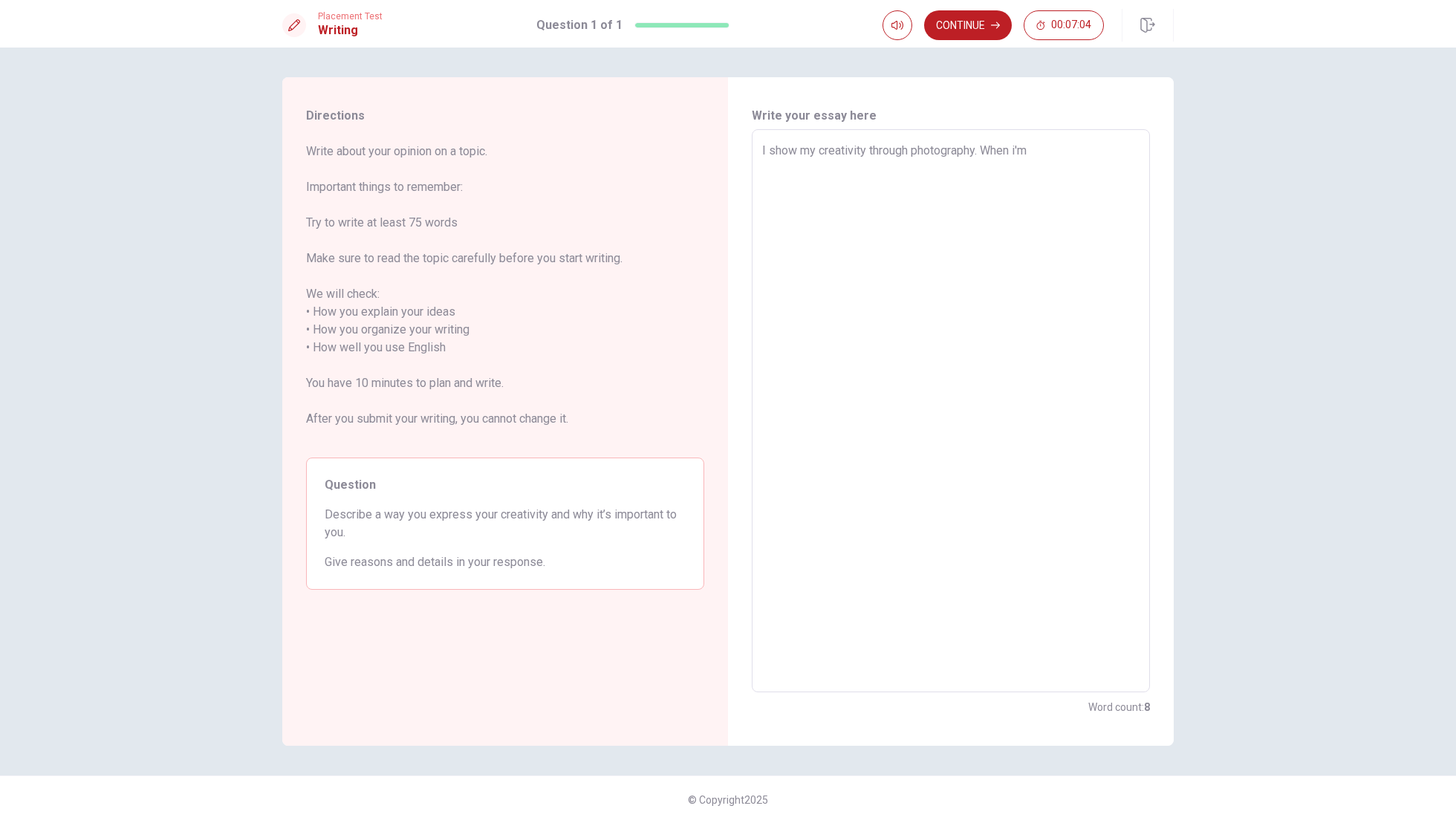
type textarea "x"
type textarea "I show my creativity through photography. When i'm"
type textarea "x"
type textarea "I show my creativity through photography. When i'm w"
type textarea "x"
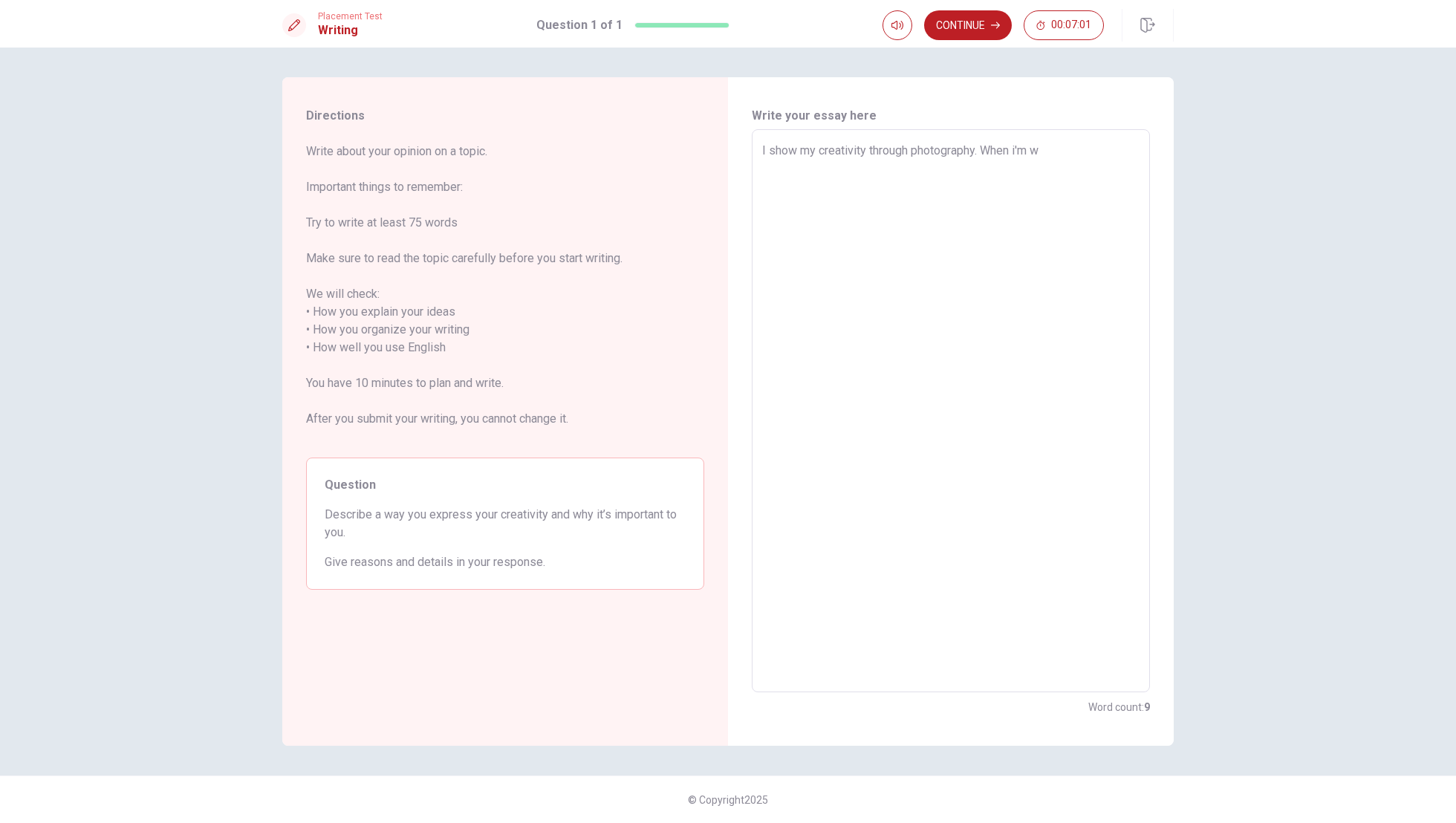
type textarea "I show my creativity through photography. When i'm wa"
type textarea "x"
type textarea "I show my creativity through photography. When i'm wan"
type textarea "x"
type textarea "I show my creativity through photography. When i'm wanf"
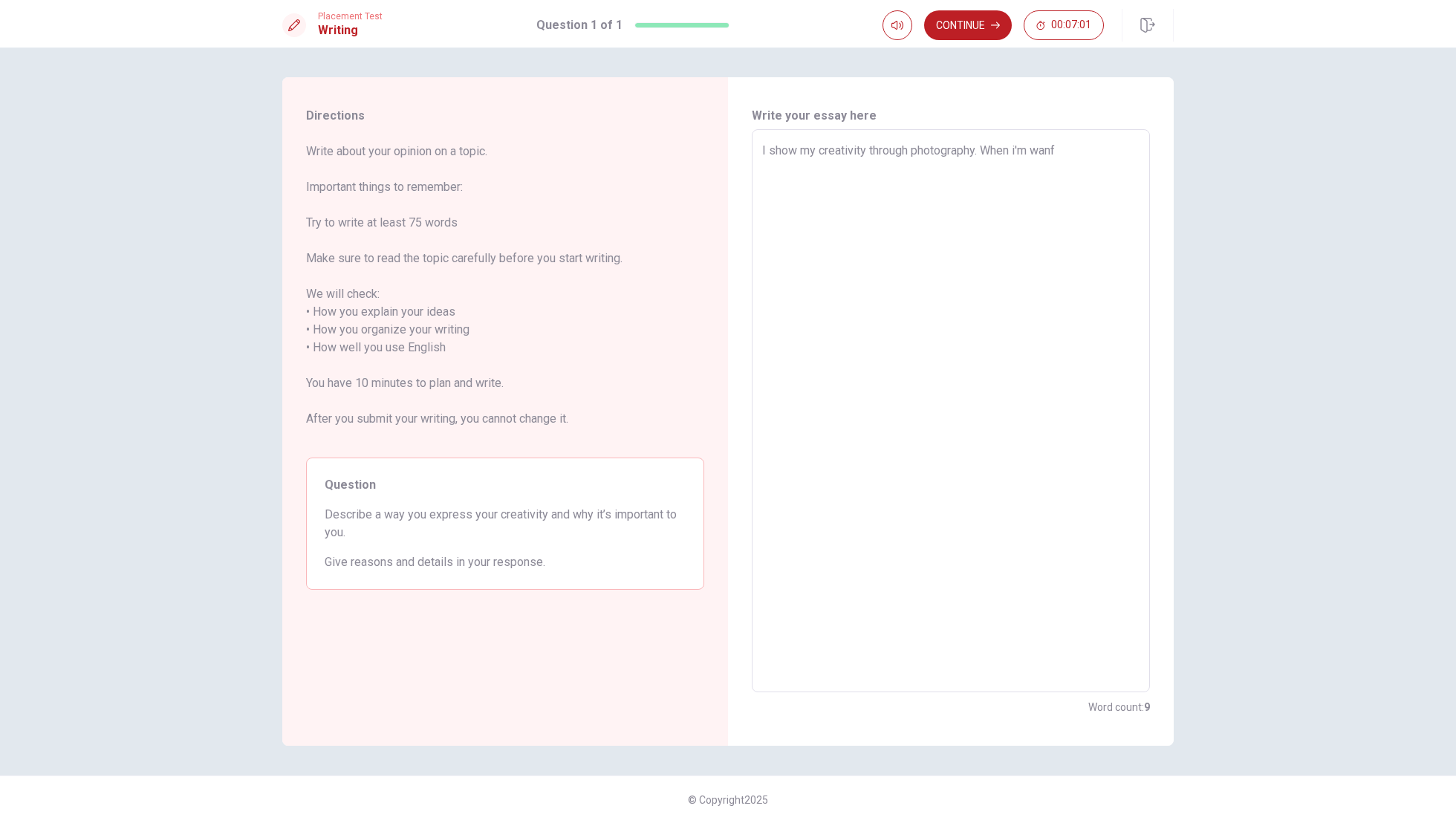
type textarea "x"
type textarea "I show my creativity through photography. When i'm wanfe"
type textarea "x"
type textarea "I show my creativity through photography. When i'm wanfer"
type textarea "x"
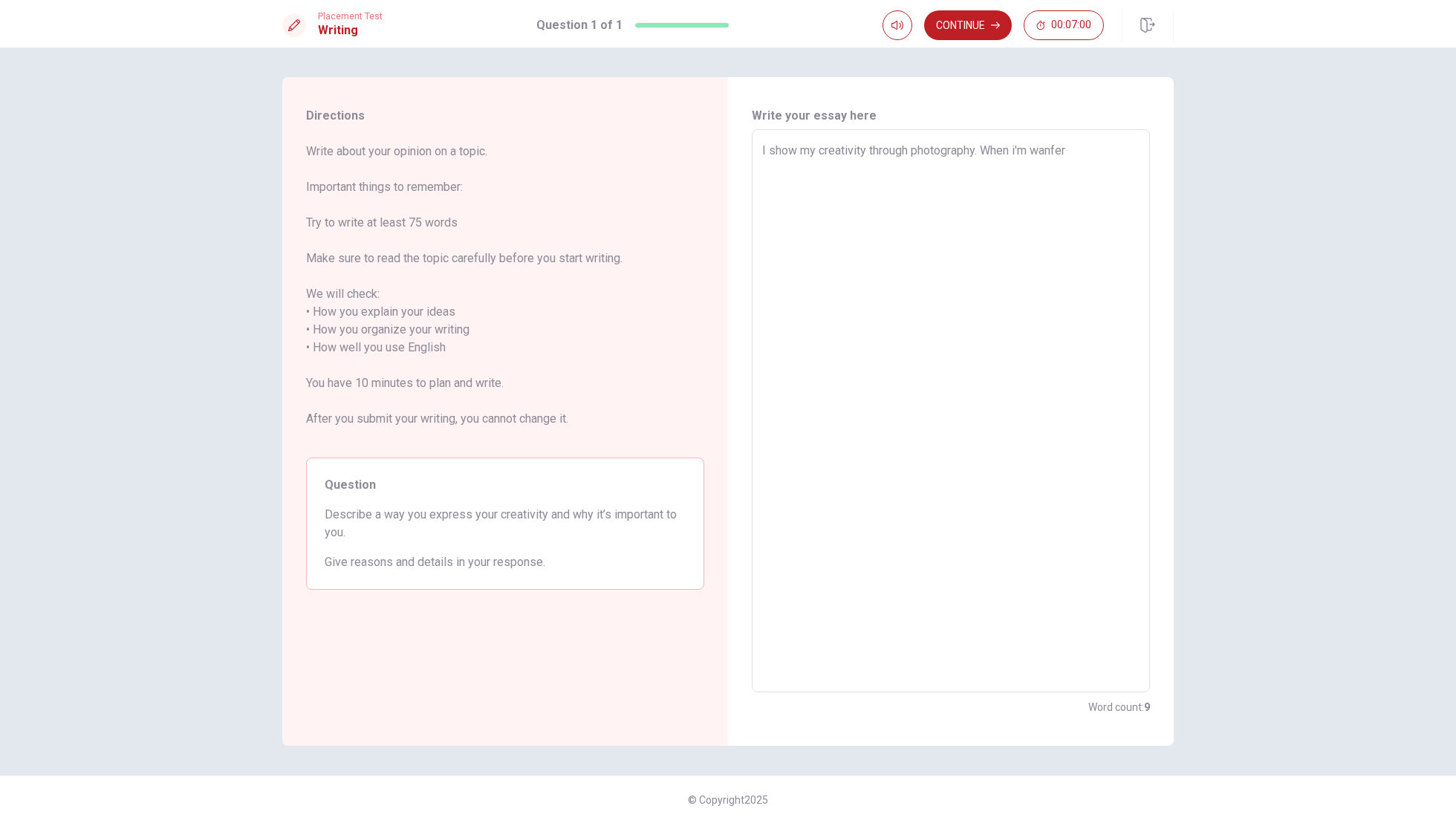
type textarea "I show my creativity through photography. When i'm wanferi"
type textarea "x"
type textarea "I show my creativity through photography. When i'm wanferin"
type textarea "x"
type textarea "I show my creativity through photography. When i'm wanfering"
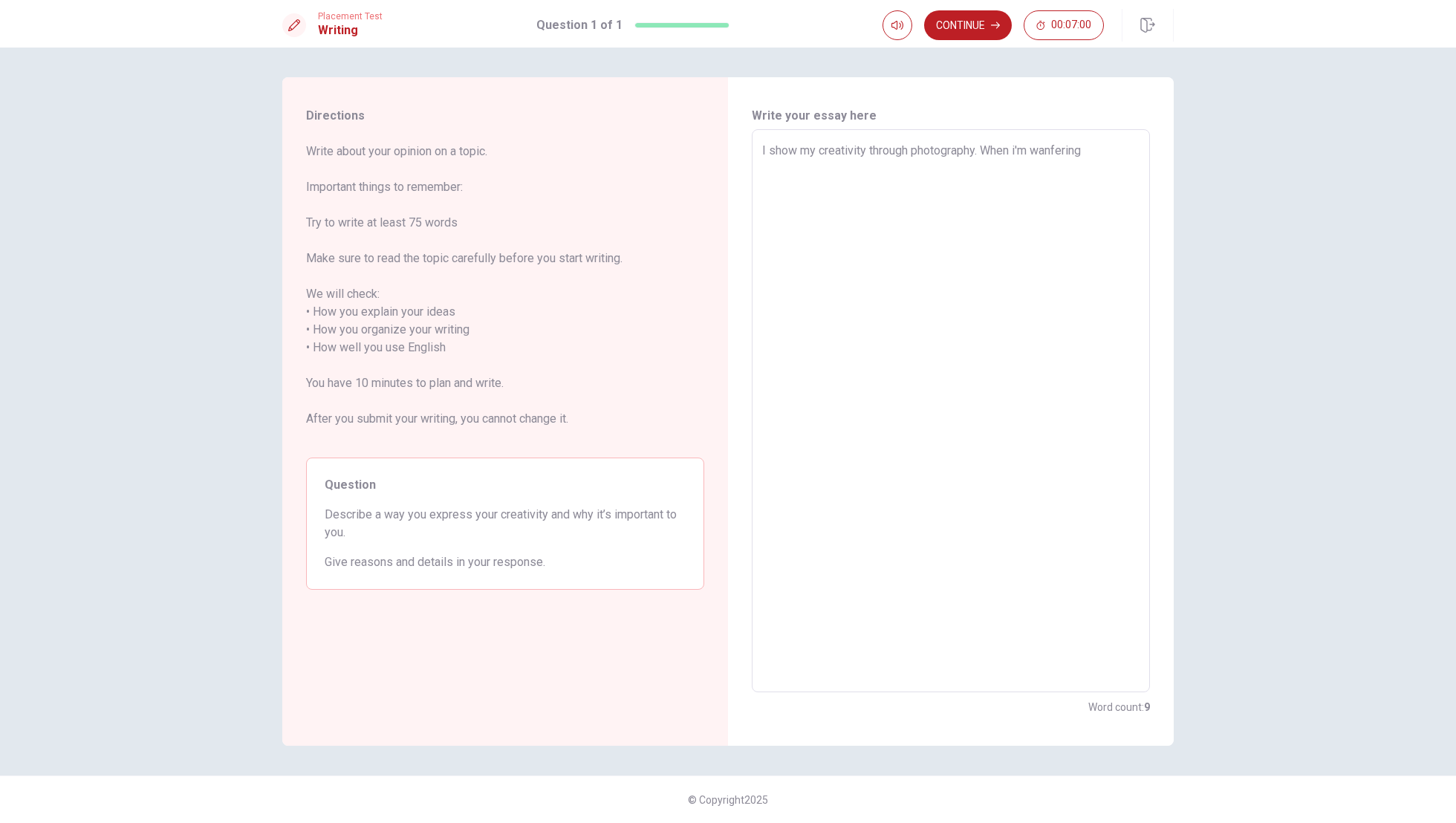
type textarea "x"
type textarea "I show my creativity through photography. When i'm wanfering"
type textarea "x"
type textarea "I show my creativity through photography. When i'm wanering"
type textarea "x"
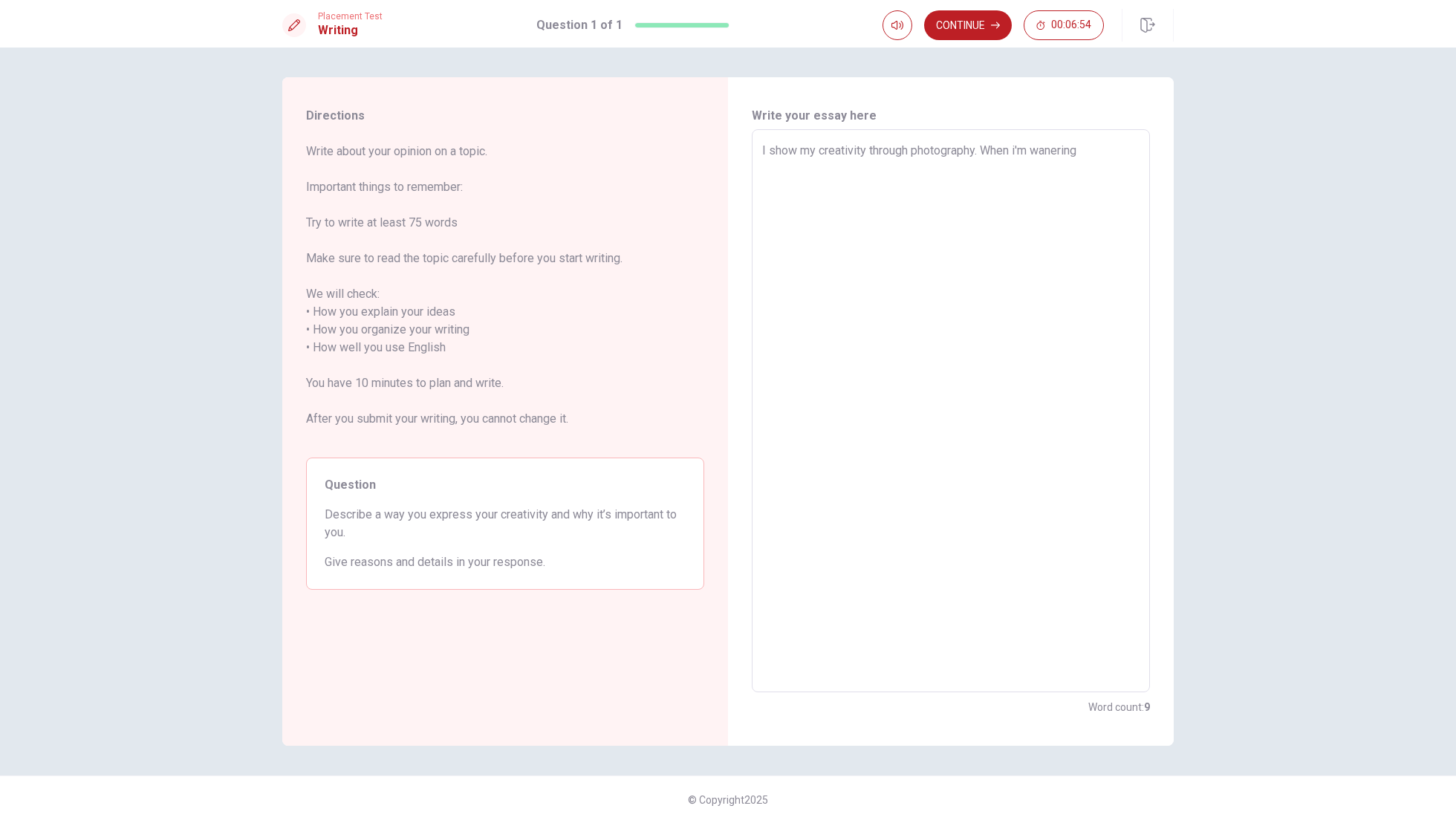
type textarea "I show my creativity through photography. When i'm wandering"
type textarea "x"
type textarea "I show my creativity through photography. When i'm wandering"
type textarea "x"
type textarea "I show my creativity through photography. When i'm wandering"
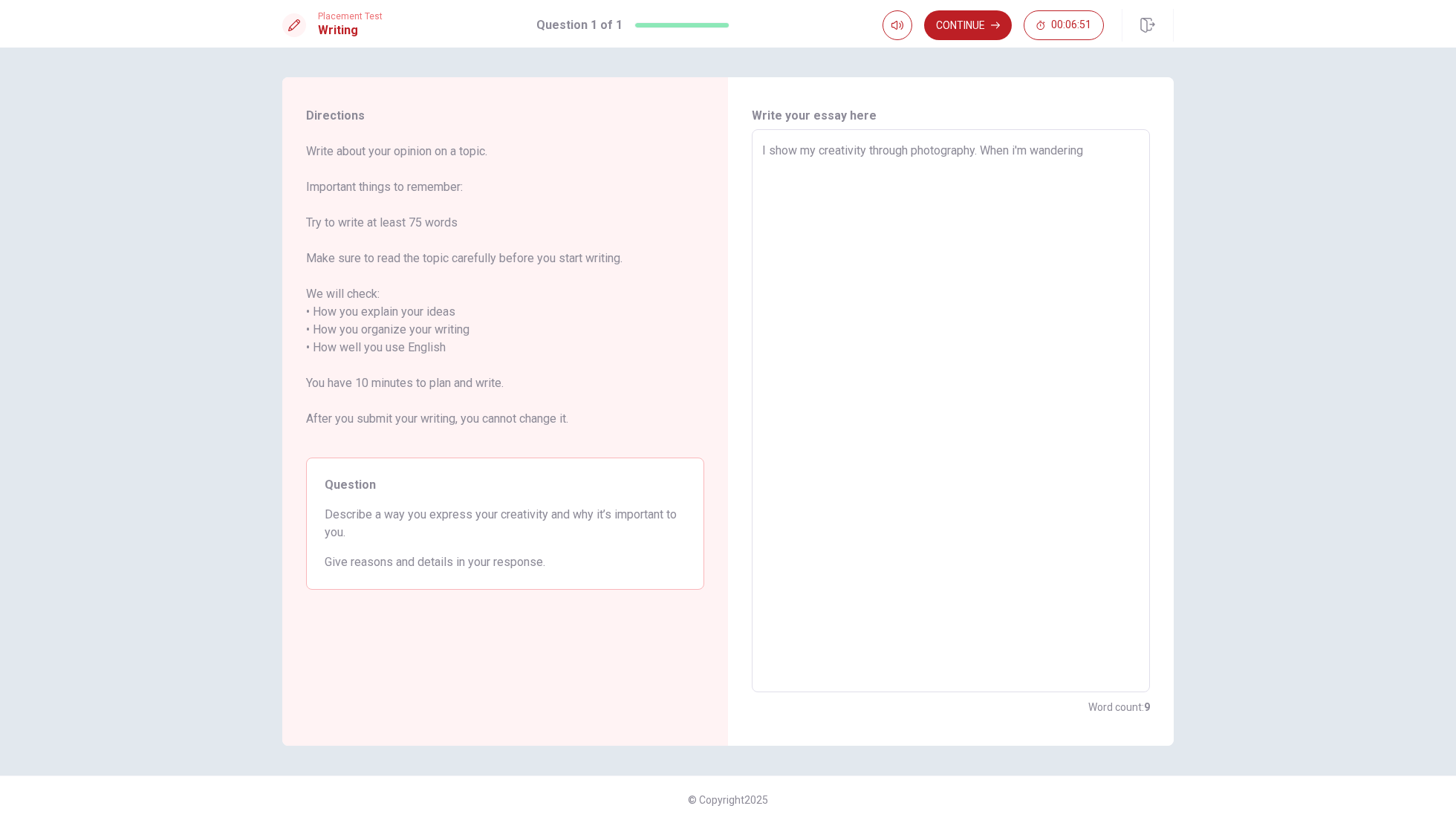
type textarea "x"
type textarea "I show my creativity through photography. When i'm wandering a"
type textarea "x"
type textarea "I show my creativity through photography. When i'm wandering ar"
type textarea "x"
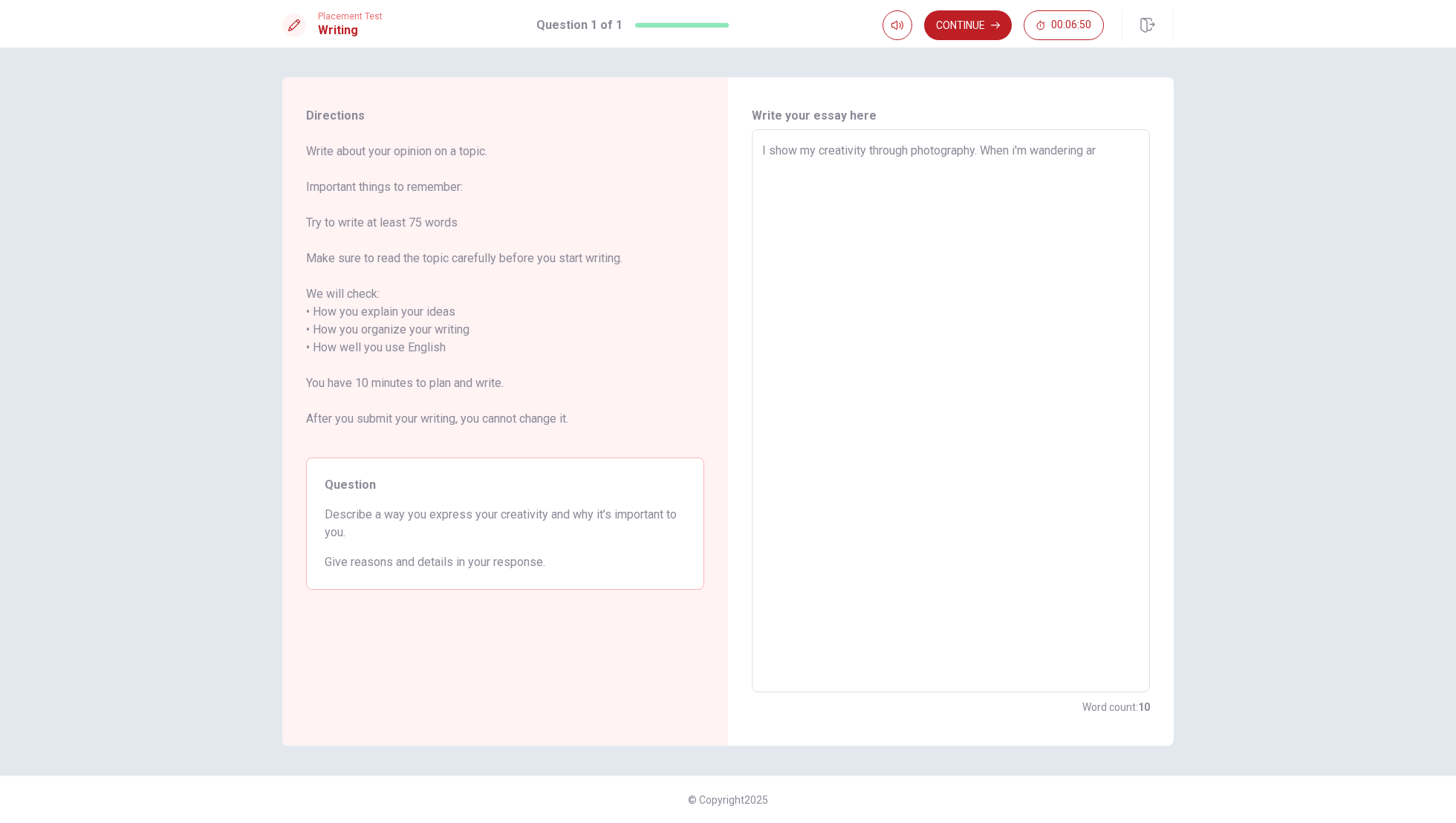
type textarea "I show my creativity through photography. When i'm wandering aro"
type textarea "x"
type textarea "I show my creativity through photography. When i'm wandering arou"
type textarea "x"
type textarea "I show my creativity through photography. When i'm wandering aroud"
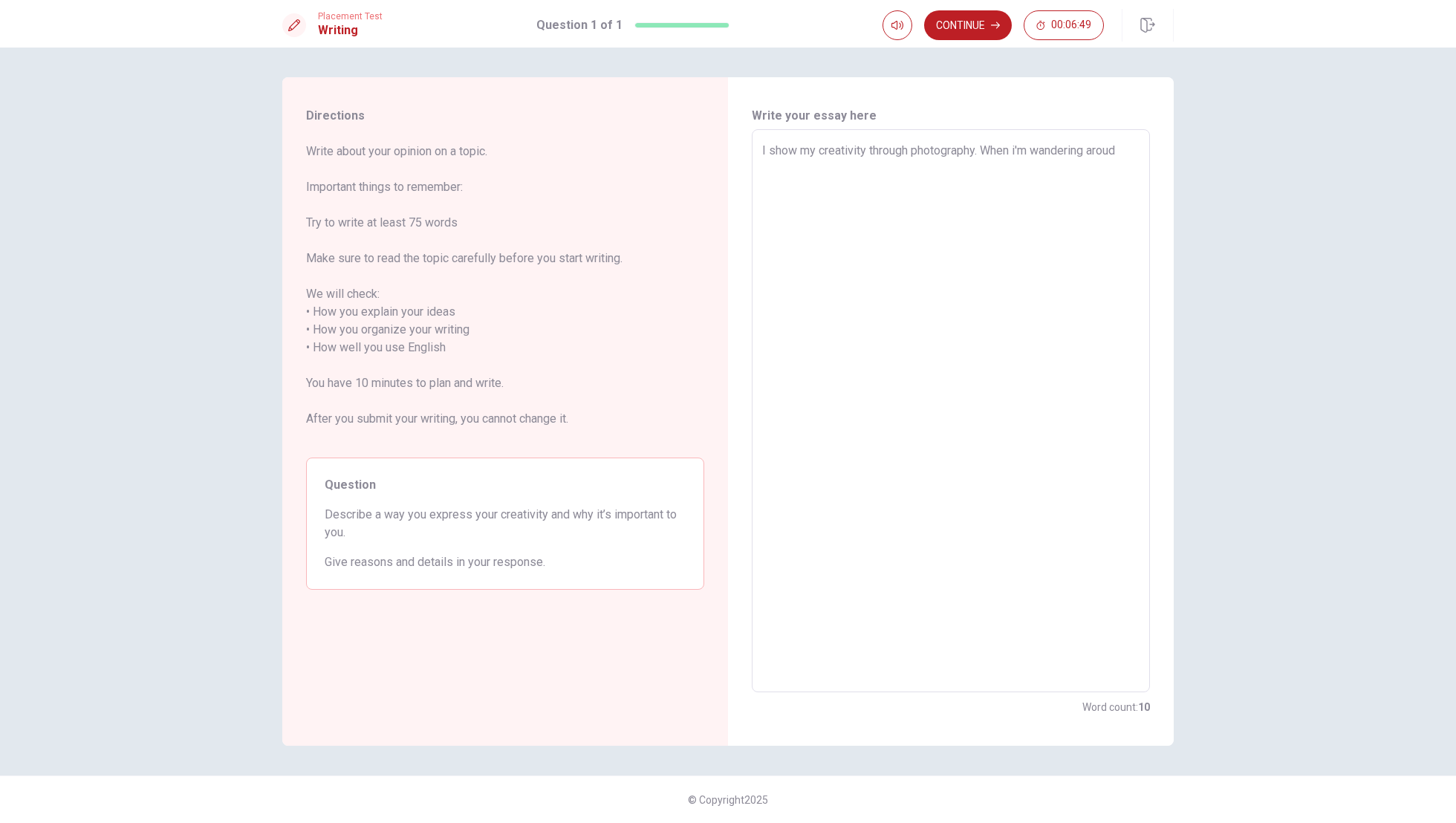
type textarea "x"
type textarea "I show my creativity through photography. When i'm wandering aroud"
type textarea "x"
type textarea "I show my creativity through photography. When i'm wandering aroud t"
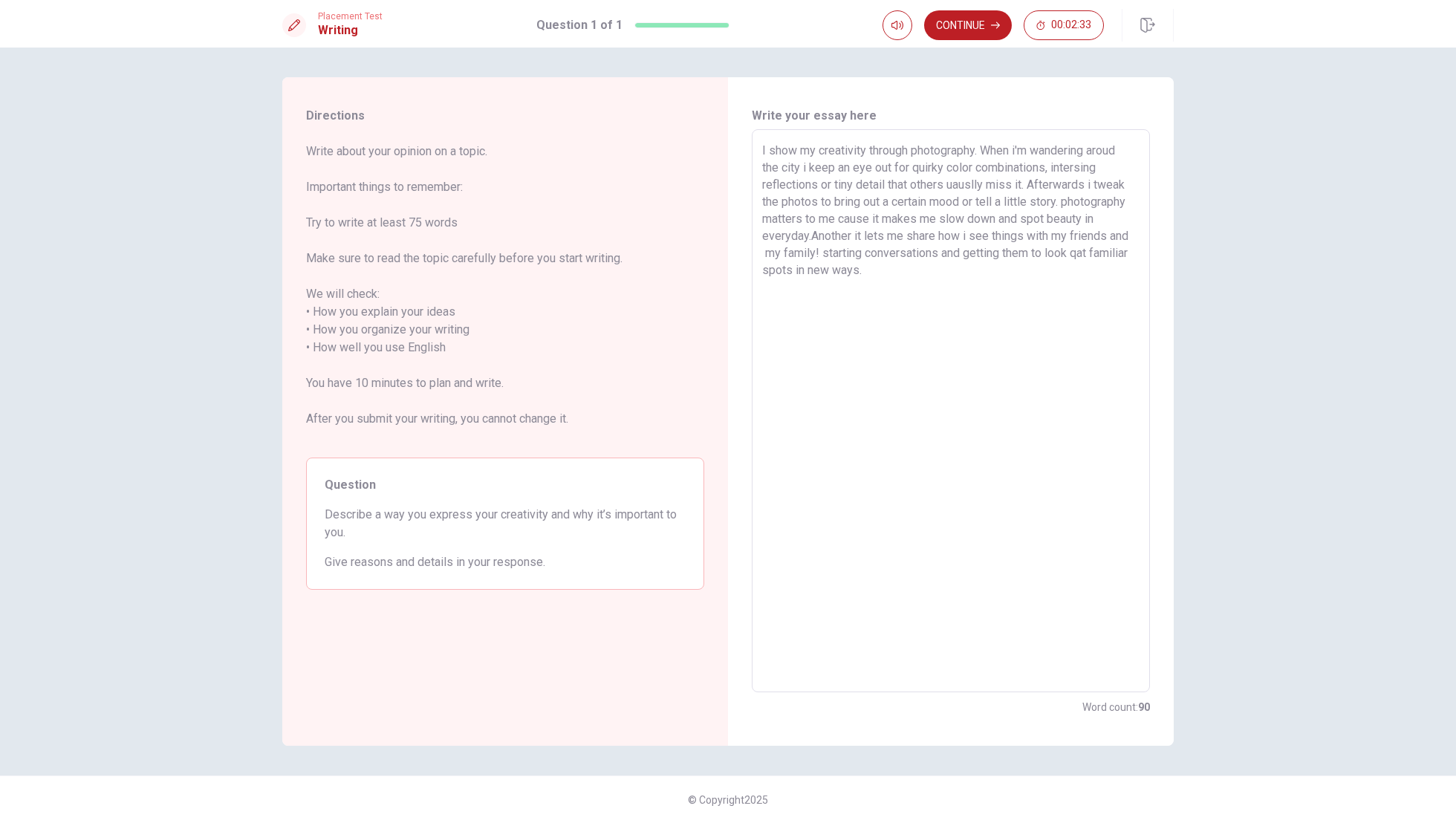
click at [961, 8] on div "Placement Test Writing Question 1 of 1 Continue 00:02:33" at bounding box center [728, 23] width 1456 height 47
click at [961, 32] on button "Continue" at bounding box center [968, 25] width 88 height 30
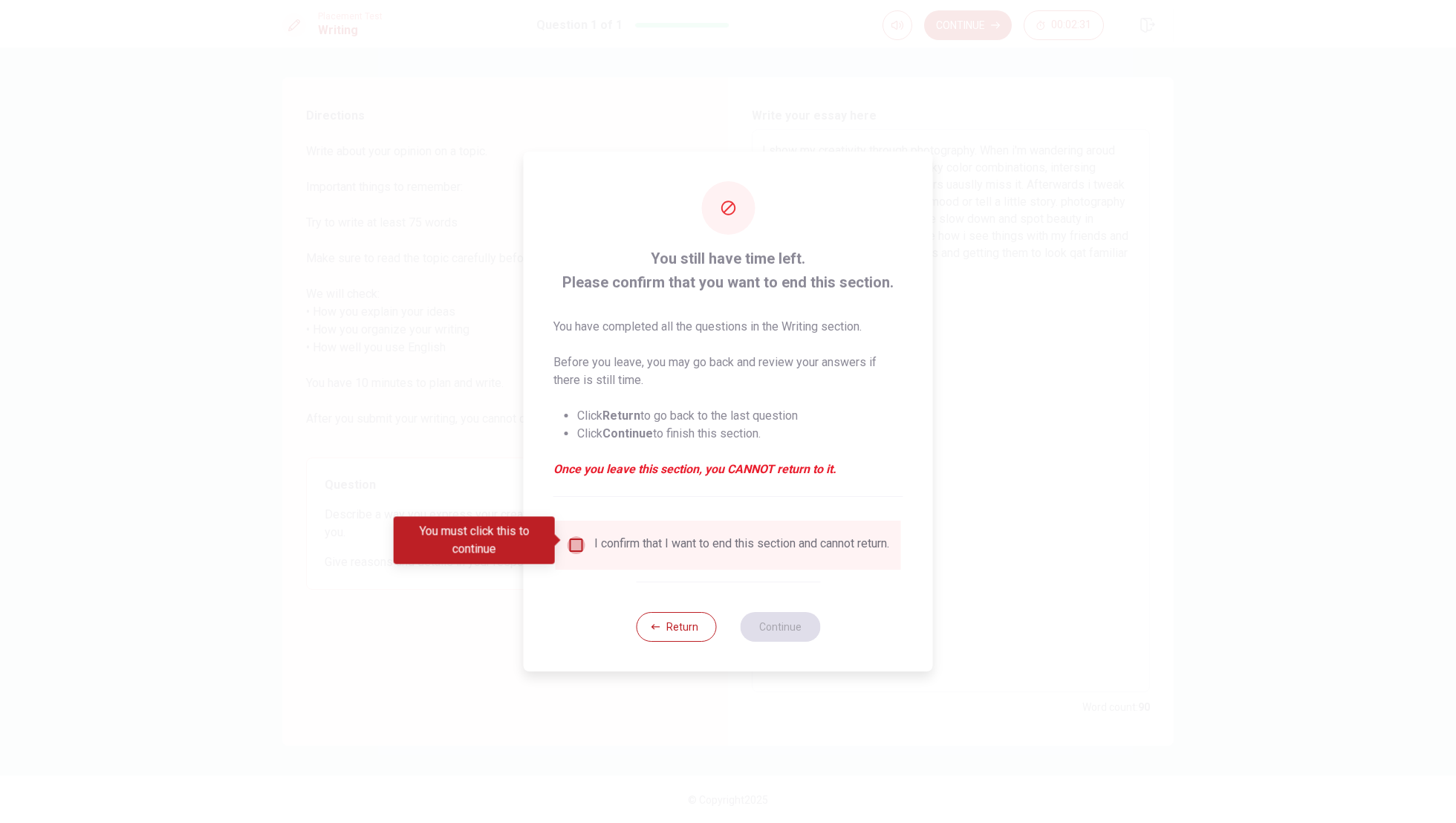
click at [570, 545] on input "You must click this to continue" at bounding box center [576, 545] width 18 height 18
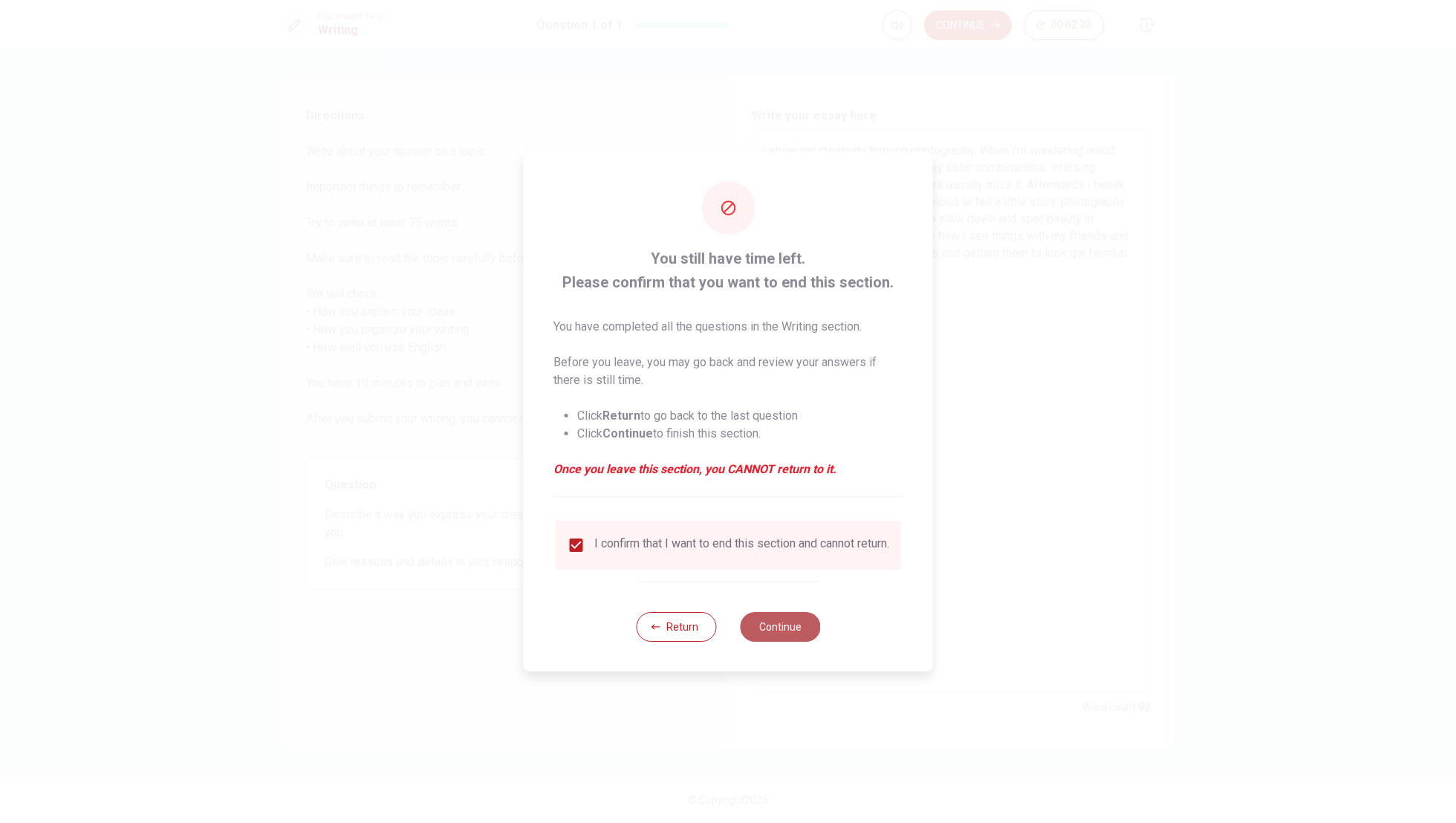
click at [749, 617] on button "Continue" at bounding box center [780, 627] width 80 height 30
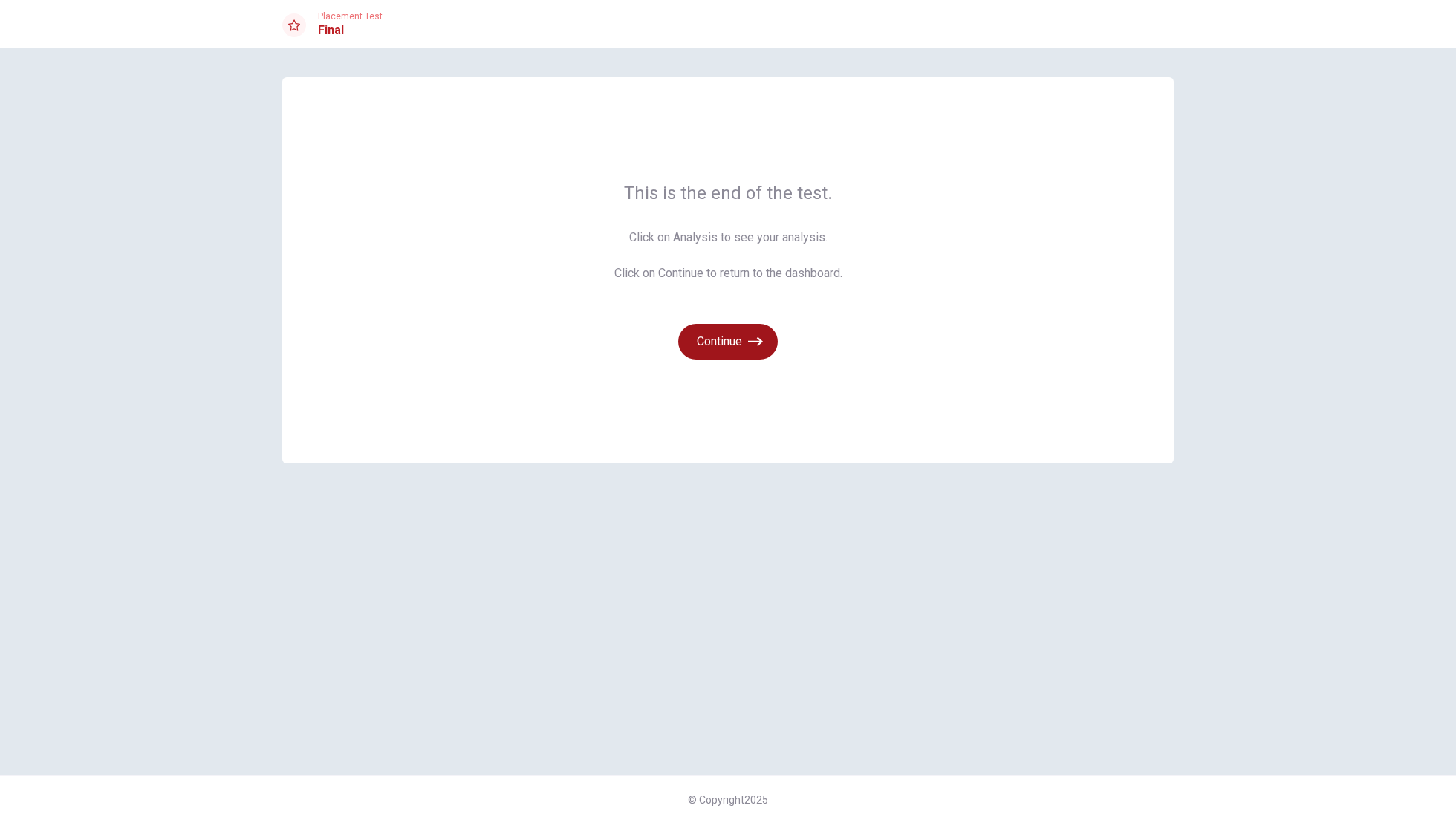
click at [741, 351] on button "Continue" at bounding box center [728, 341] width 100 height 36
